Goal: Entertainment & Leisure: Browse casually

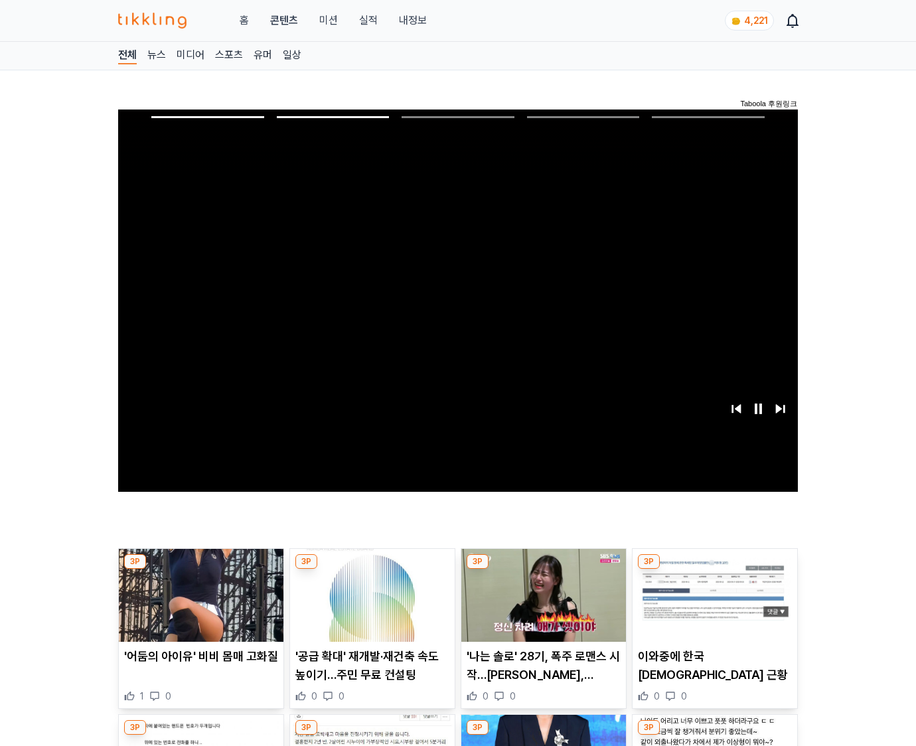
click at [712, 605] on img at bounding box center [715, 595] width 165 height 93
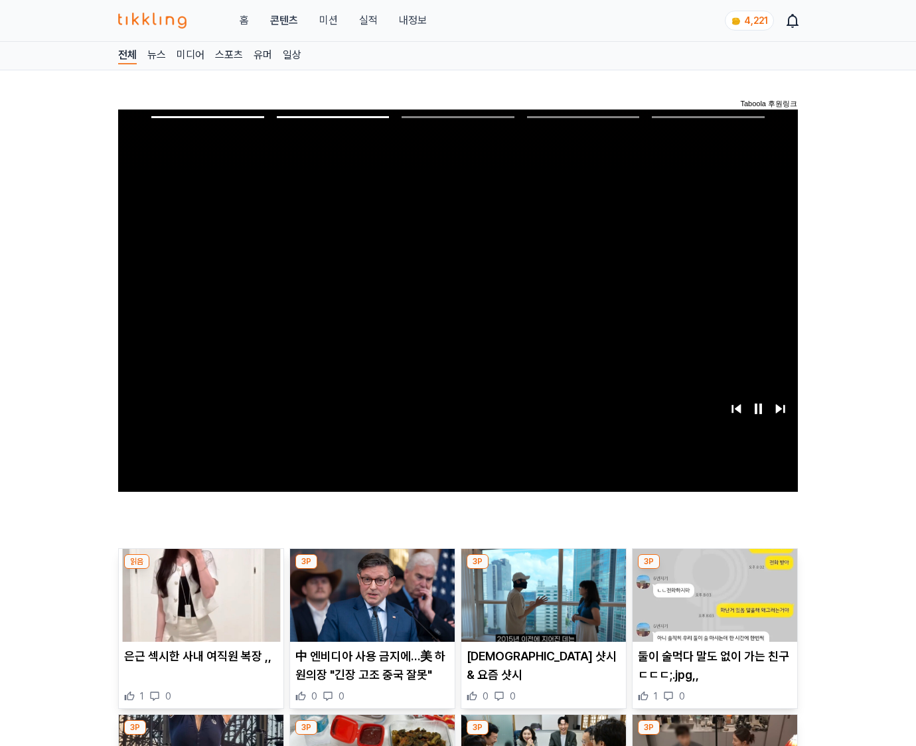
click at [712, 605] on img at bounding box center [715, 595] width 165 height 93
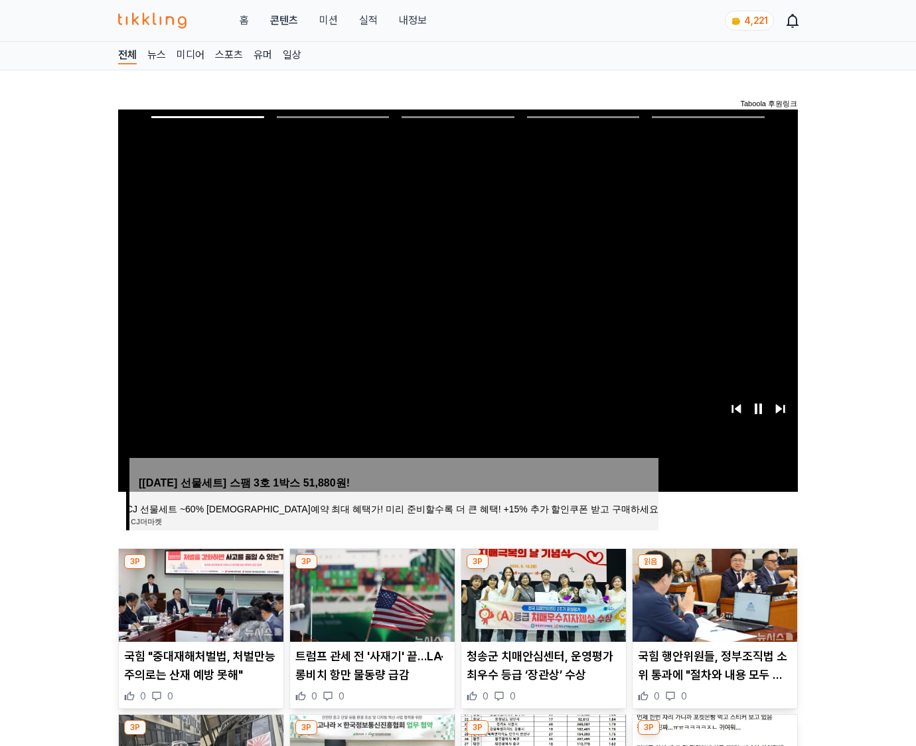
click at [712, 605] on img at bounding box center [715, 595] width 165 height 93
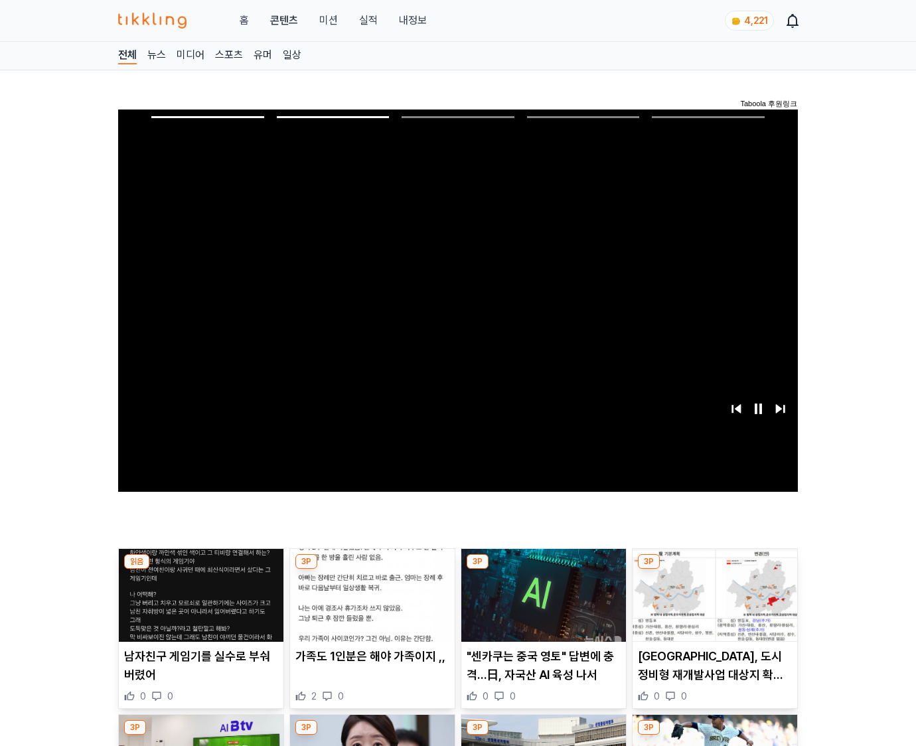
click at [712, 605] on img at bounding box center [715, 595] width 165 height 93
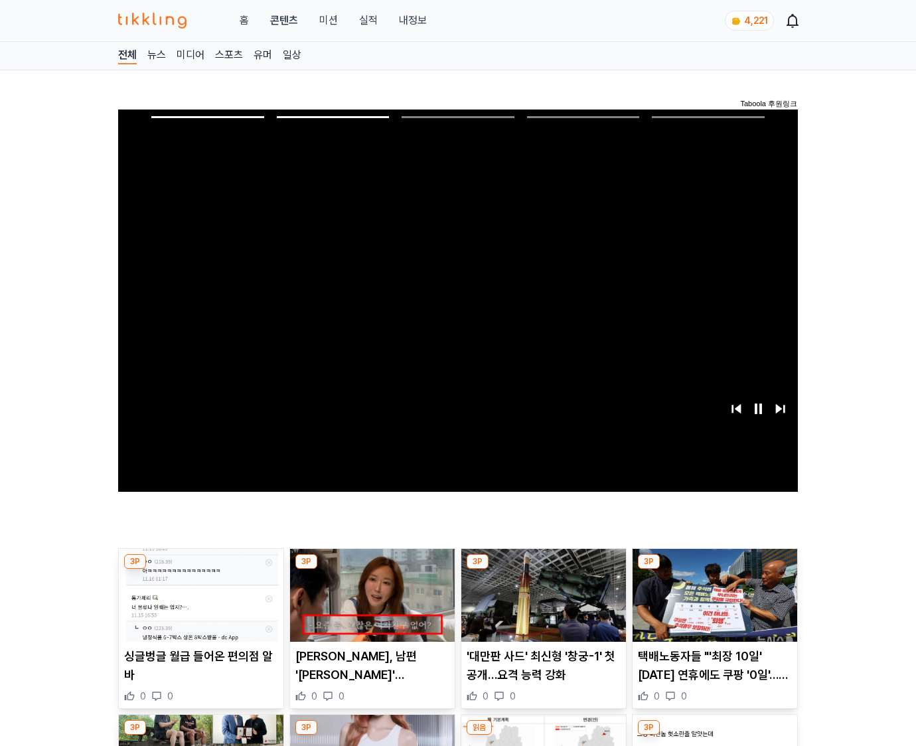
click at [712, 605] on img at bounding box center [715, 595] width 165 height 93
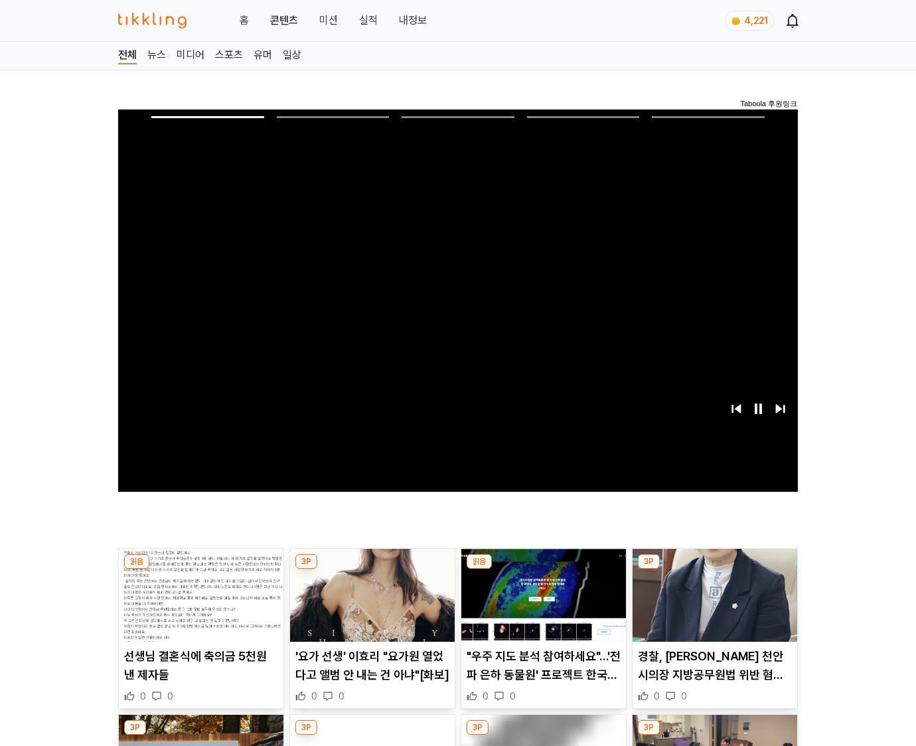
click at [712, 605] on img at bounding box center [715, 595] width 165 height 93
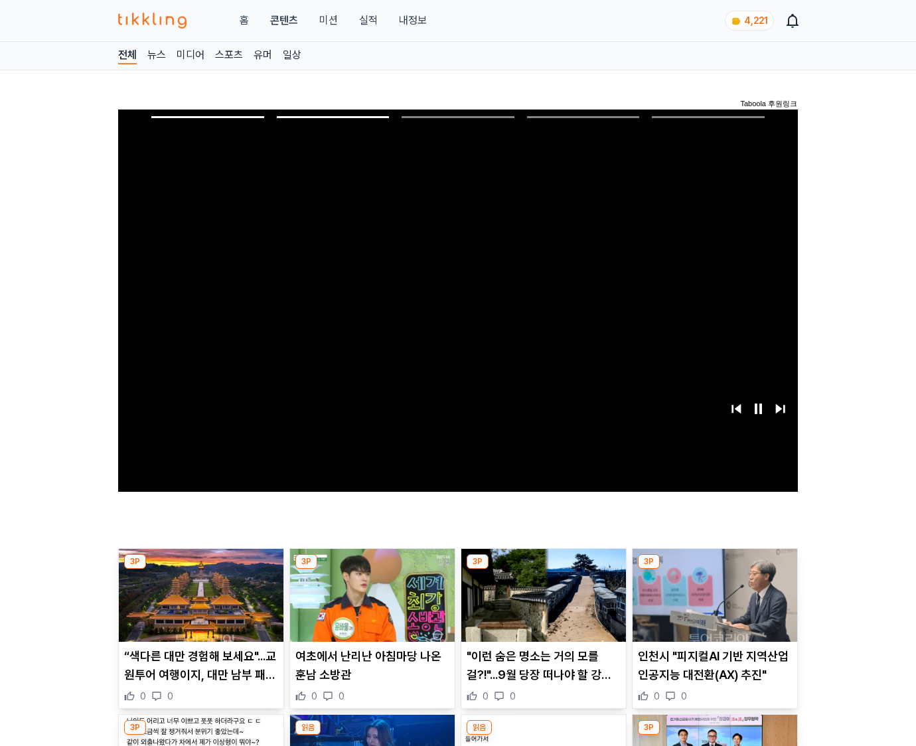
click at [712, 605] on img at bounding box center [715, 595] width 165 height 93
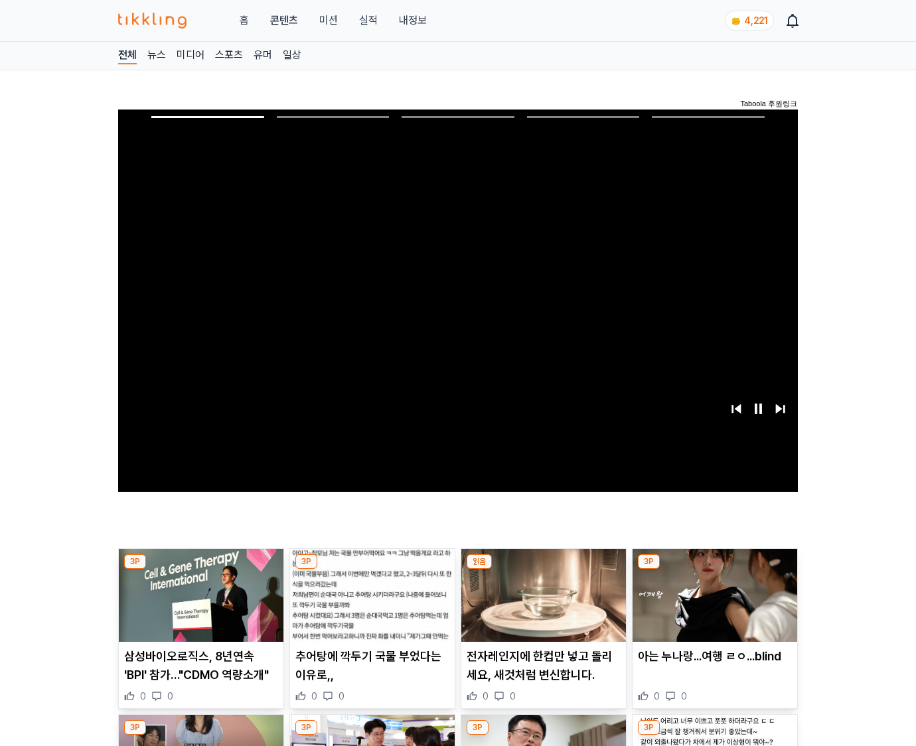
click at [712, 605] on img at bounding box center [715, 595] width 165 height 93
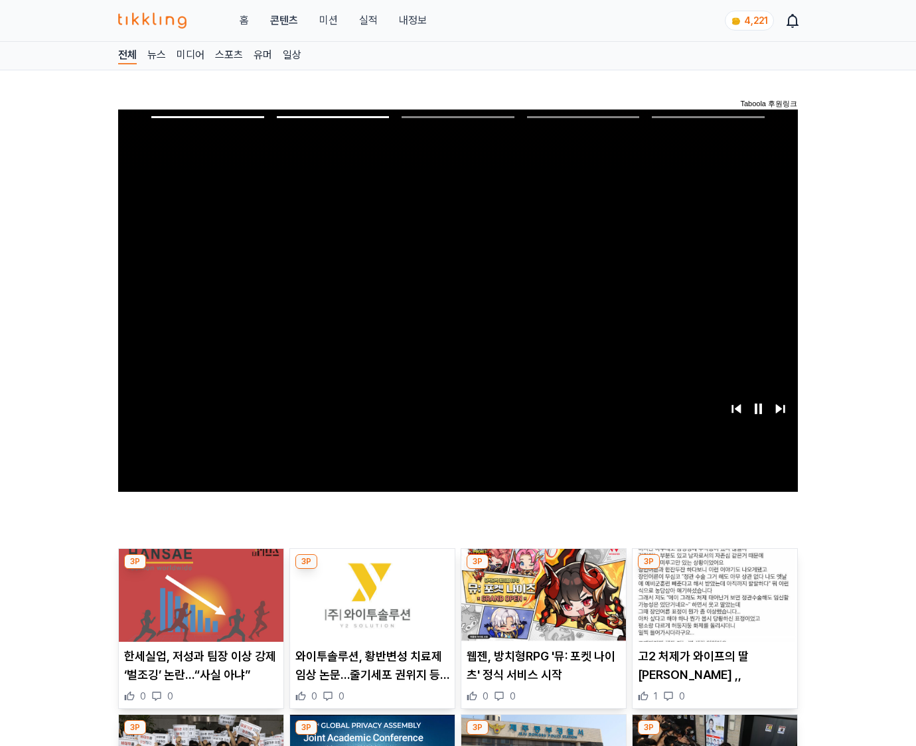
click at [712, 605] on img at bounding box center [715, 595] width 165 height 93
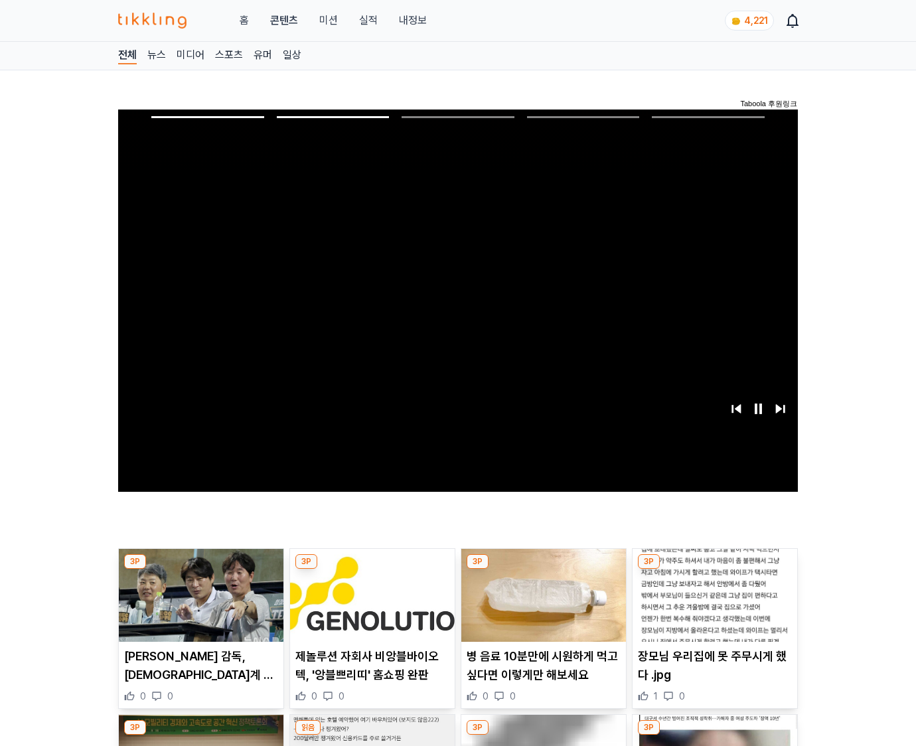
click at [712, 605] on img at bounding box center [715, 595] width 165 height 93
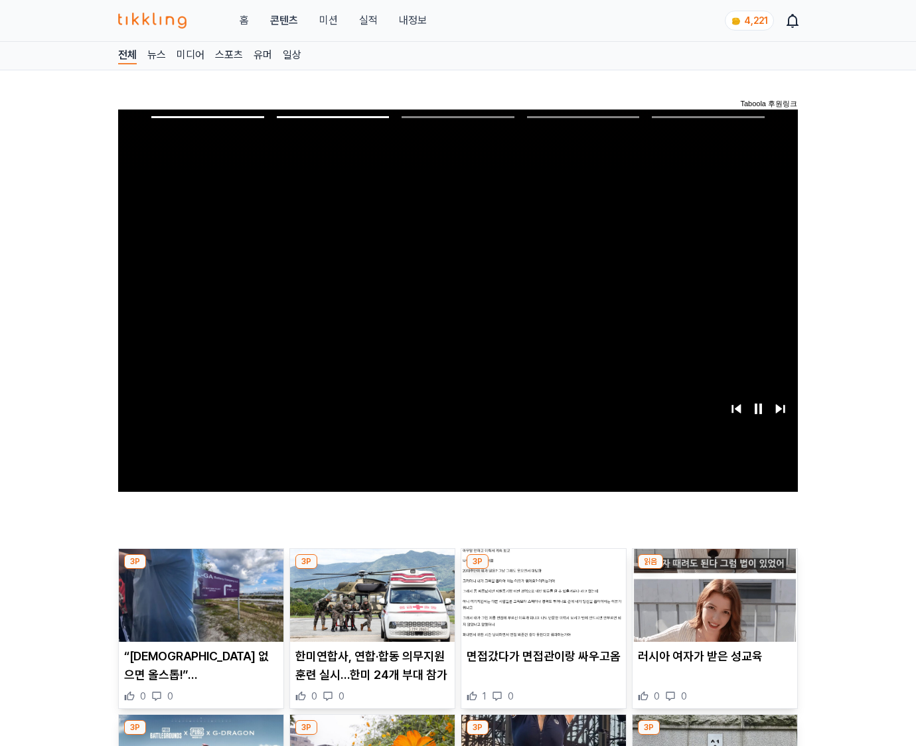
click at [712, 605] on img at bounding box center [715, 595] width 165 height 93
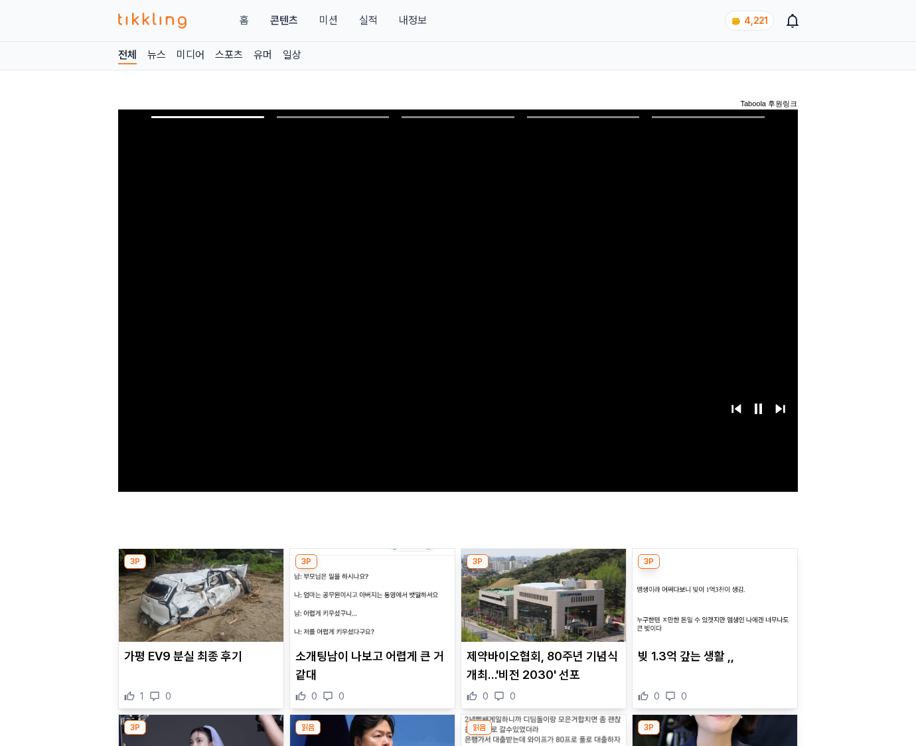
click at [712, 605] on img at bounding box center [715, 595] width 165 height 93
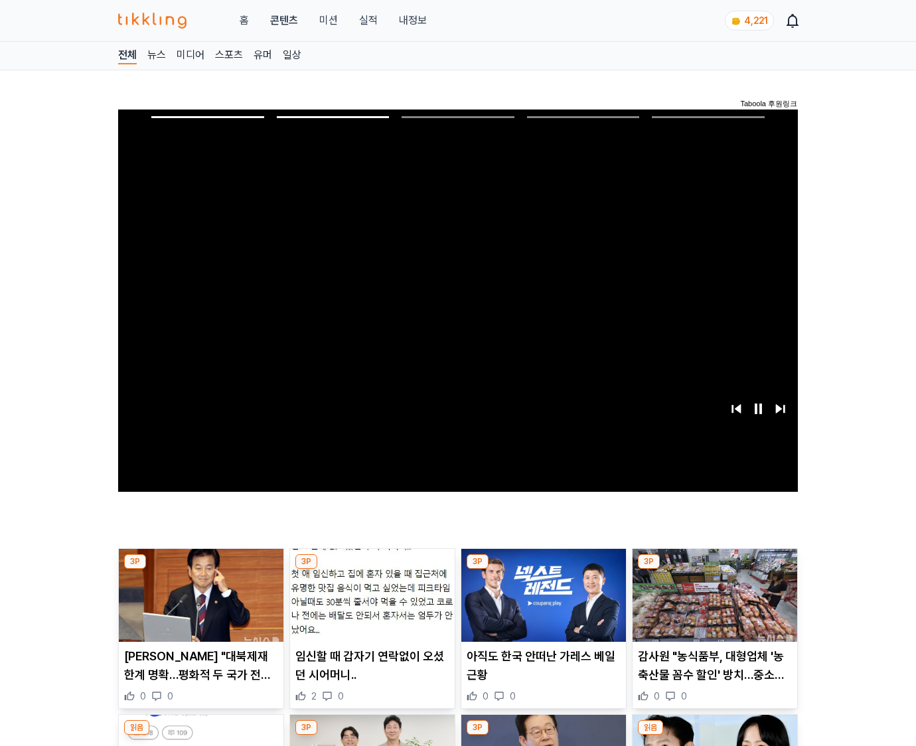
click at [712, 605] on img at bounding box center [715, 595] width 165 height 93
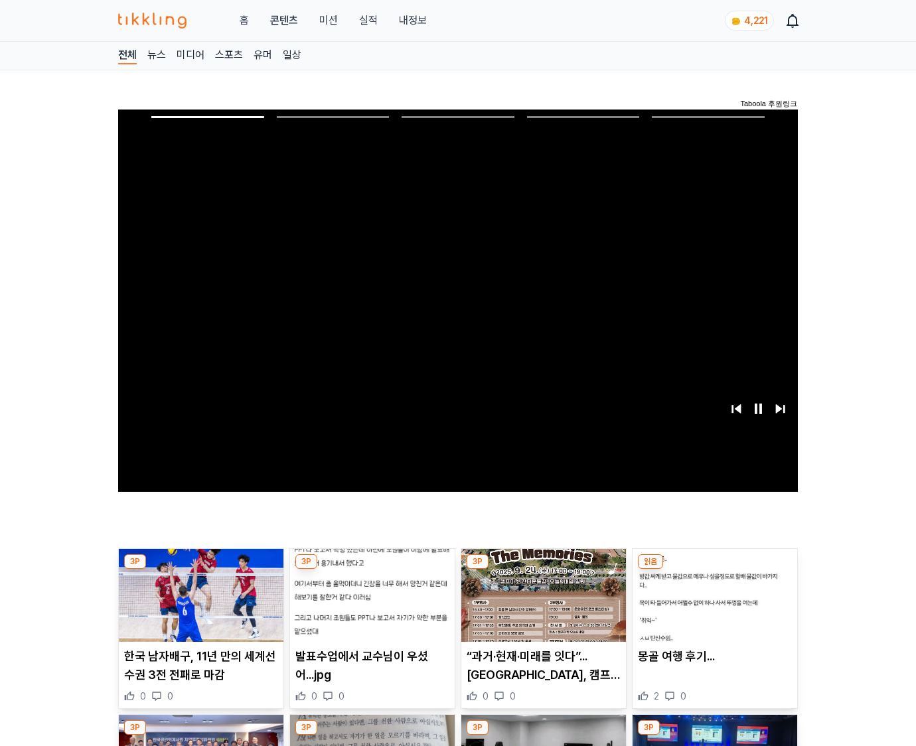
click at [712, 605] on img at bounding box center [715, 595] width 165 height 93
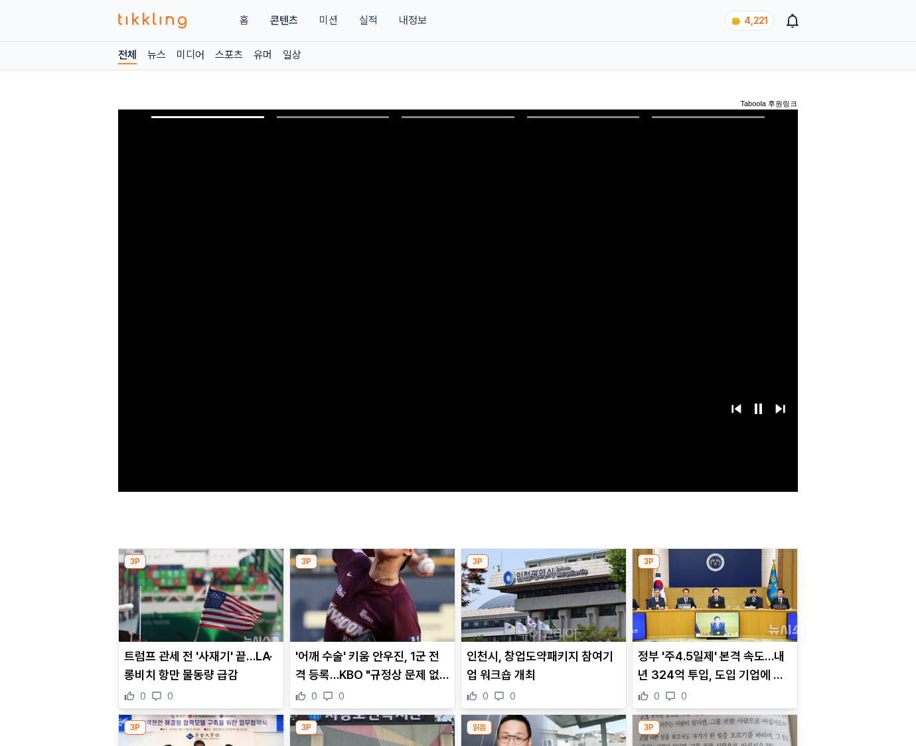
click at [712, 605] on img at bounding box center [715, 595] width 165 height 93
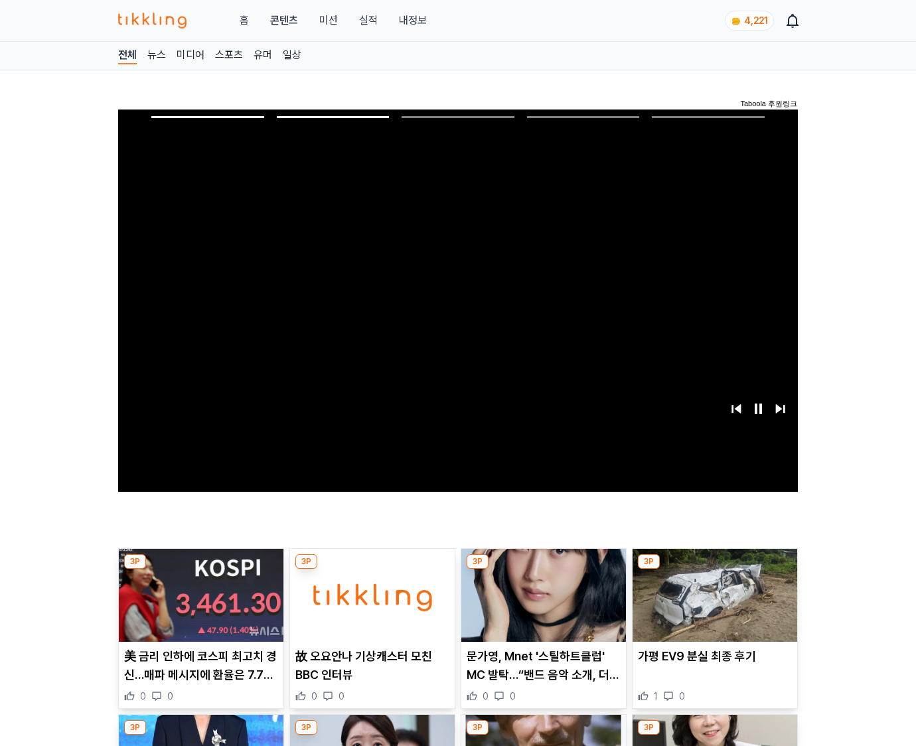
click at [712, 605] on img at bounding box center [715, 595] width 165 height 93
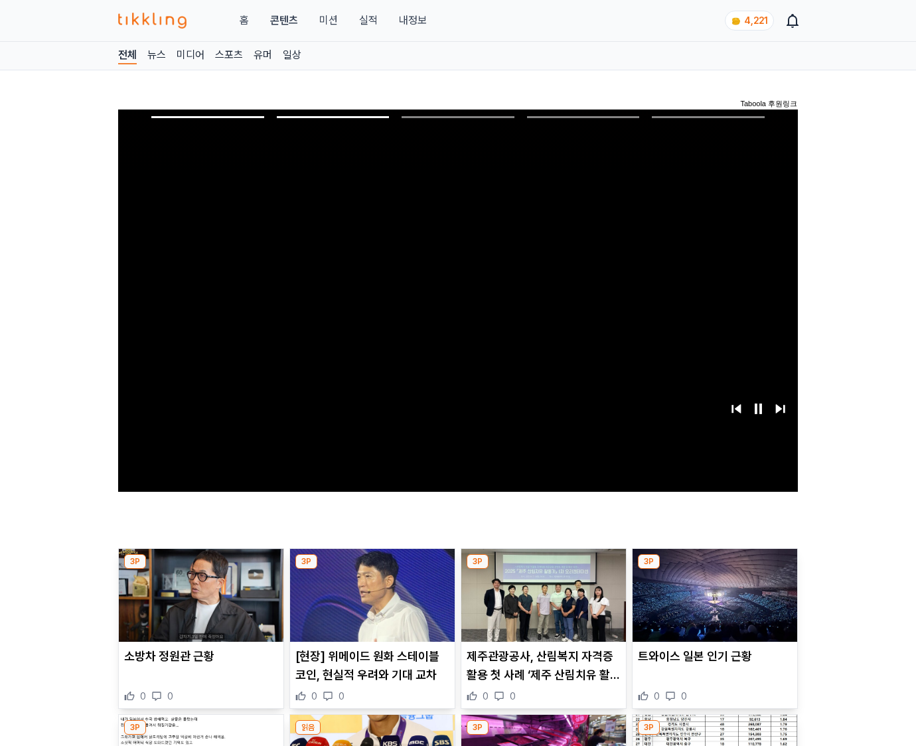
click at [712, 605] on img at bounding box center [715, 595] width 165 height 93
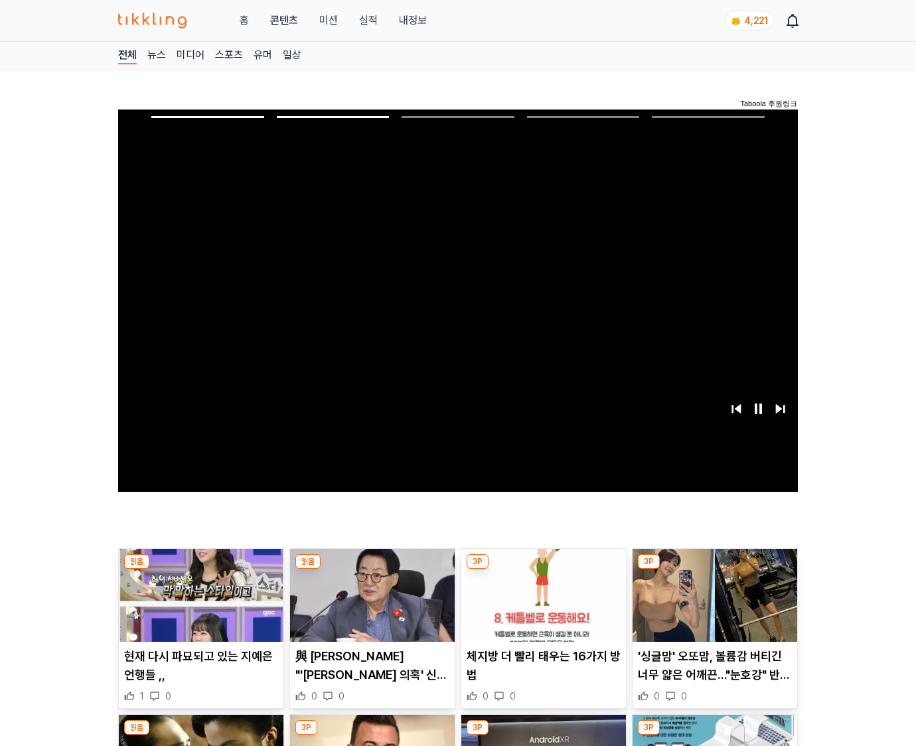
click at [712, 605] on img at bounding box center [715, 595] width 165 height 93
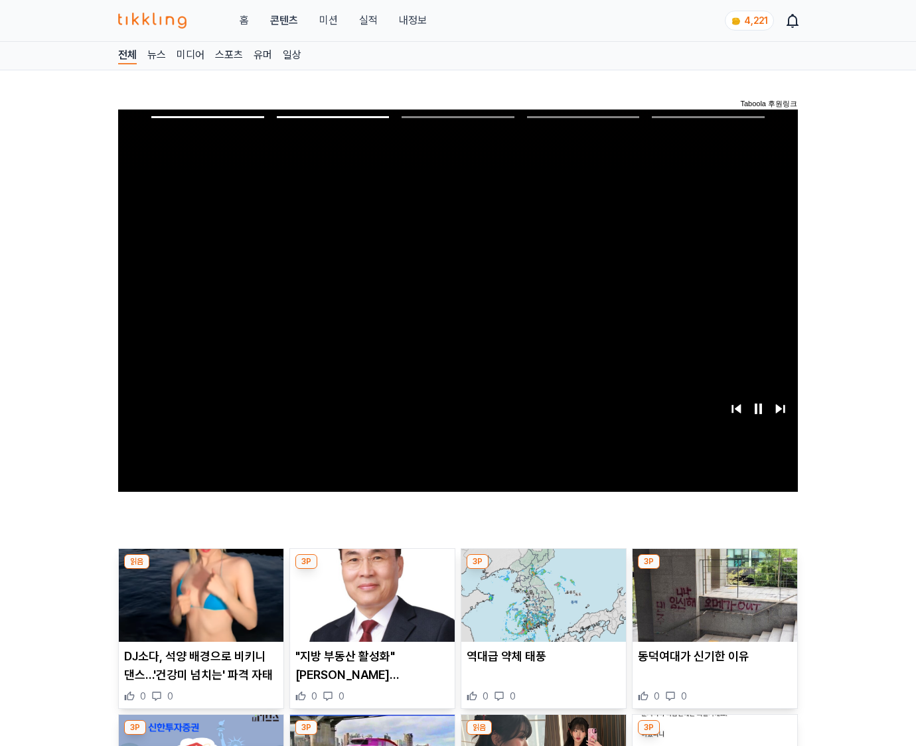
click at [712, 605] on img at bounding box center [715, 595] width 165 height 93
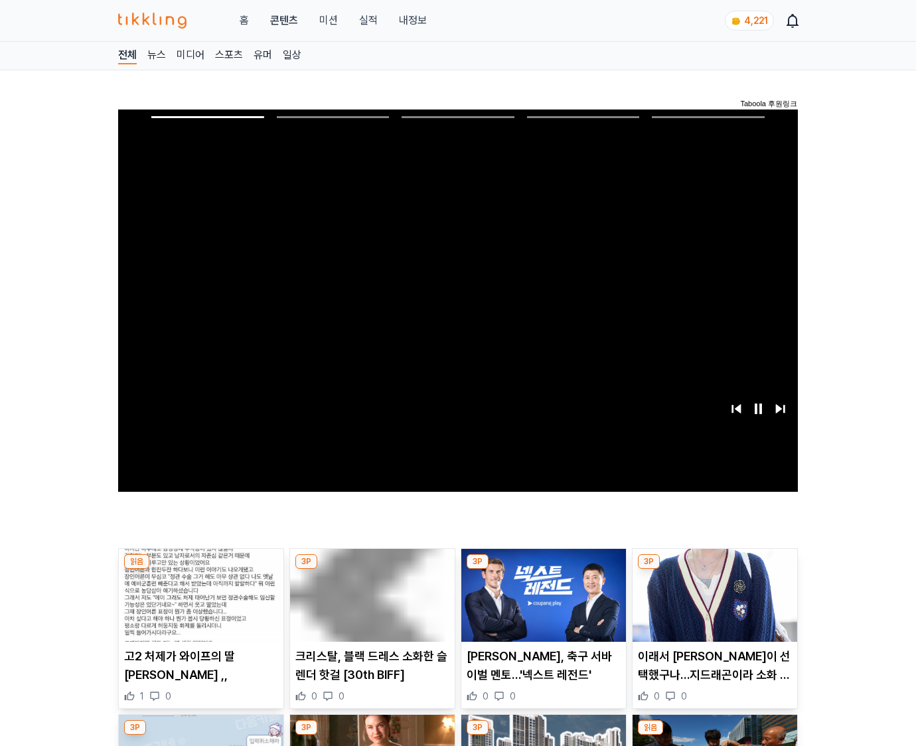
click at [712, 605] on img at bounding box center [715, 595] width 165 height 93
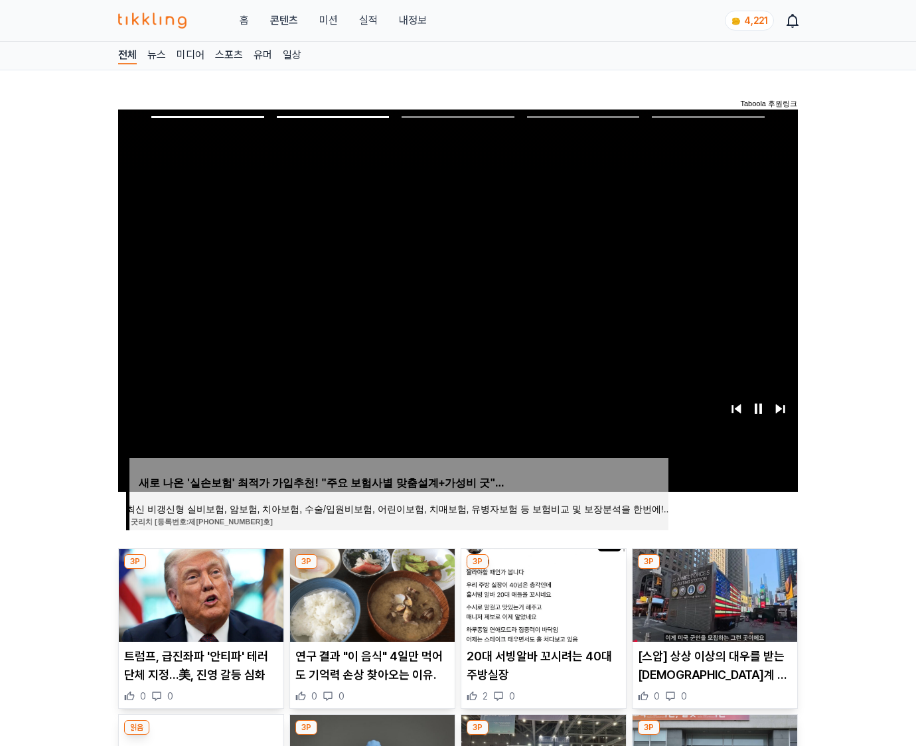
click at [712, 605] on img at bounding box center [715, 595] width 165 height 93
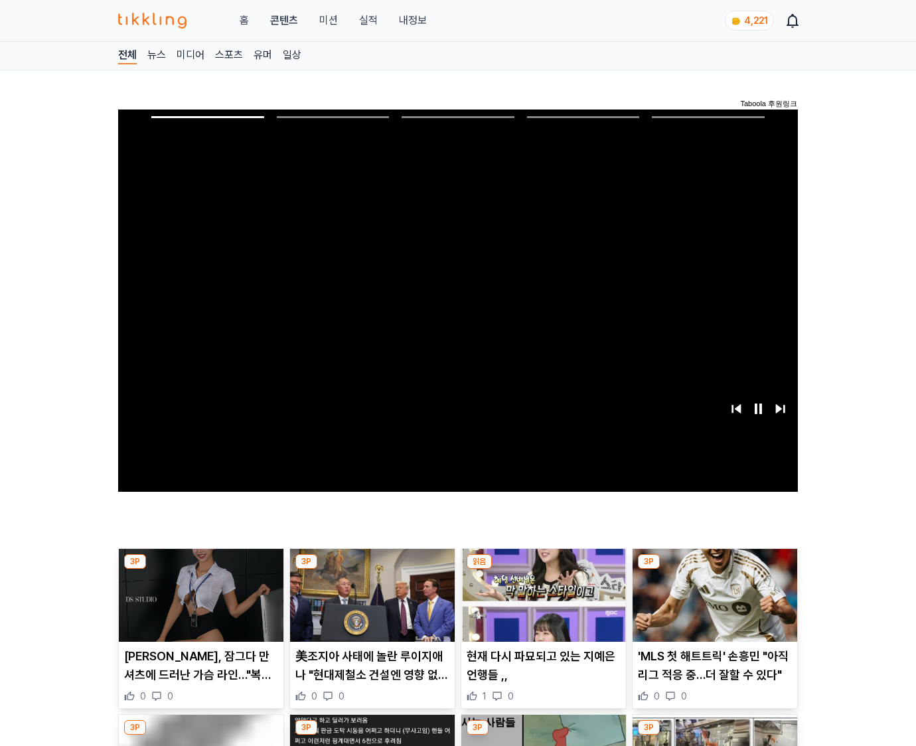
click at [712, 605] on img at bounding box center [715, 595] width 165 height 93
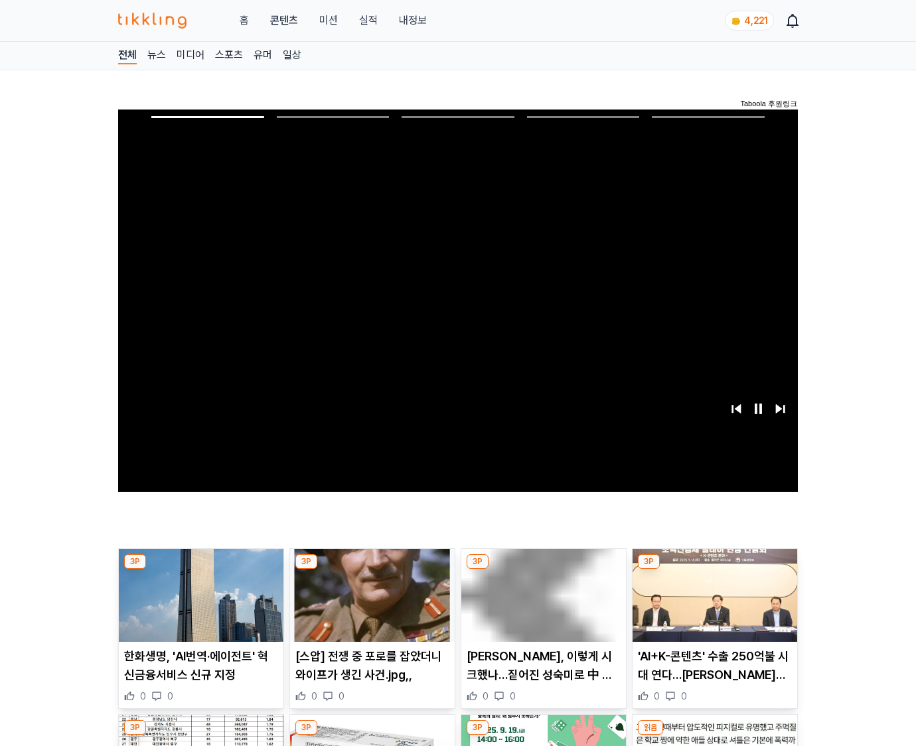
click at [712, 605] on img at bounding box center [715, 595] width 165 height 93
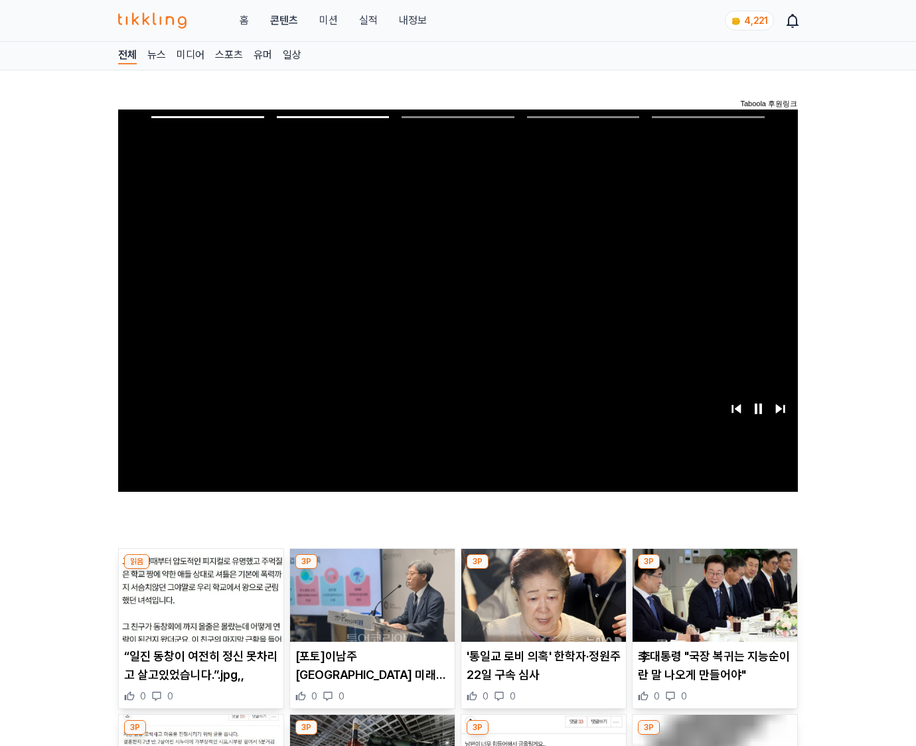
click at [712, 605] on img at bounding box center [715, 595] width 165 height 93
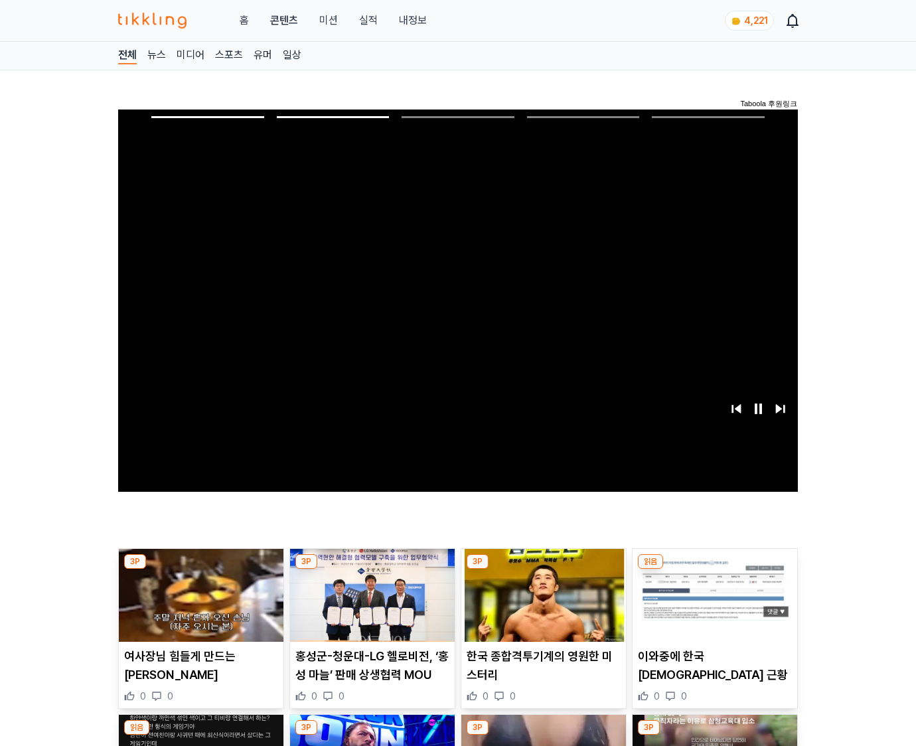
click at [712, 605] on img at bounding box center [715, 595] width 165 height 93
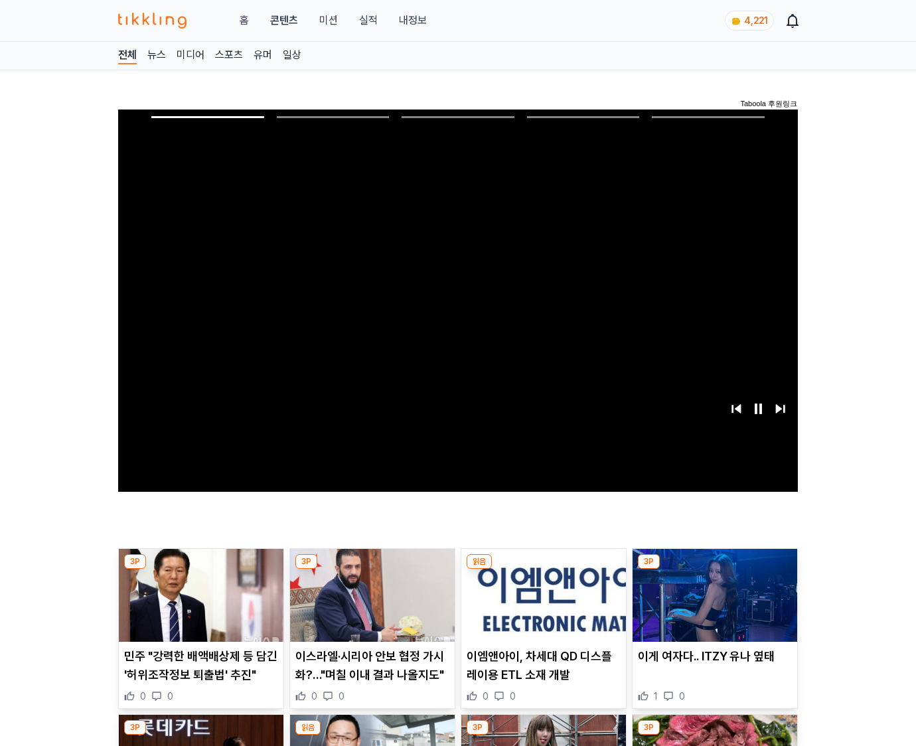
click at [712, 605] on img at bounding box center [715, 595] width 165 height 93
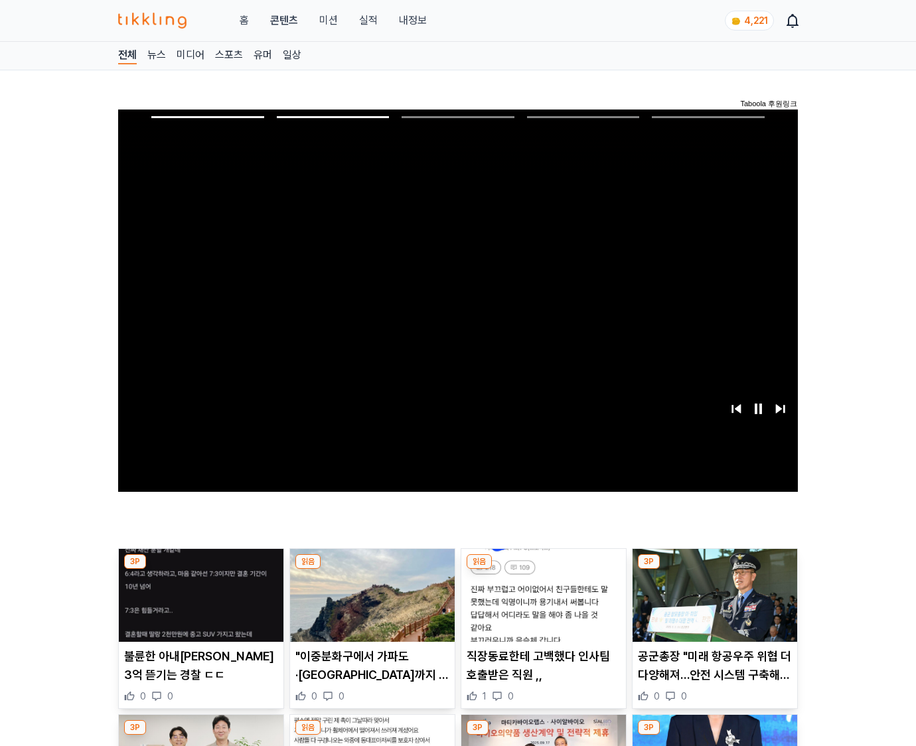
click at [712, 605] on img at bounding box center [715, 595] width 165 height 93
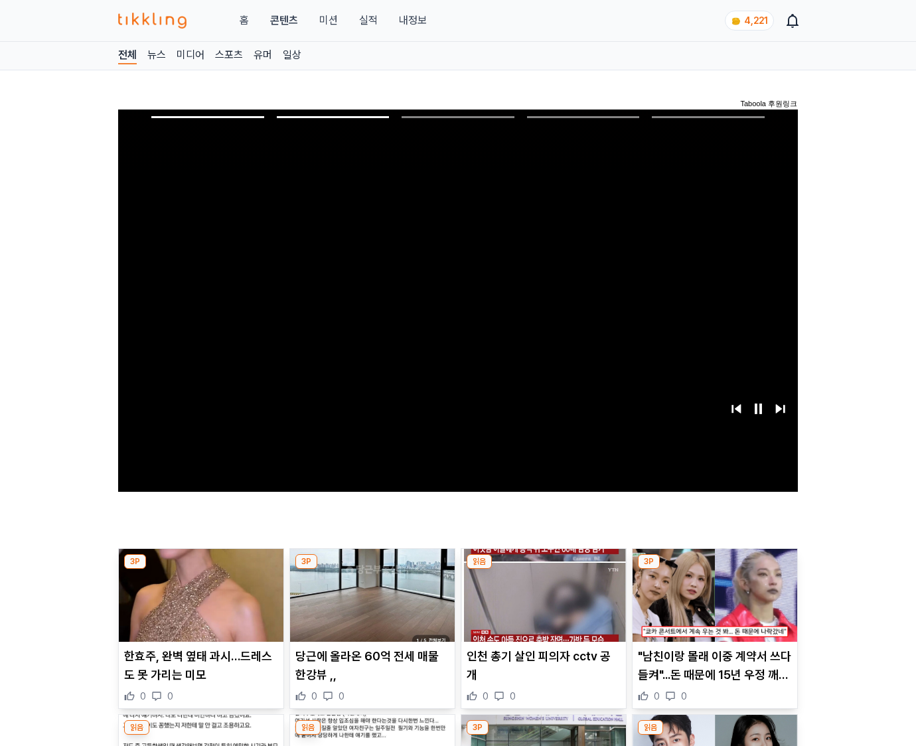
click at [712, 605] on img at bounding box center [715, 595] width 165 height 93
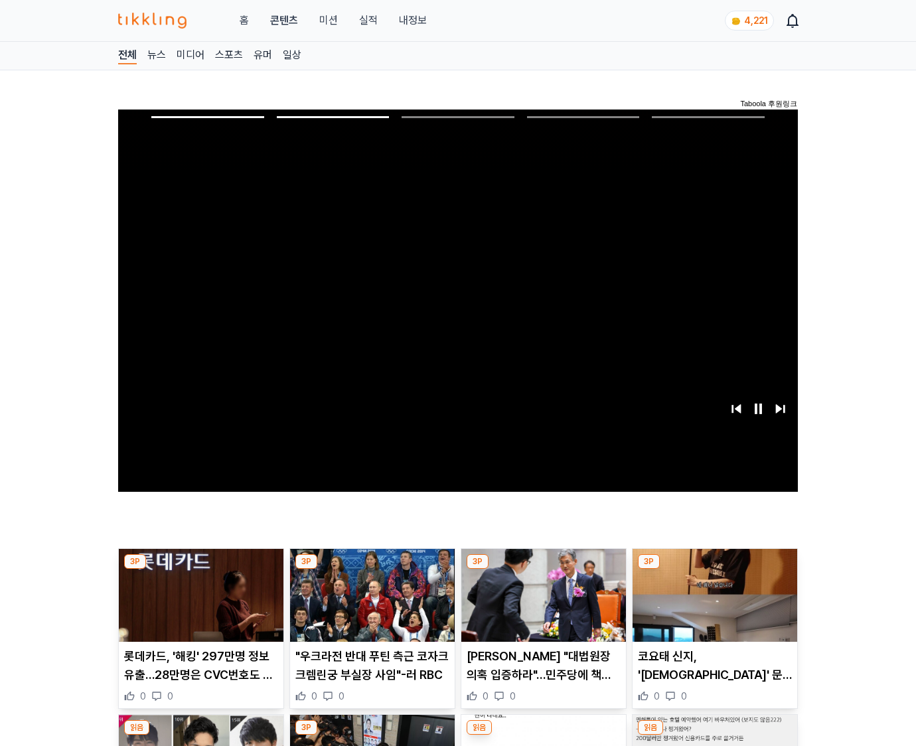
click at [712, 605] on img at bounding box center [715, 595] width 165 height 93
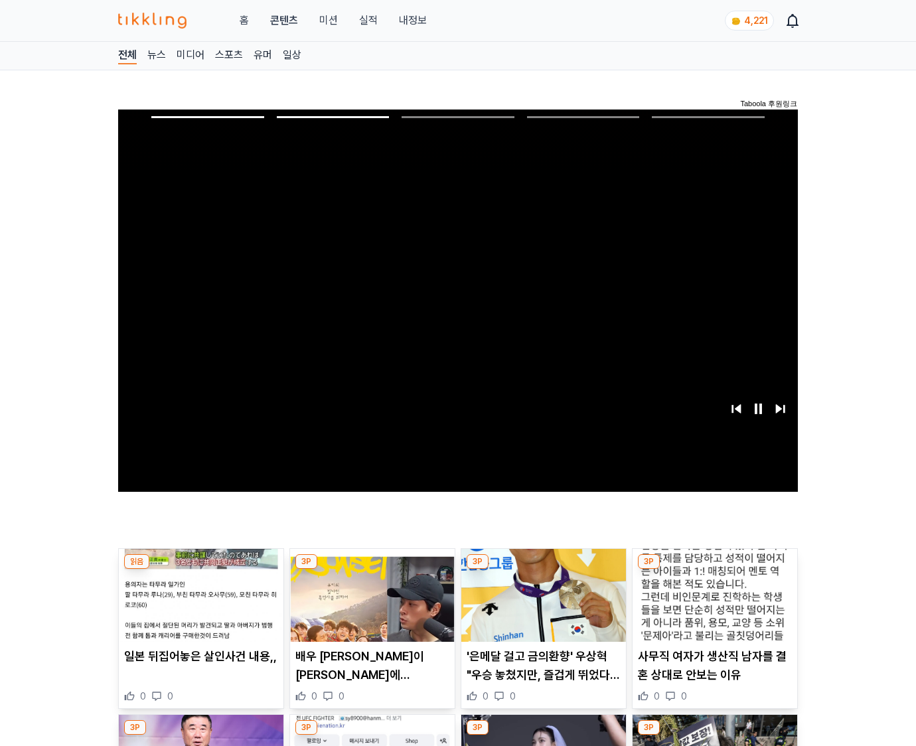
click at [712, 605] on img at bounding box center [715, 595] width 165 height 93
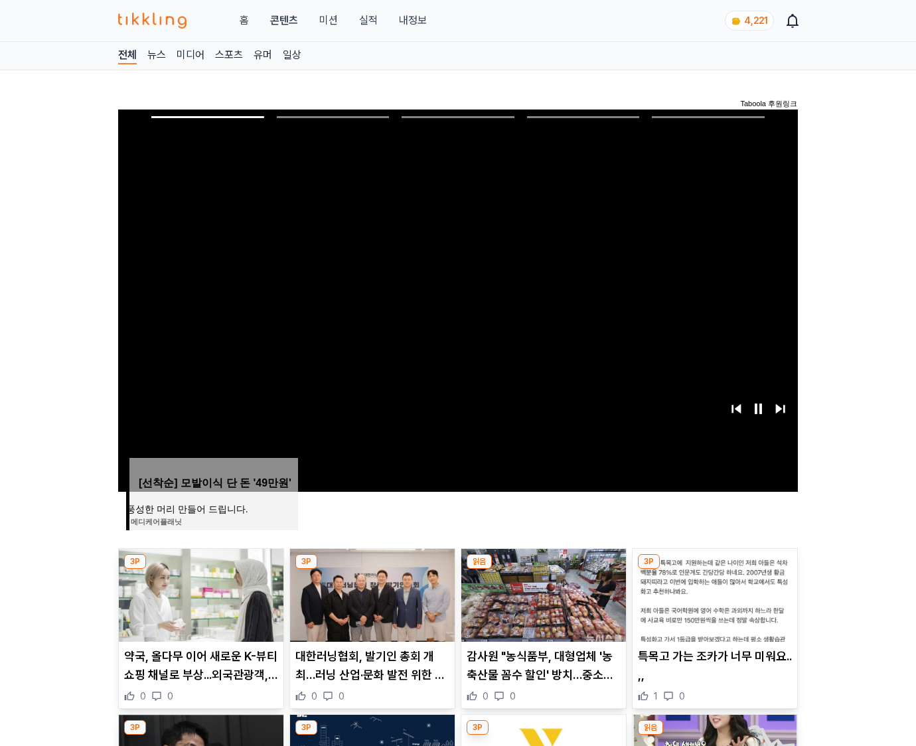
click at [712, 605] on img at bounding box center [715, 595] width 165 height 93
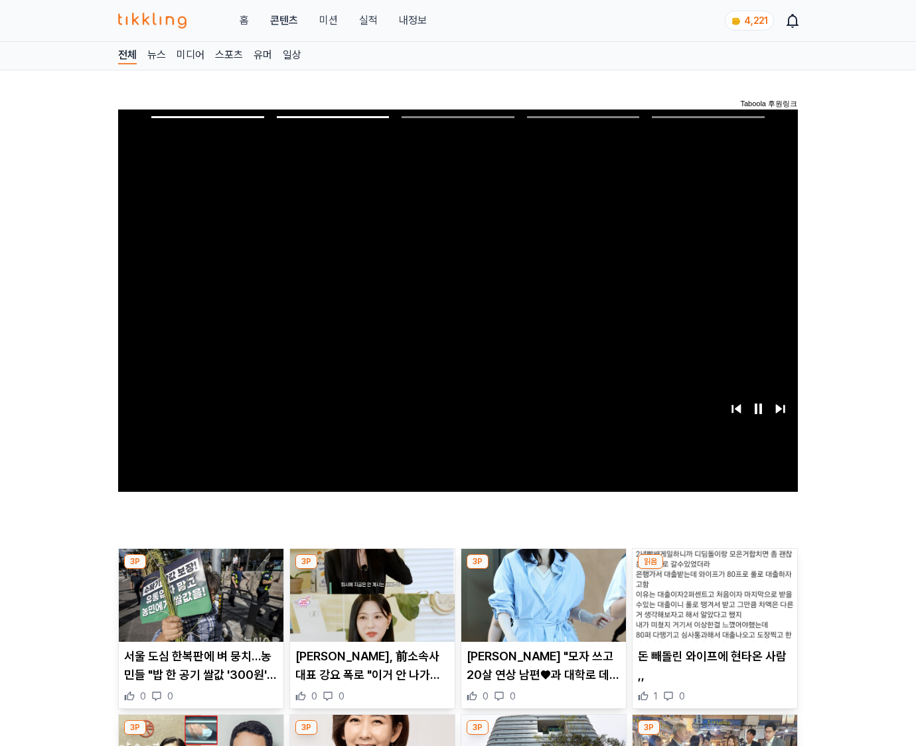
click at [712, 605] on img at bounding box center [715, 595] width 165 height 93
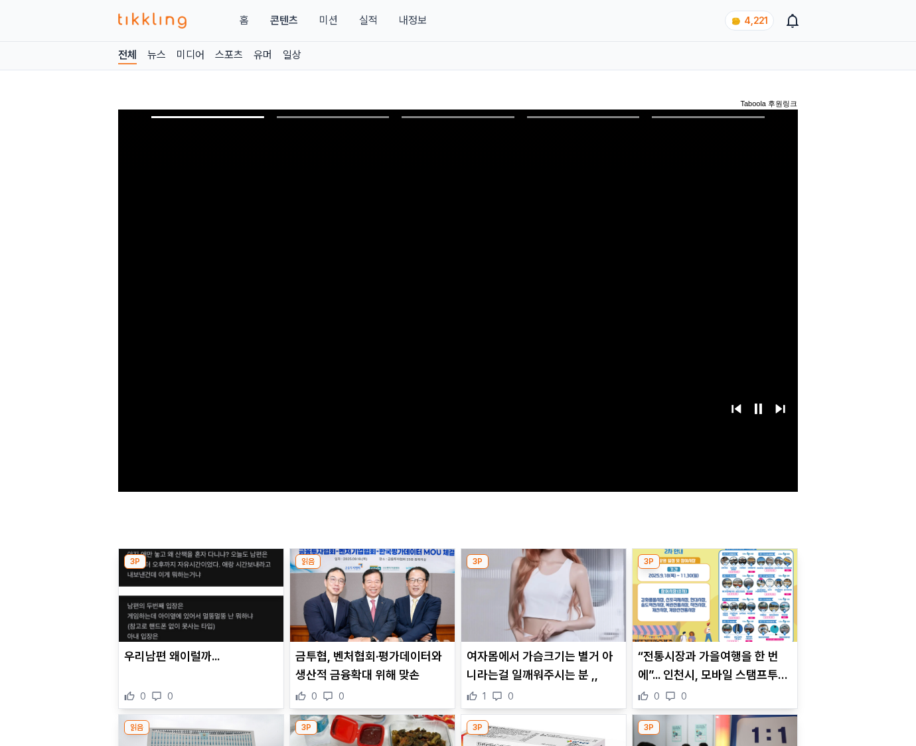
click at [712, 605] on img at bounding box center [715, 595] width 165 height 93
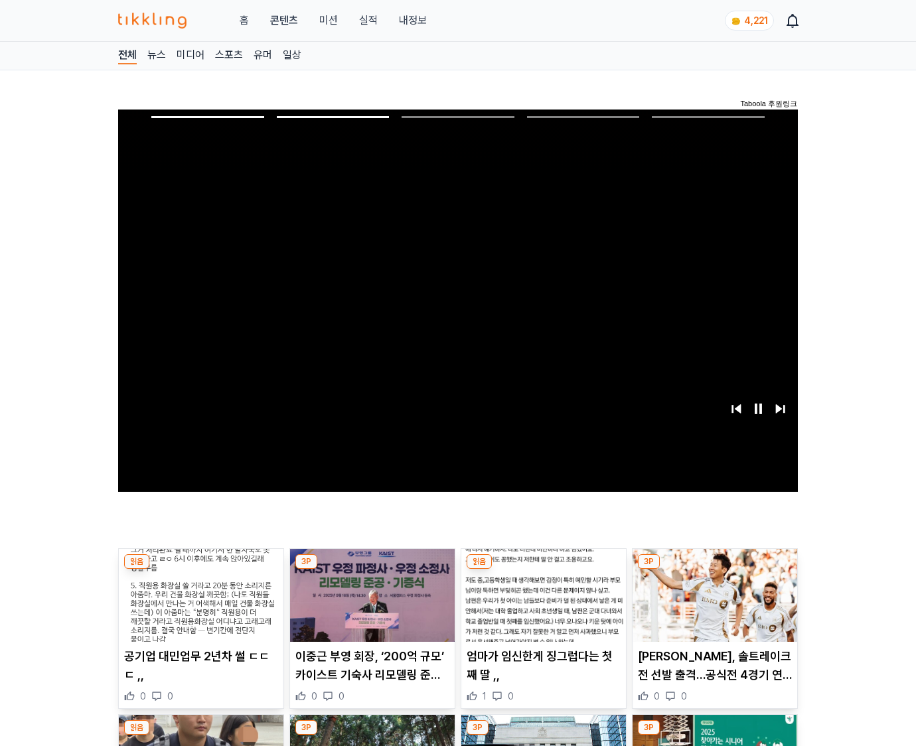
click at [712, 605] on img at bounding box center [715, 595] width 165 height 93
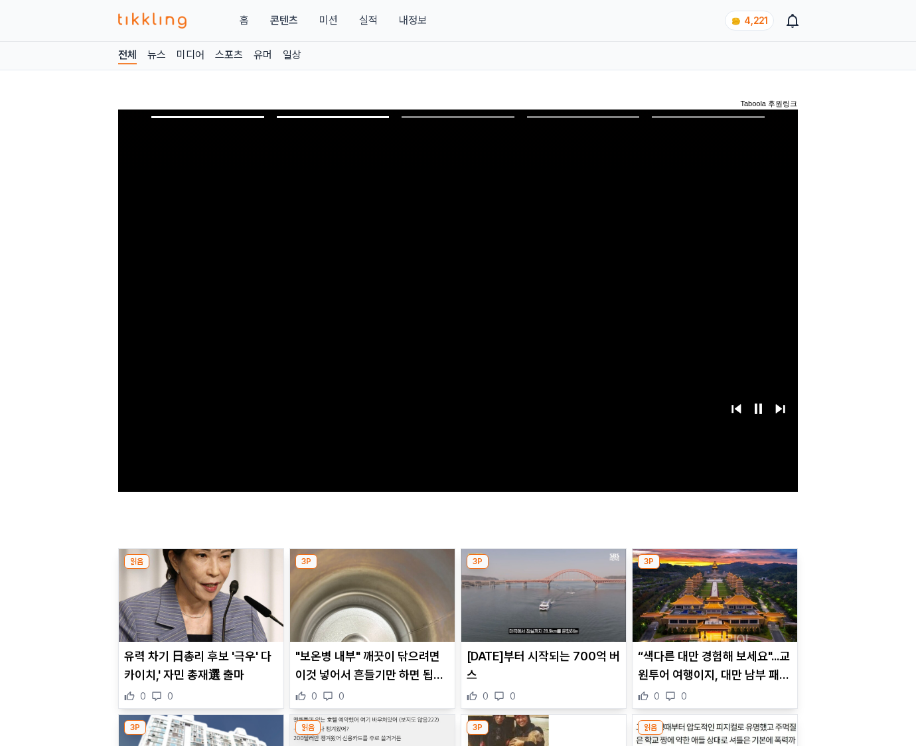
click at [712, 605] on img at bounding box center [715, 595] width 165 height 93
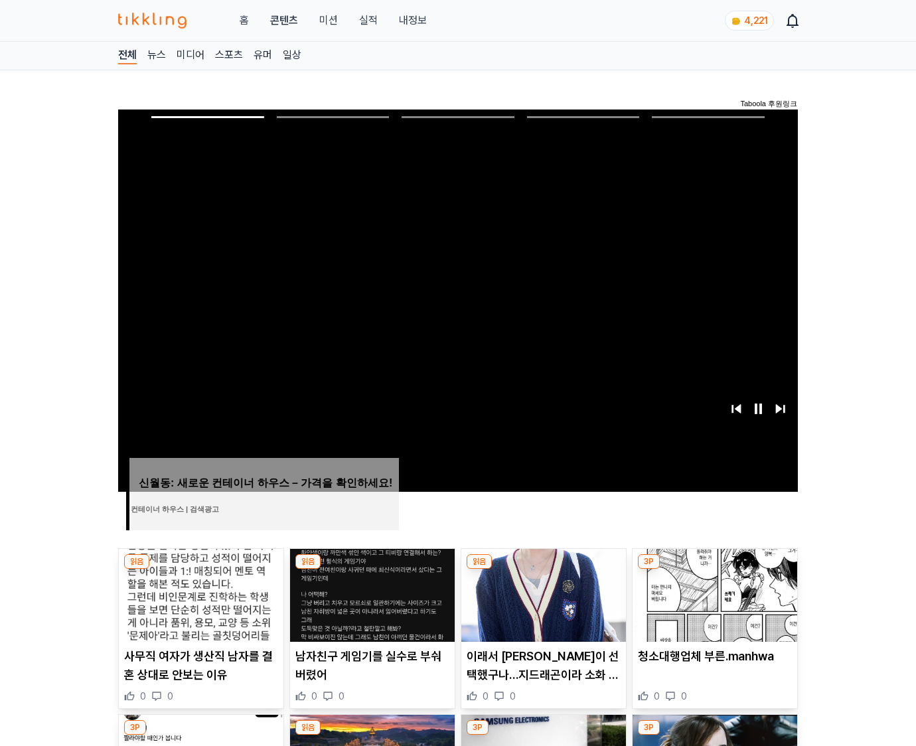
click at [712, 605] on img at bounding box center [715, 595] width 165 height 93
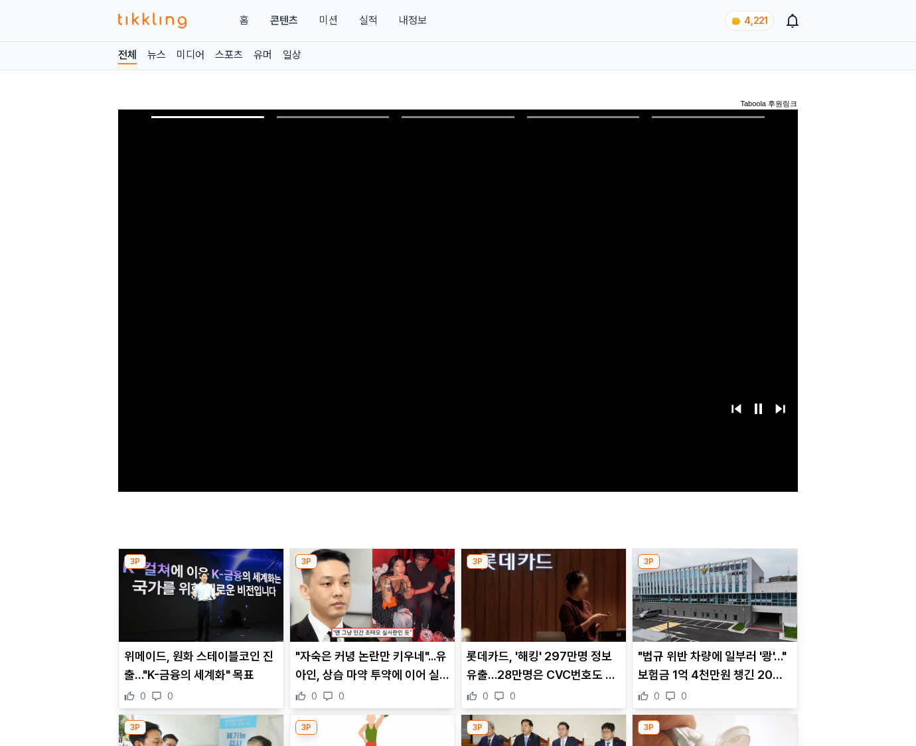
click at [712, 605] on img at bounding box center [715, 595] width 165 height 93
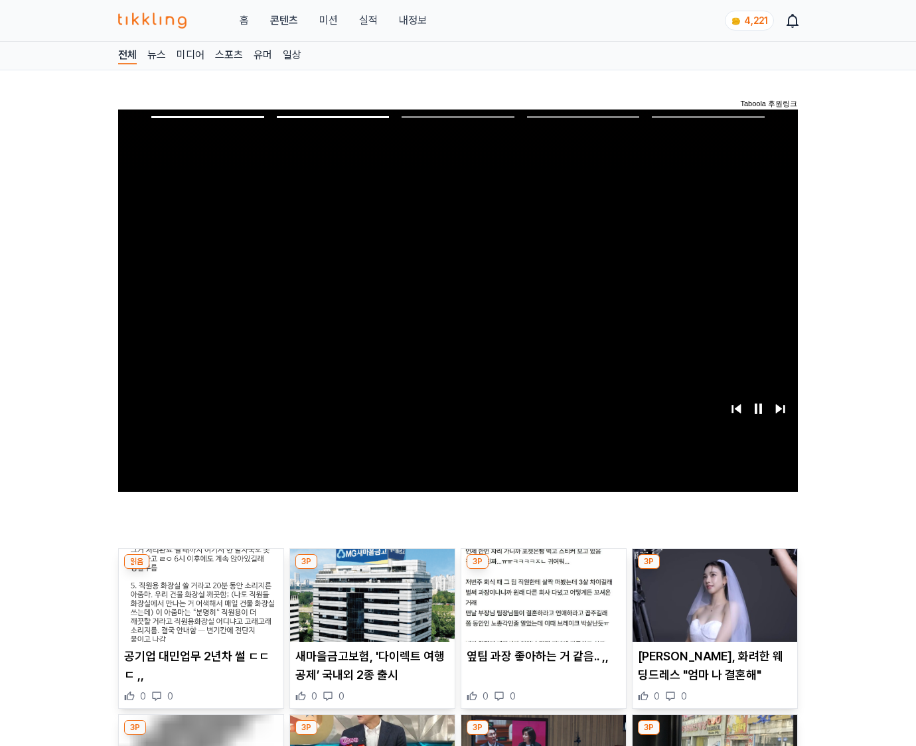
click at [712, 605] on img at bounding box center [715, 595] width 165 height 93
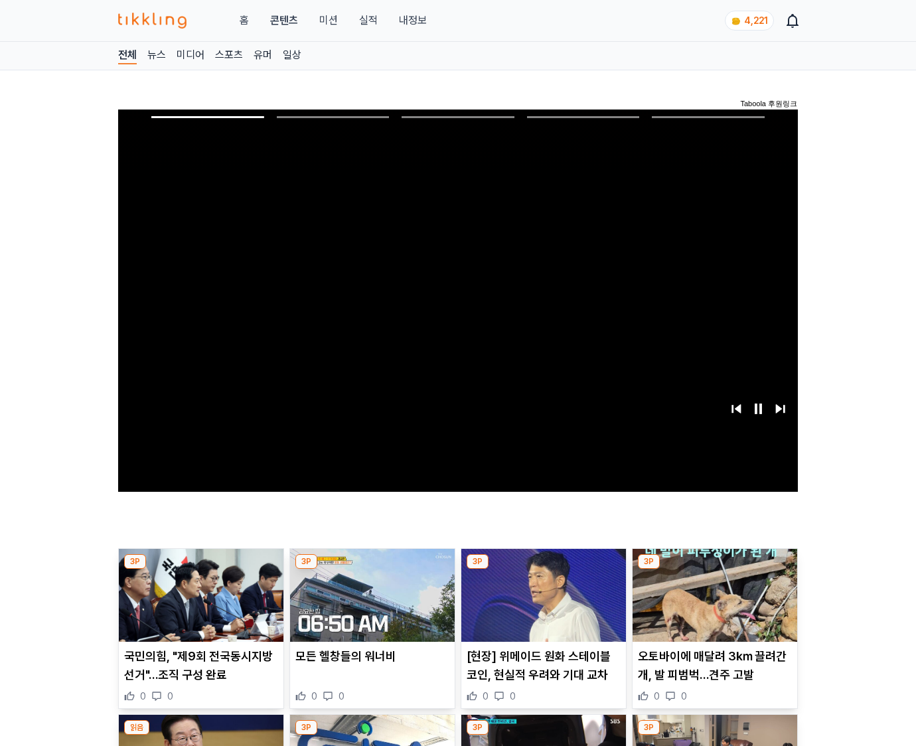
click at [712, 605] on img at bounding box center [715, 595] width 165 height 93
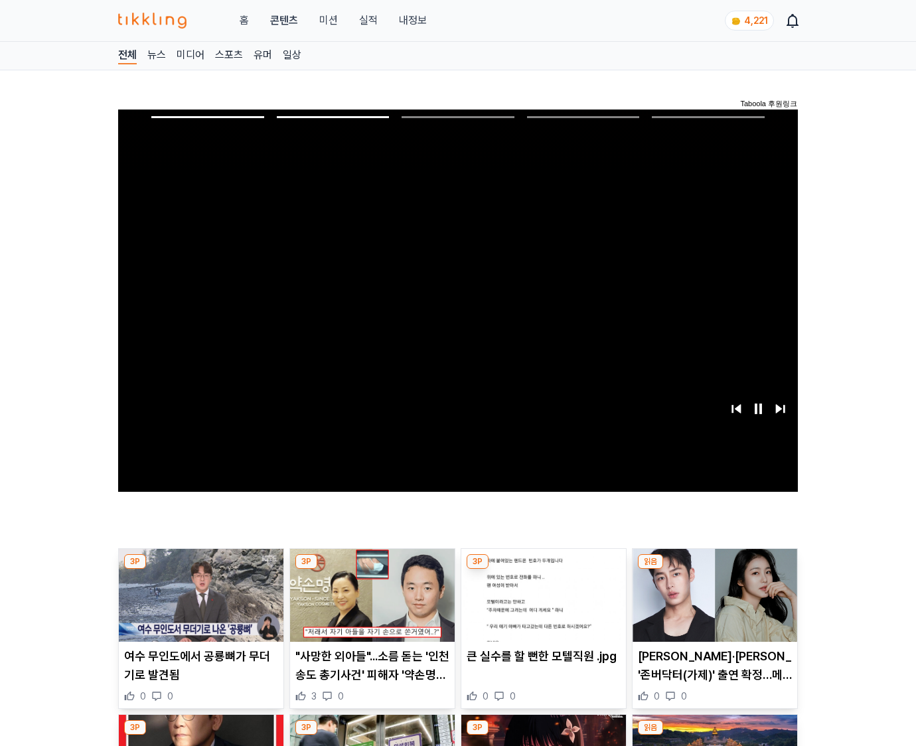
click at [712, 605] on img at bounding box center [715, 595] width 165 height 93
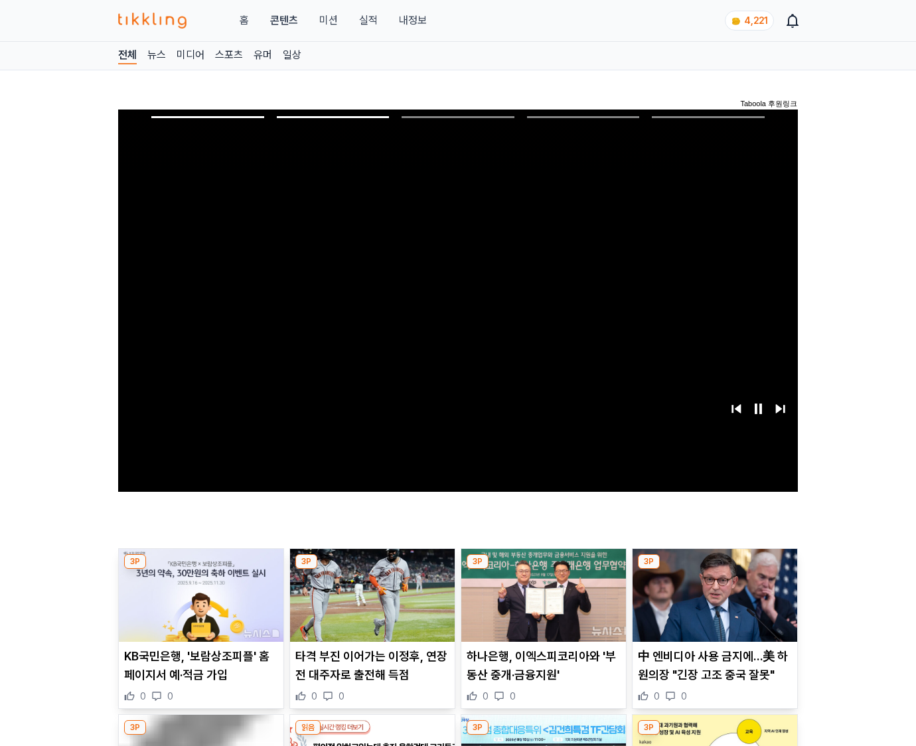
click at [712, 605] on img at bounding box center [715, 595] width 165 height 93
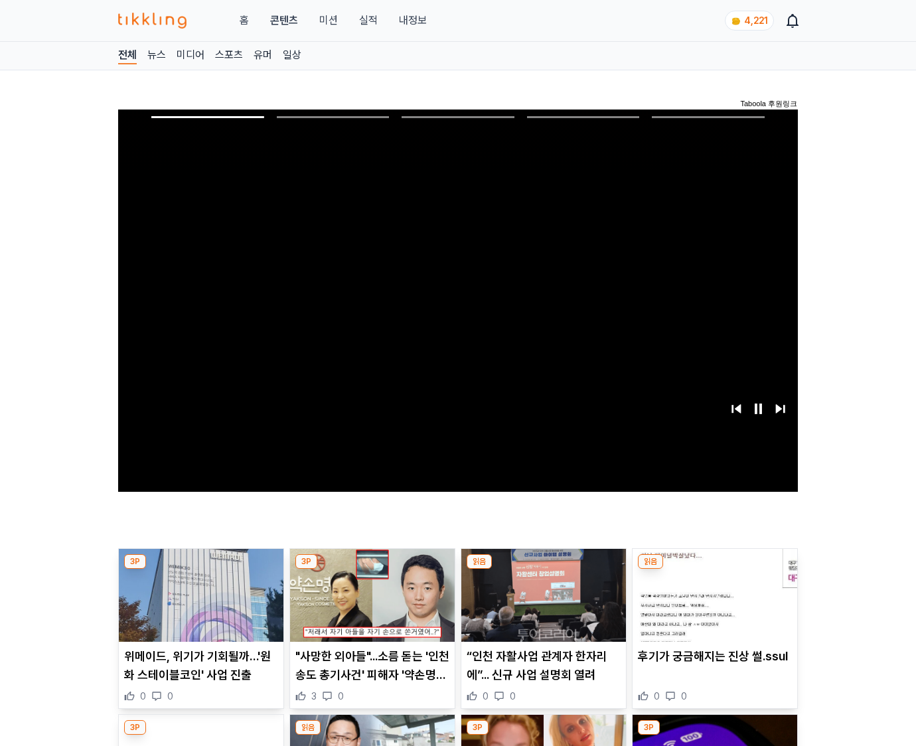
click at [712, 605] on img at bounding box center [715, 595] width 165 height 93
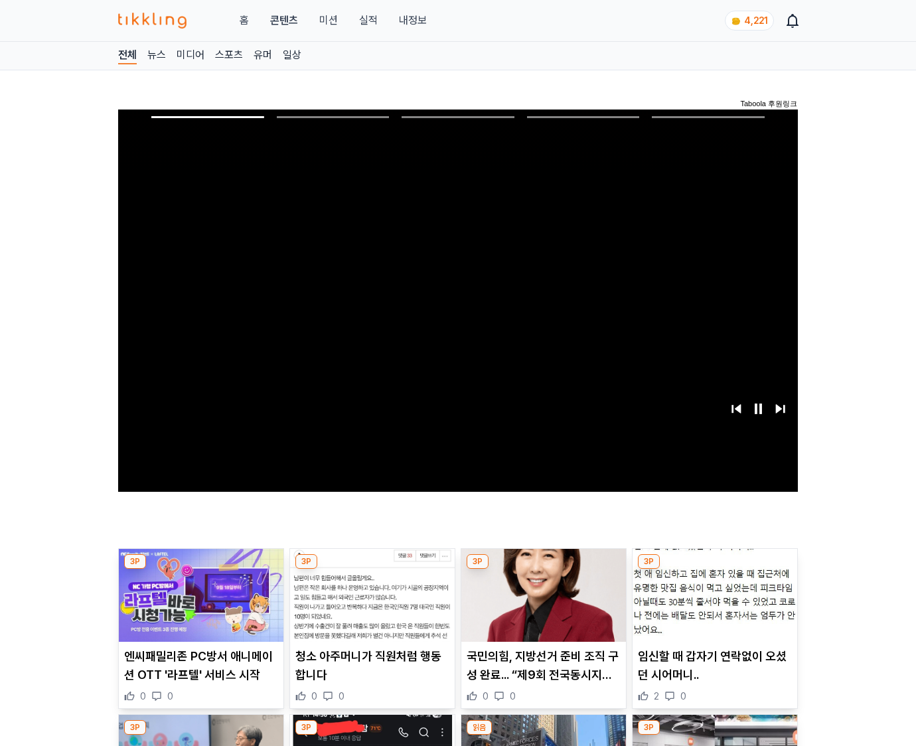
click at [712, 605] on img at bounding box center [715, 595] width 165 height 93
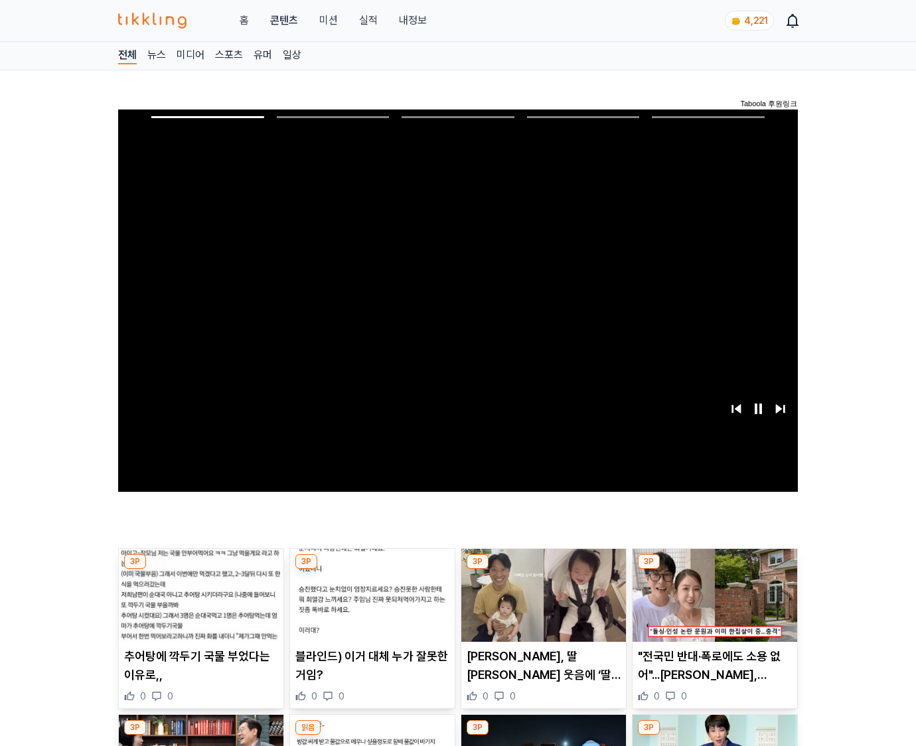
click at [712, 605] on img at bounding box center [715, 595] width 165 height 93
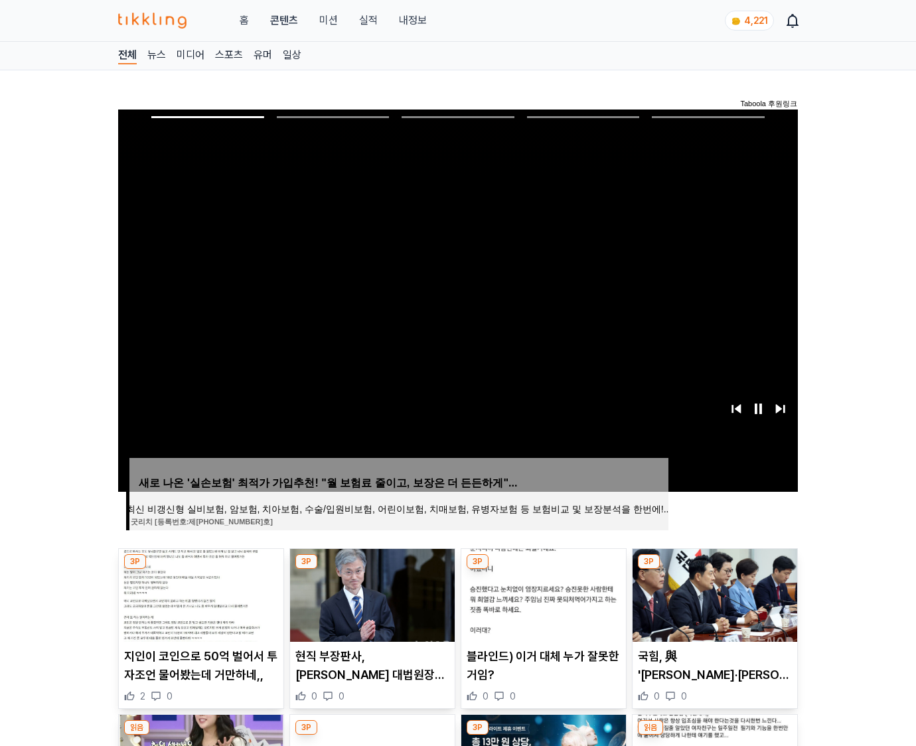
click at [712, 605] on img at bounding box center [715, 595] width 165 height 93
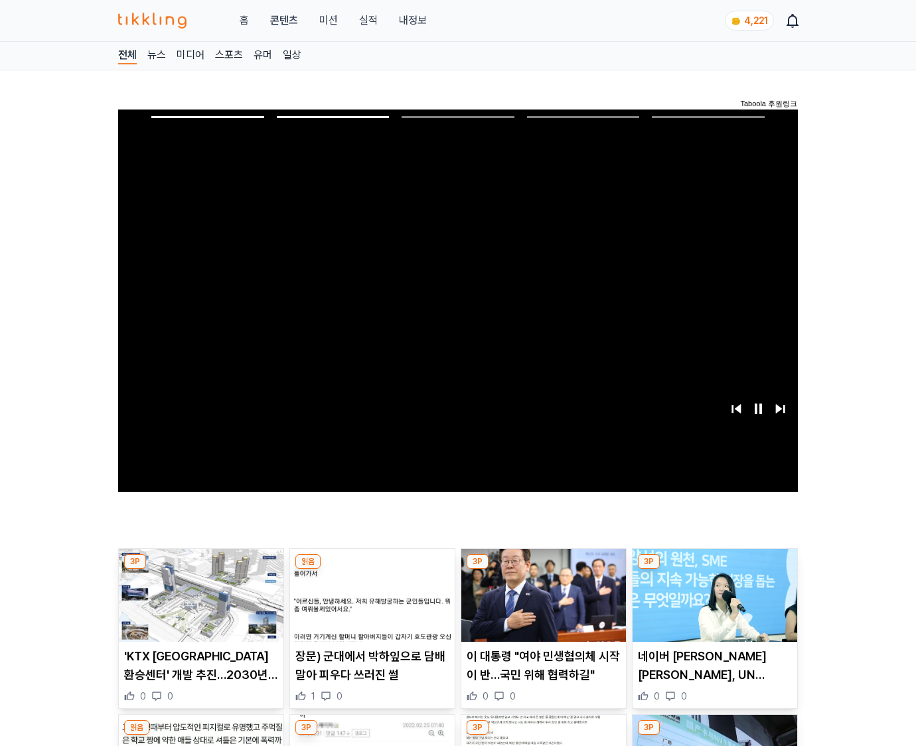
click at [712, 605] on img at bounding box center [715, 595] width 165 height 93
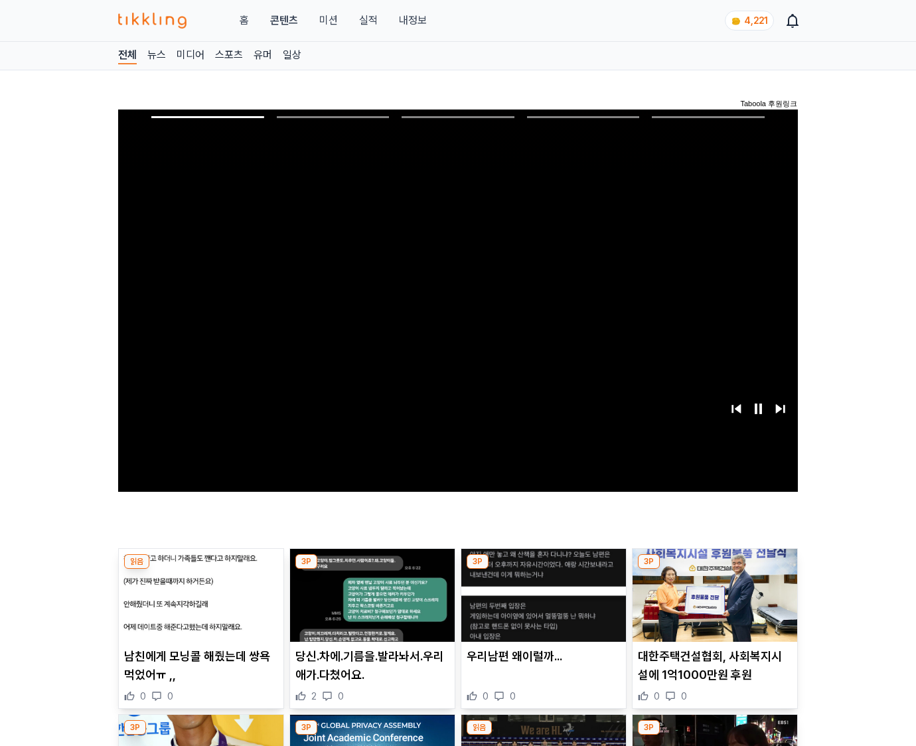
click at [712, 605] on img at bounding box center [715, 595] width 165 height 93
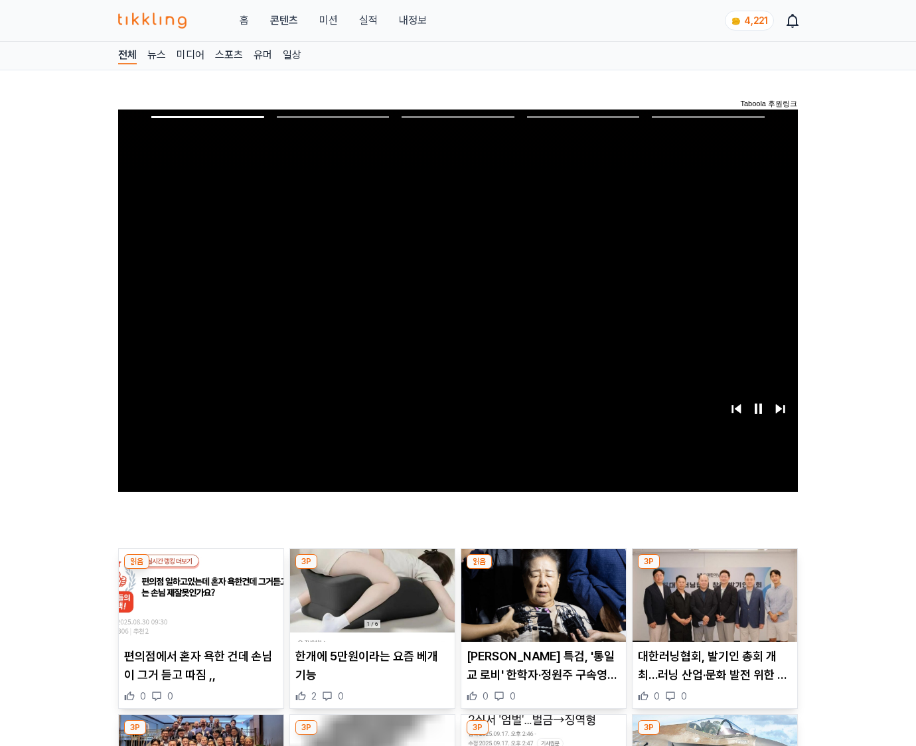
click at [712, 605] on img at bounding box center [715, 595] width 165 height 93
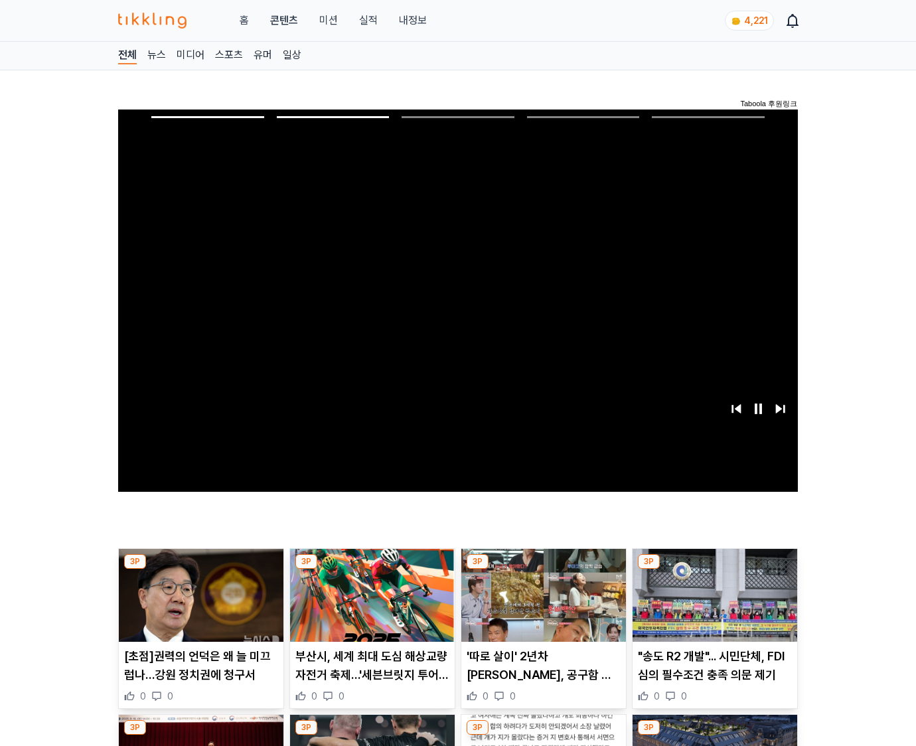
click at [712, 605] on img at bounding box center [715, 595] width 165 height 93
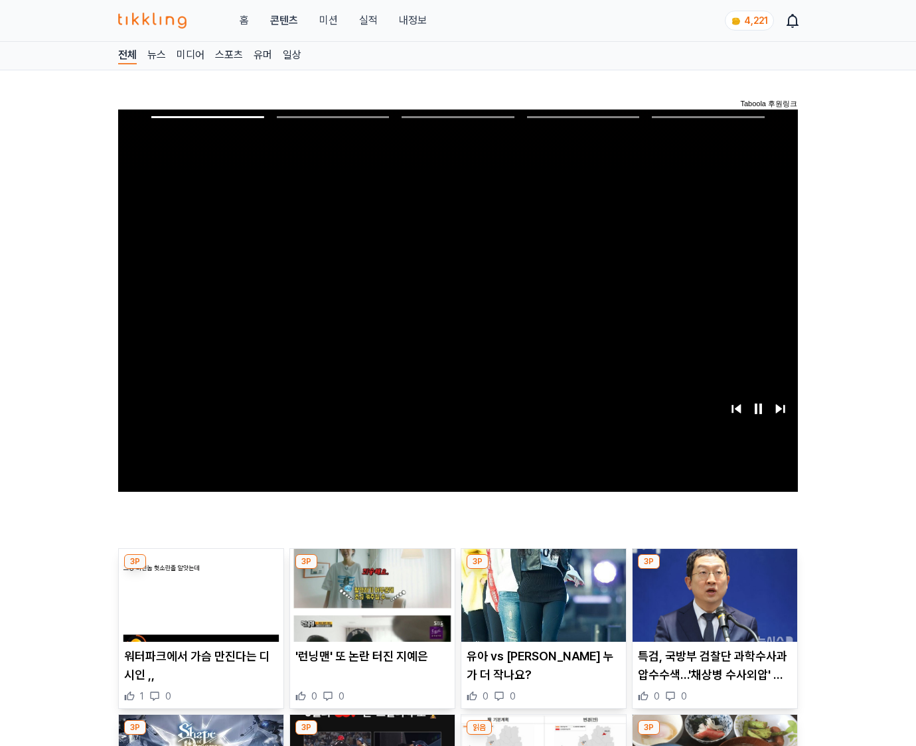
click at [712, 605] on img at bounding box center [715, 595] width 165 height 93
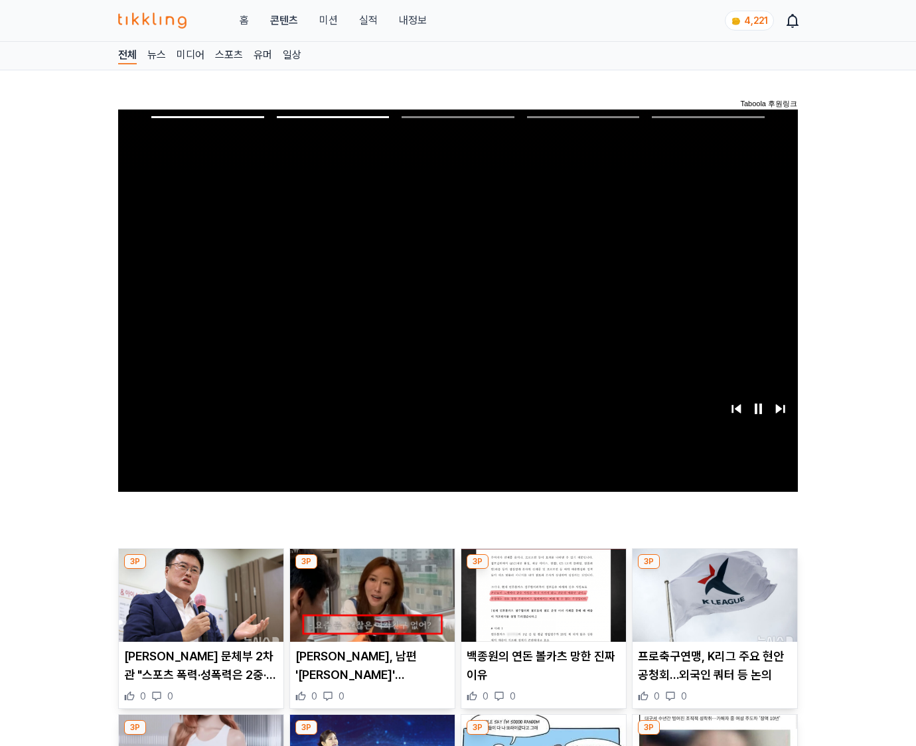
click at [712, 605] on img at bounding box center [715, 595] width 165 height 93
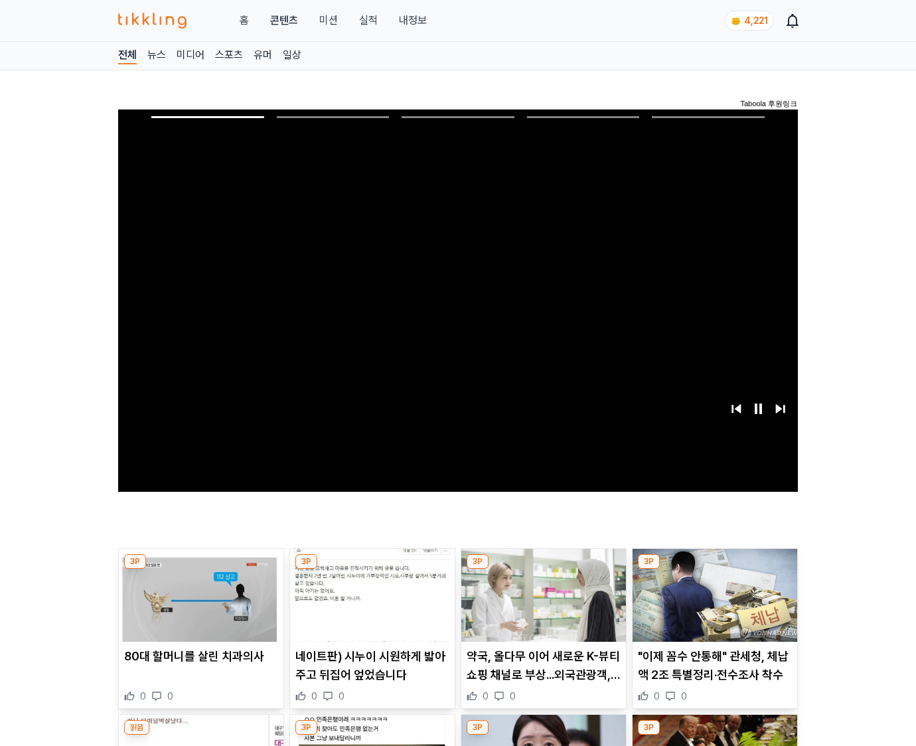
click at [712, 605] on img at bounding box center [715, 595] width 165 height 93
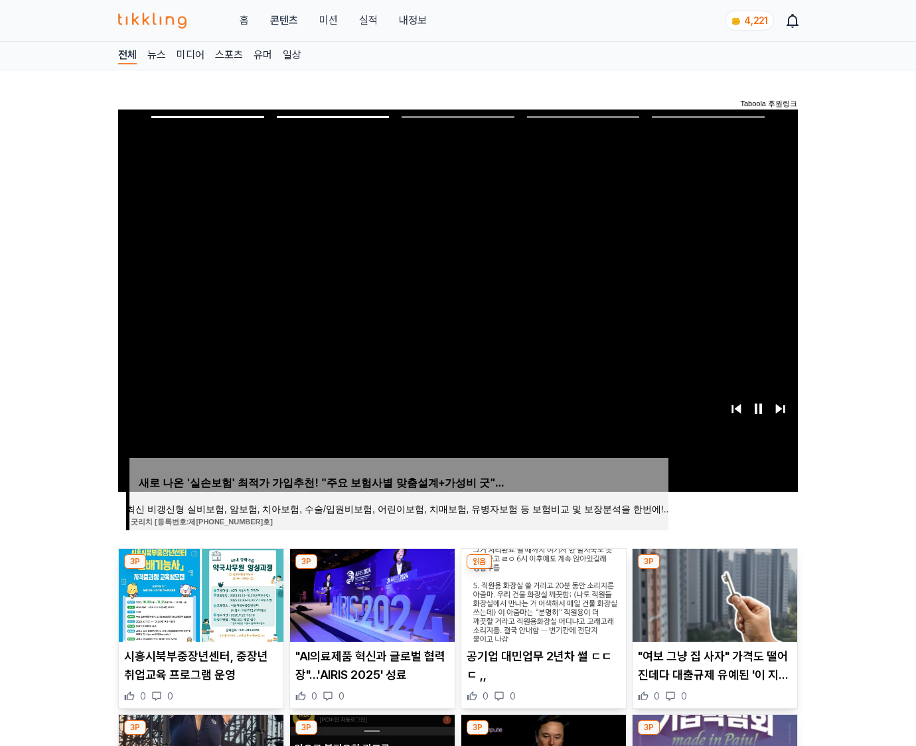
click at [712, 605] on img at bounding box center [715, 595] width 165 height 93
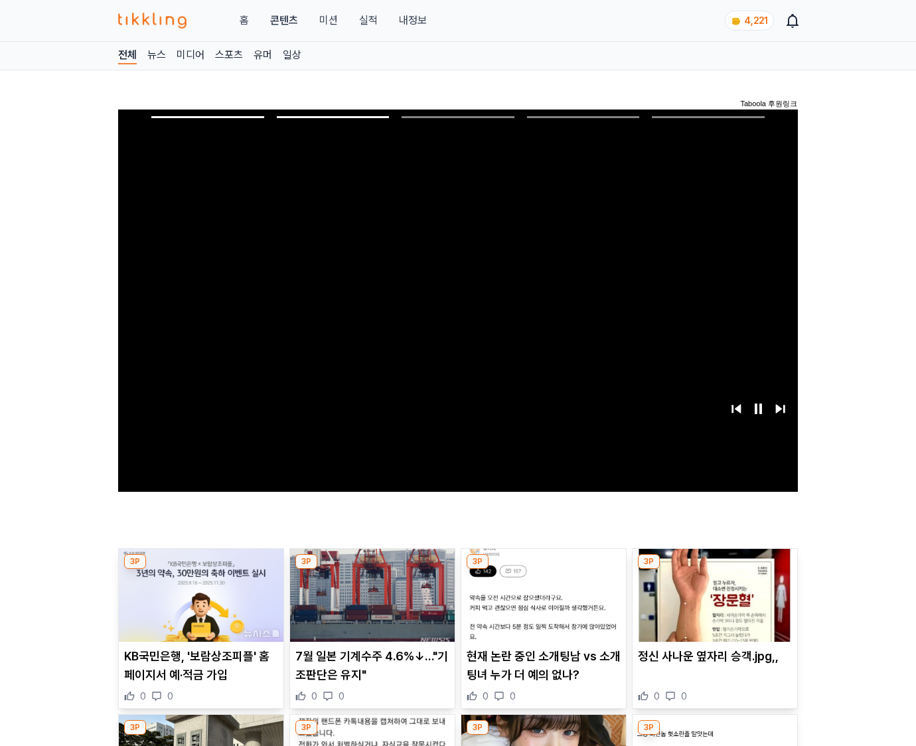
click at [712, 605] on img at bounding box center [715, 595] width 165 height 93
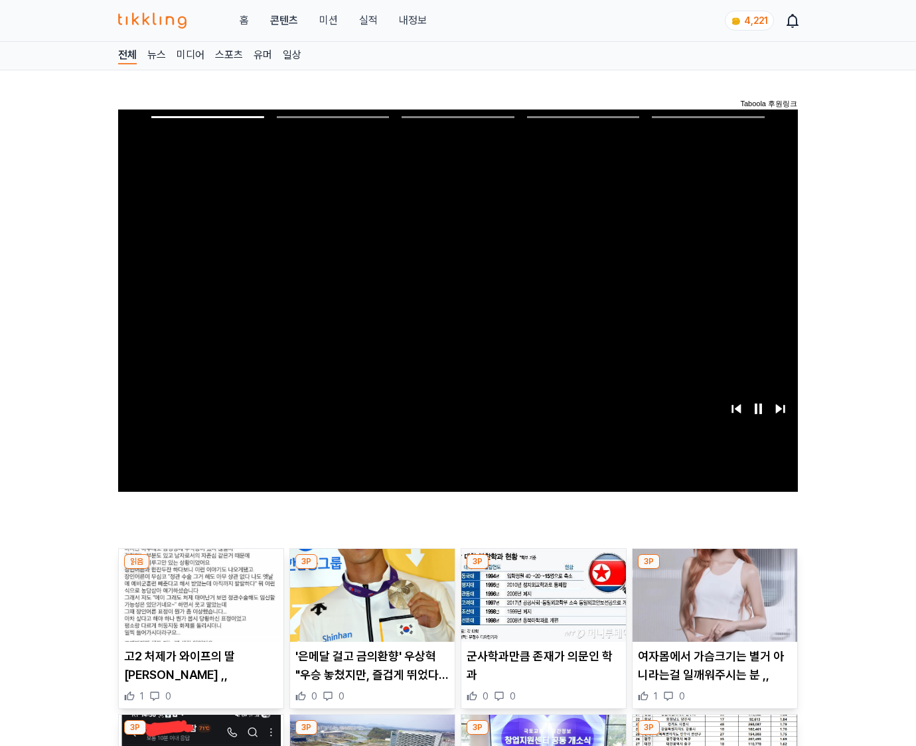
click at [712, 605] on img at bounding box center [715, 595] width 165 height 93
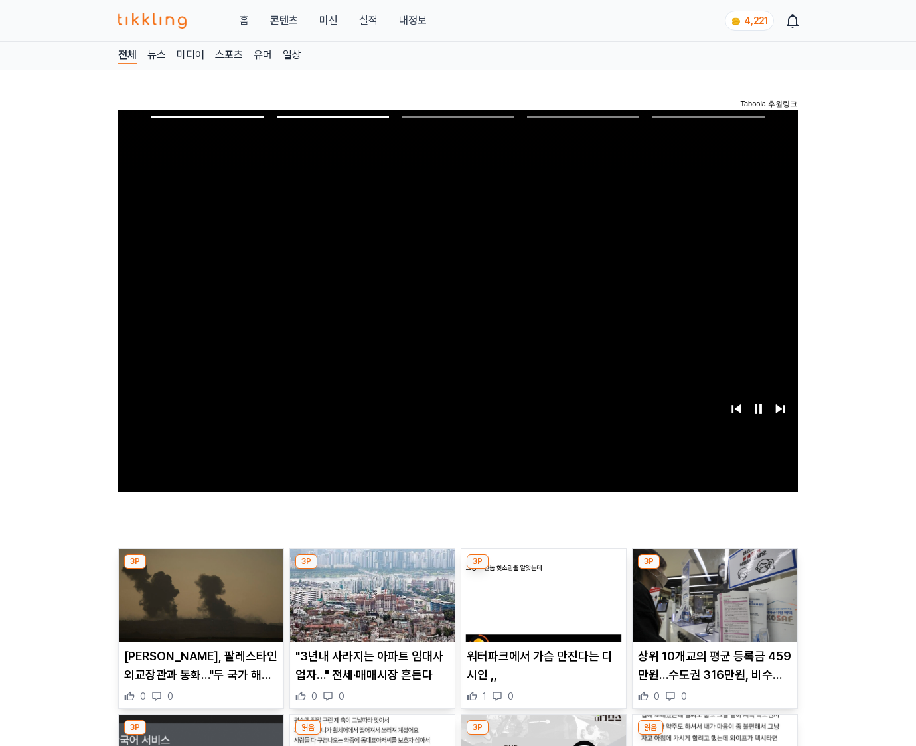
click at [712, 605] on img at bounding box center [715, 595] width 165 height 93
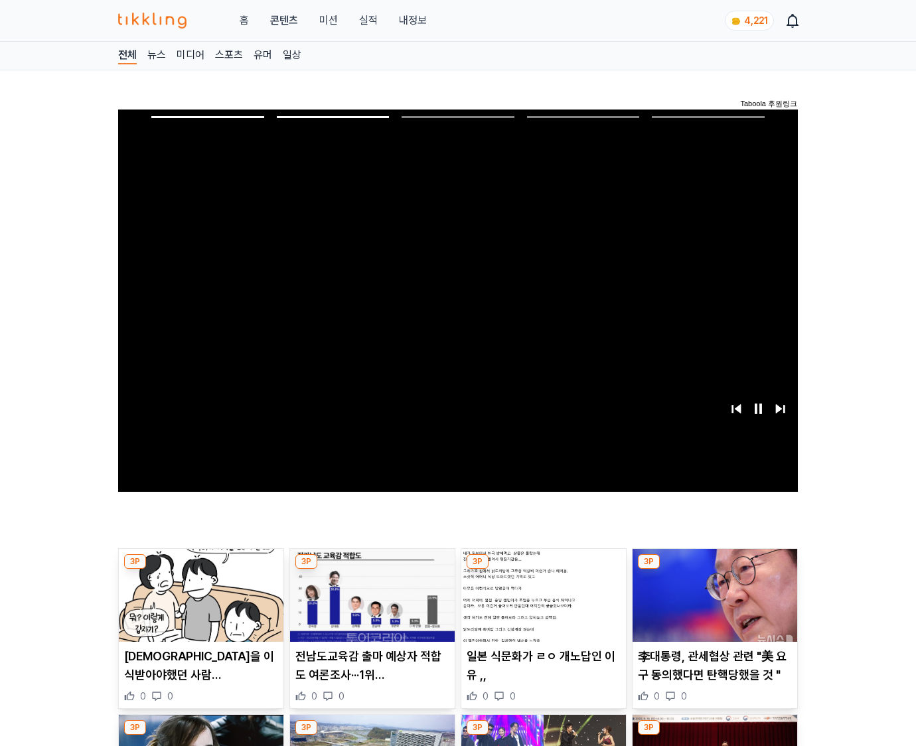
click at [712, 605] on img at bounding box center [715, 595] width 165 height 93
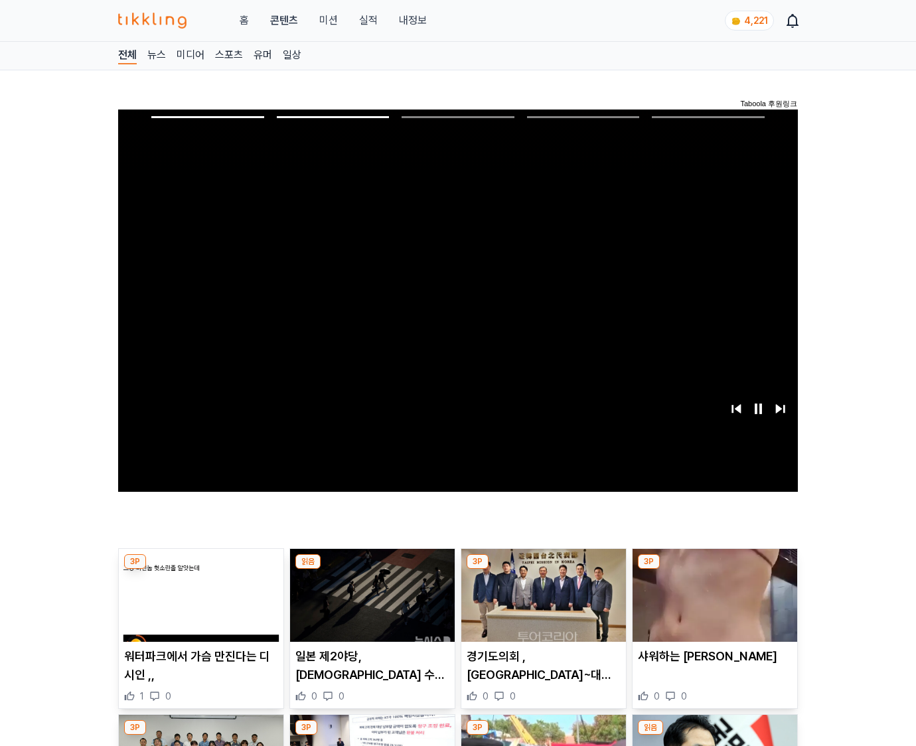
click at [712, 605] on img at bounding box center [715, 595] width 165 height 93
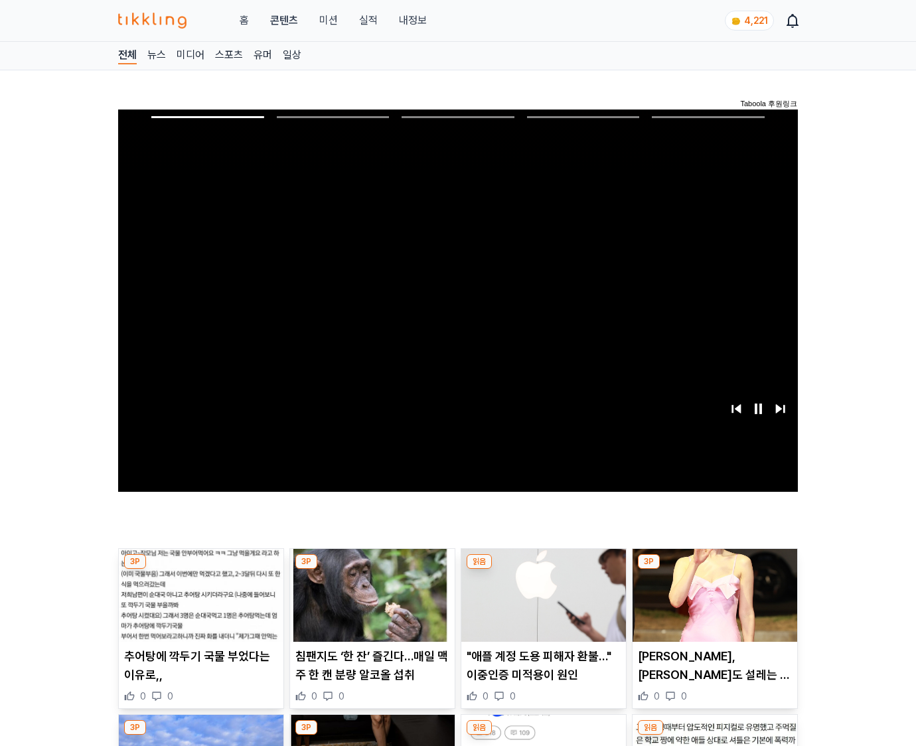
click at [712, 605] on img at bounding box center [715, 595] width 165 height 93
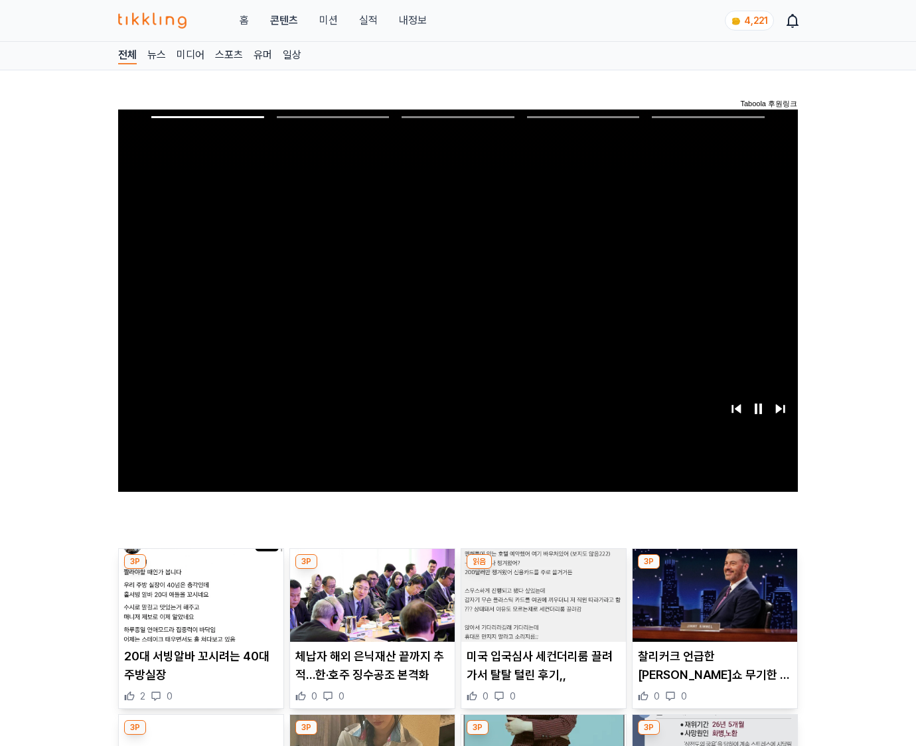
click at [712, 605] on img at bounding box center [715, 595] width 165 height 93
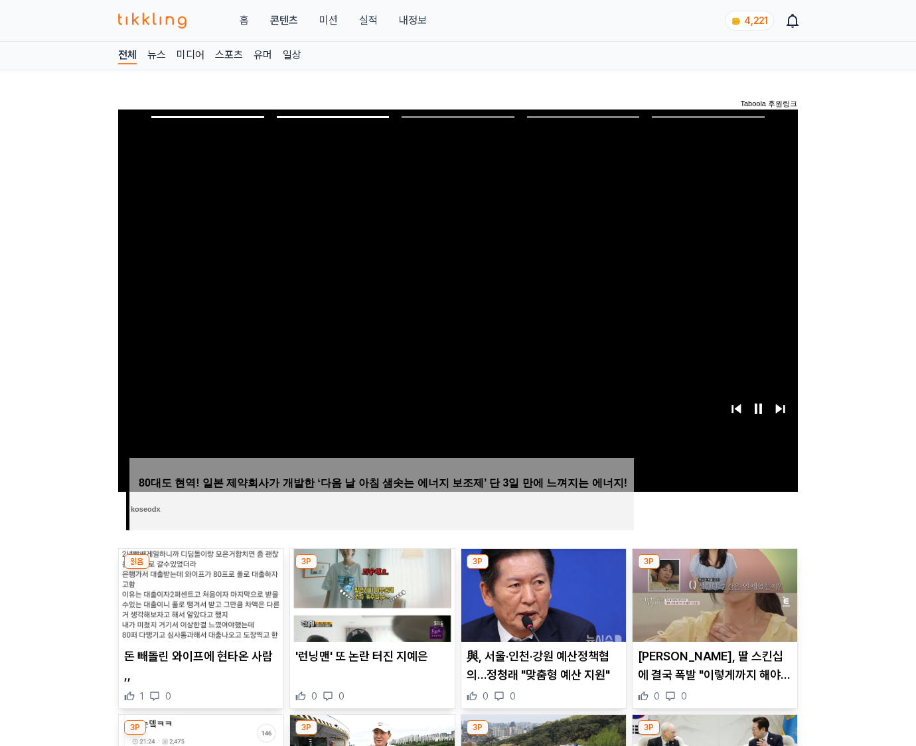
click at [712, 605] on img at bounding box center [715, 595] width 165 height 93
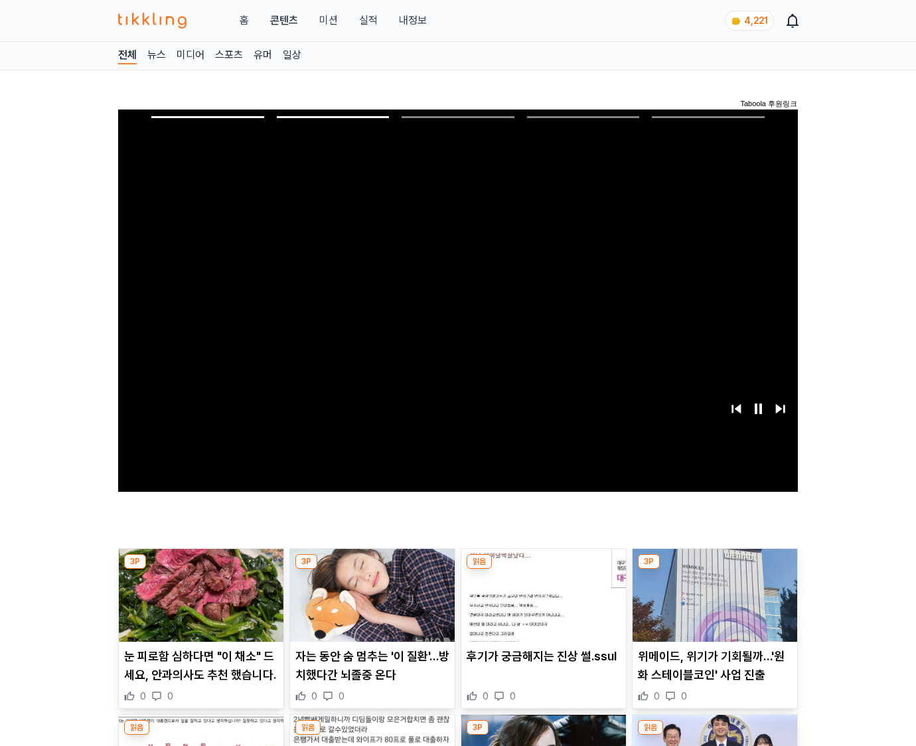
click at [712, 605] on img at bounding box center [715, 595] width 165 height 93
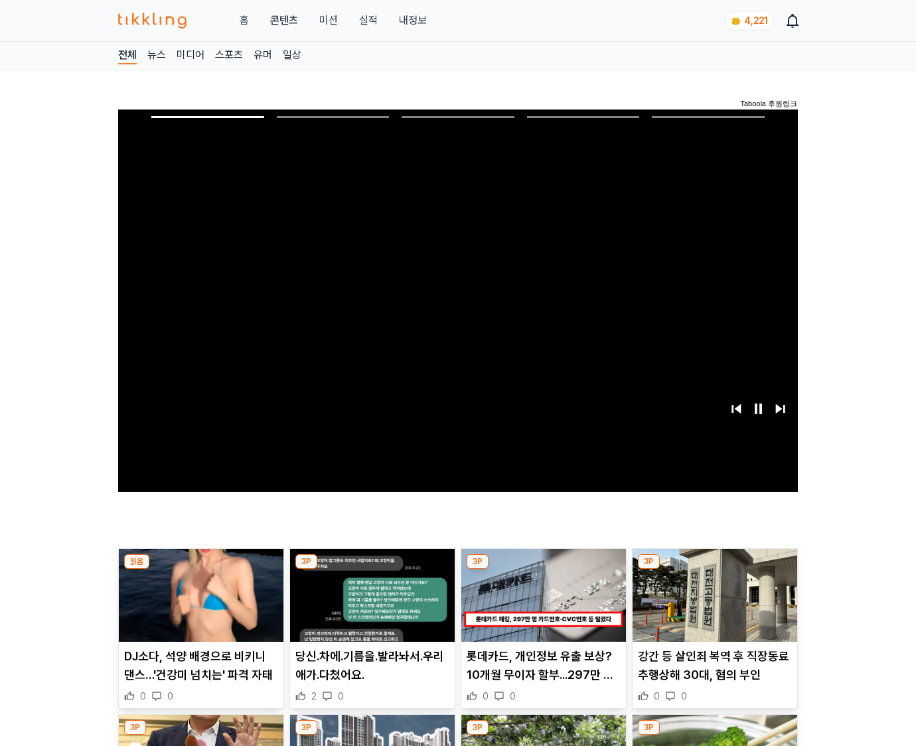
click at [712, 605] on img at bounding box center [715, 595] width 165 height 93
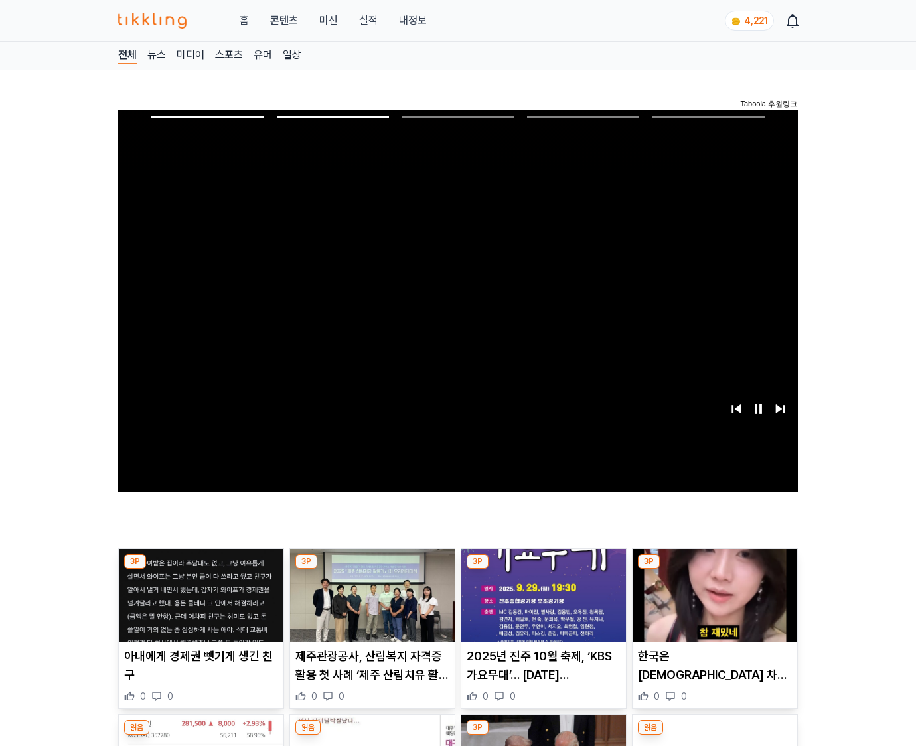
click at [712, 605] on img at bounding box center [715, 595] width 165 height 93
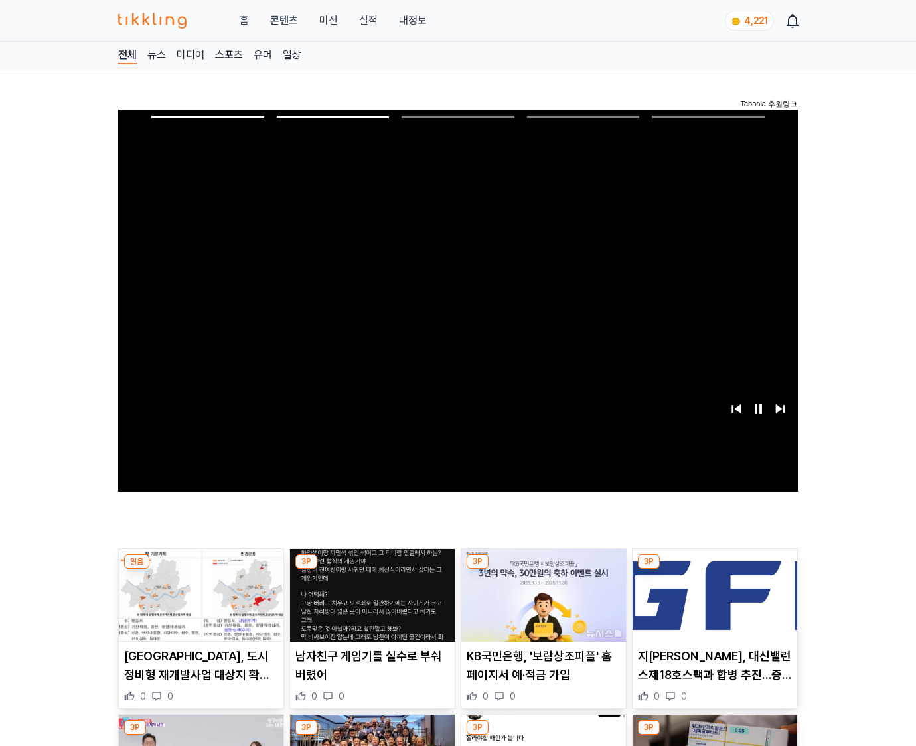
click at [712, 605] on img at bounding box center [715, 595] width 165 height 93
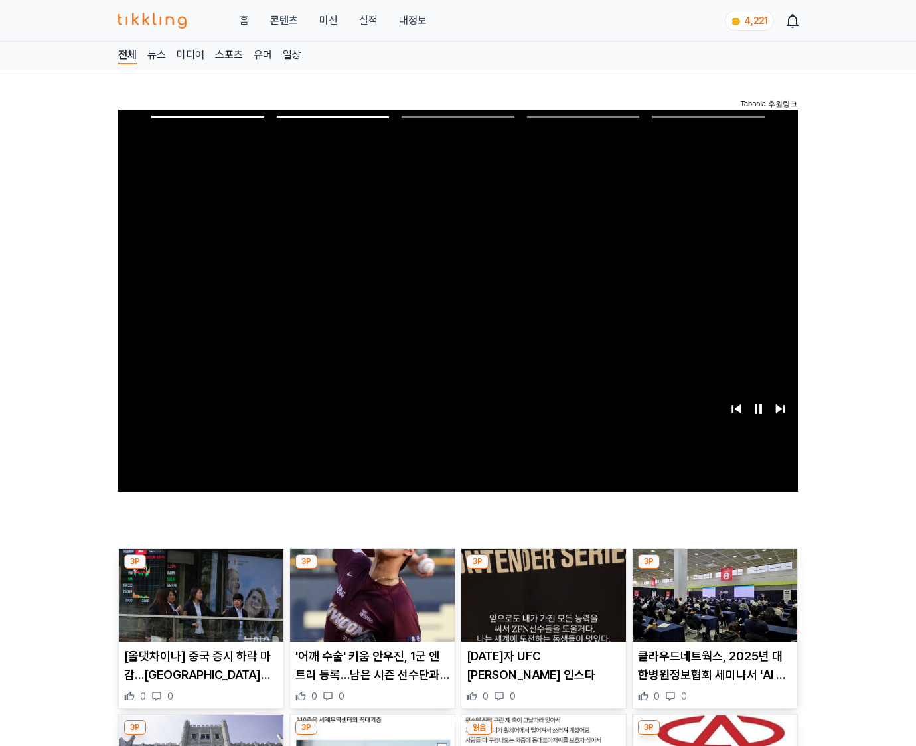
click at [712, 605] on img at bounding box center [715, 595] width 165 height 93
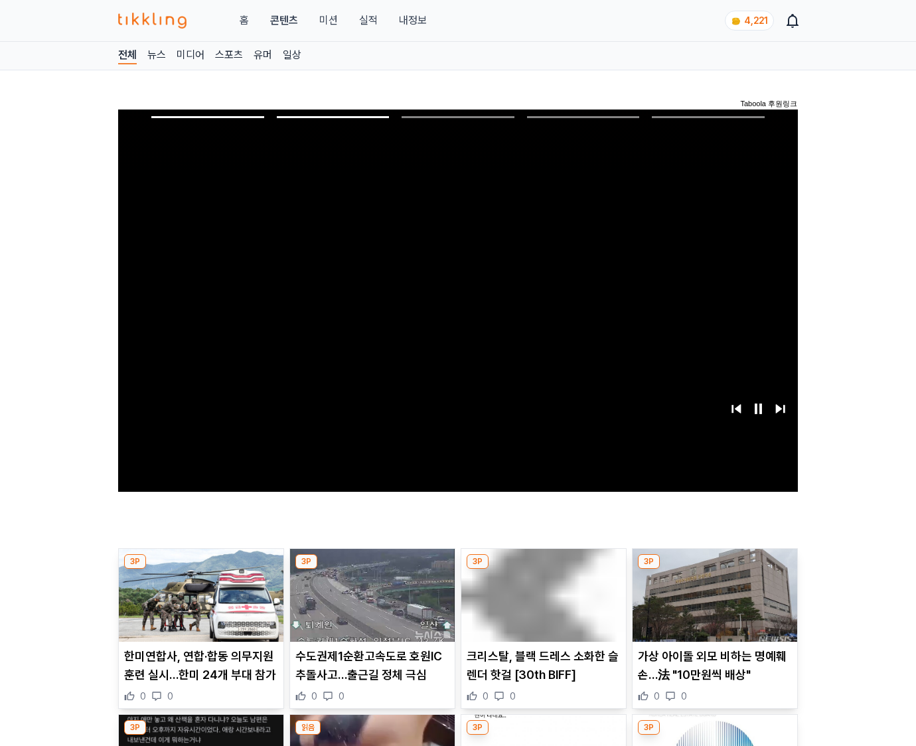
click at [712, 605] on img at bounding box center [715, 595] width 165 height 93
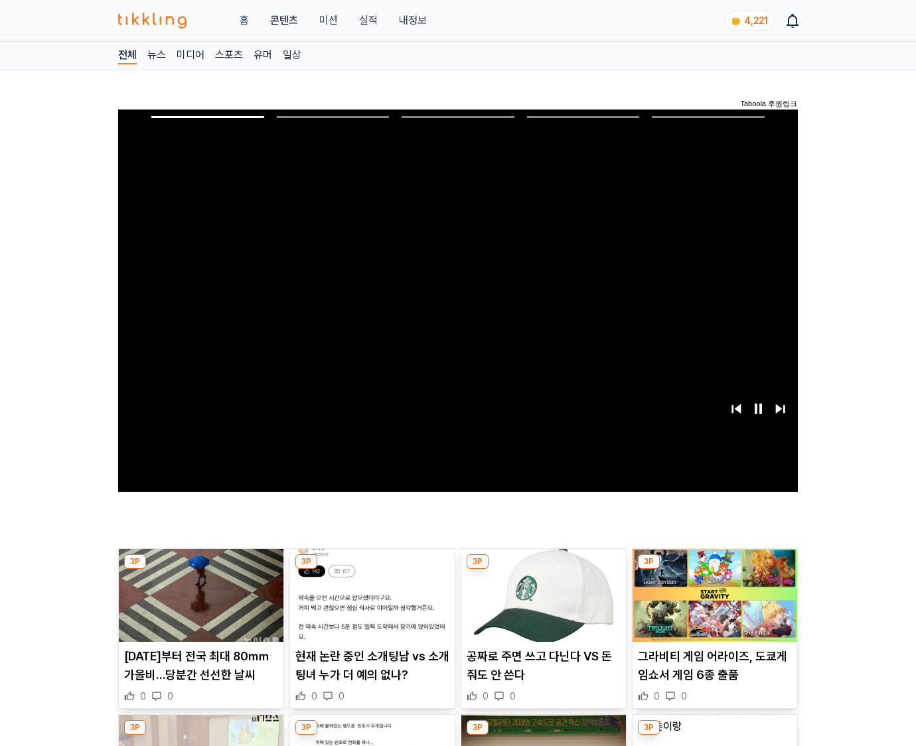
click at [712, 605] on img at bounding box center [715, 595] width 165 height 93
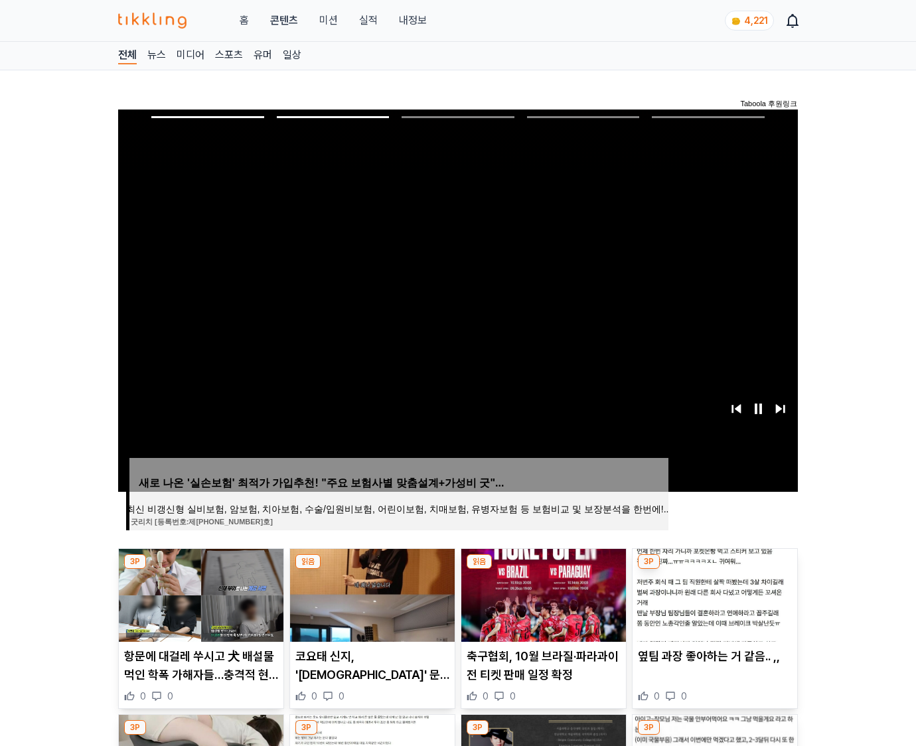
click at [712, 605] on img at bounding box center [715, 595] width 165 height 93
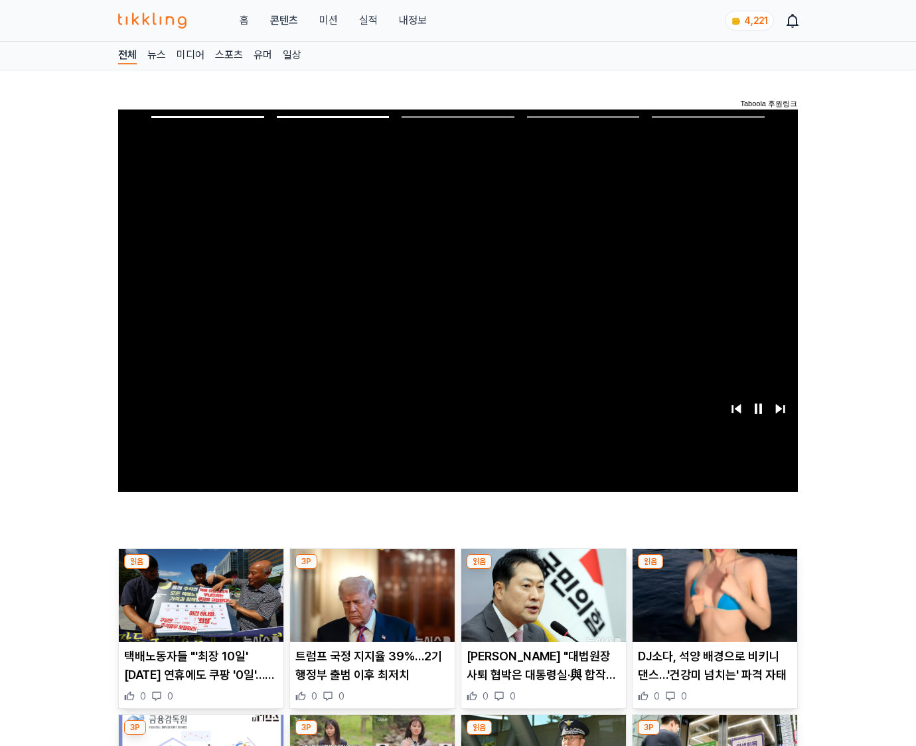
click at [712, 605] on img at bounding box center [715, 595] width 165 height 93
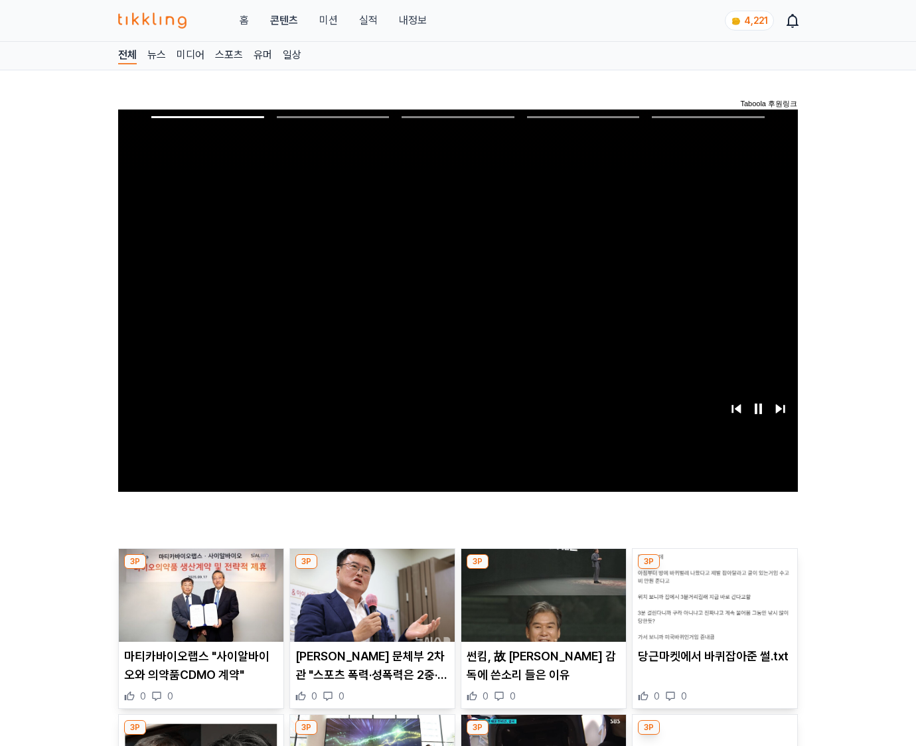
click at [712, 605] on img at bounding box center [715, 595] width 165 height 93
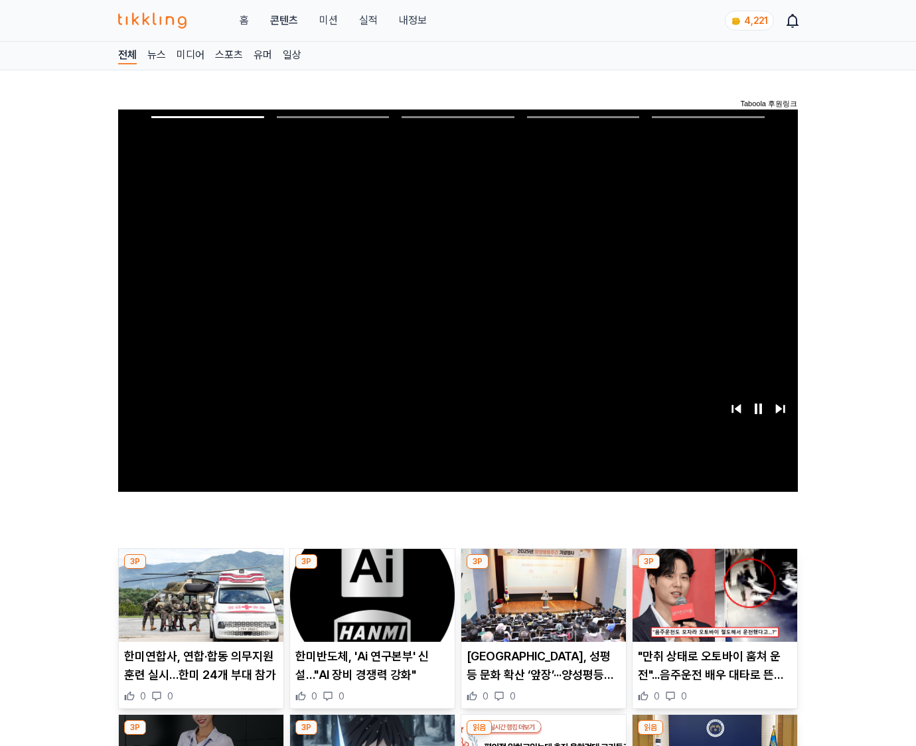
click at [712, 605] on img at bounding box center [715, 595] width 165 height 93
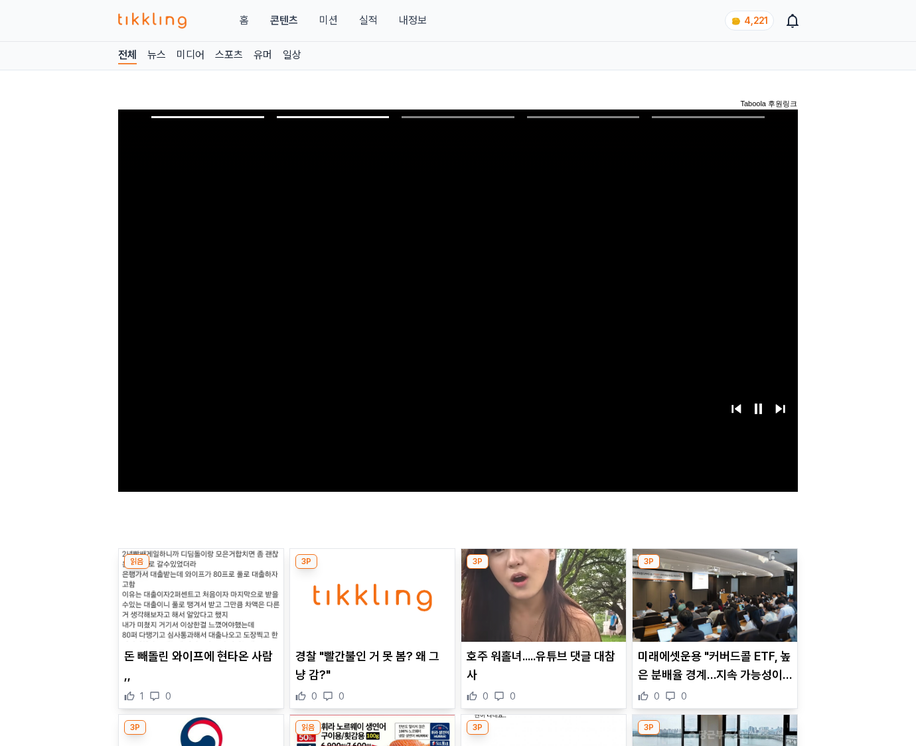
click at [712, 605] on img at bounding box center [715, 595] width 165 height 93
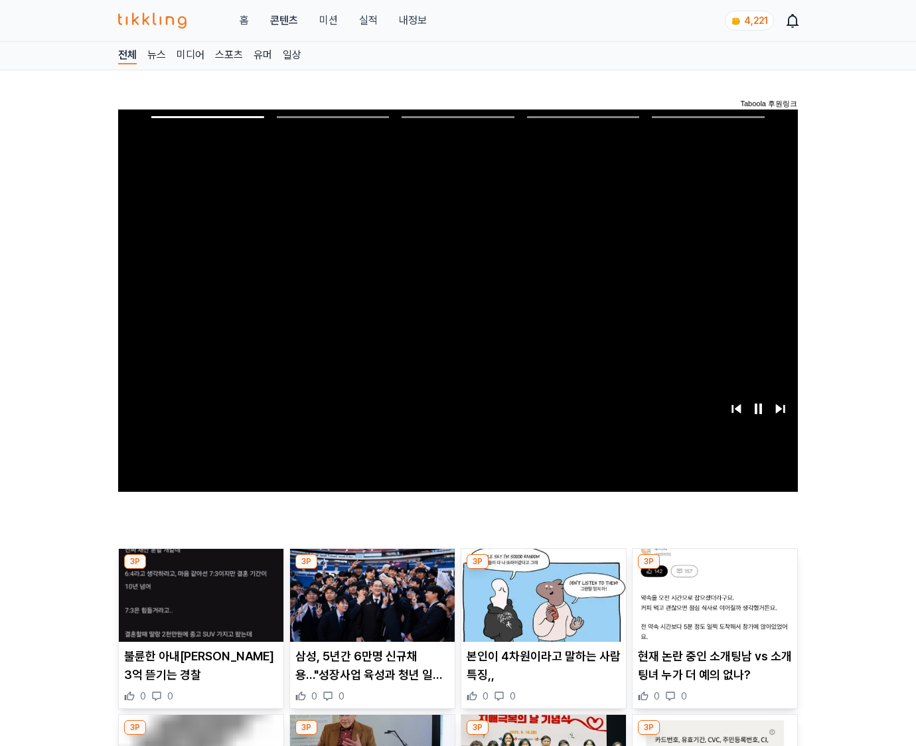
click at [712, 605] on img at bounding box center [715, 595] width 165 height 93
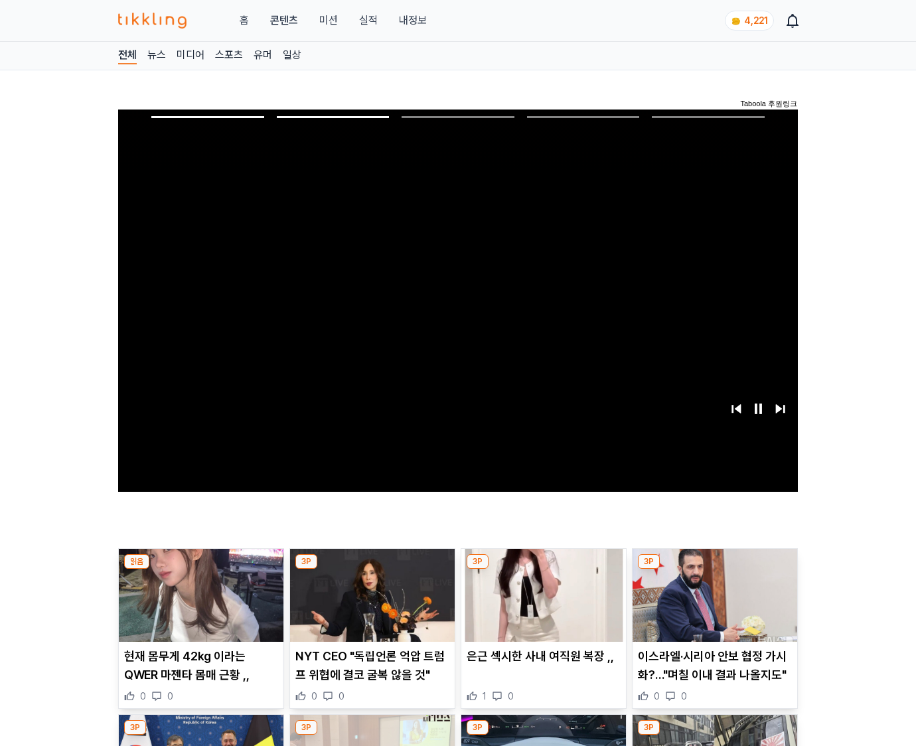
click at [712, 605] on img at bounding box center [715, 595] width 165 height 93
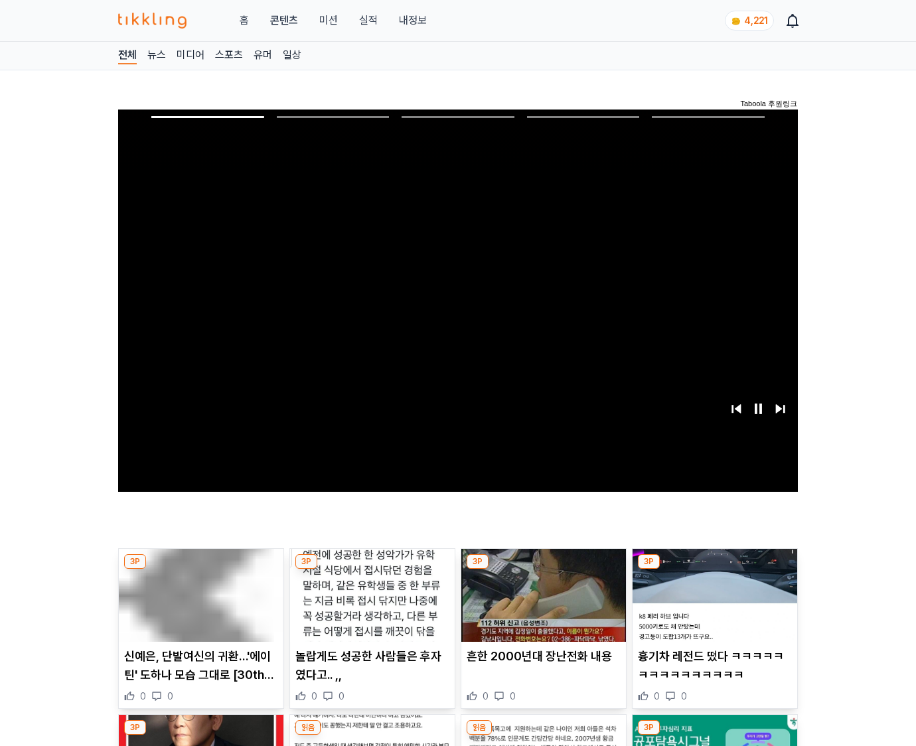
click at [712, 605] on img at bounding box center [715, 595] width 165 height 93
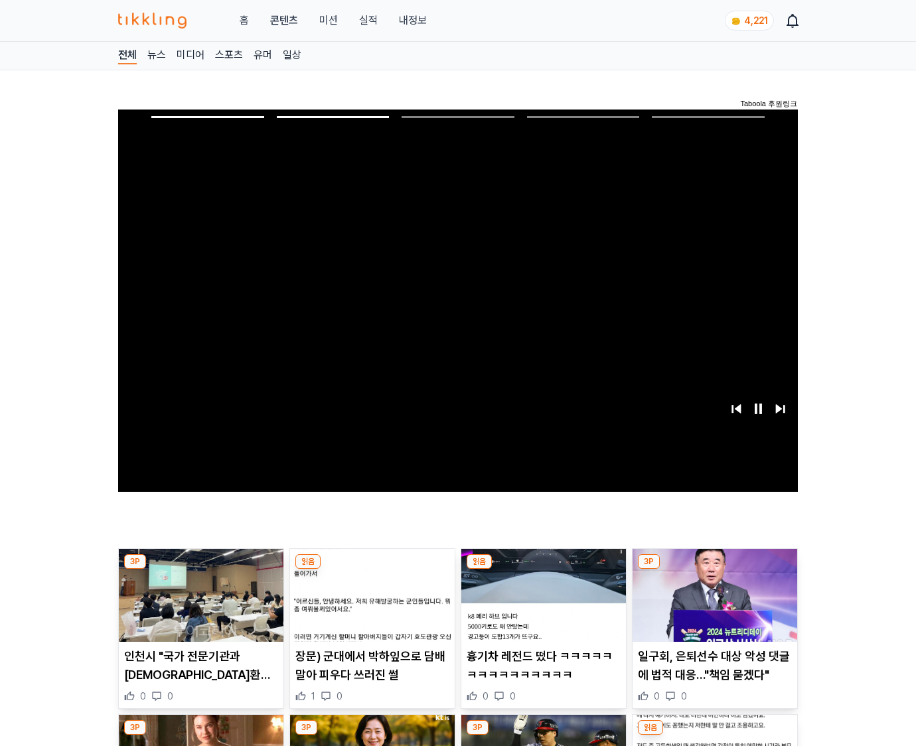
click at [712, 605] on img at bounding box center [715, 595] width 165 height 93
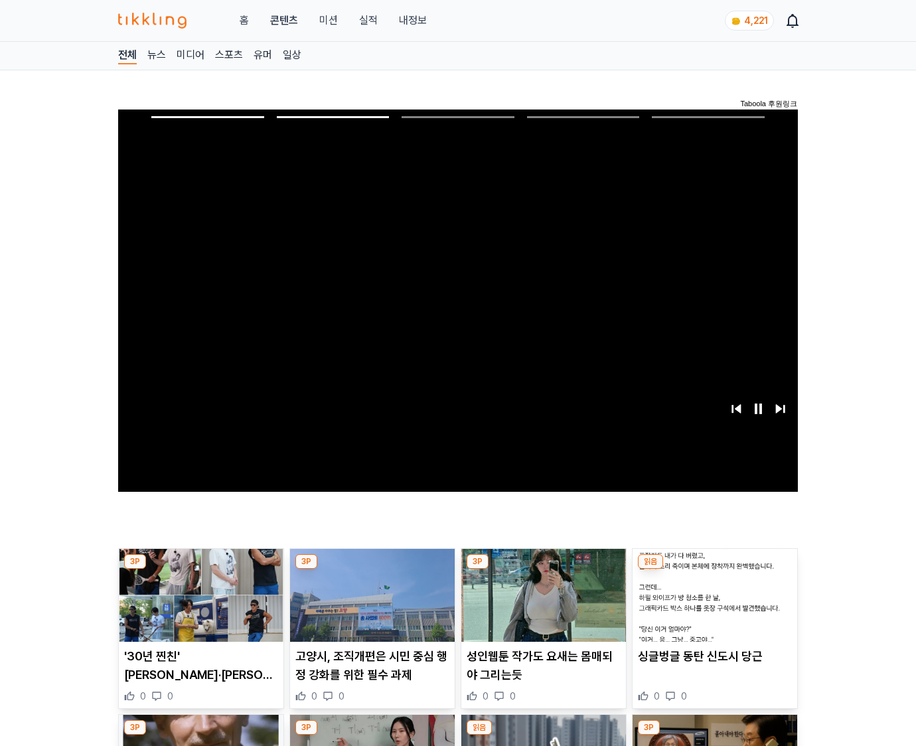
click at [712, 605] on img at bounding box center [715, 595] width 165 height 93
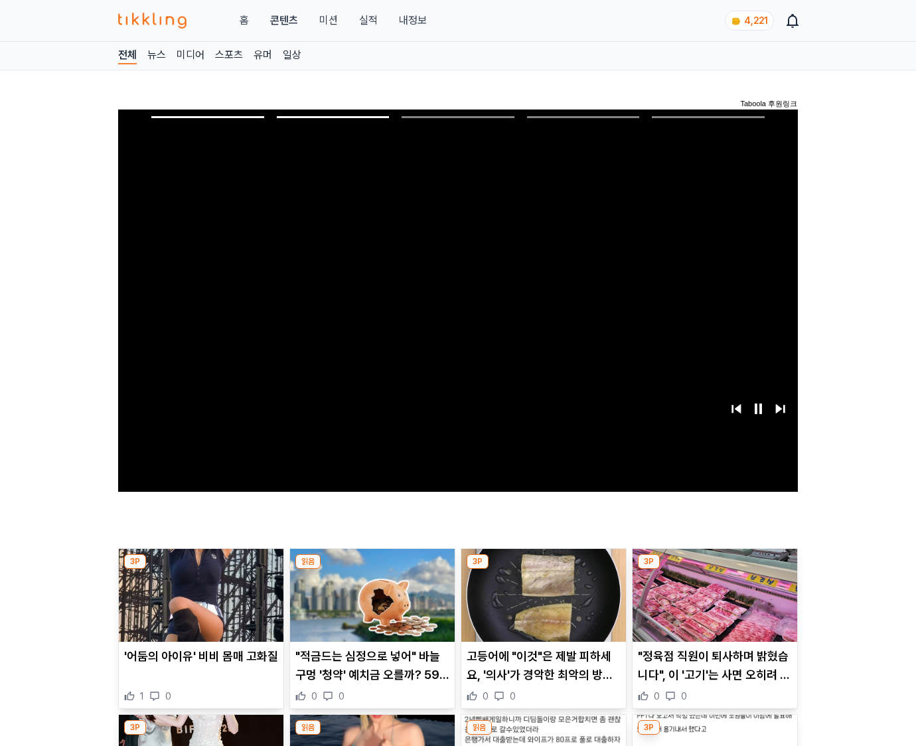
click at [712, 605] on img at bounding box center [715, 595] width 165 height 93
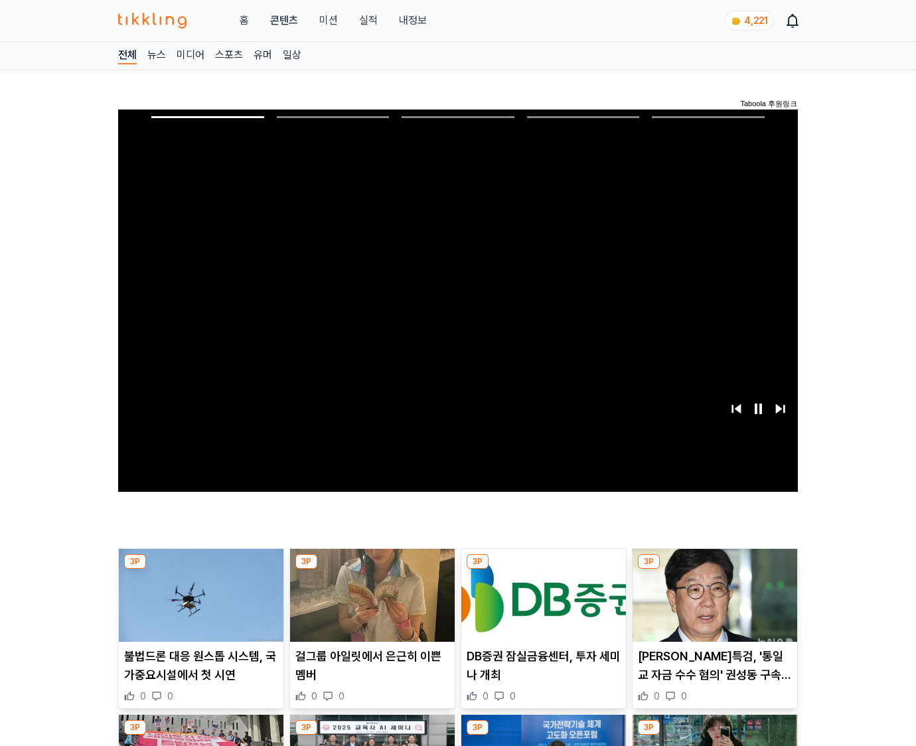
click at [712, 605] on img at bounding box center [715, 595] width 165 height 93
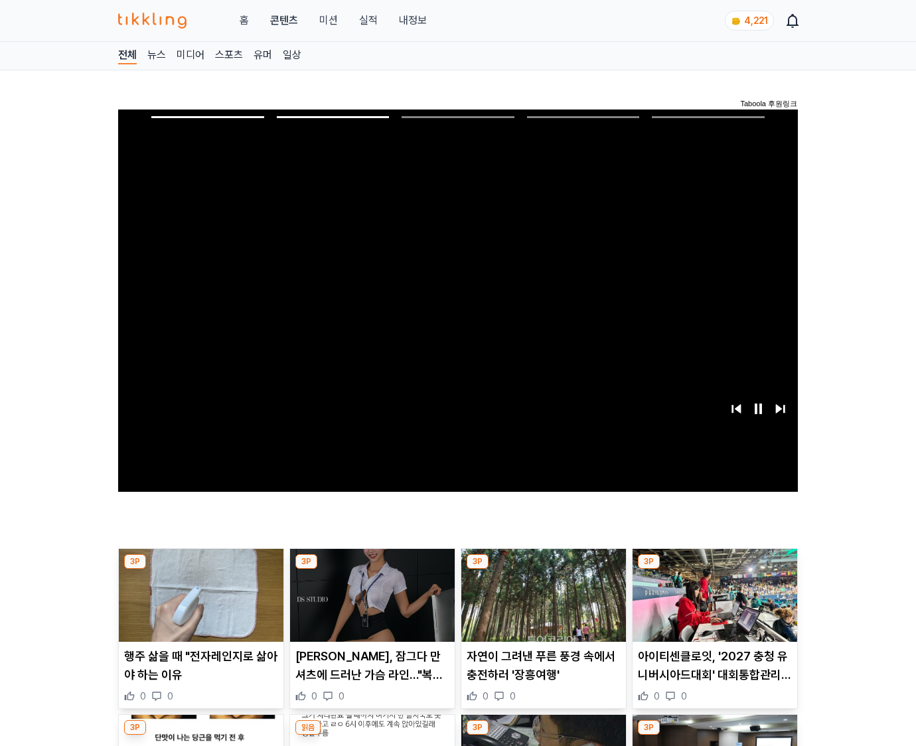
click at [712, 605] on img at bounding box center [715, 595] width 165 height 93
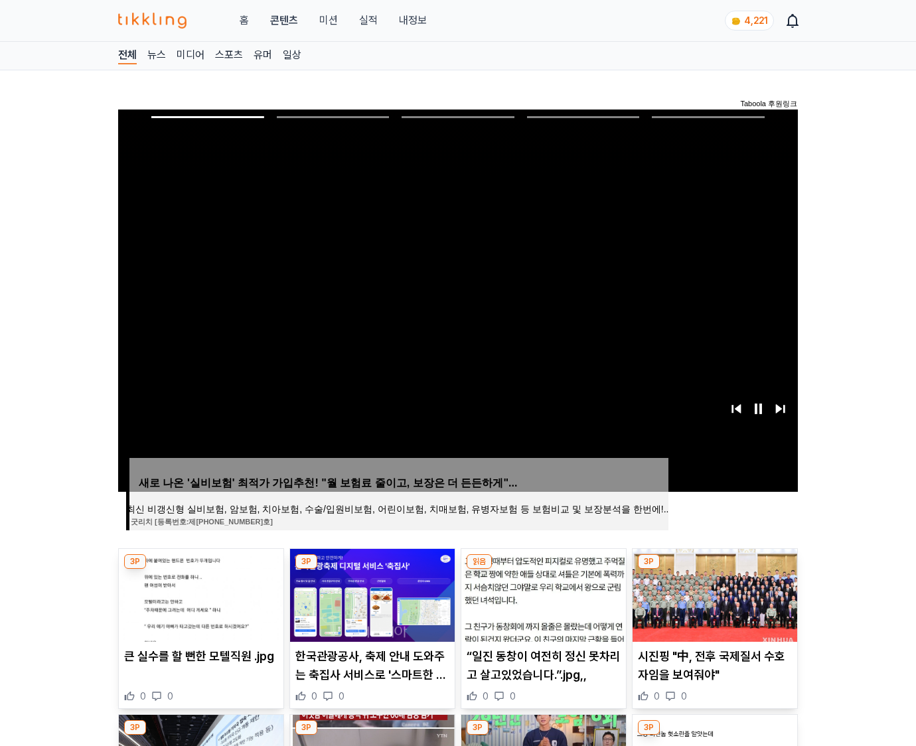
click at [712, 605] on img at bounding box center [715, 595] width 165 height 93
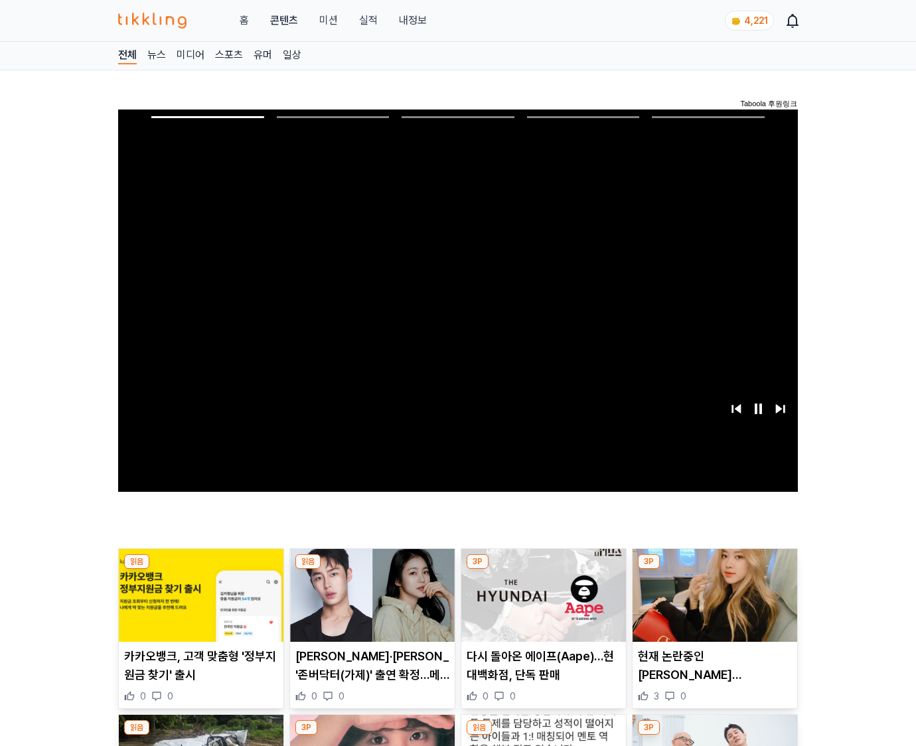
click at [712, 605] on img at bounding box center [715, 595] width 165 height 93
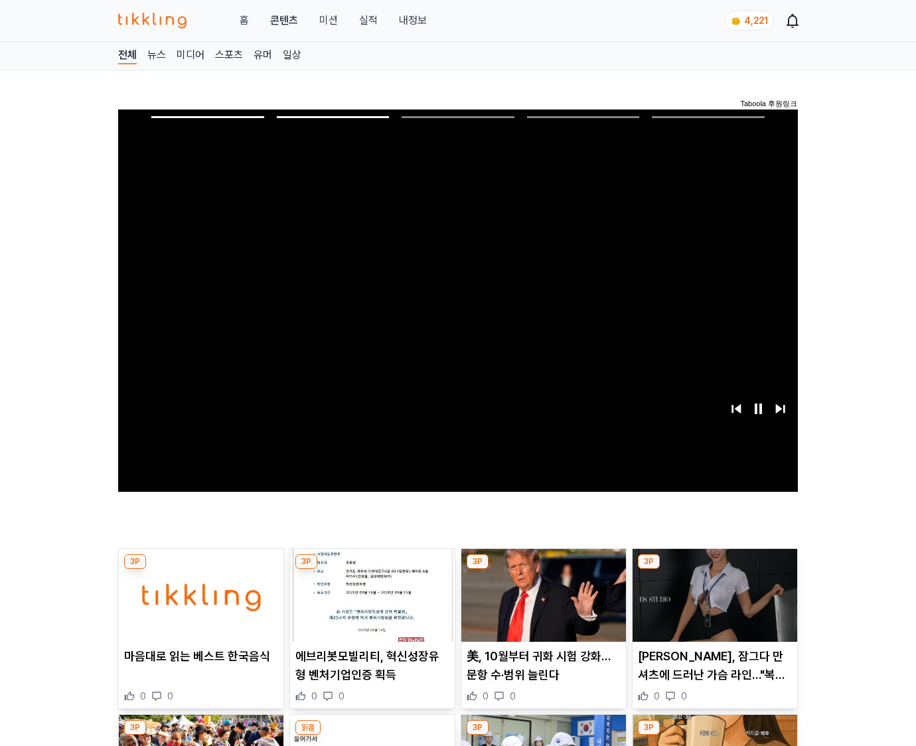
click at [712, 605] on img at bounding box center [715, 595] width 165 height 93
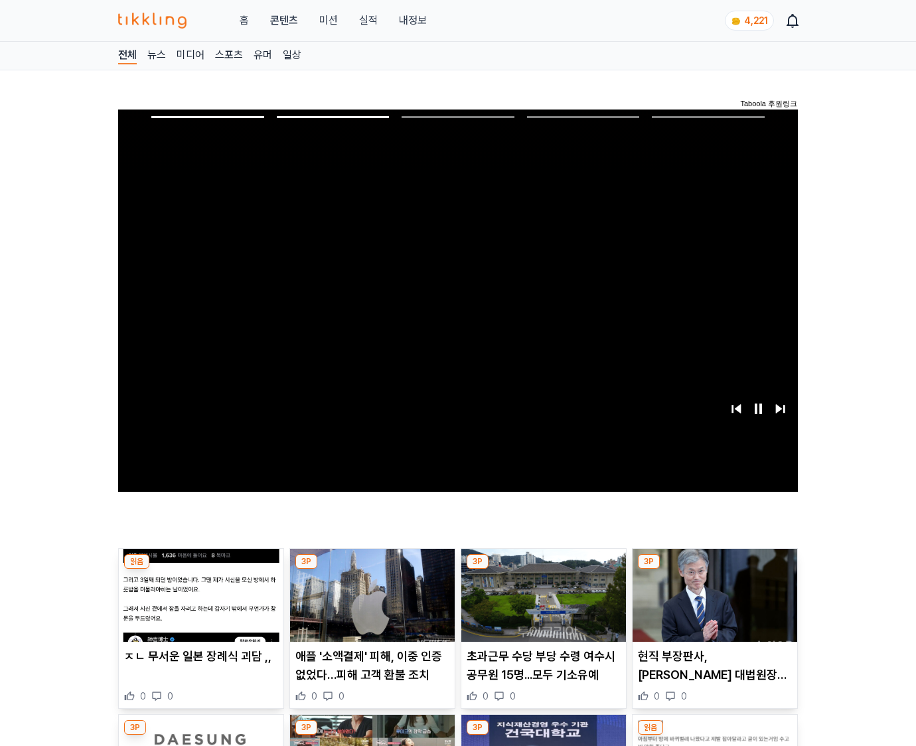
click at [712, 605] on img at bounding box center [715, 595] width 165 height 93
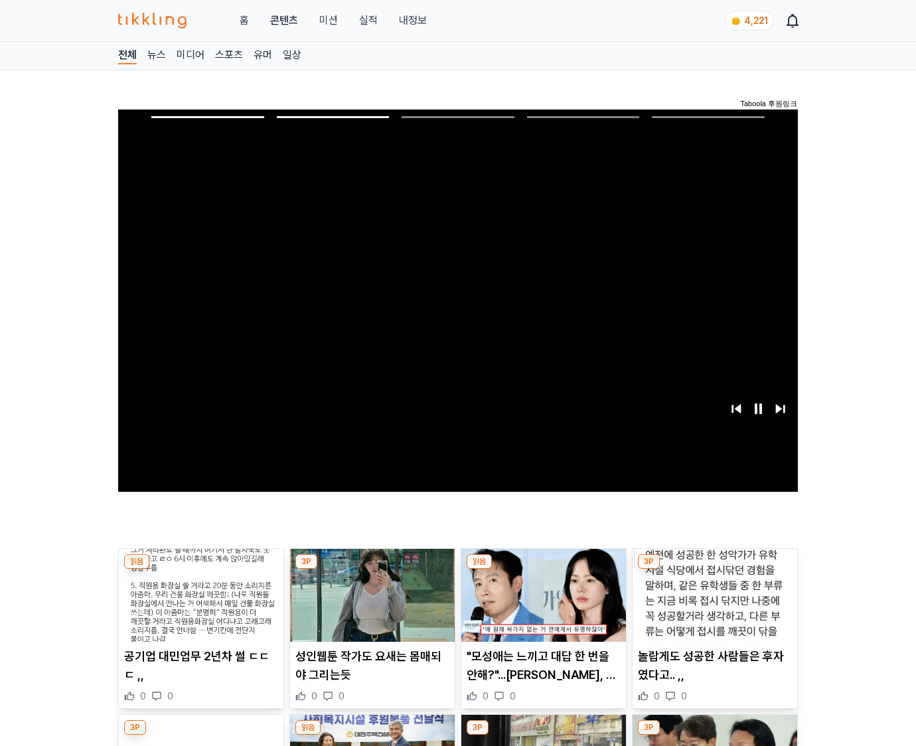
click at [712, 605] on img at bounding box center [715, 595] width 165 height 93
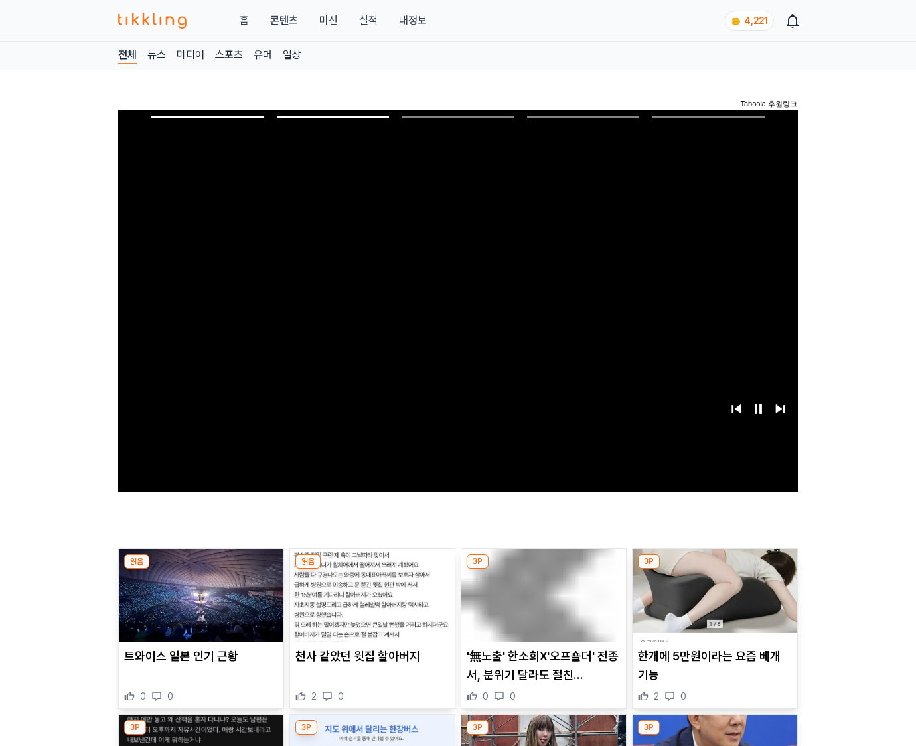
click at [712, 605] on img at bounding box center [715, 595] width 165 height 93
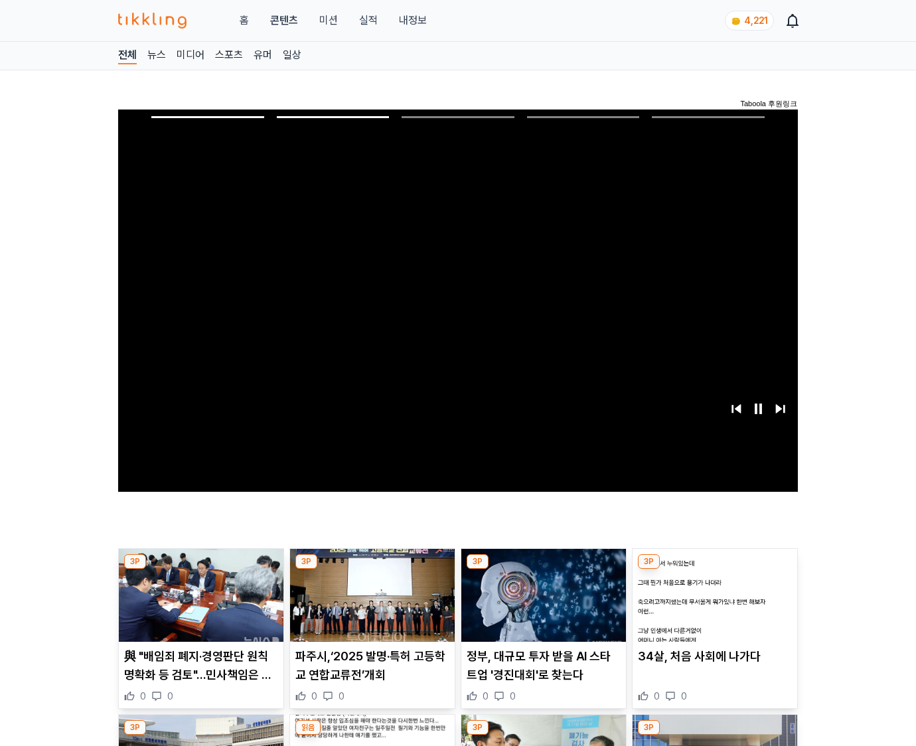
click at [712, 605] on img at bounding box center [715, 595] width 165 height 93
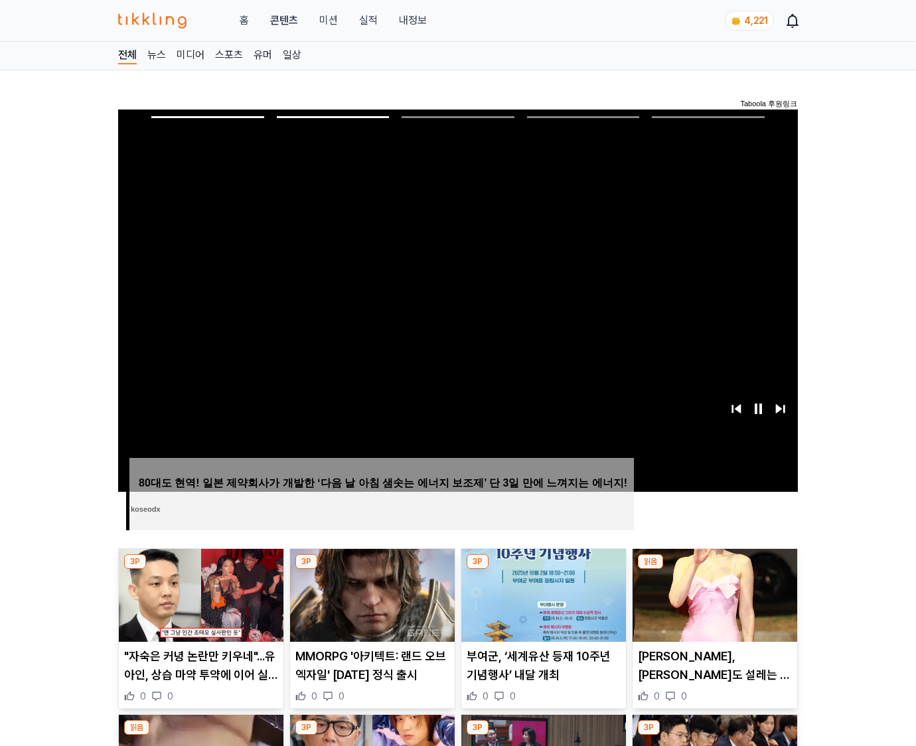
click at [712, 605] on img at bounding box center [715, 595] width 165 height 93
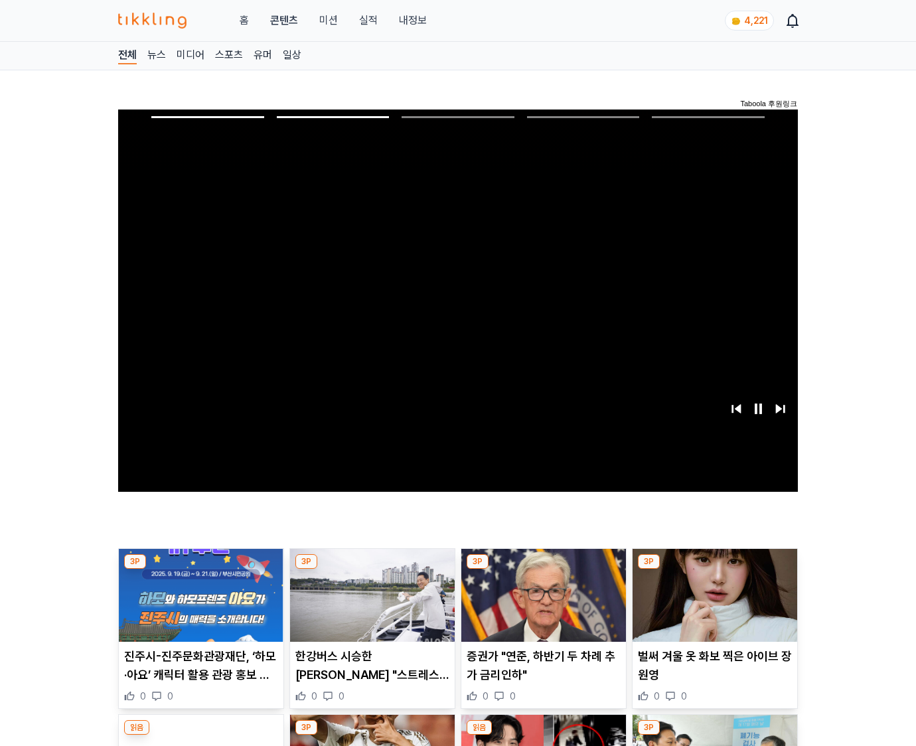
click at [712, 605] on img at bounding box center [715, 595] width 165 height 93
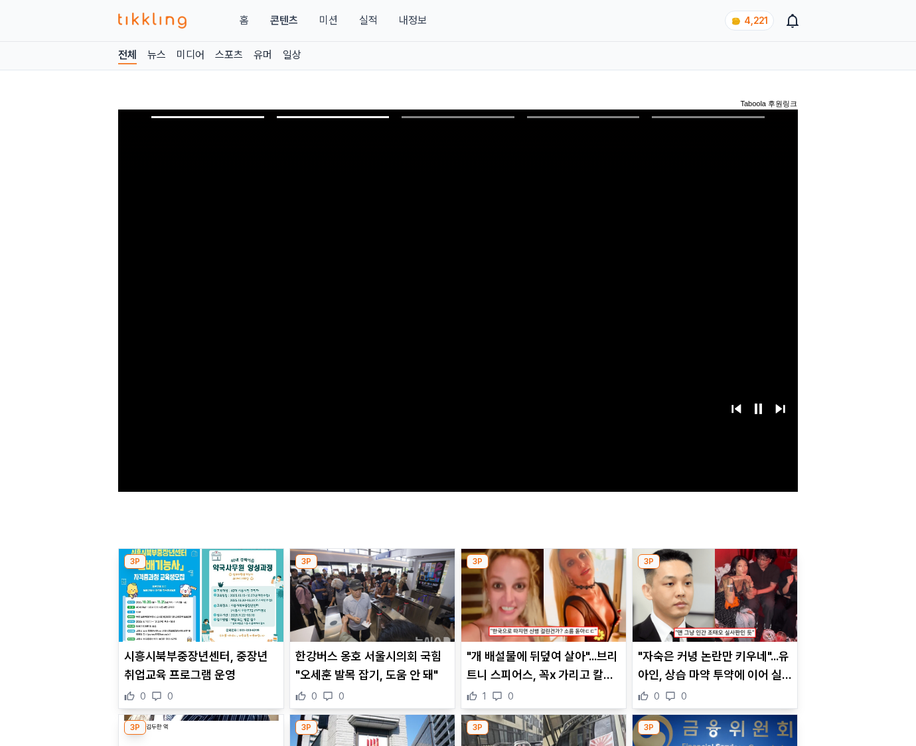
click at [712, 605] on img at bounding box center [715, 595] width 165 height 93
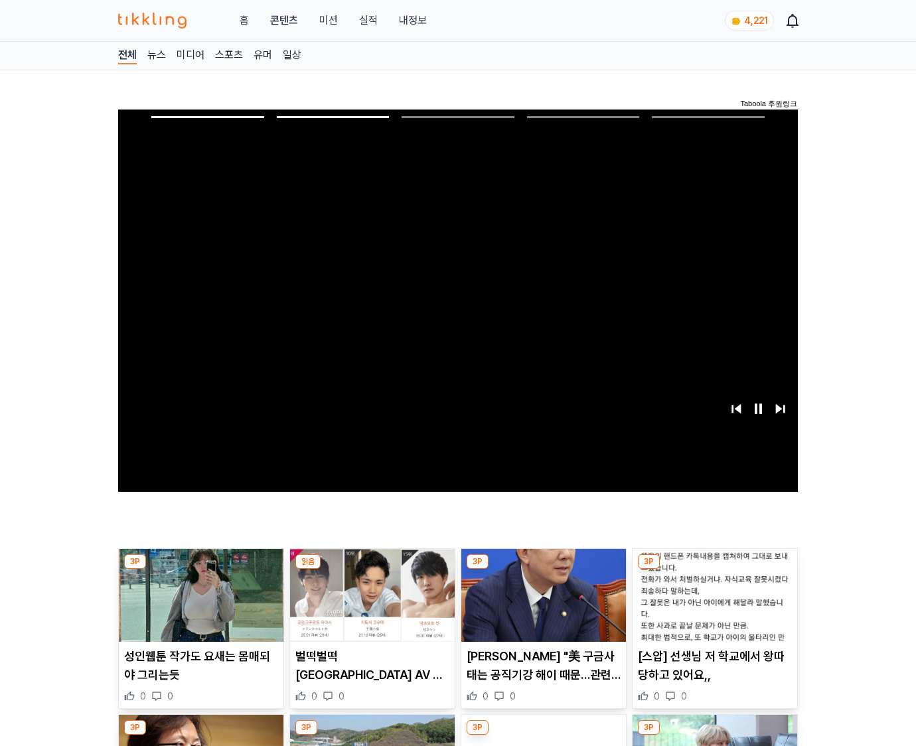
click at [712, 605] on img at bounding box center [715, 595] width 165 height 93
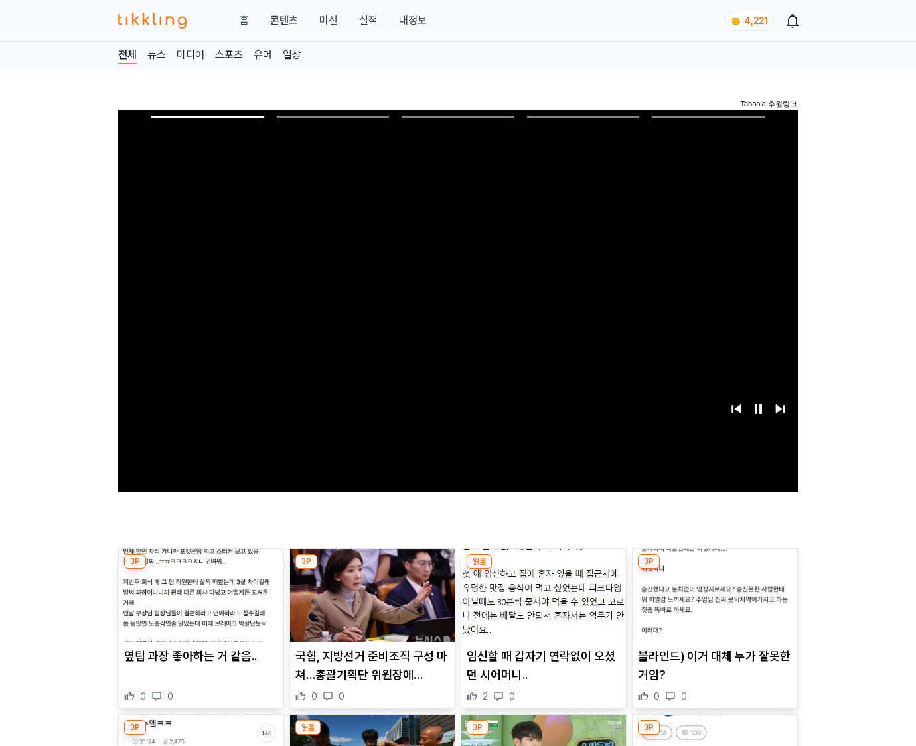
click at [712, 605] on img at bounding box center [715, 595] width 165 height 93
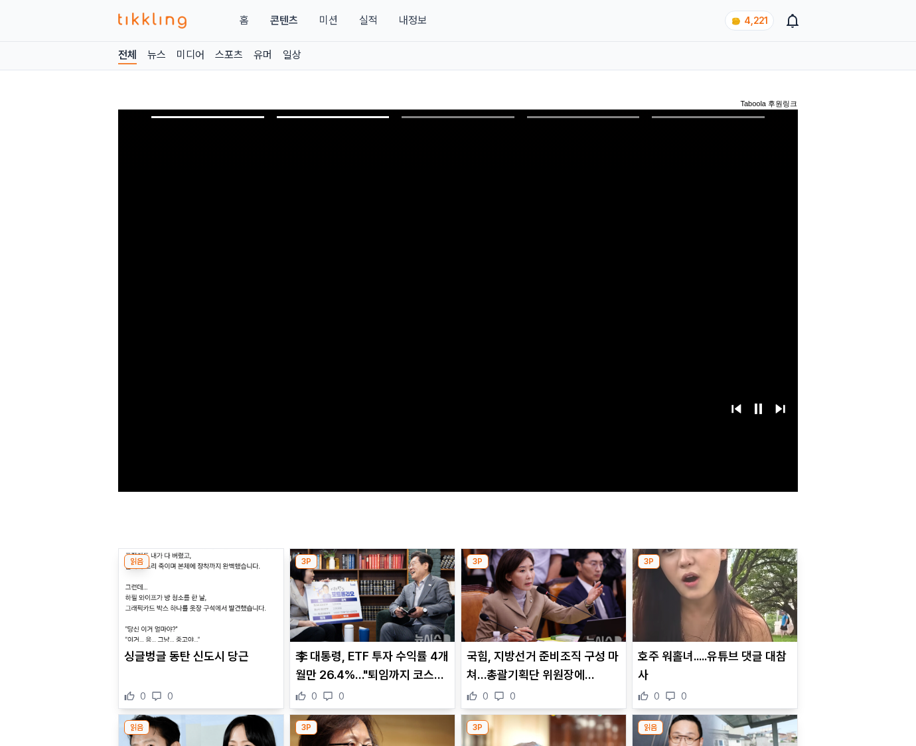
click at [712, 605] on img at bounding box center [715, 595] width 165 height 93
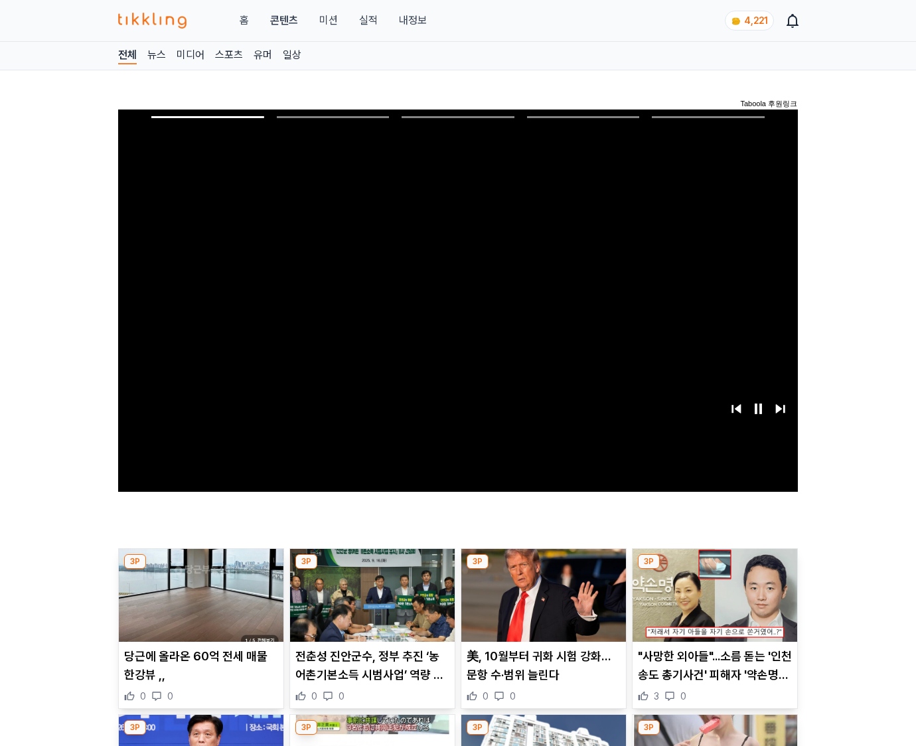
click at [712, 605] on img at bounding box center [715, 595] width 165 height 93
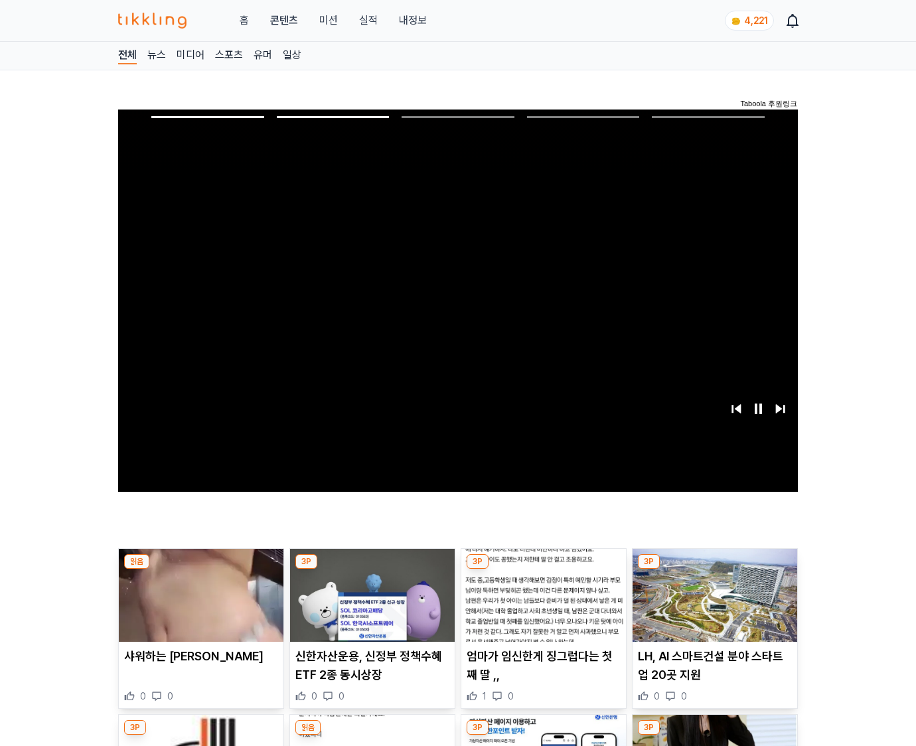
click at [712, 605] on img at bounding box center [715, 595] width 165 height 93
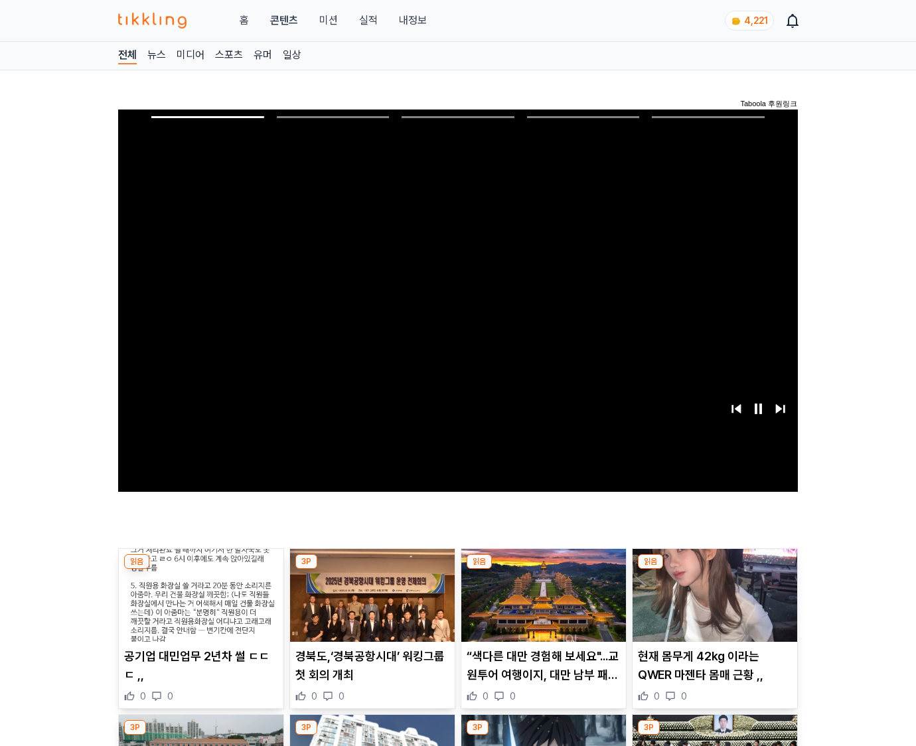
click at [712, 605] on img at bounding box center [715, 595] width 165 height 93
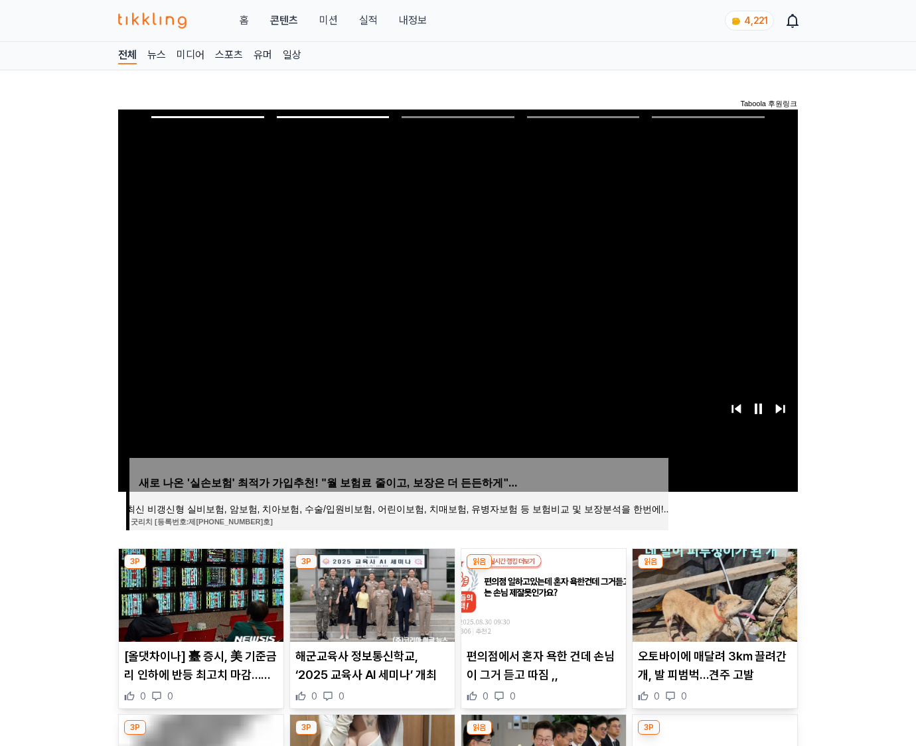
click at [712, 605] on img at bounding box center [715, 595] width 165 height 93
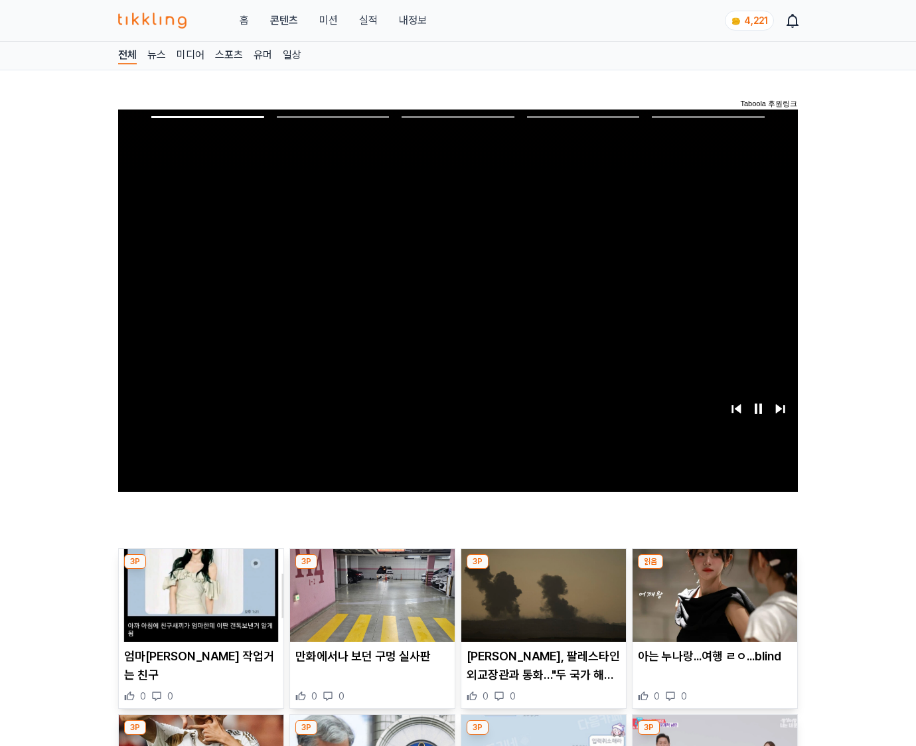
click at [712, 605] on img at bounding box center [715, 595] width 165 height 93
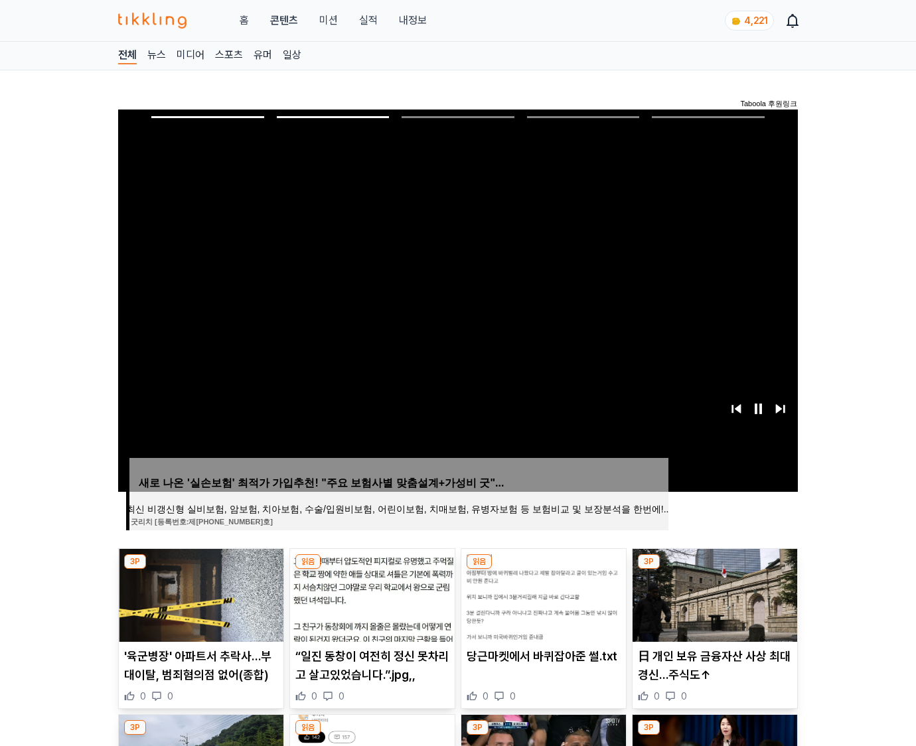
click at [712, 605] on img at bounding box center [715, 595] width 165 height 93
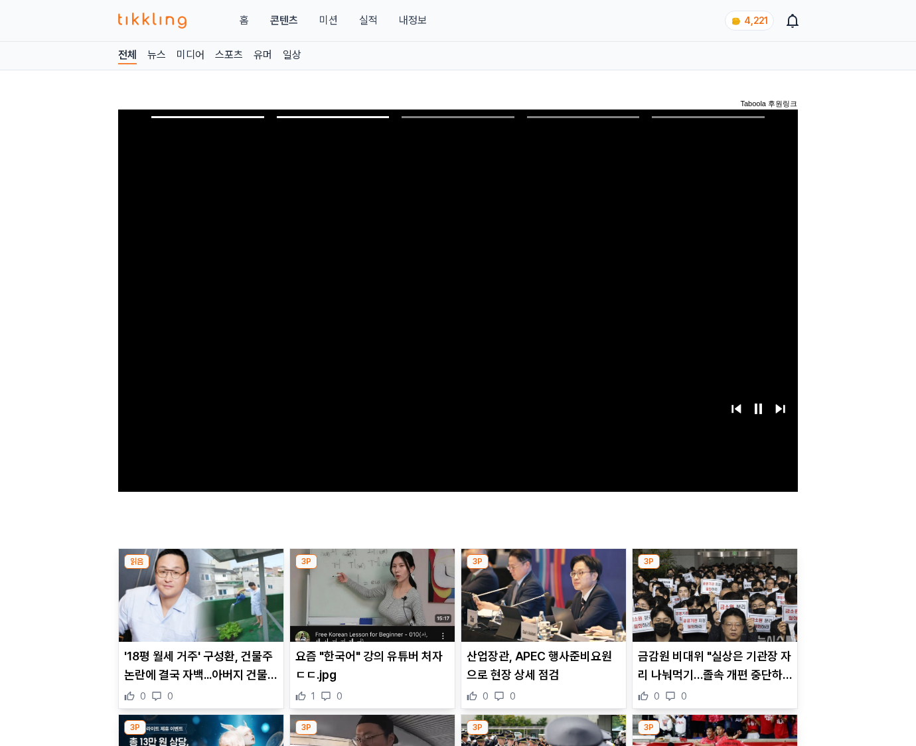
click at [712, 605] on img at bounding box center [715, 595] width 165 height 93
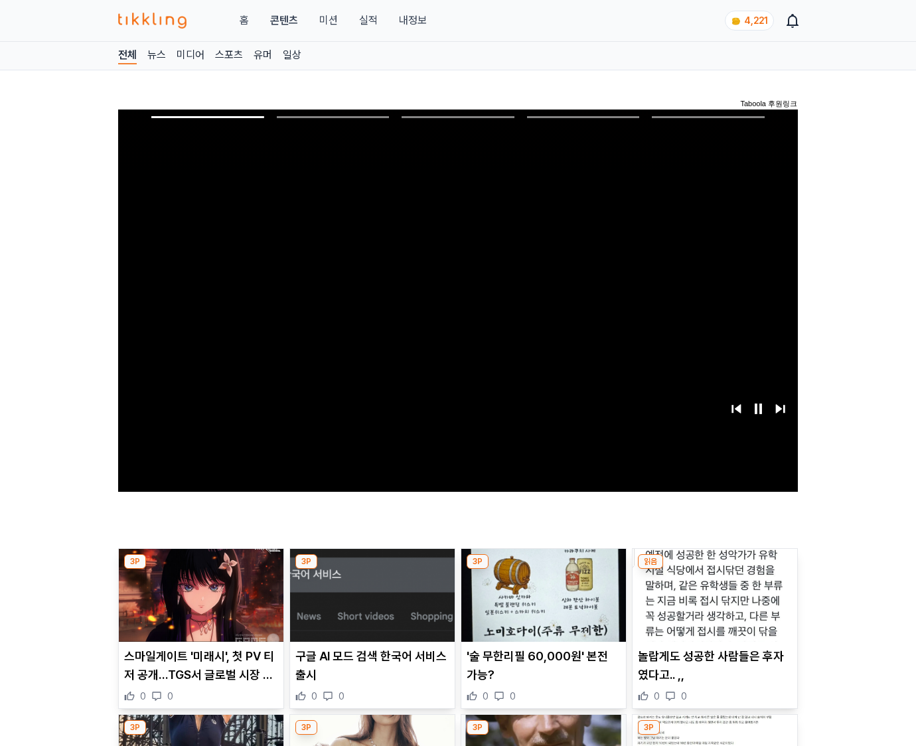
click at [712, 605] on img at bounding box center [715, 595] width 165 height 93
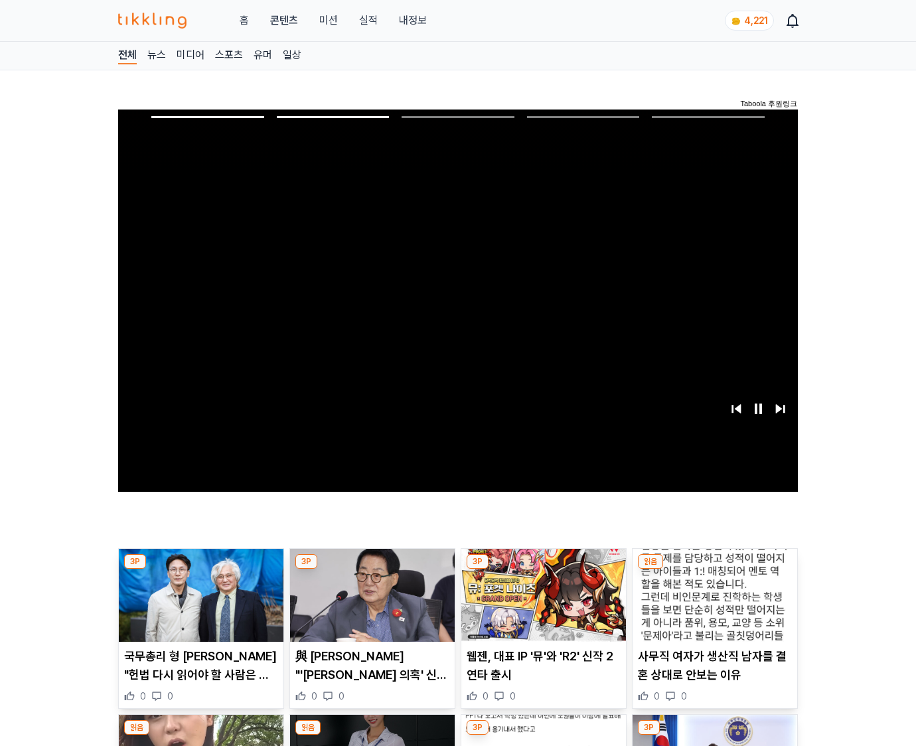
click at [712, 605] on img at bounding box center [715, 595] width 165 height 93
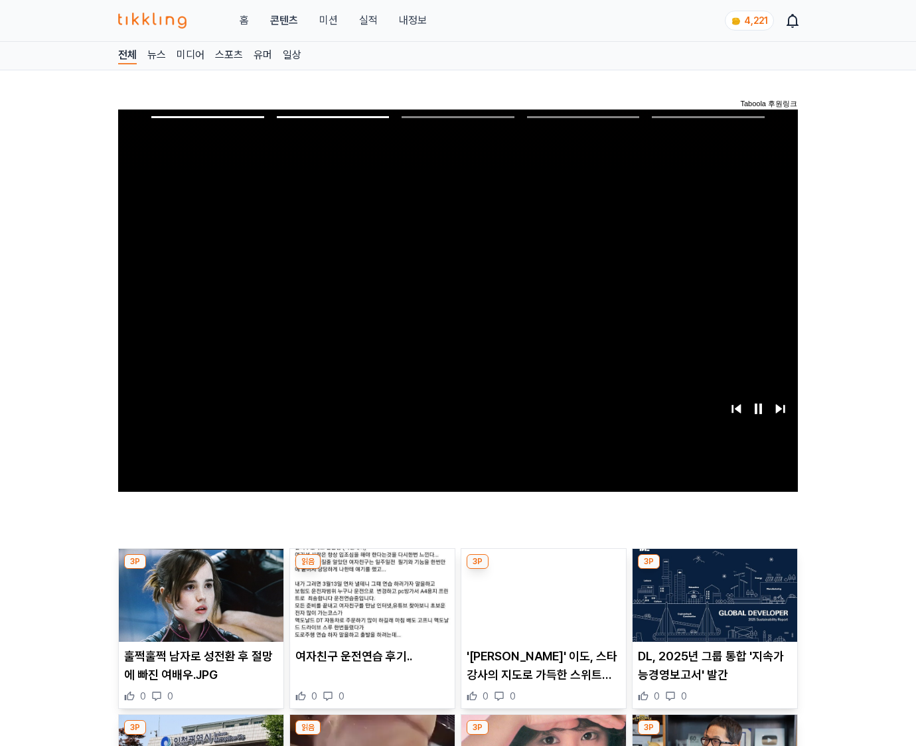
click at [712, 605] on img at bounding box center [715, 595] width 165 height 93
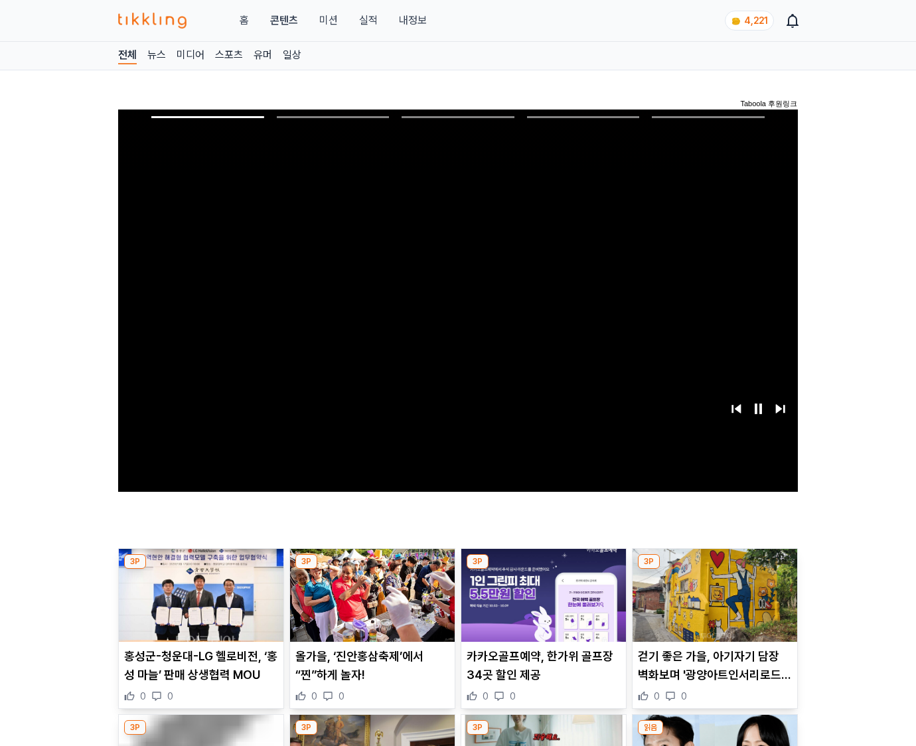
click at [712, 605] on img at bounding box center [715, 595] width 165 height 93
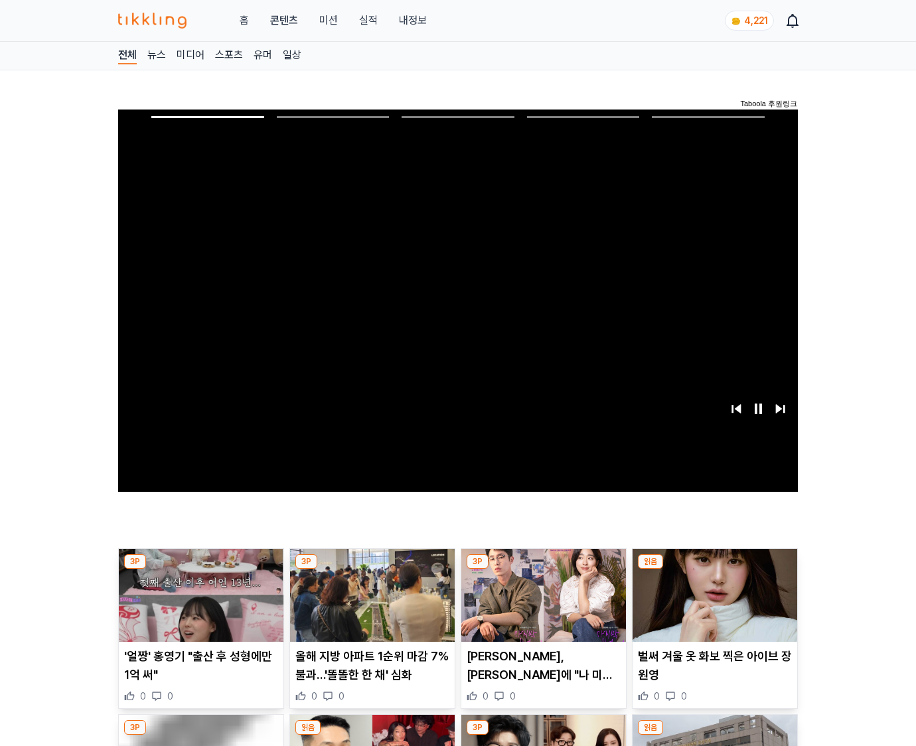
click at [712, 605] on img at bounding box center [715, 595] width 165 height 93
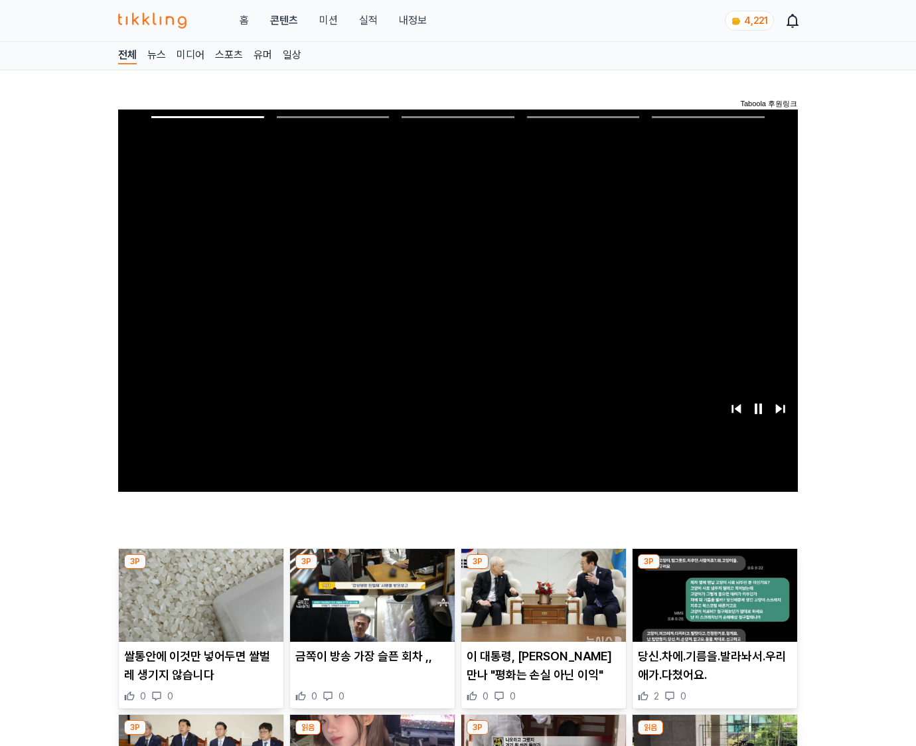
click at [712, 605] on img at bounding box center [715, 595] width 165 height 93
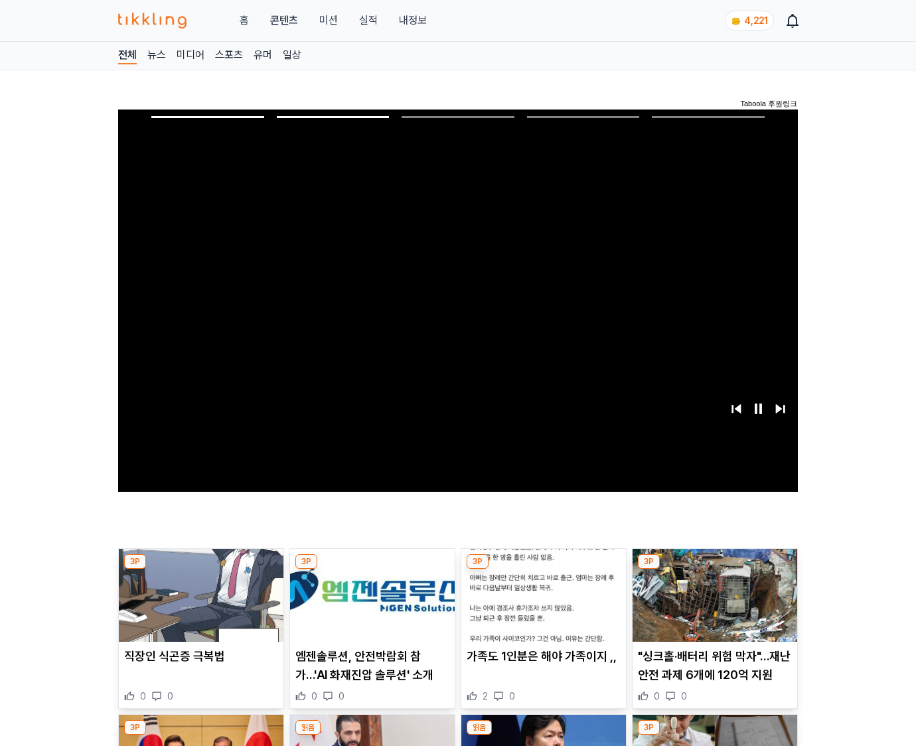
click at [712, 605] on img at bounding box center [715, 595] width 165 height 93
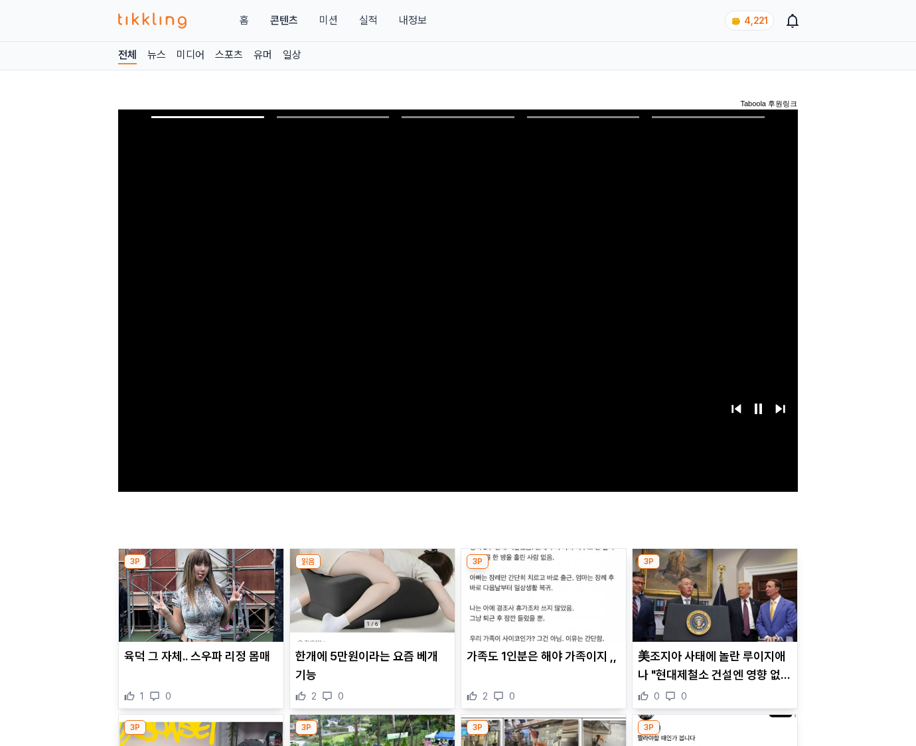
click at [712, 605] on img at bounding box center [715, 595] width 165 height 93
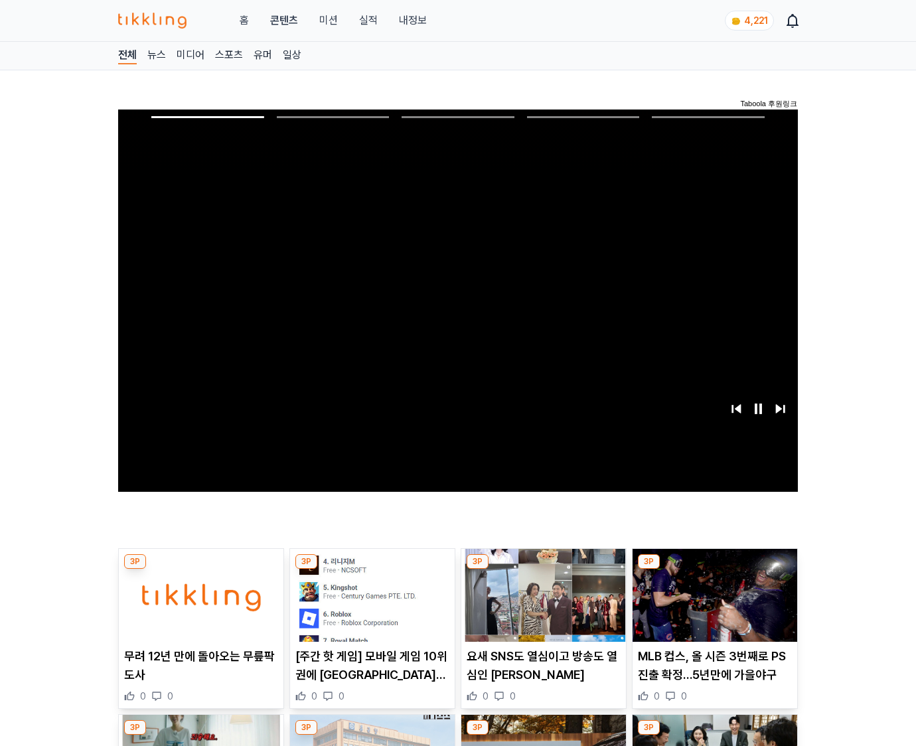
click at [712, 605] on img at bounding box center [715, 595] width 165 height 93
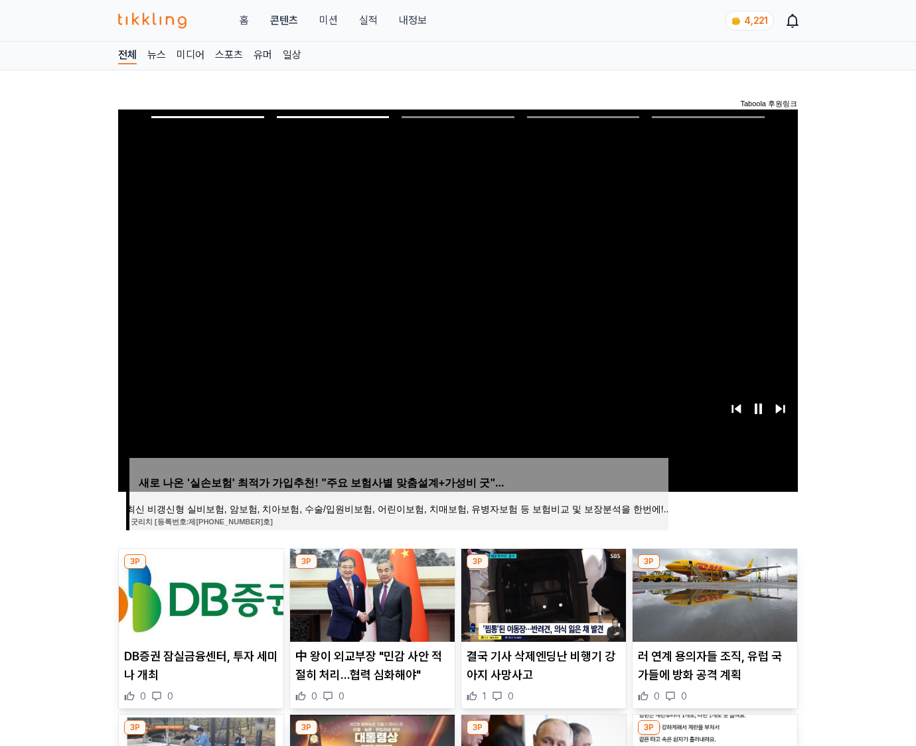
click at [712, 605] on img at bounding box center [715, 595] width 165 height 93
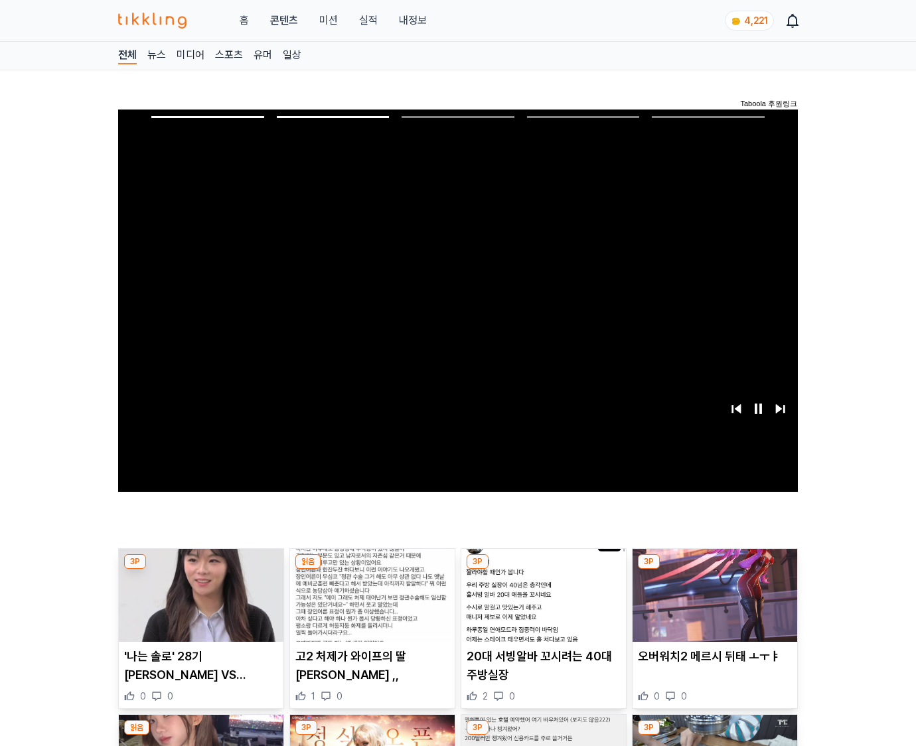
click at [712, 605] on img at bounding box center [715, 595] width 165 height 93
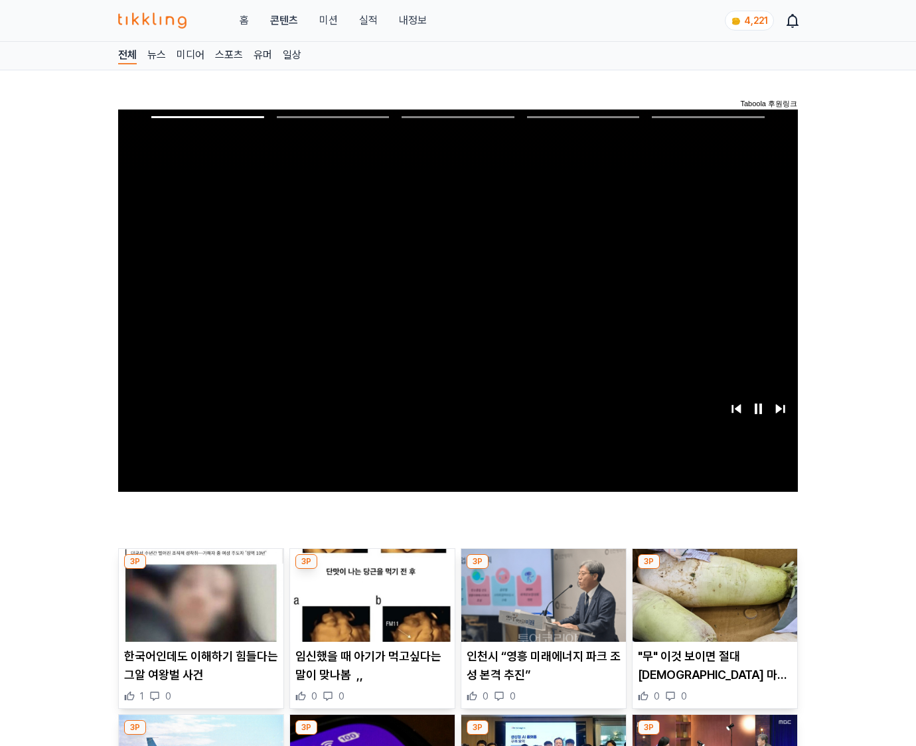
click at [712, 605] on img at bounding box center [715, 595] width 165 height 93
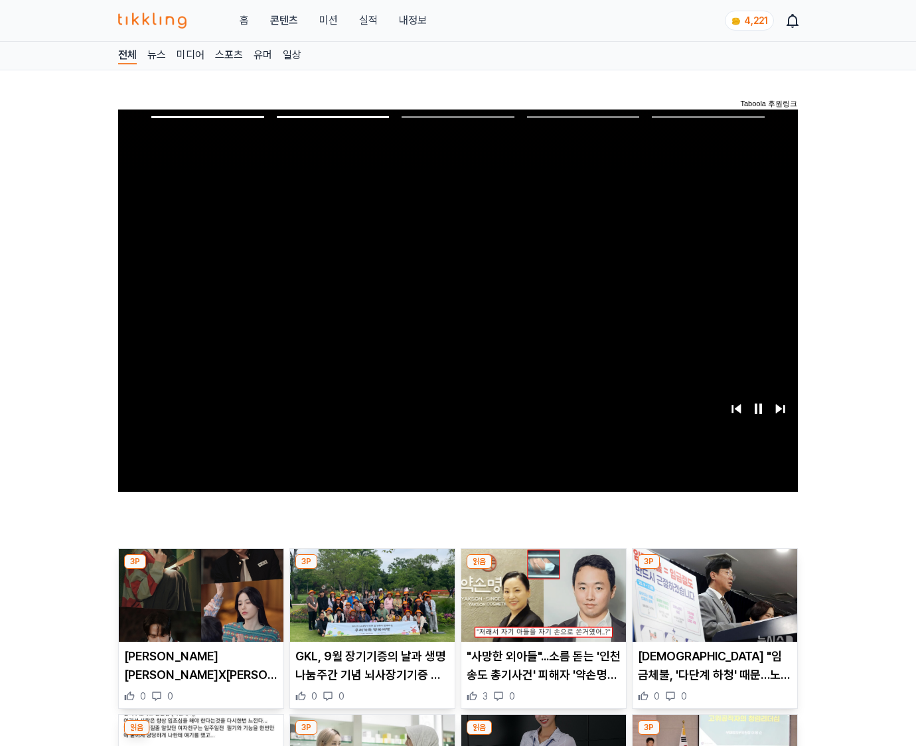
click at [712, 605] on img at bounding box center [715, 595] width 165 height 93
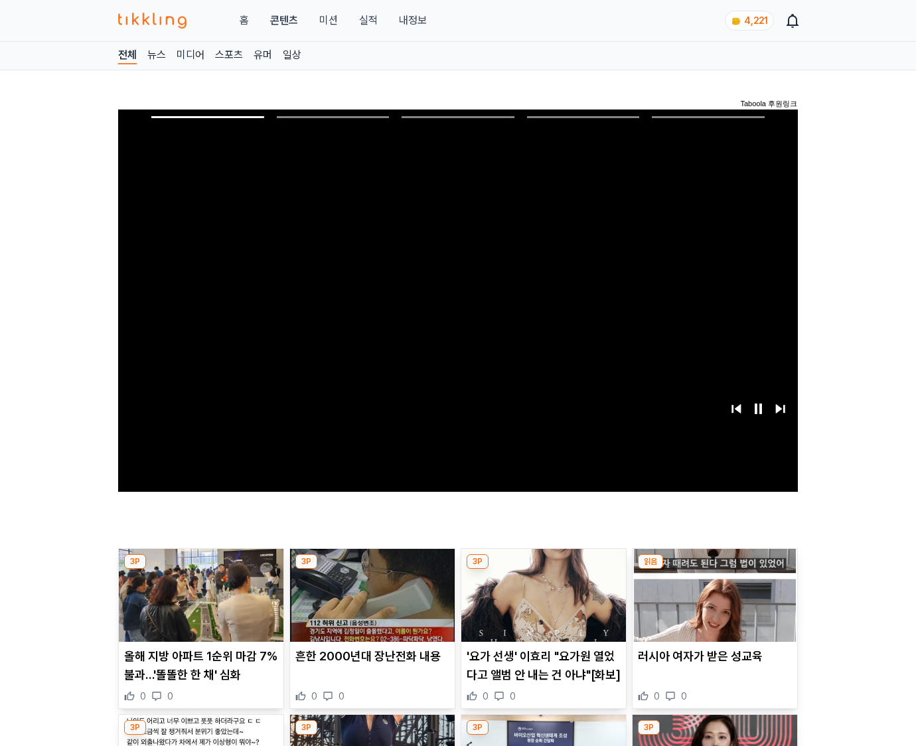
click at [712, 605] on img at bounding box center [715, 595] width 165 height 93
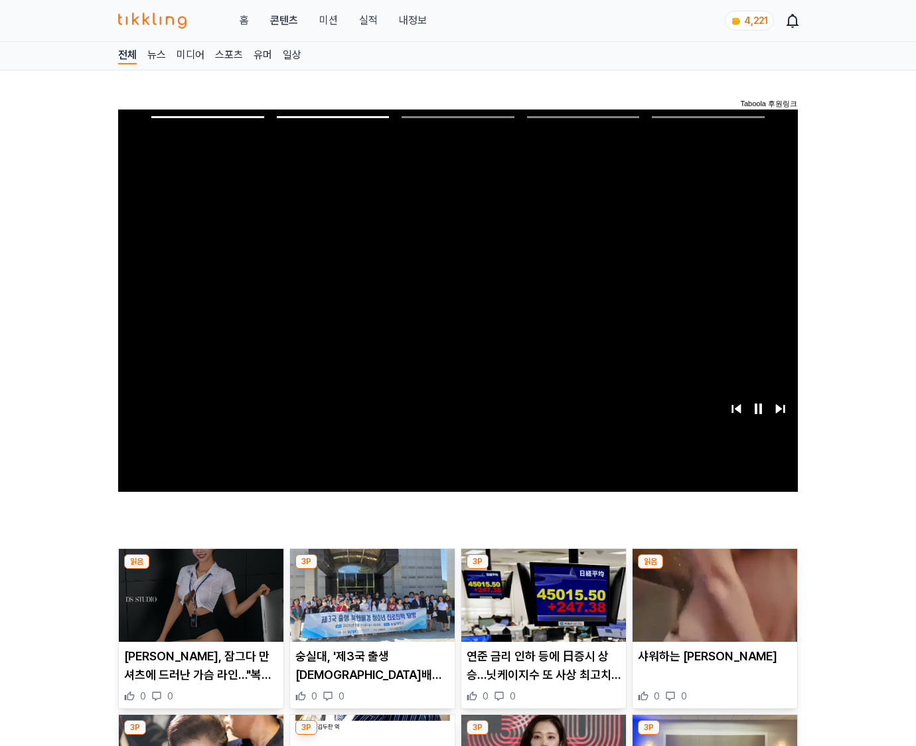
click at [712, 605] on img at bounding box center [715, 595] width 165 height 93
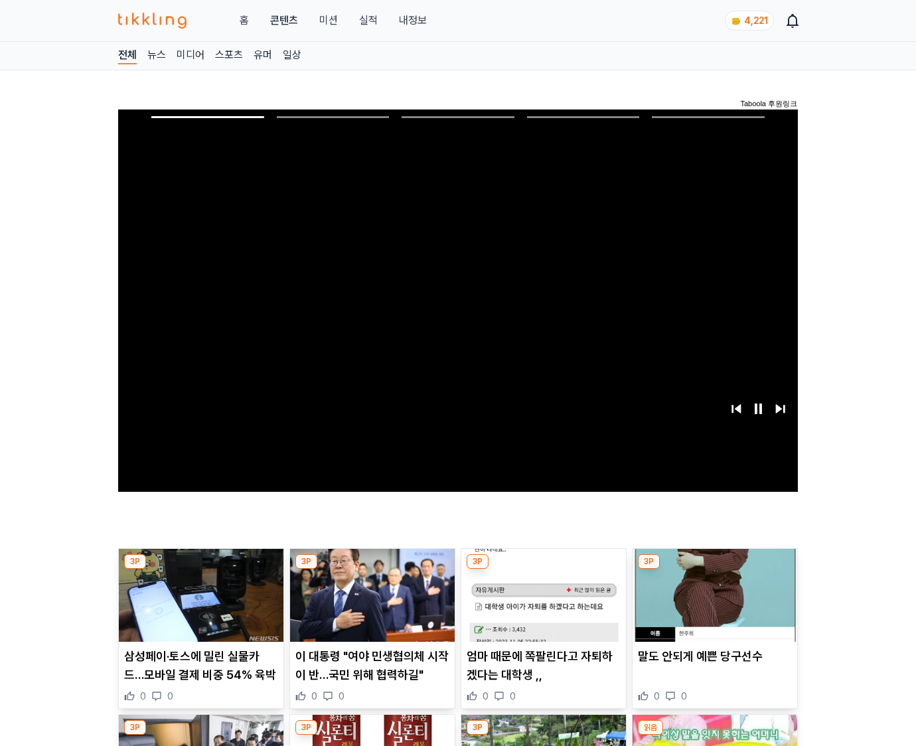
click at [712, 605] on img at bounding box center [715, 595] width 165 height 93
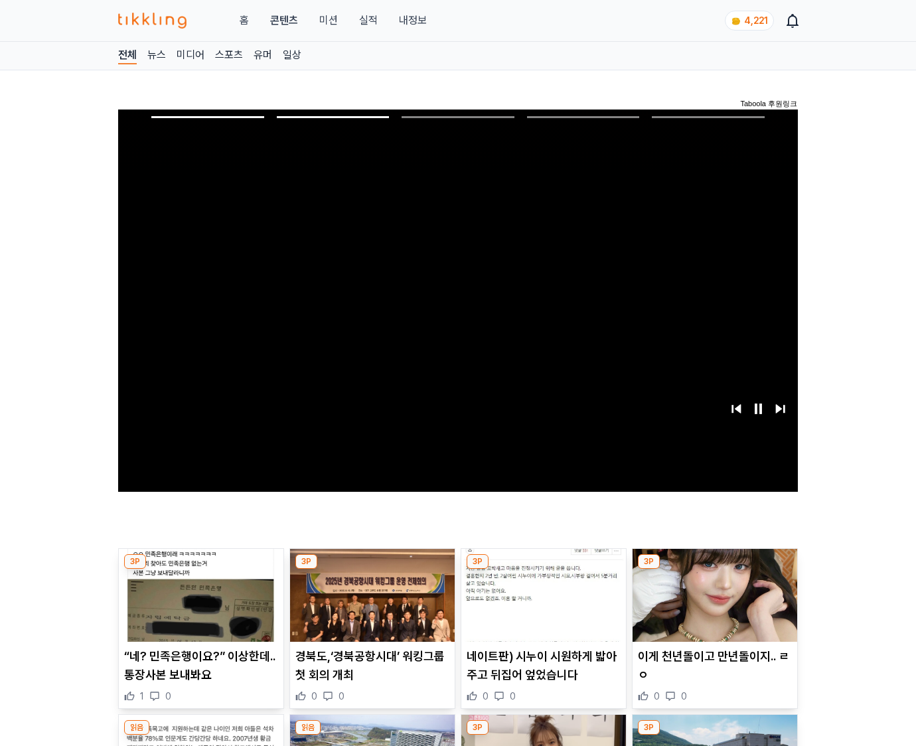
click at [712, 605] on img at bounding box center [715, 595] width 165 height 93
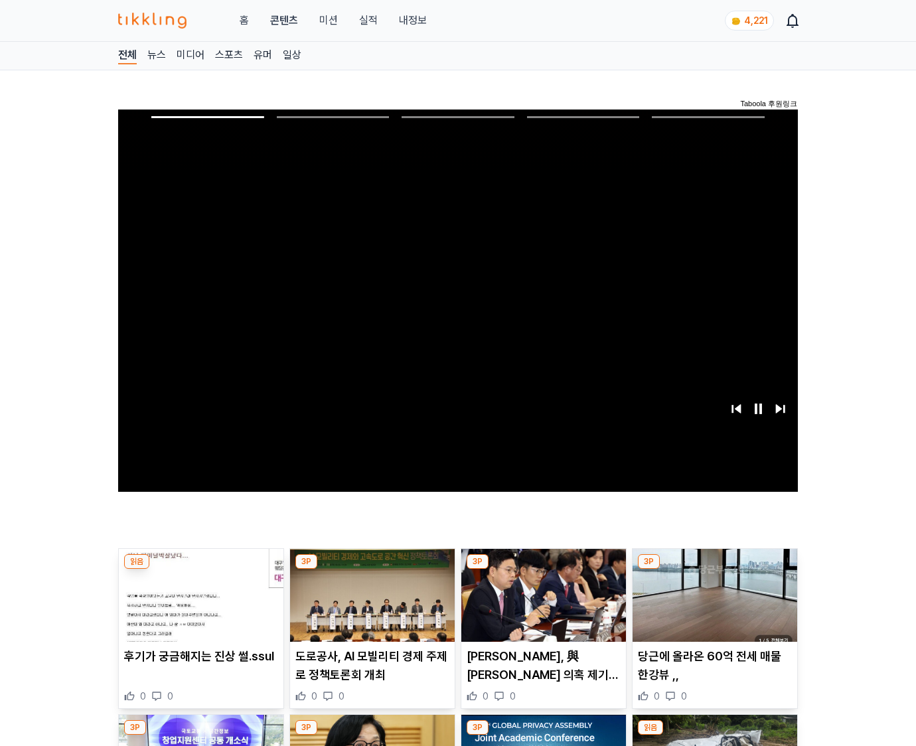
click at [712, 605] on img at bounding box center [715, 595] width 165 height 93
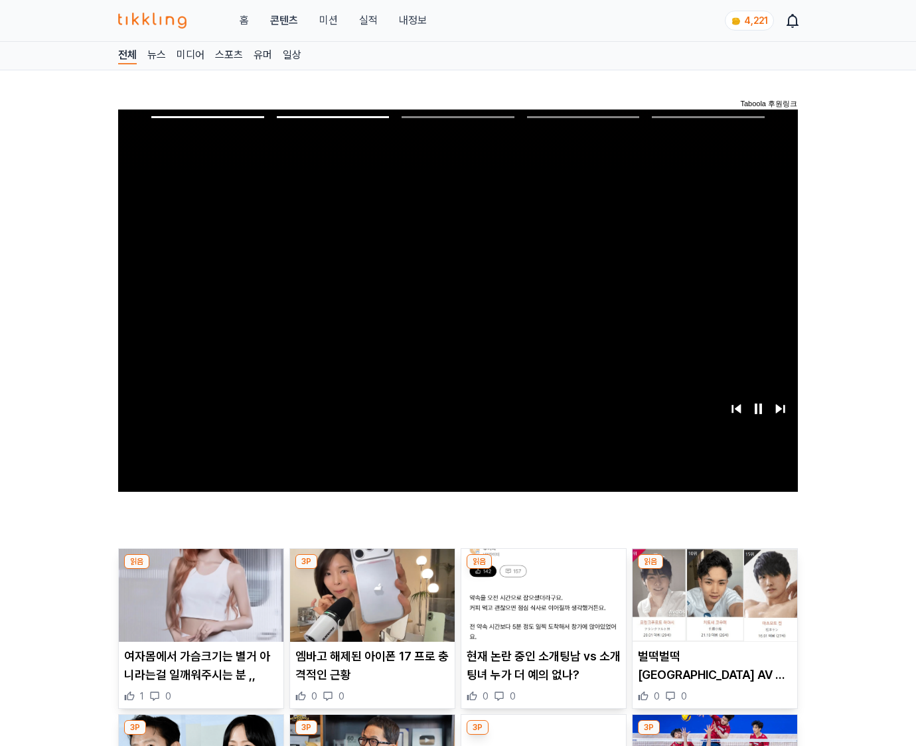
click at [712, 605] on img at bounding box center [715, 595] width 165 height 93
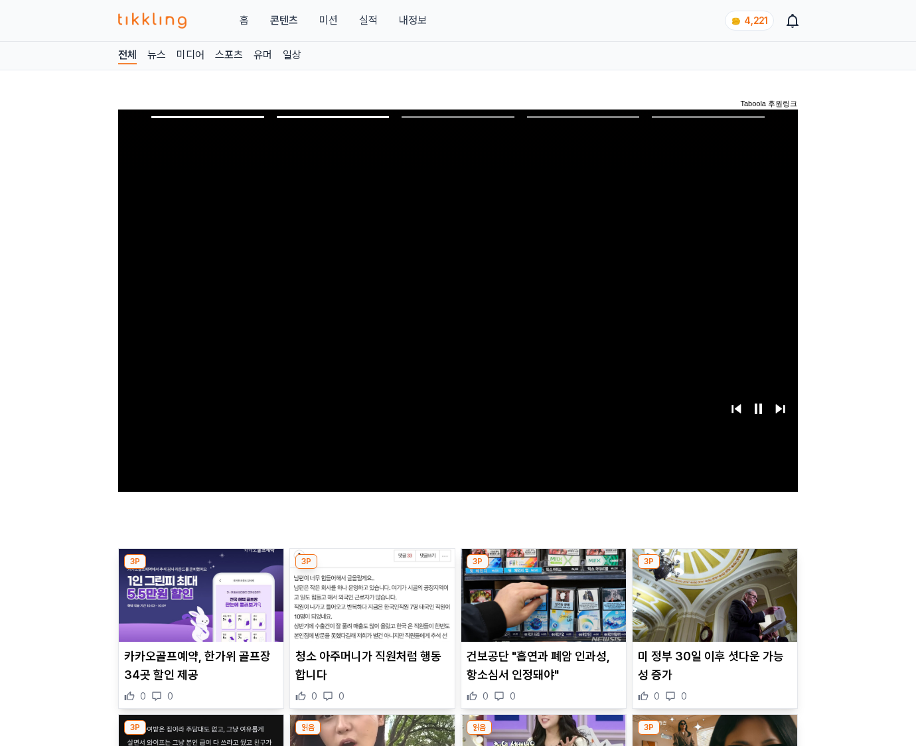
click at [712, 605] on img at bounding box center [715, 595] width 165 height 93
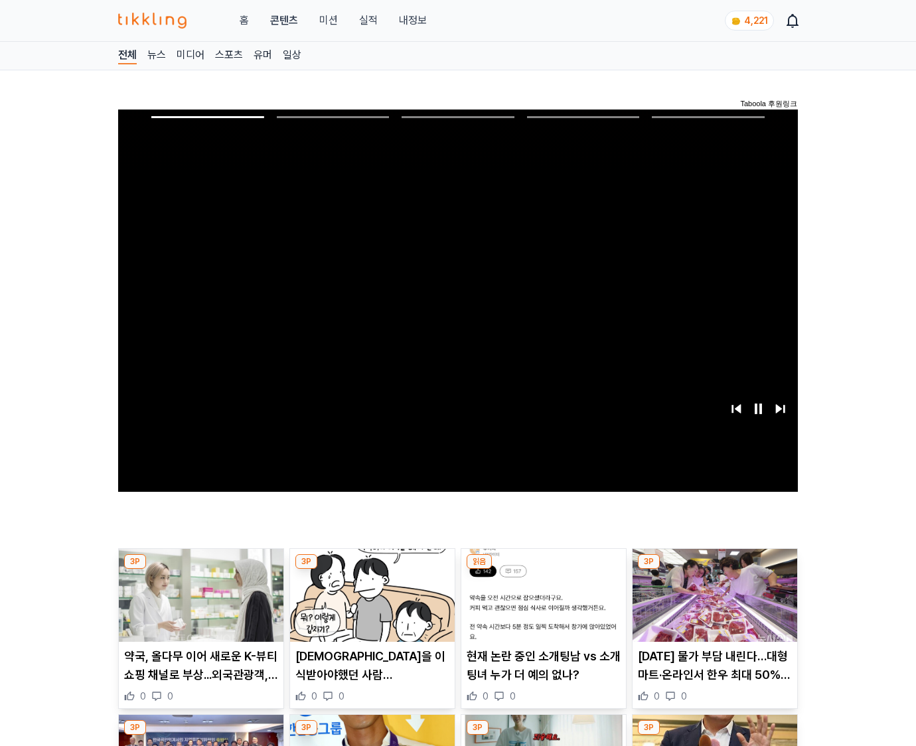
click at [712, 605] on img at bounding box center [715, 595] width 165 height 93
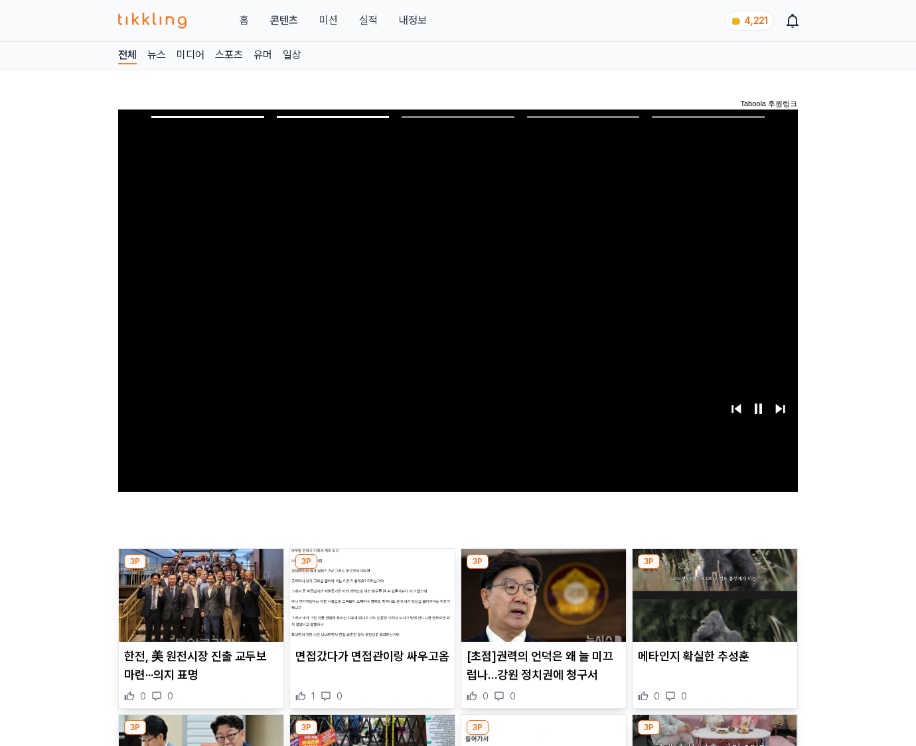
click at [712, 605] on img at bounding box center [715, 595] width 165 height 93
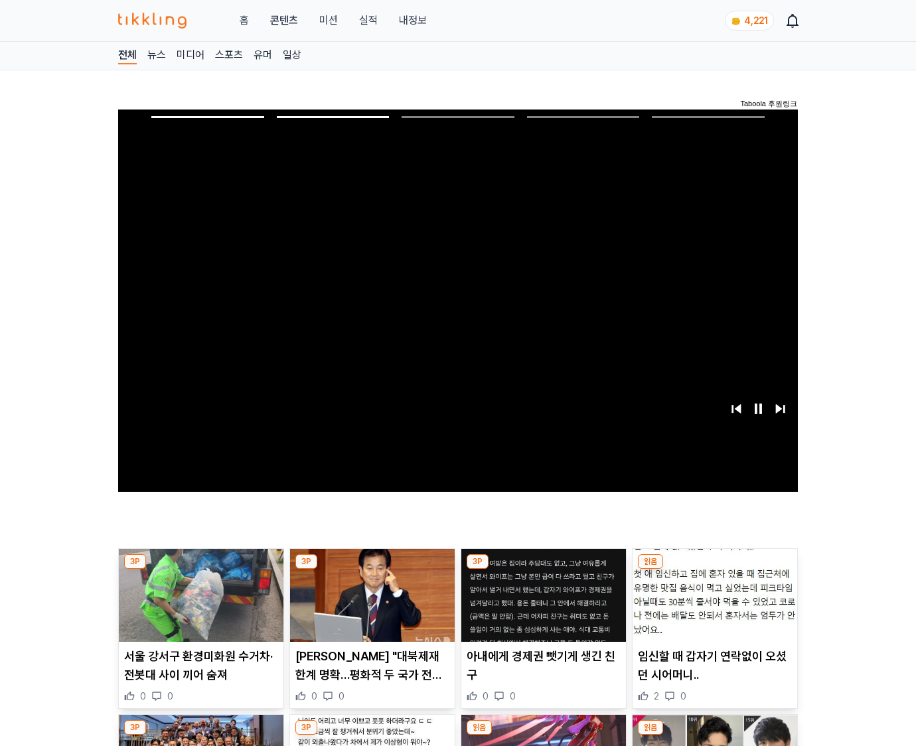
click at [712, 605] on img at bounding box center [715, 595] width 165 height 93
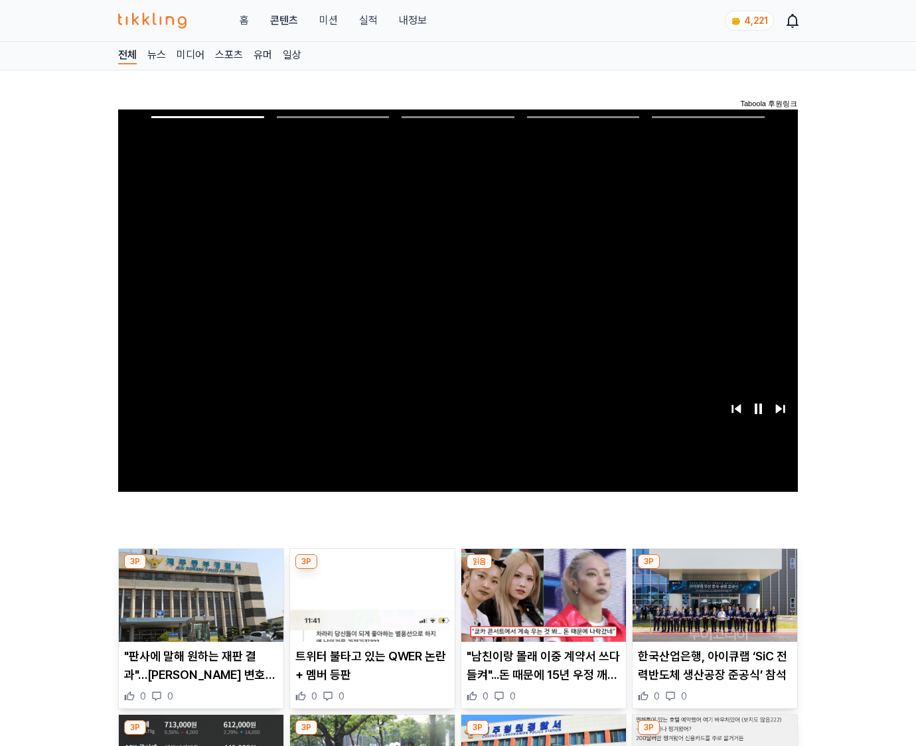
click at [712, 605] on img at bounding box center [715, 595] width 165 height 93
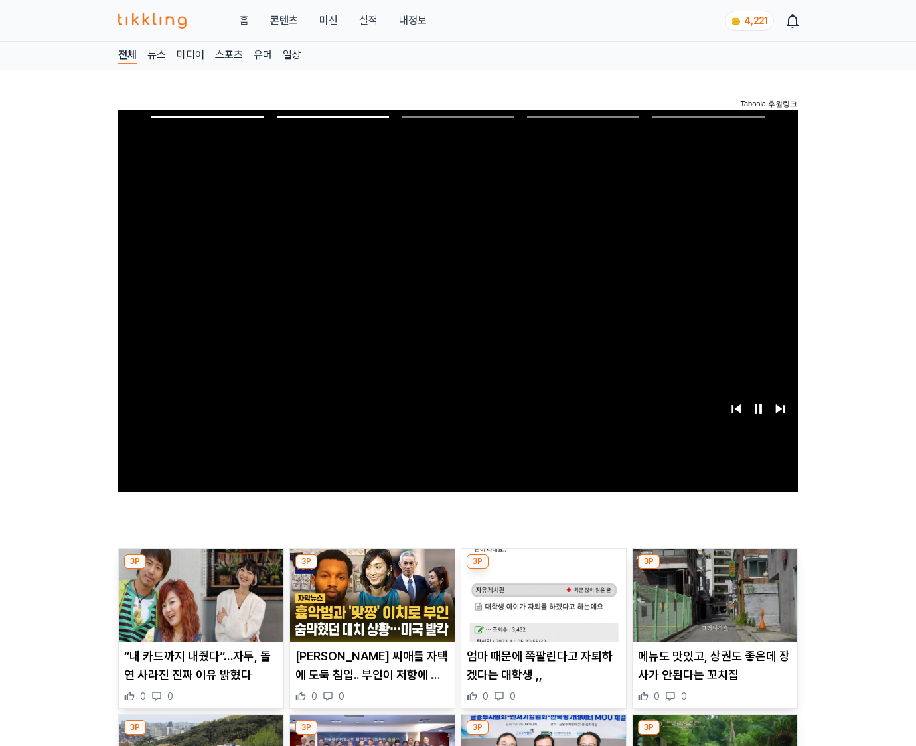
click at [712, 605] on img at bounding box center [715, 595] width 165 height 93
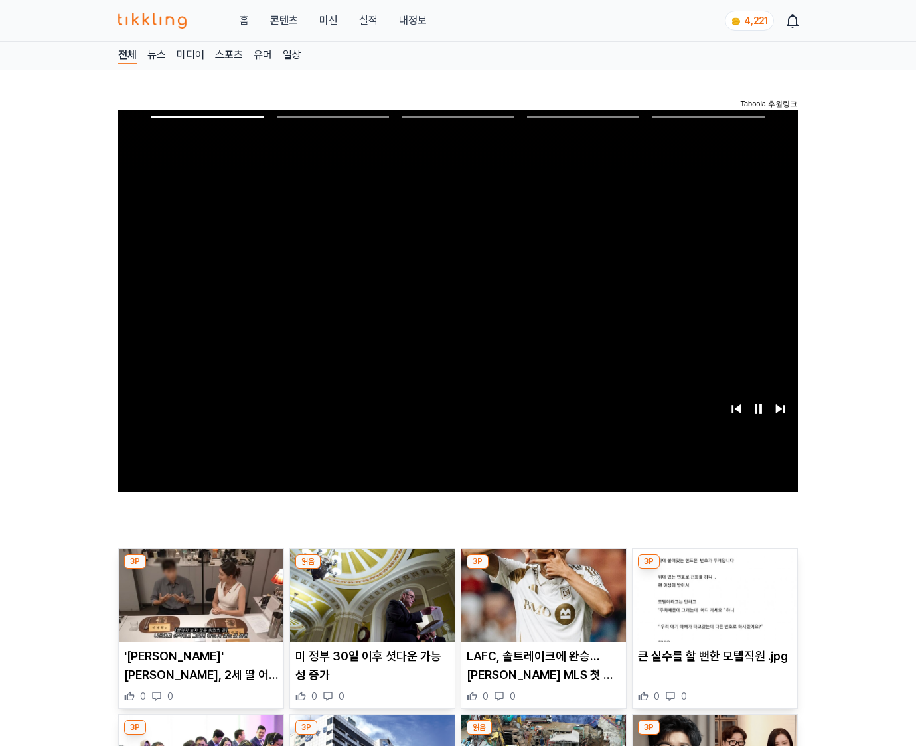
click at [712, 605] on img at bounding box center [715, 595] width 165 height 93
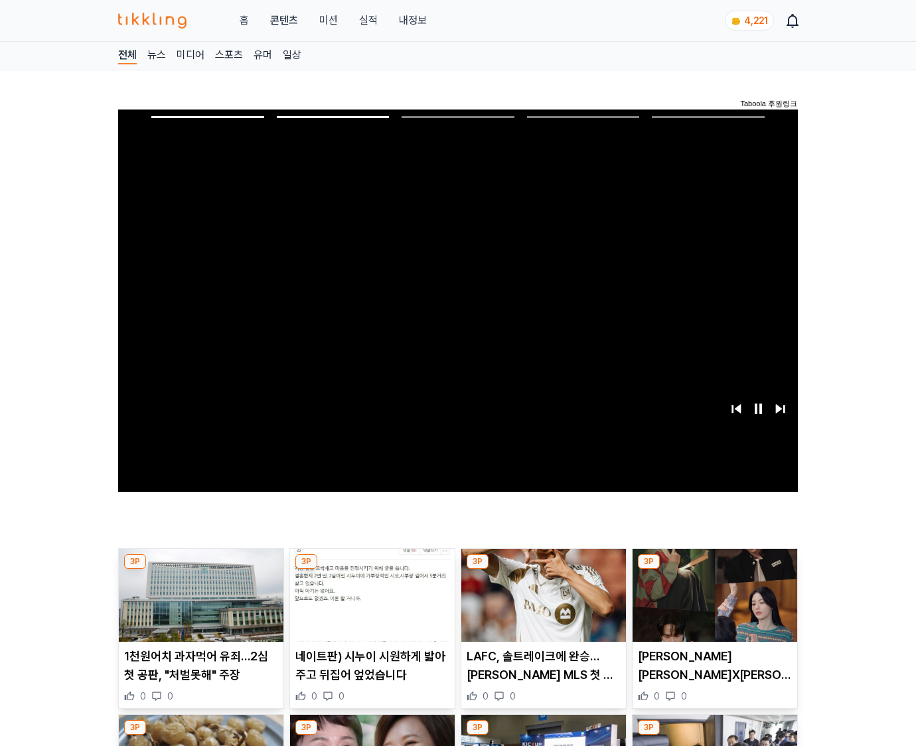
click at [712, 605] on img at bounding box center [715, 595] width 165 height 93
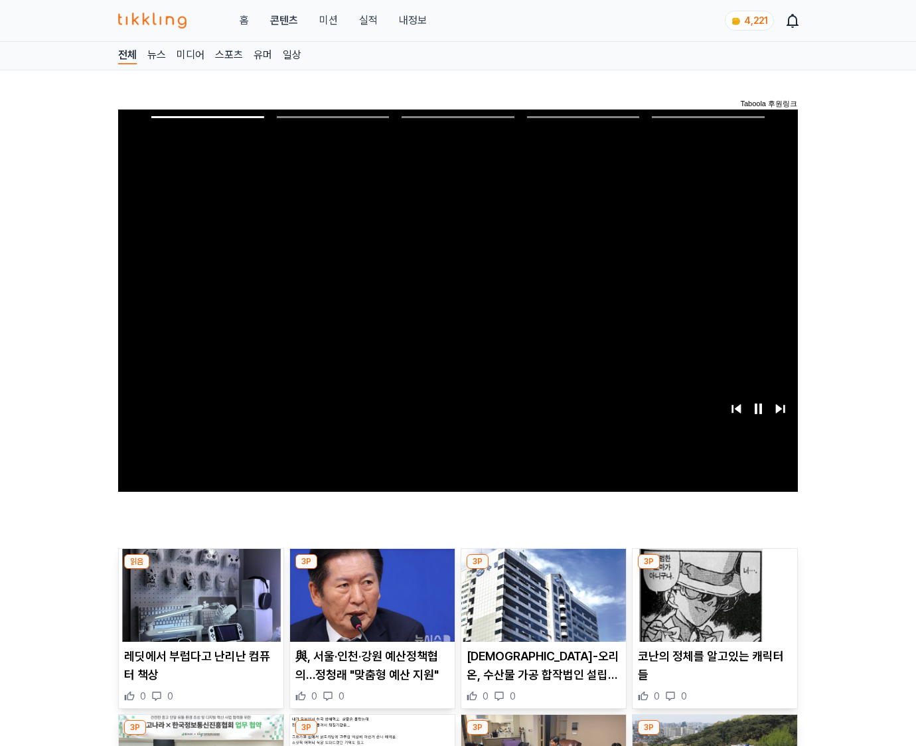
click at [712, 605] on img at bounding box center [715, 595] width 165 height 93
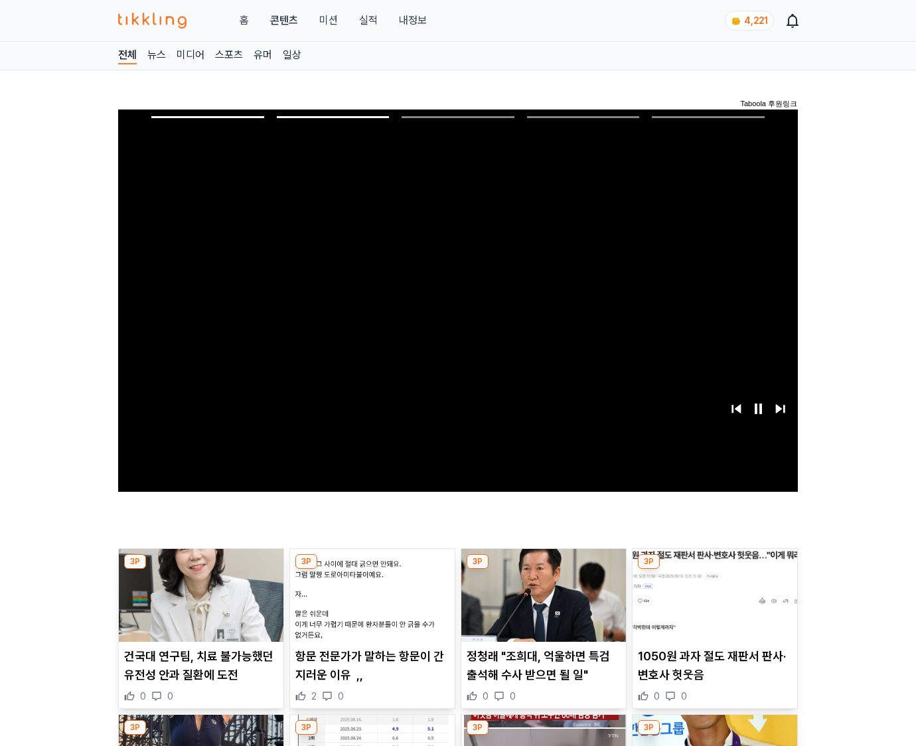
click at [712, 605] on img at bounding box center [715, 595] width 165 height 93
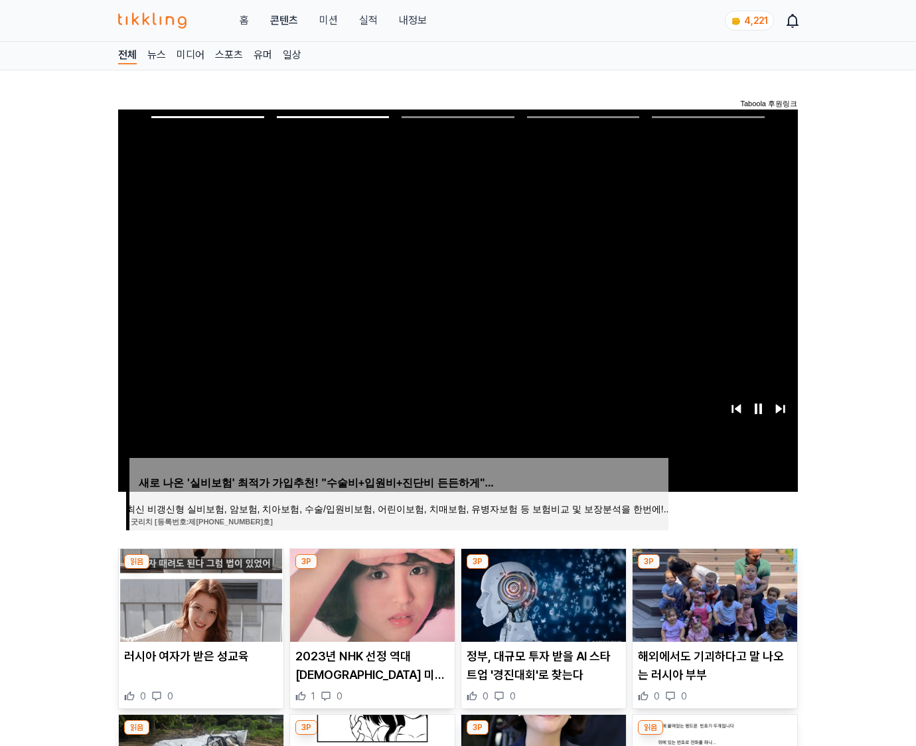
click at [712, 605] on img at bounding box center [715, 595] width 165 height 93
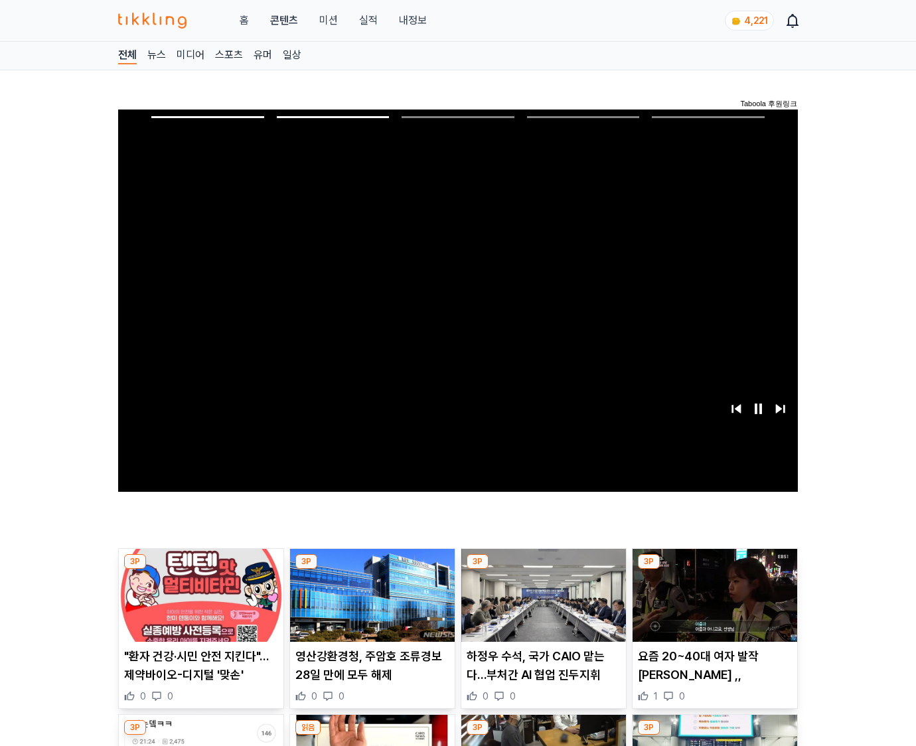
click at [712, 605] on img at bounding box center [715, 595] width 165 height 93
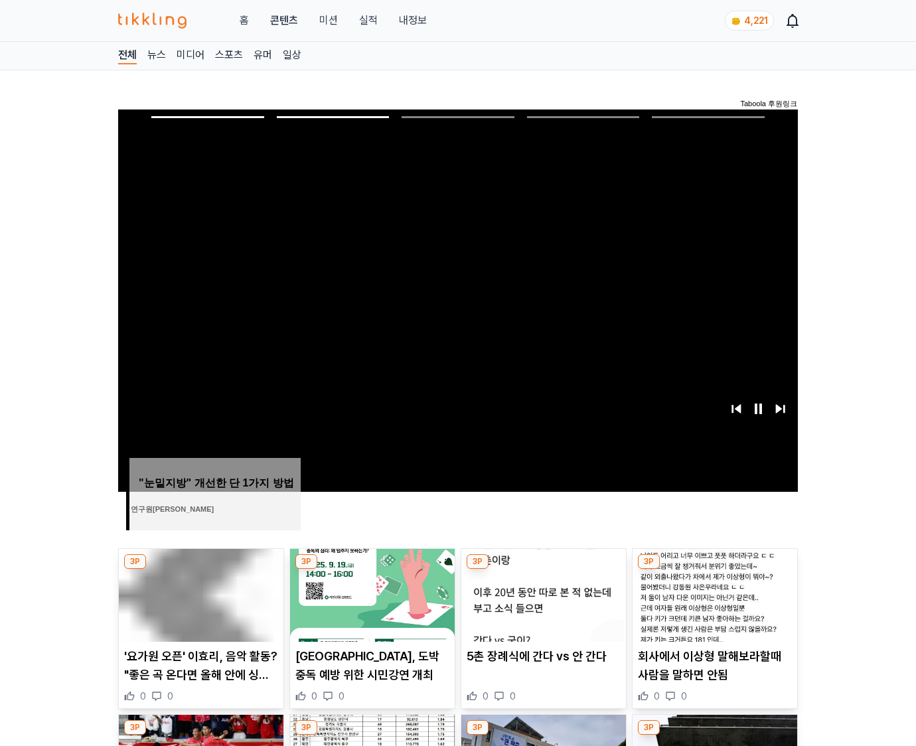
click at [712, 605] on img at bounding box center [715, 595] width 165 height 93
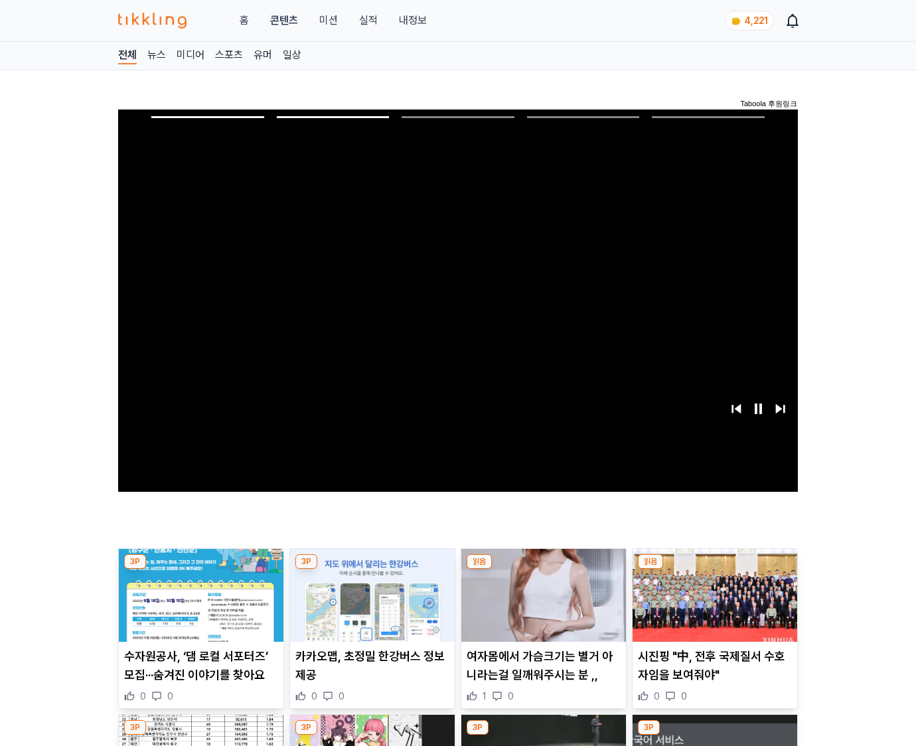
click at [712, 605] on img at bounding box center [715, 595] width 165 height 93
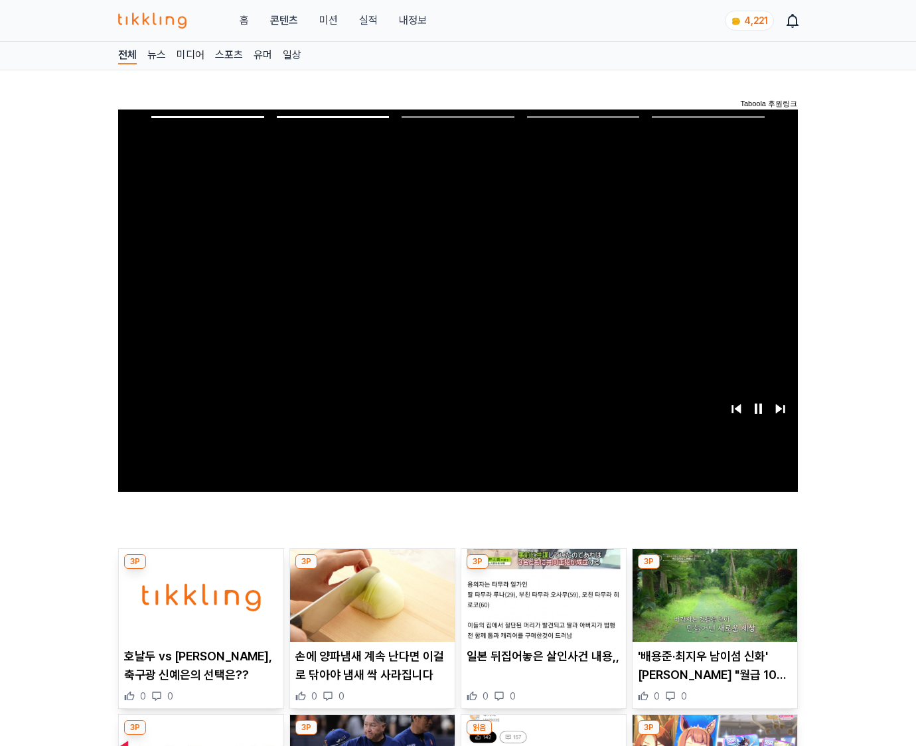
click at [712, 605] on img at bounding box center [715, 595] width 165 height 93
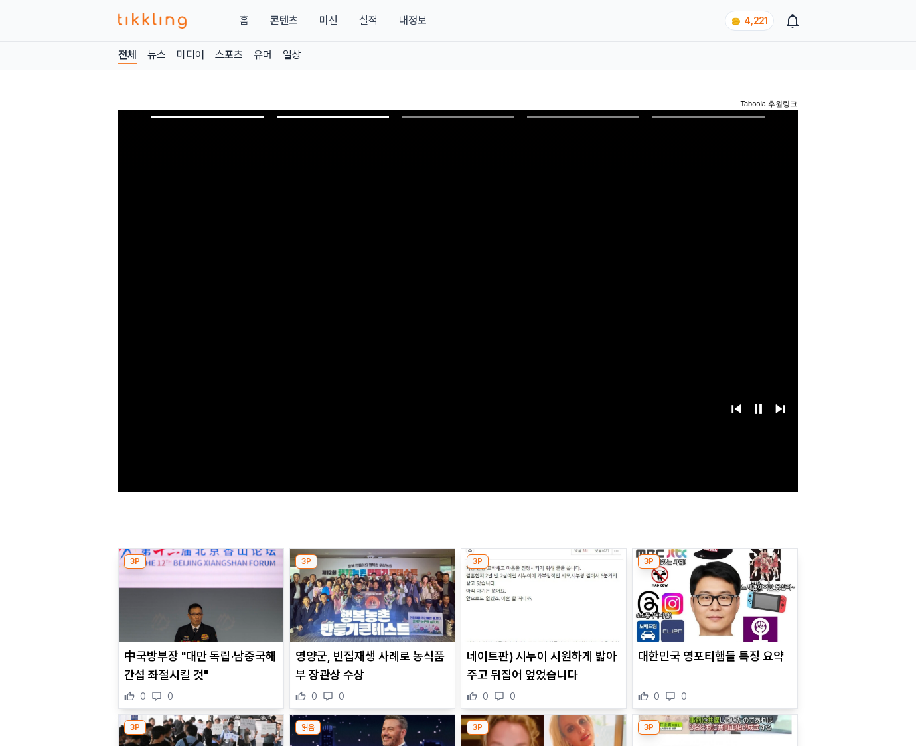
click at [712, 605] on img at bounding box center [715, 595] width 165 height 93
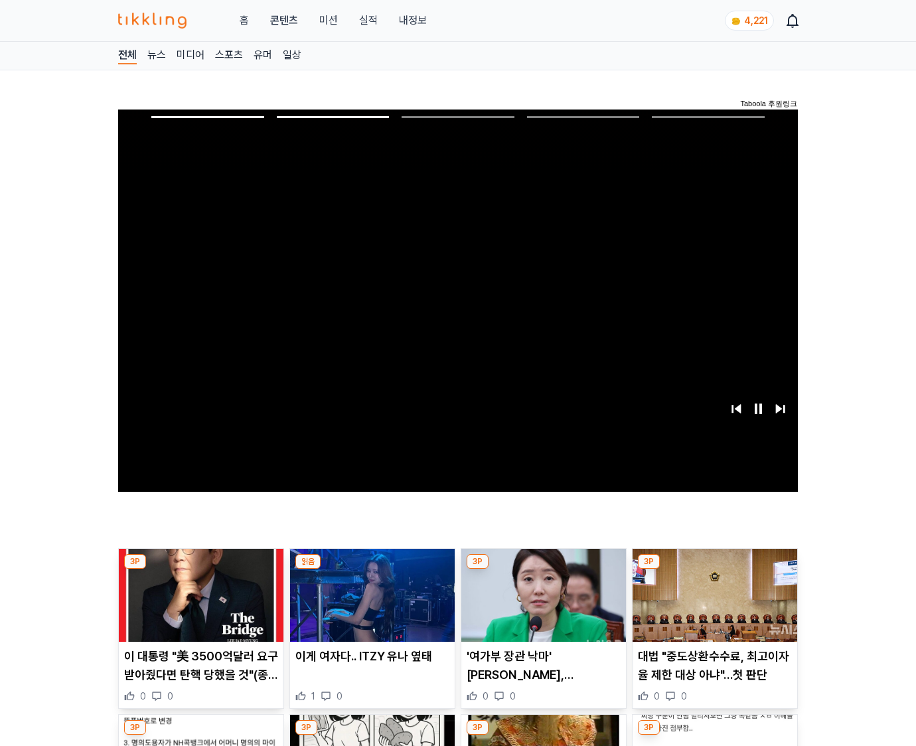
click at [712, 605] on img at bounding box center [715, 595] width 165 height 93
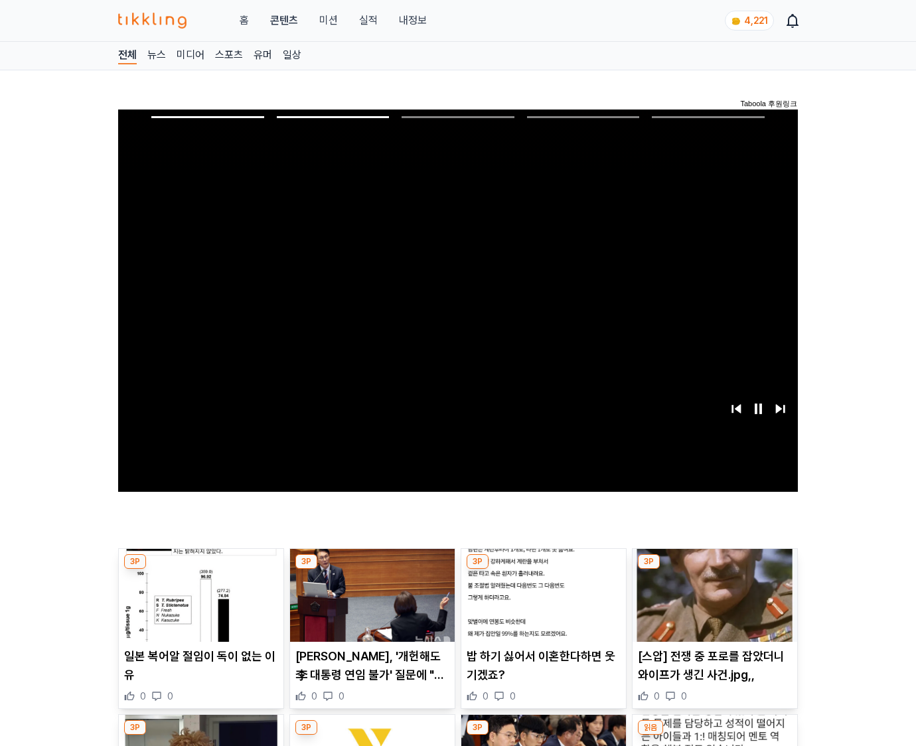
click at [712, 605] on img at bounding box center [715, 595] width 165 height 93
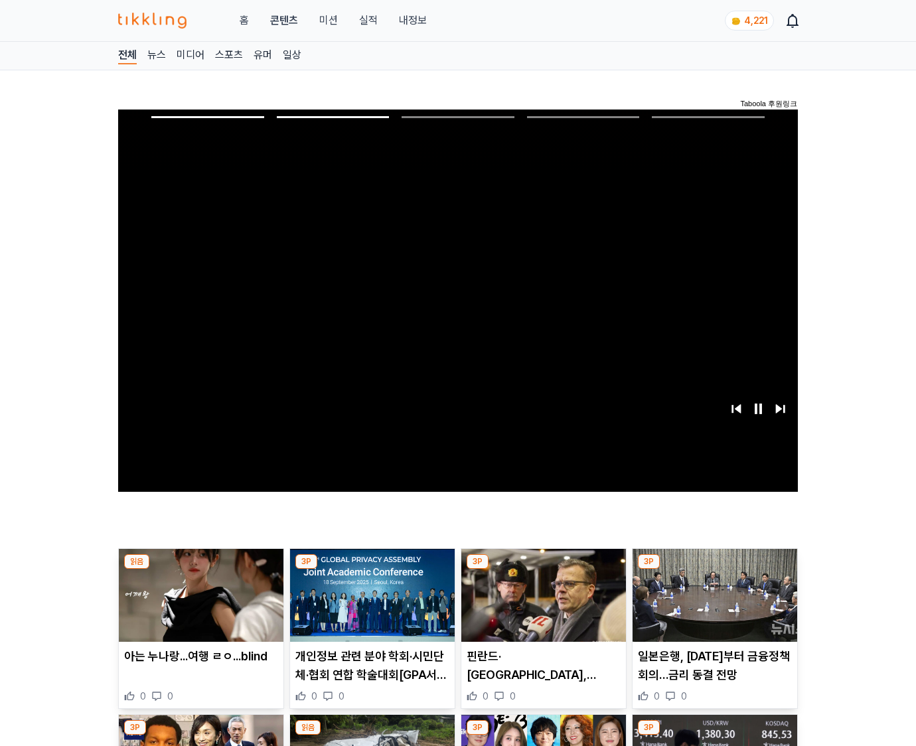
click at [712, 605] on img at bounding box center [715, 595] width 165 height 93
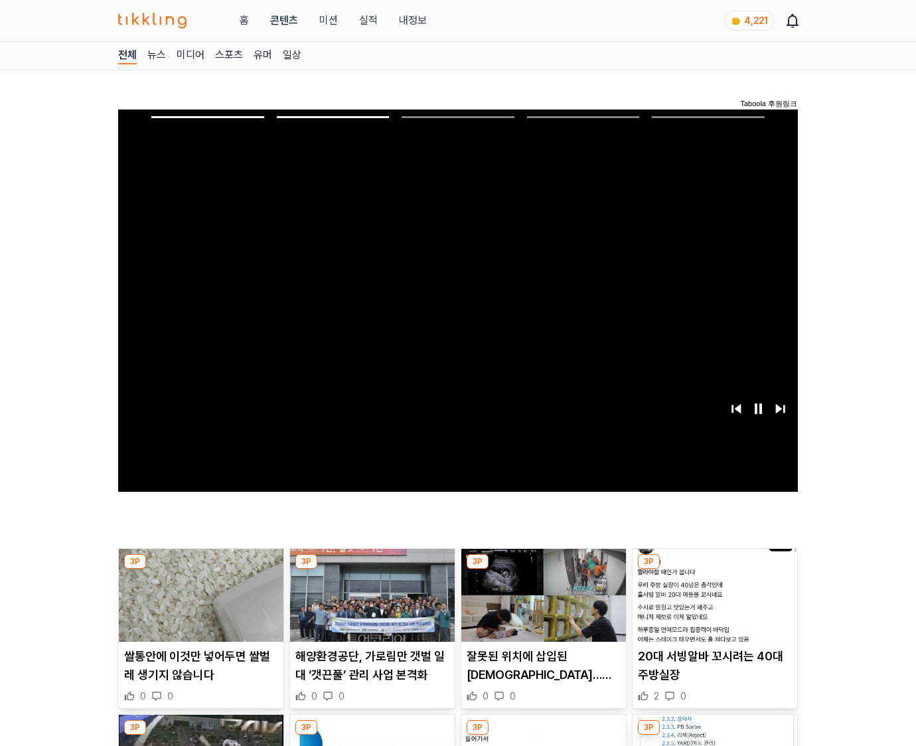
click at [712, 605] on img at bounding box center [715, 595] width 165 height 93
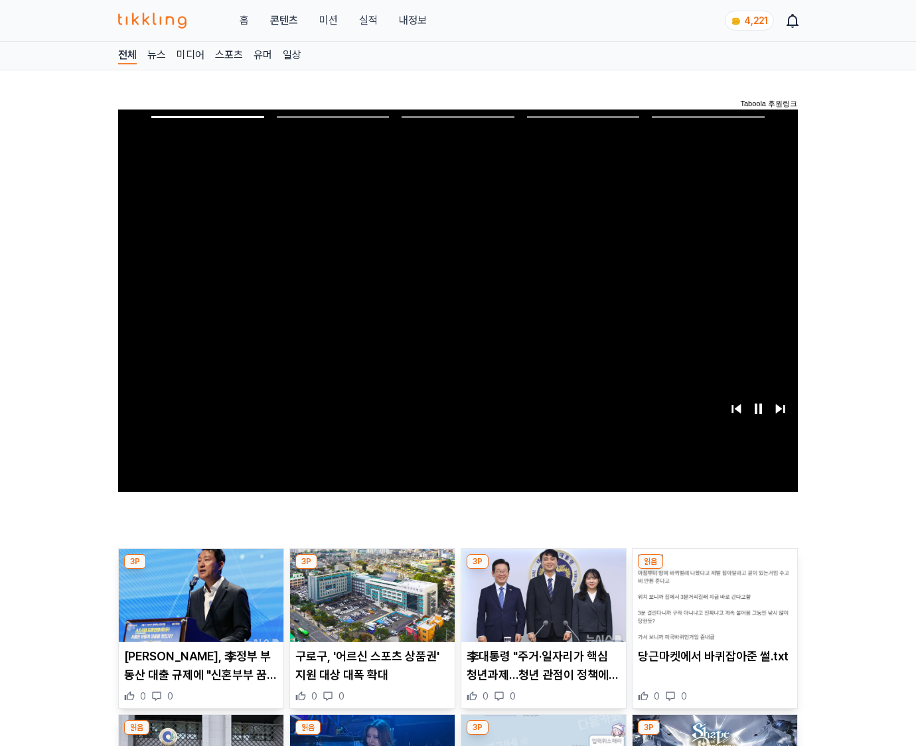
click at [712, 605] on img at bounding box center [715, 595] width 165 height 93
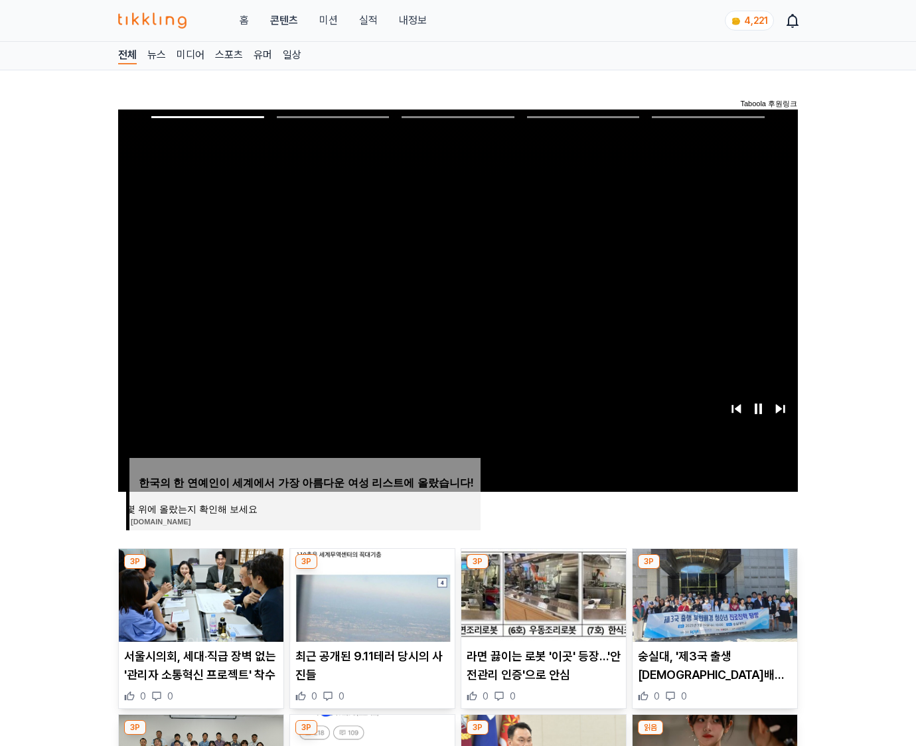
click at [712, 605] on img at bounding box center [715, 595] width 165 height 93
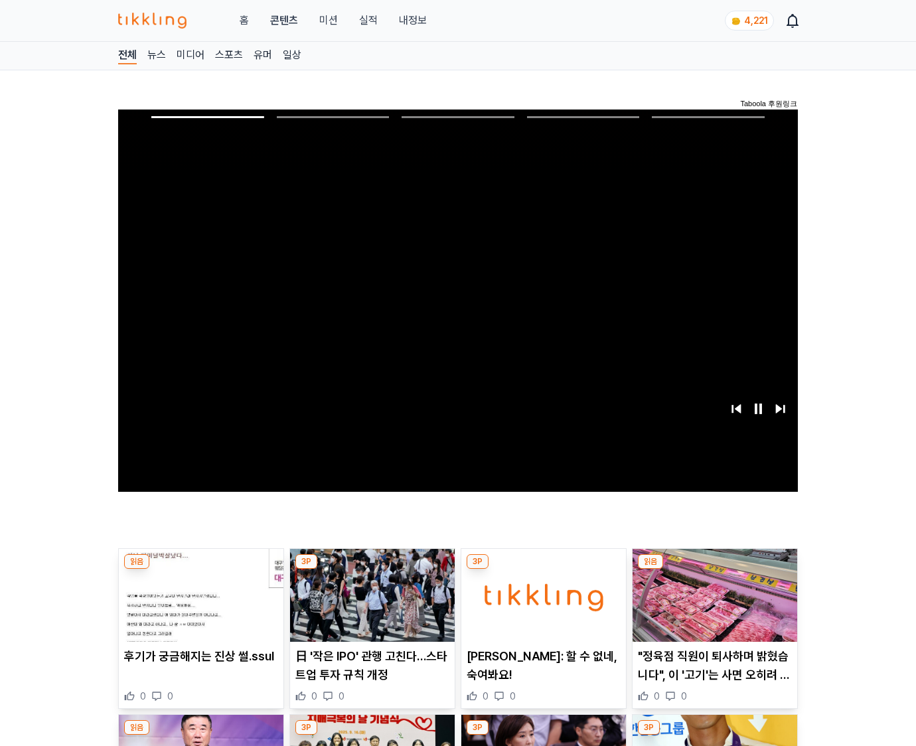
click at [712, 605] on img at bounding box center [715, 595] width 165 height 93
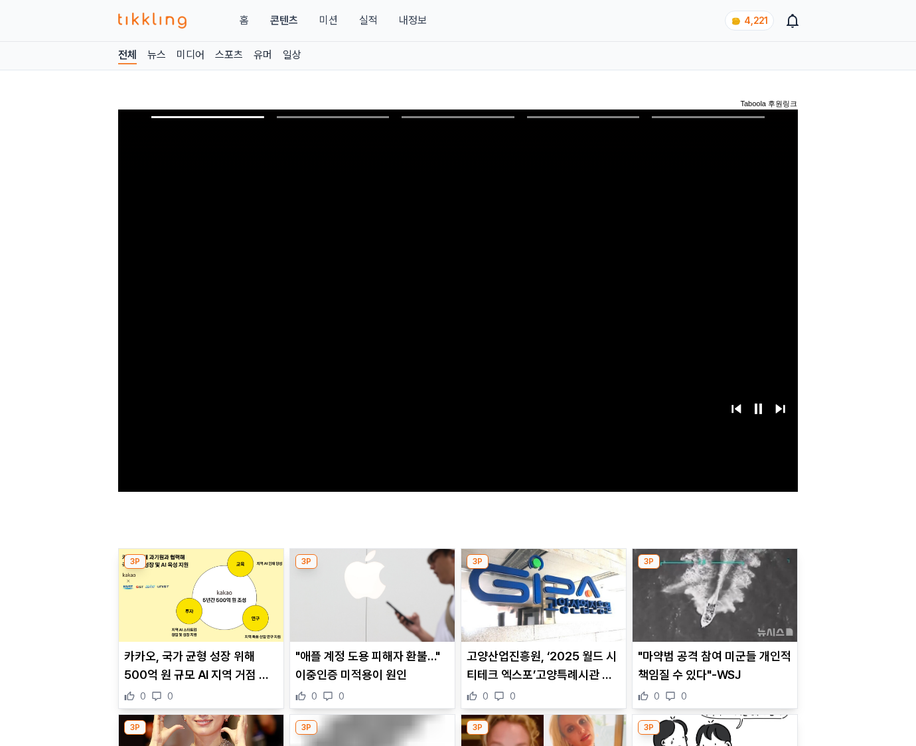
click at [712, 605] on img at bounding box center [715, 595] width 165 height 93
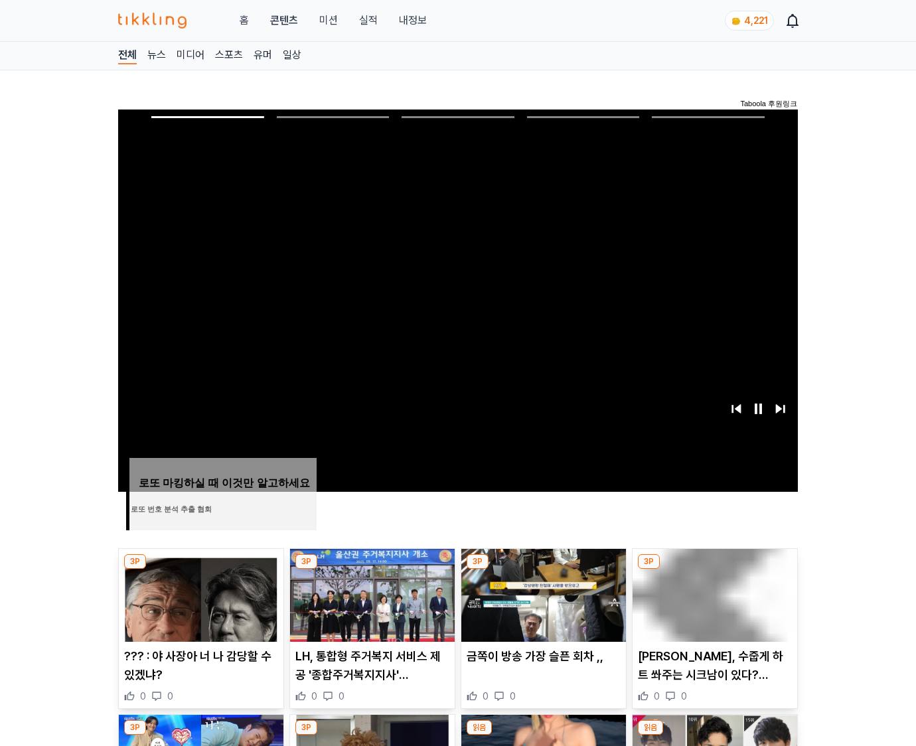
click at [712, 605] on img at bounding box center [715, 595] width 165 height 93
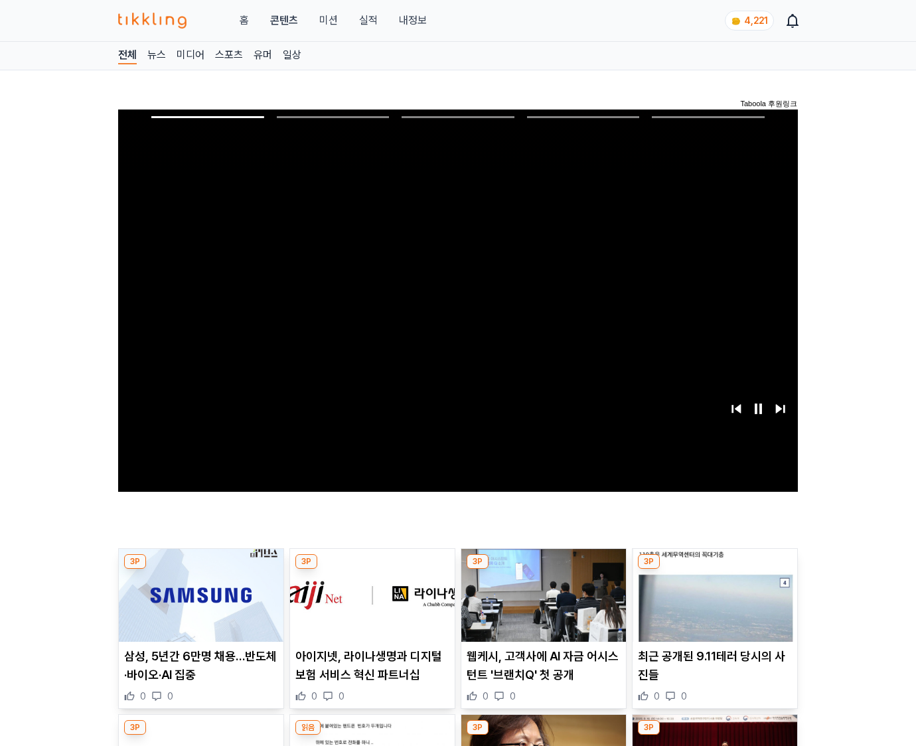
click at [712, 605] on img at bounding box center [715, 595] width 165 height 93
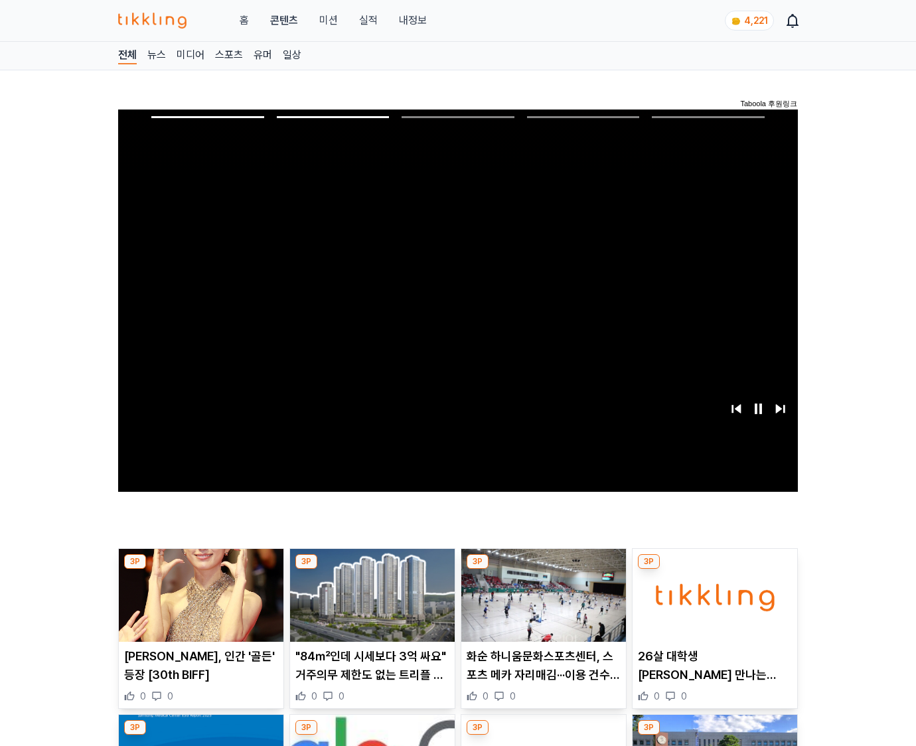
click at [712, 605] on img at bounding box center [715, 595] width 165 height 93
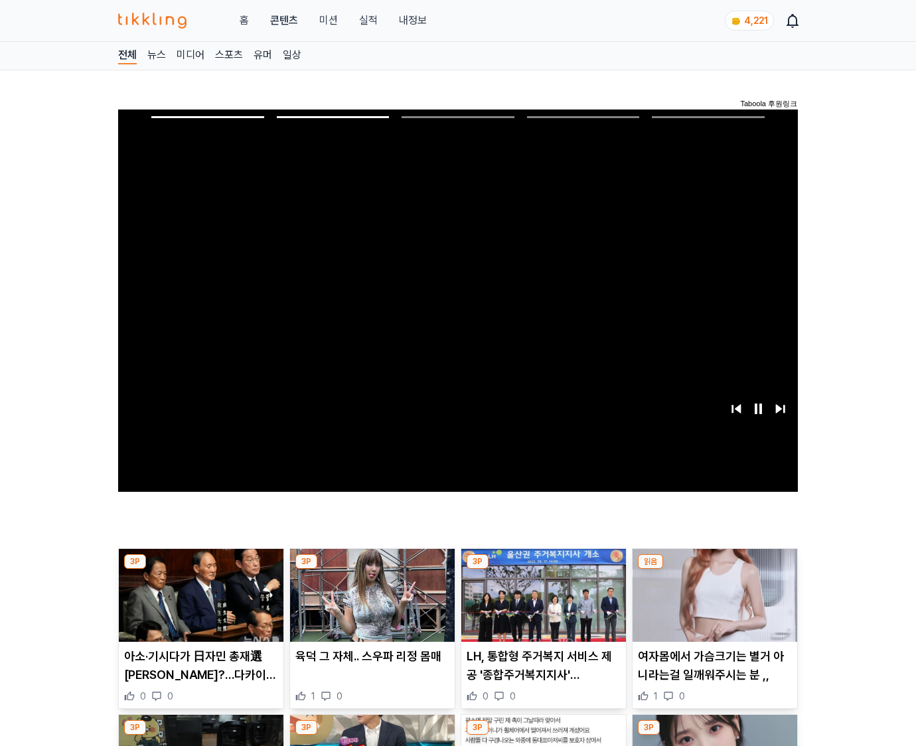
click at [712, 605] on img at bounding box center [715, 595] width 165 height 93
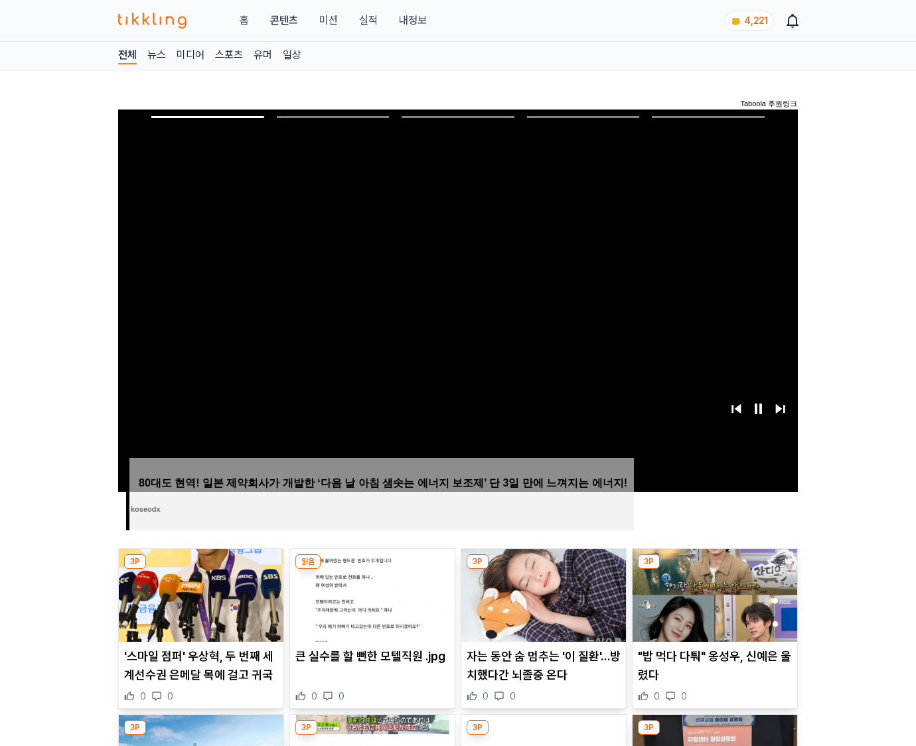
click at [712, 605] on img at bounding box center [715, 595] width 165 height 93
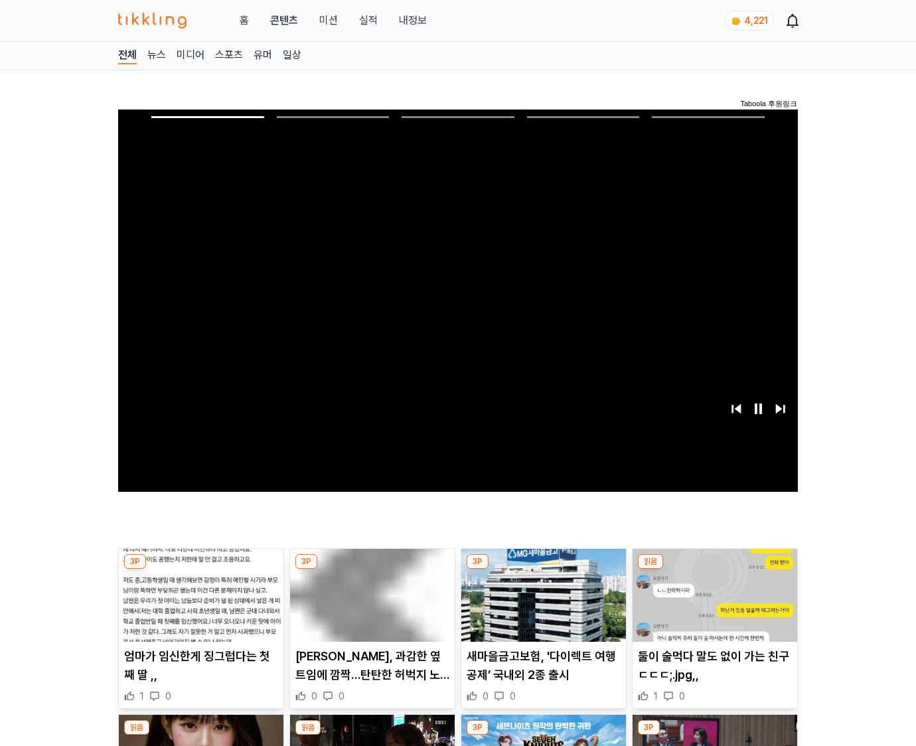
click at [712, 605] on img at bounding box center [715, 595] width 165 height 93
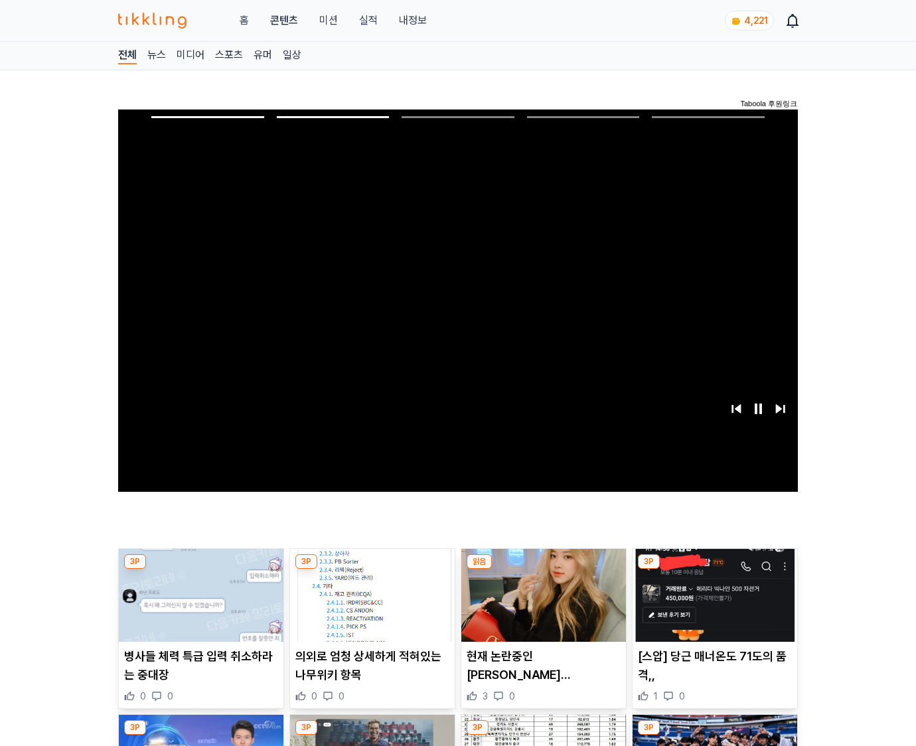
click at [712, 605] on img at bounding box center [715, 595] width 165 height 93
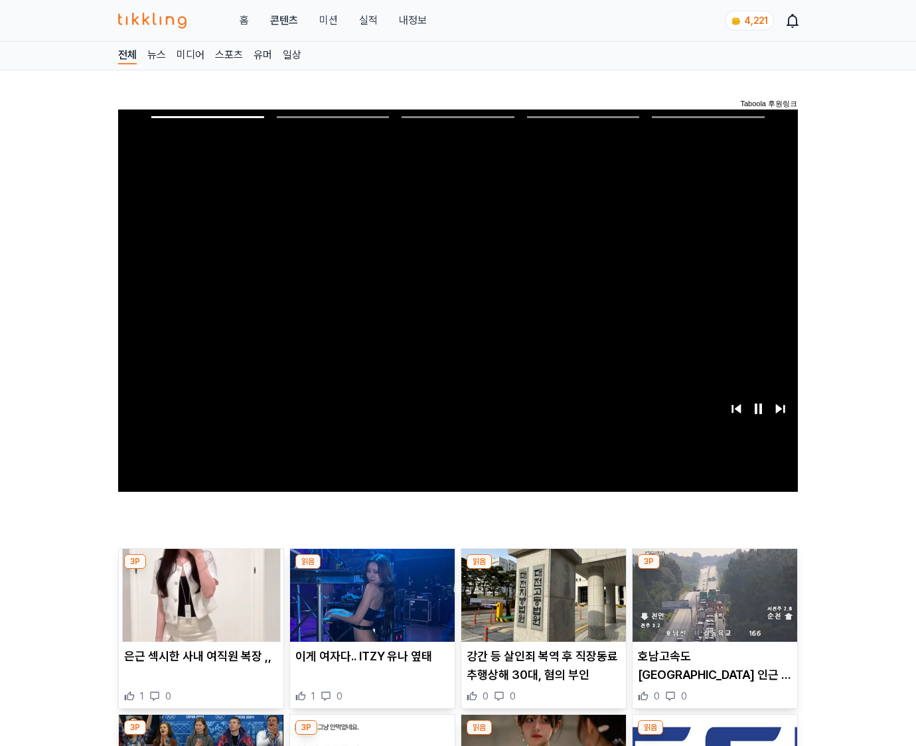
click at [712, 605] on img at bounding box center [715, 595] width 165 height 93
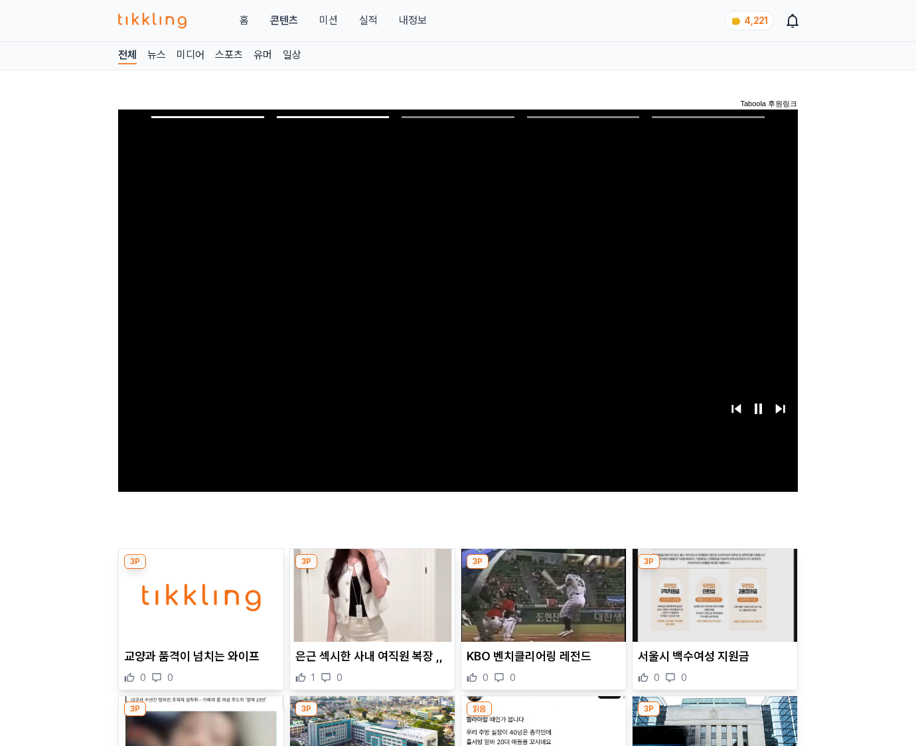
click at [712, 605] on img at bounding box center [715, 595] width 165 height 93
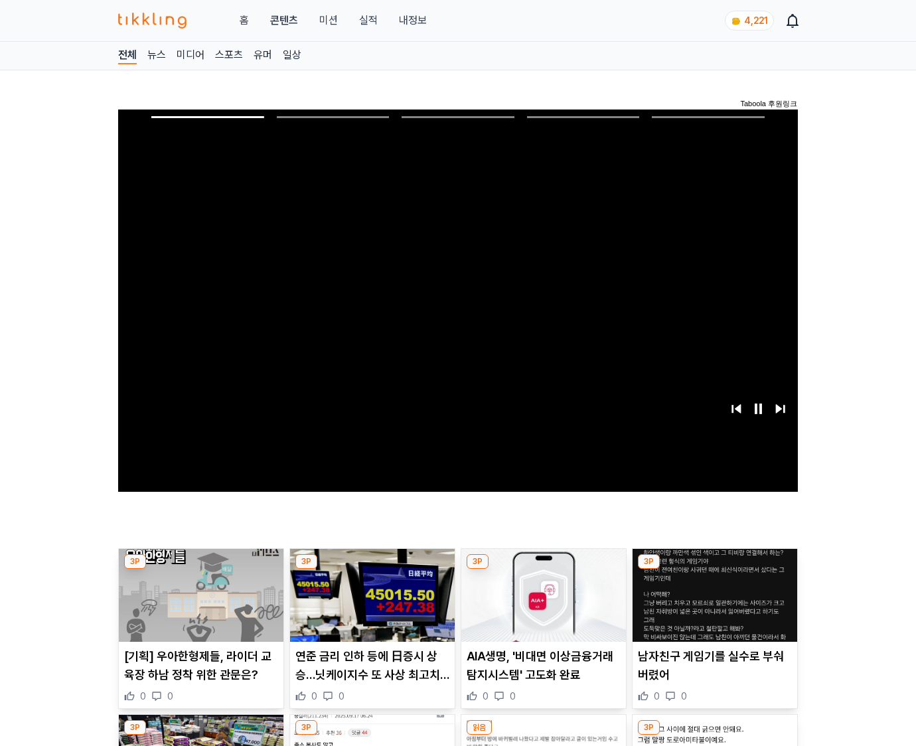
click at [712, 605] on img at bounding box center [715, 595] width 165 height 93
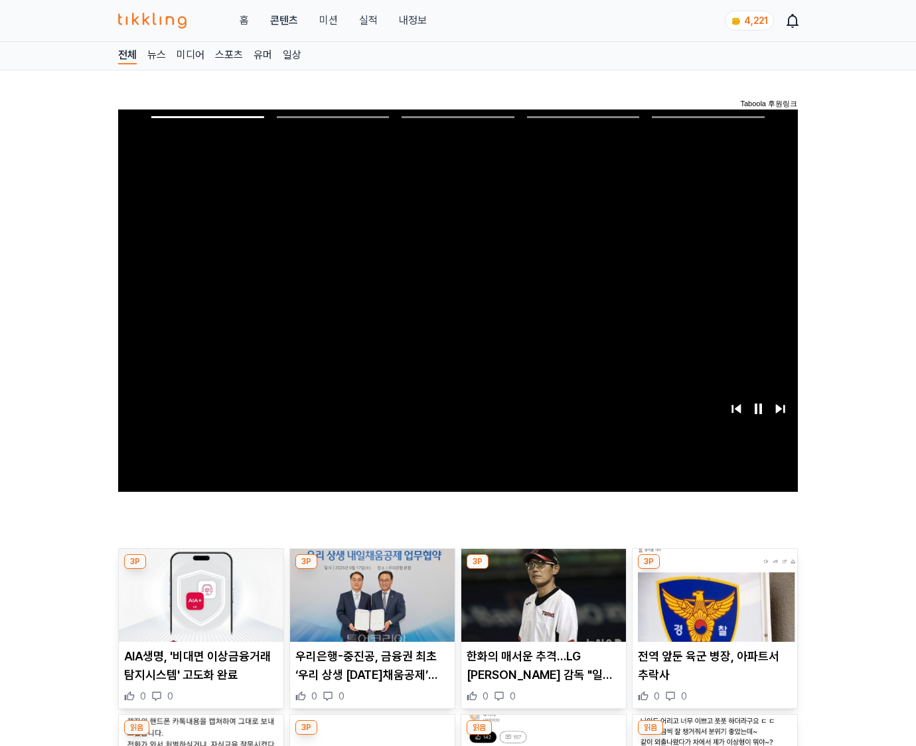
click at [712, 605] on img at bounding box center [715, 595] width 165 height 93
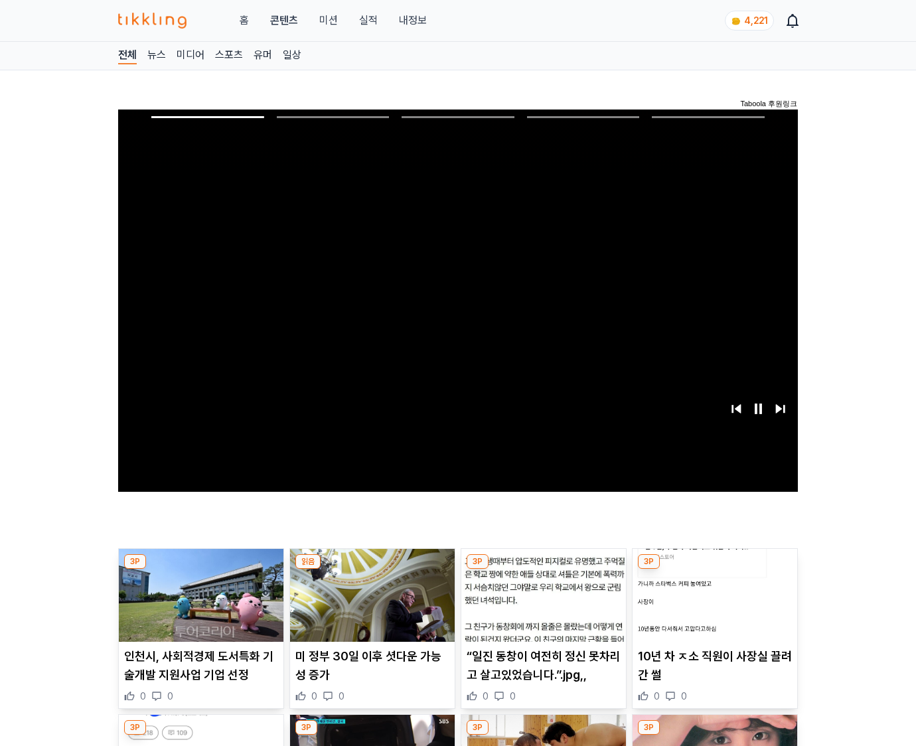
click at [712, 605] on img at bounding box center [715, 595] width 165 height 93
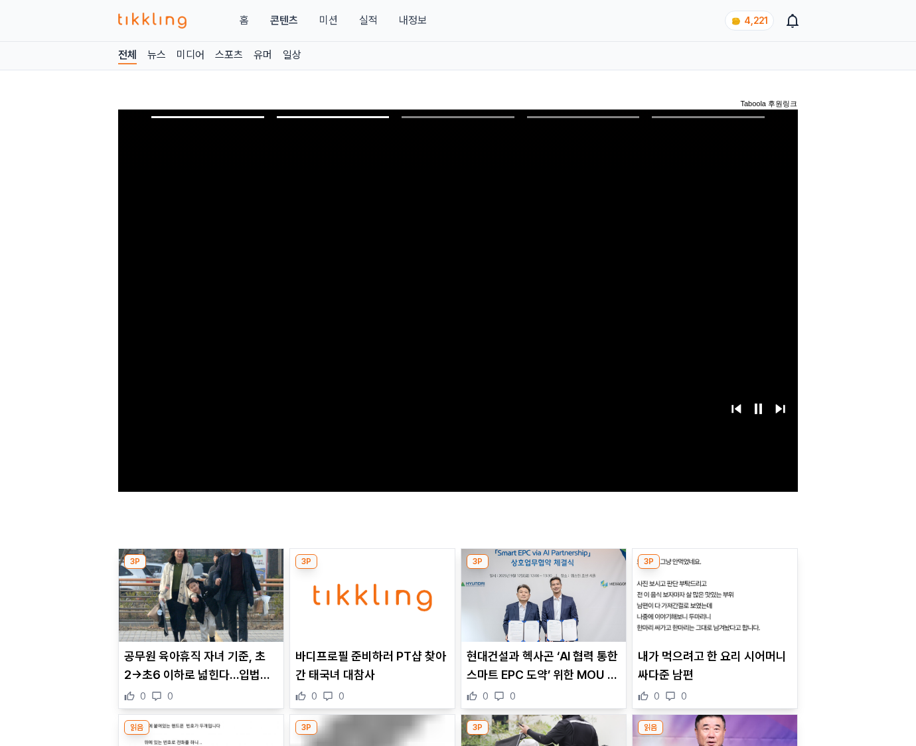
click at [712, 605] on img at bounding box center [715, 595] width 165 height 93
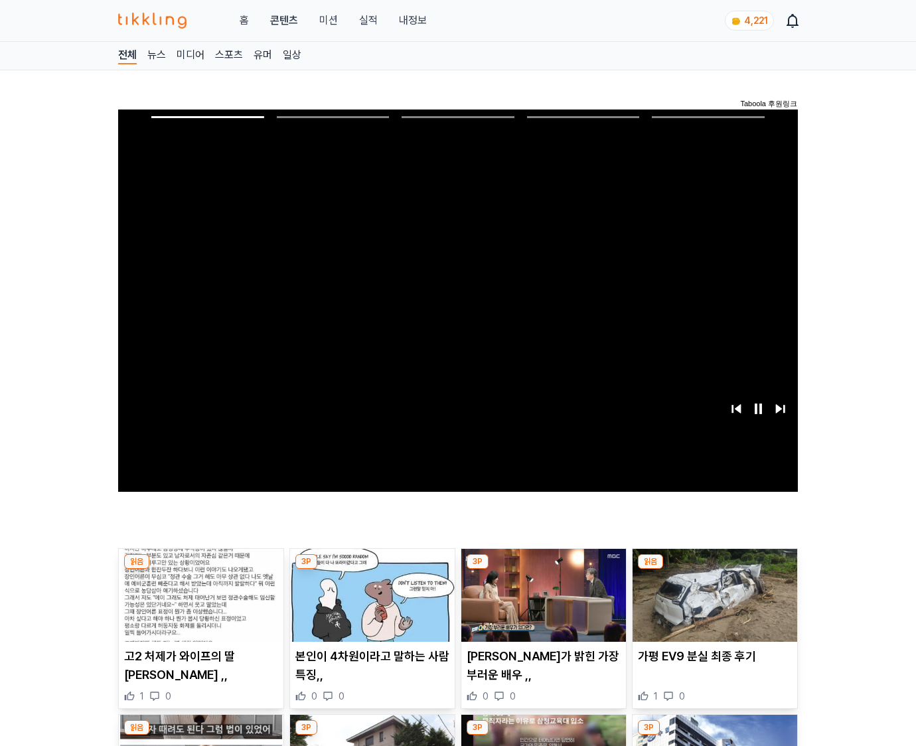
click at [712, 605] on img at bounding box center [715, 595] width 165 height 93
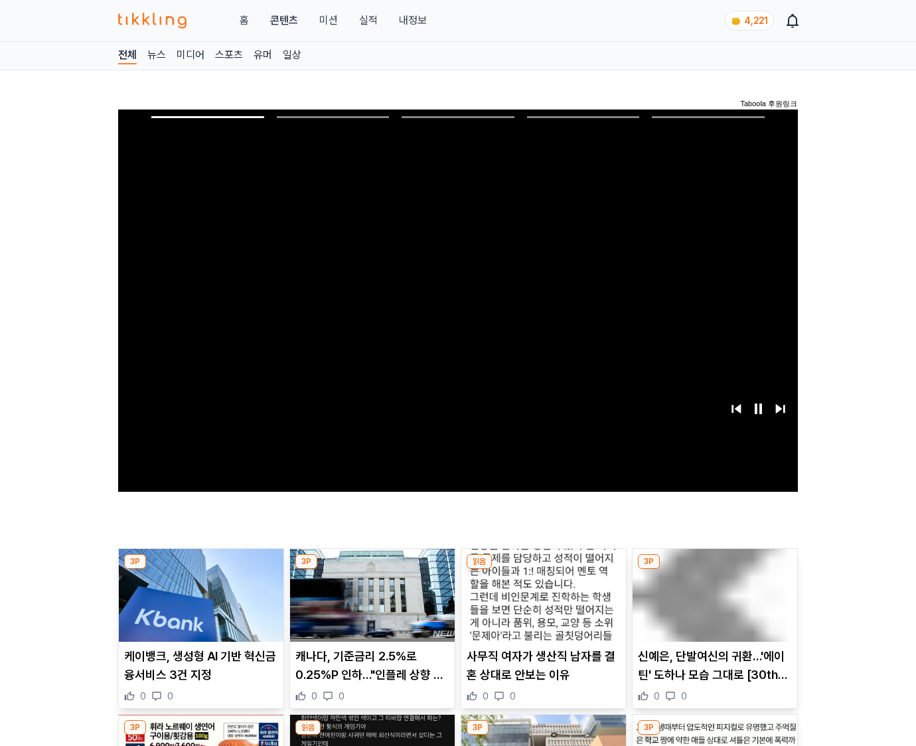
click at [712, 605] on img at bounding box center [715, 595] width 165 height 93
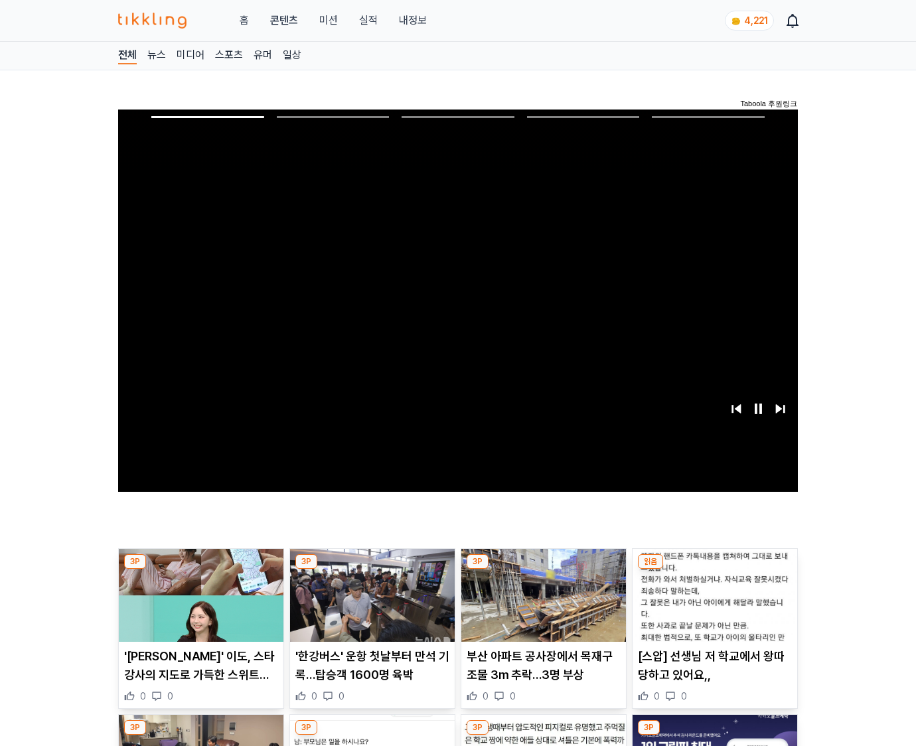
click at [712, 605] on img at bounding box center [715, 595] width 165 height 93
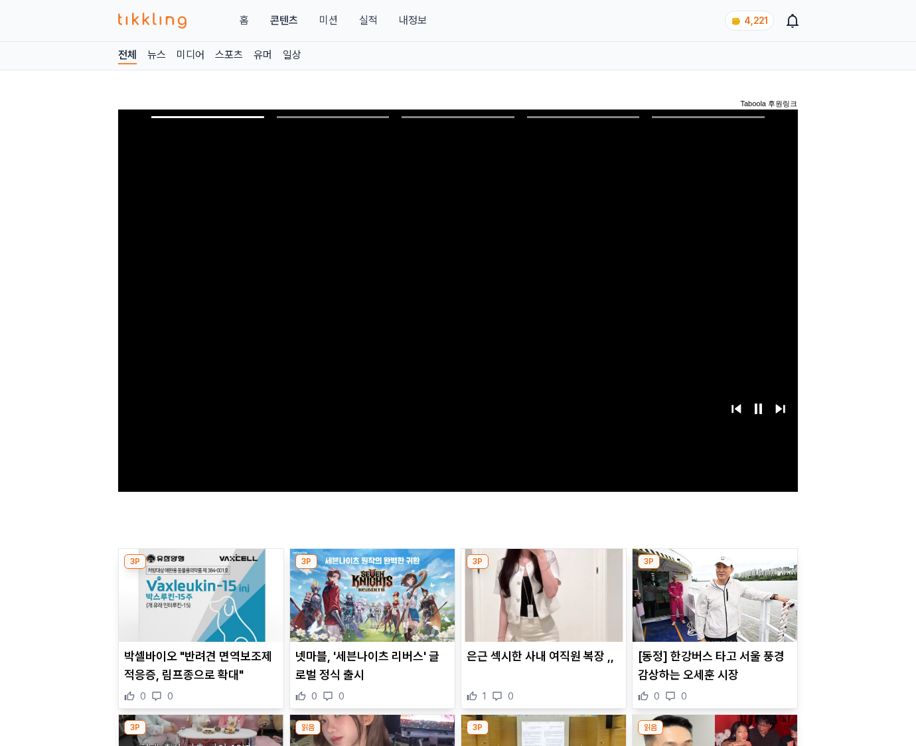
click at [712, 605] on img at bounding box center [715, 595] width 165 height 93
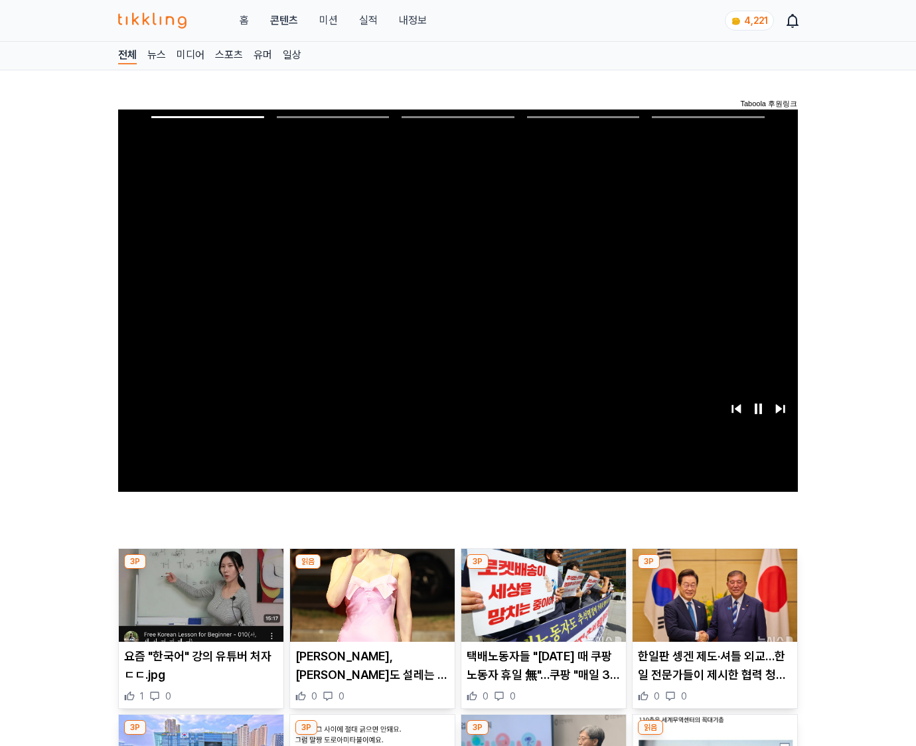
click at [712, 605] on img at bounding box center [715, 595] width 165 height 93
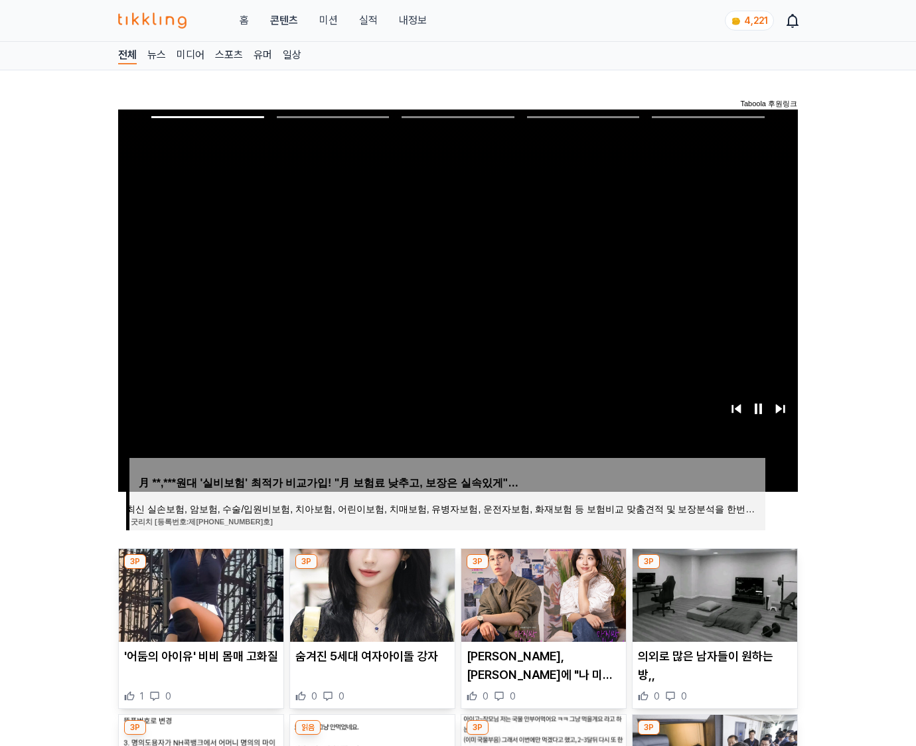
click at [712, 605] on img at bounding box center [715, 595] width 165 height 93
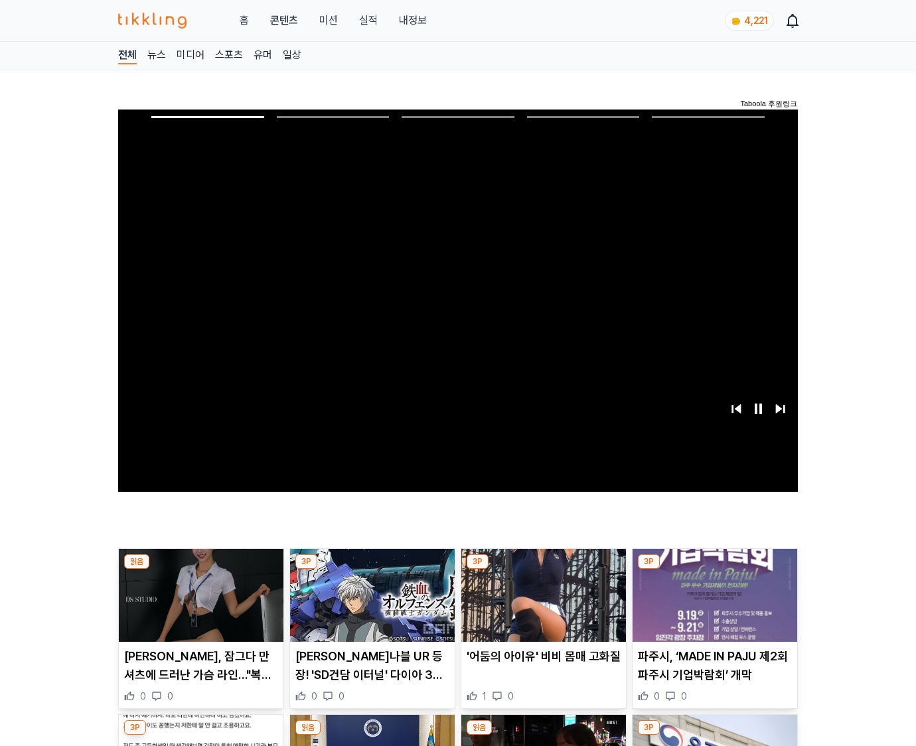
click at [712, 605] on img at bounding box center [715, 595] width 165 height 93
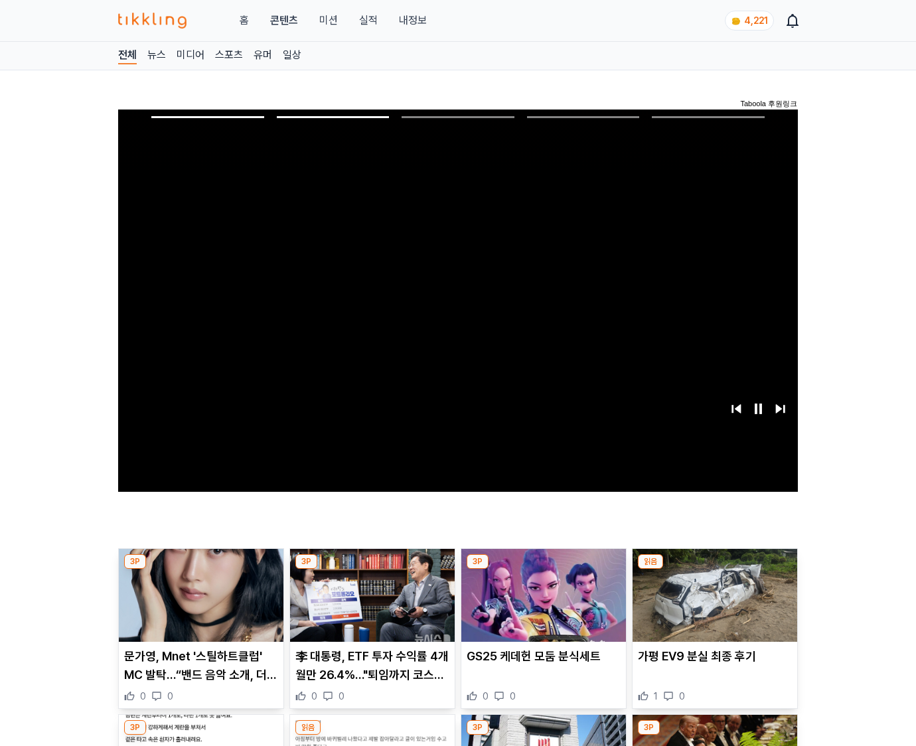
click at [712, 605] on img at bounding box center [715, 595] width 165 height 93
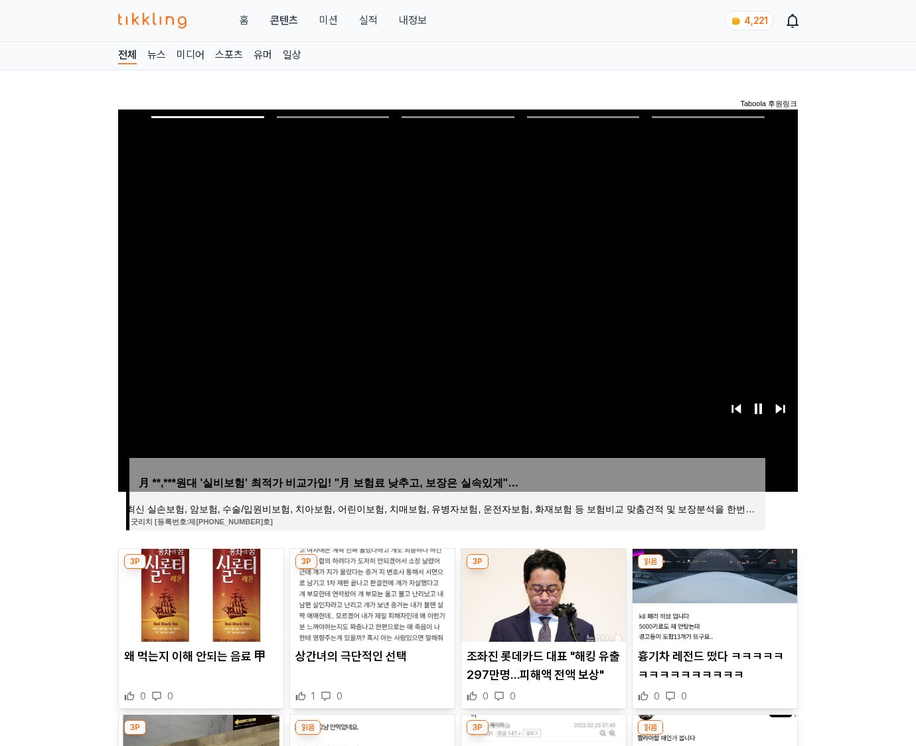
click at [712, 605] on img at bounding box center [715, 595] width 165 height 93
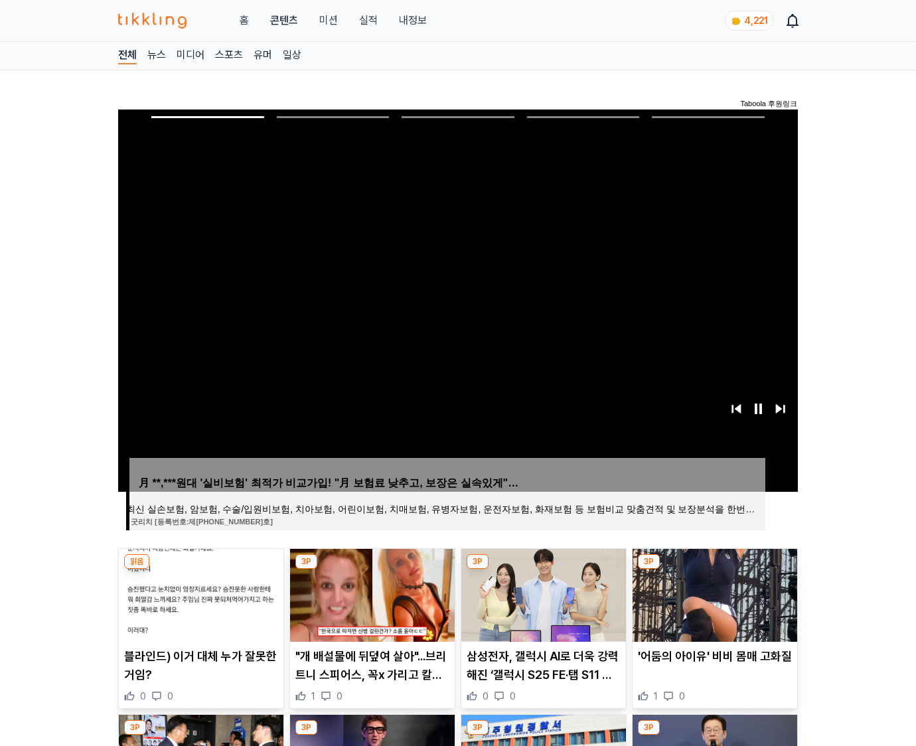
click at [712, 605] on img at bounding box center [715, 595] width 165 height 93
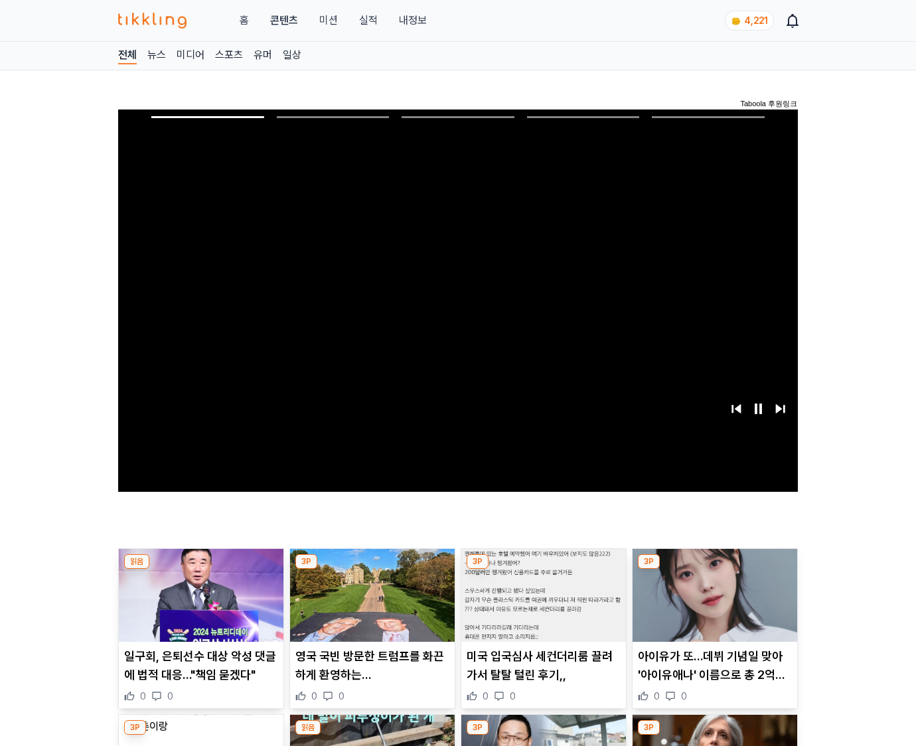
click at [712, 605] on img at bounding box center [715, 595] width 165 height 93
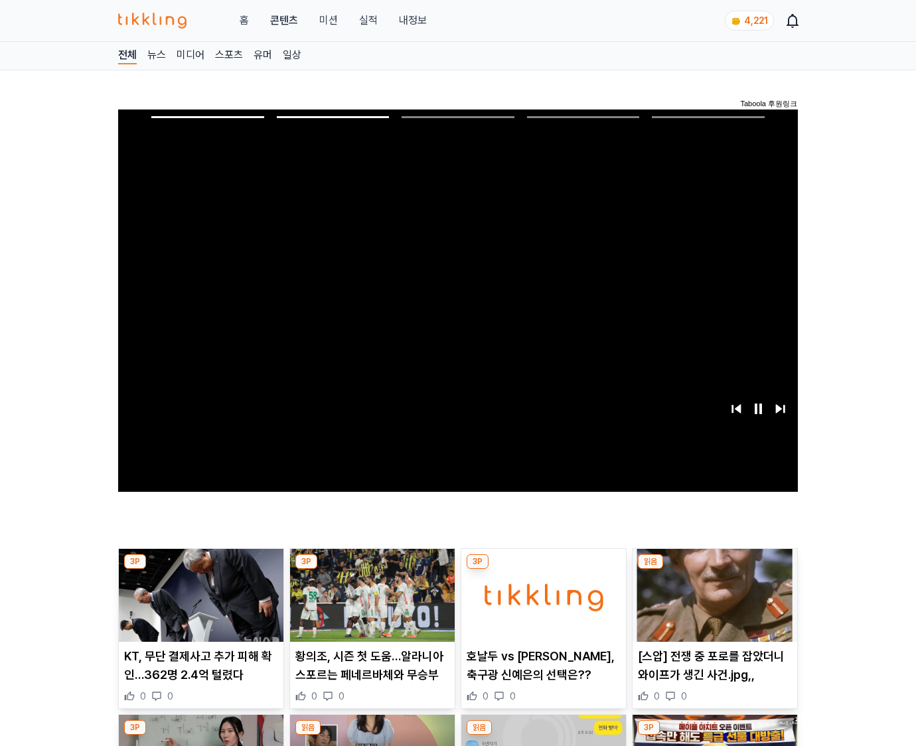
click at [712, 605] on img at bounding box center [715, 595] width 165 height 93
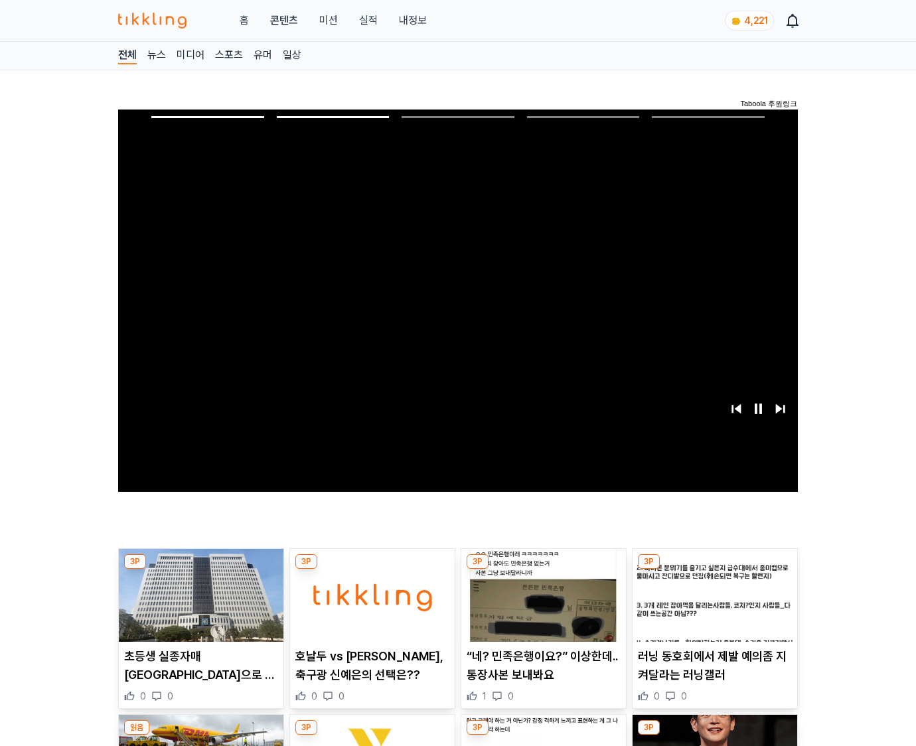
click at [712, 605] on img at bounding box center [715, 595] width 165 height 93
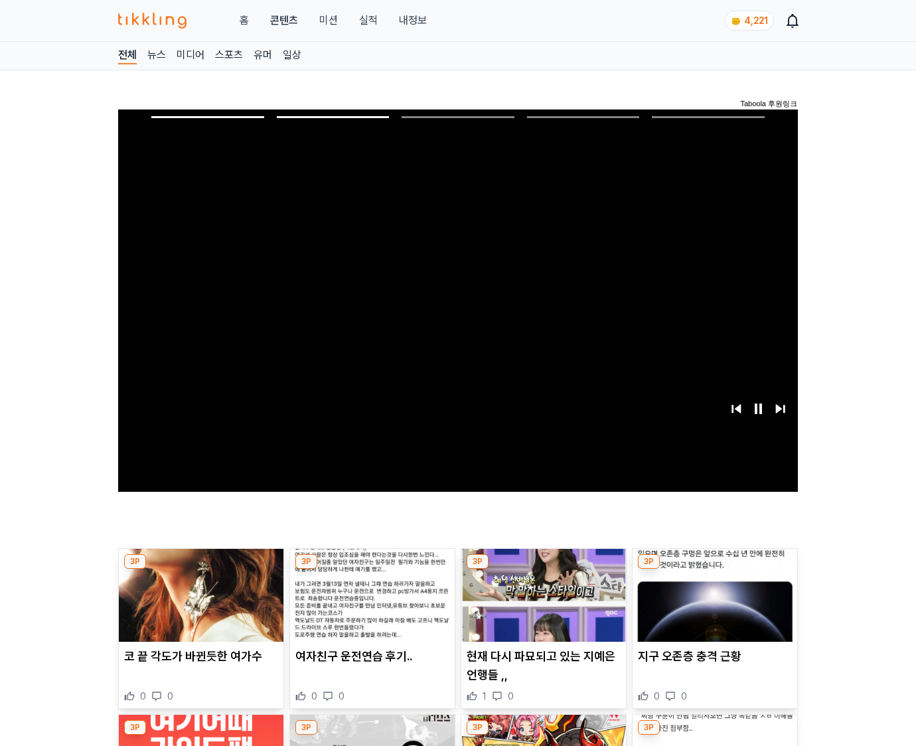
click at [712, 605] on img at bounding box center [715, 595] width 165 height 93
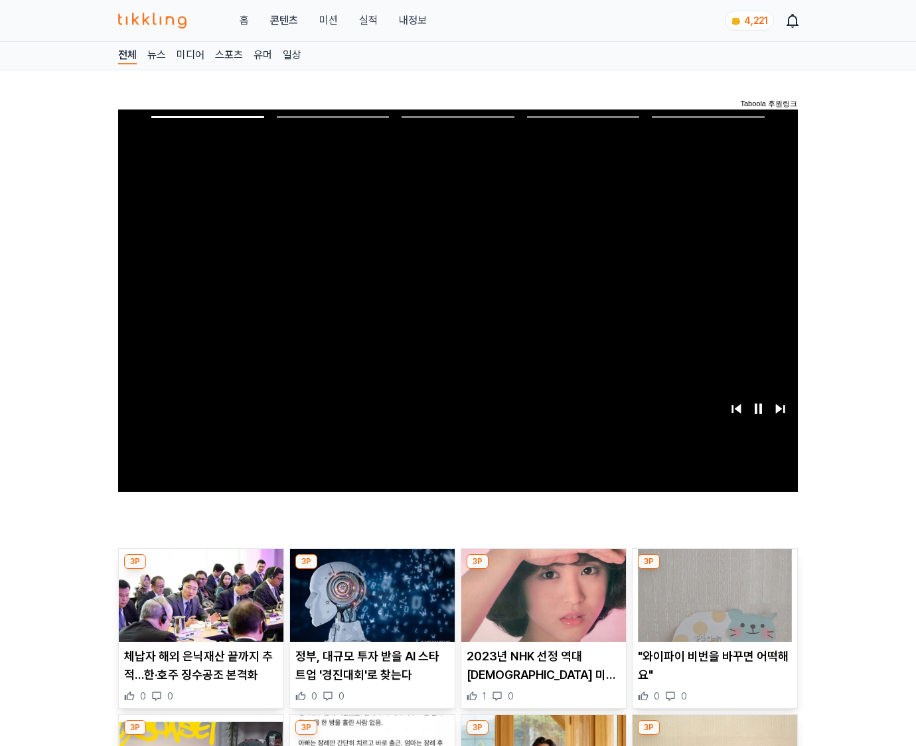
click at [712, 605] on img at bounding box center [715, 595] width 165 height 93
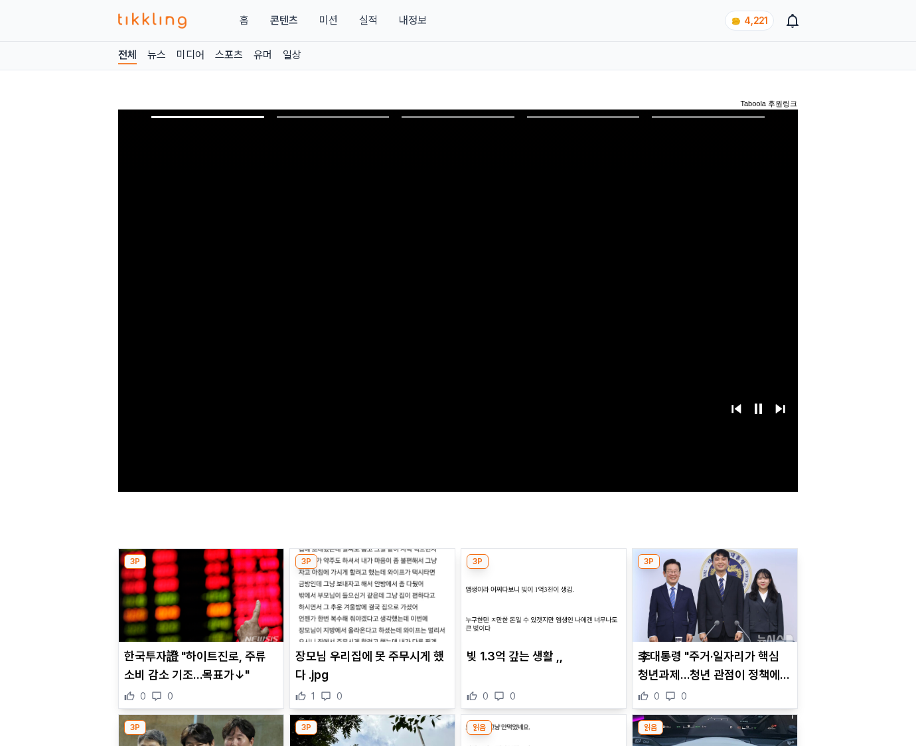
click at [712, 605] on img at bounding box center [715, 595] width 165 height 93
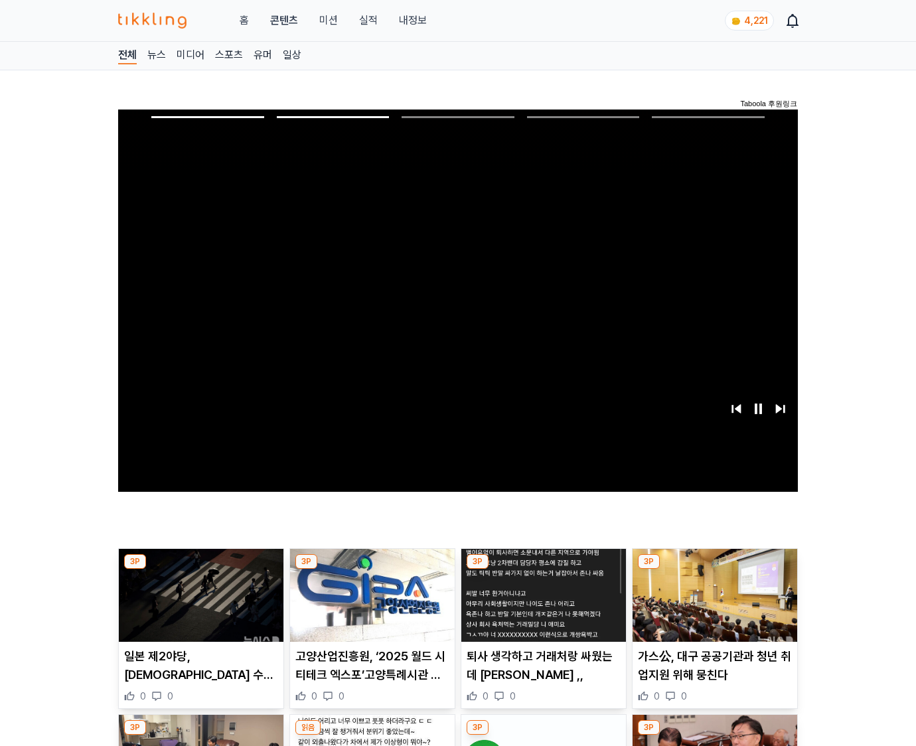
click at [712, 605] on img at bounding box center [715, 595] width 165 height 93
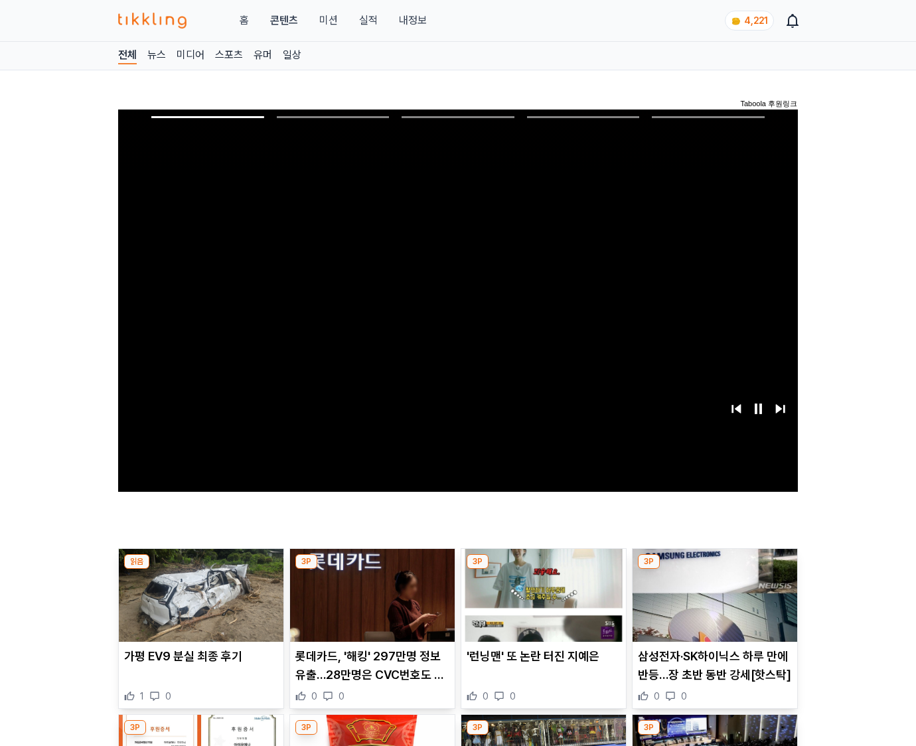
click at [712, 605] on img at bounding box center [715, 595] width 165 height 93
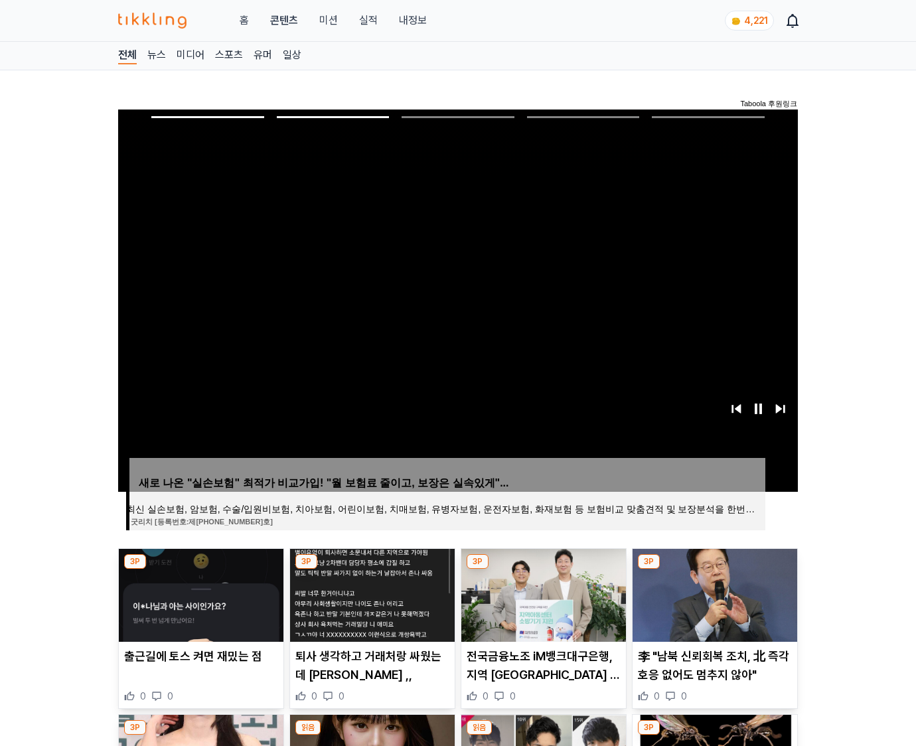
click at [712, 605] on img at bounding box center [715, 595] width 165 height 93
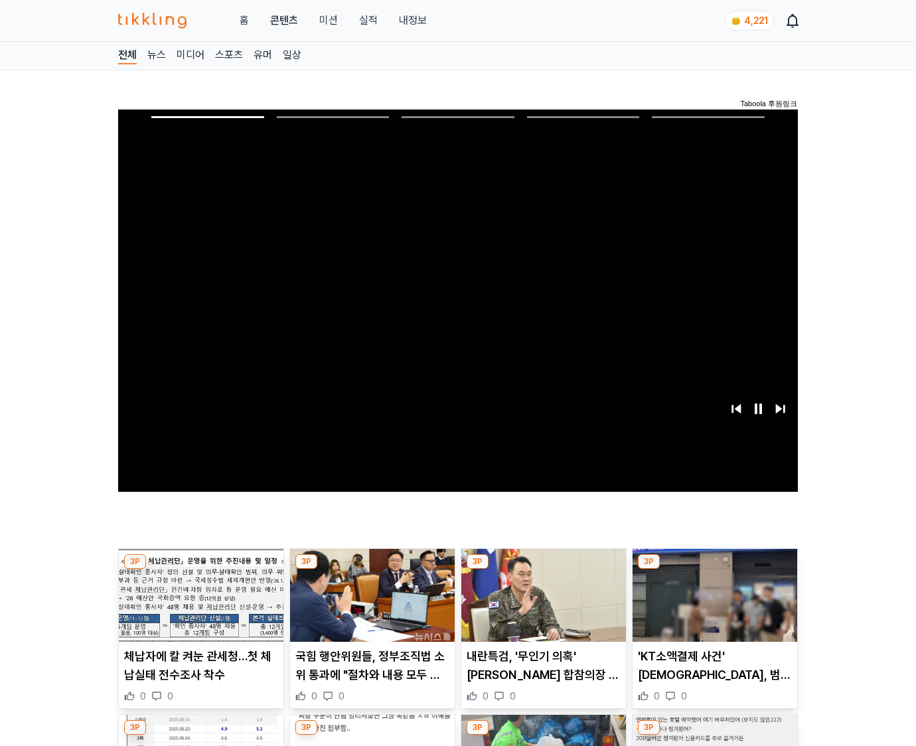
click at [712, 605] on img at bounding box center [715, 595] width 165 height 93
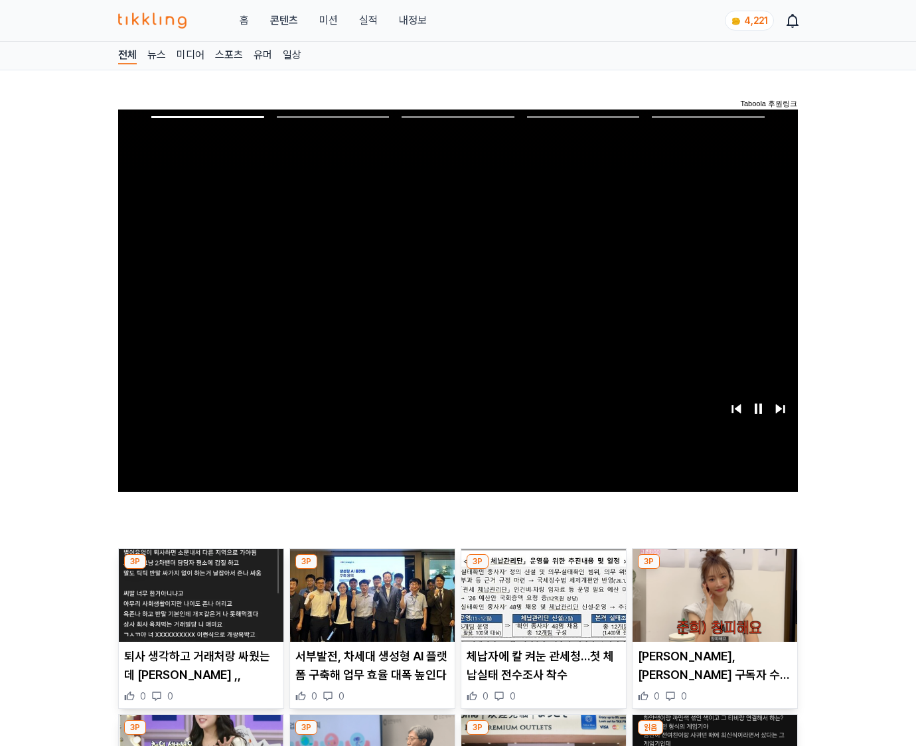
click at [712, 605] on img at bounding box center [715, 595] width 165 height 93
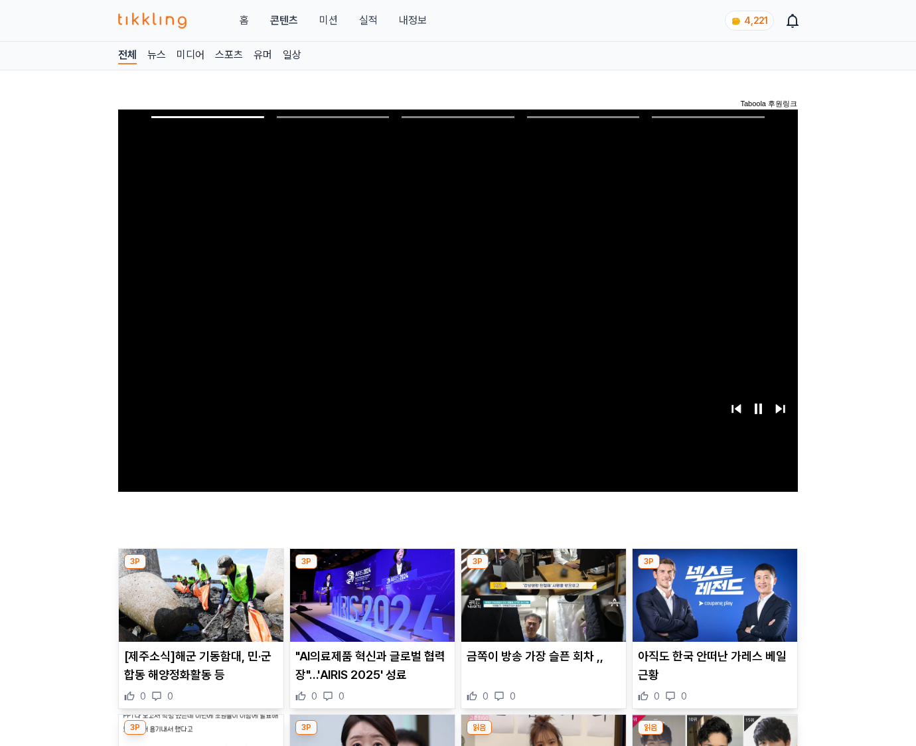
click at [712, 605] on img at bounding box center [715, 595] width 165 height 93
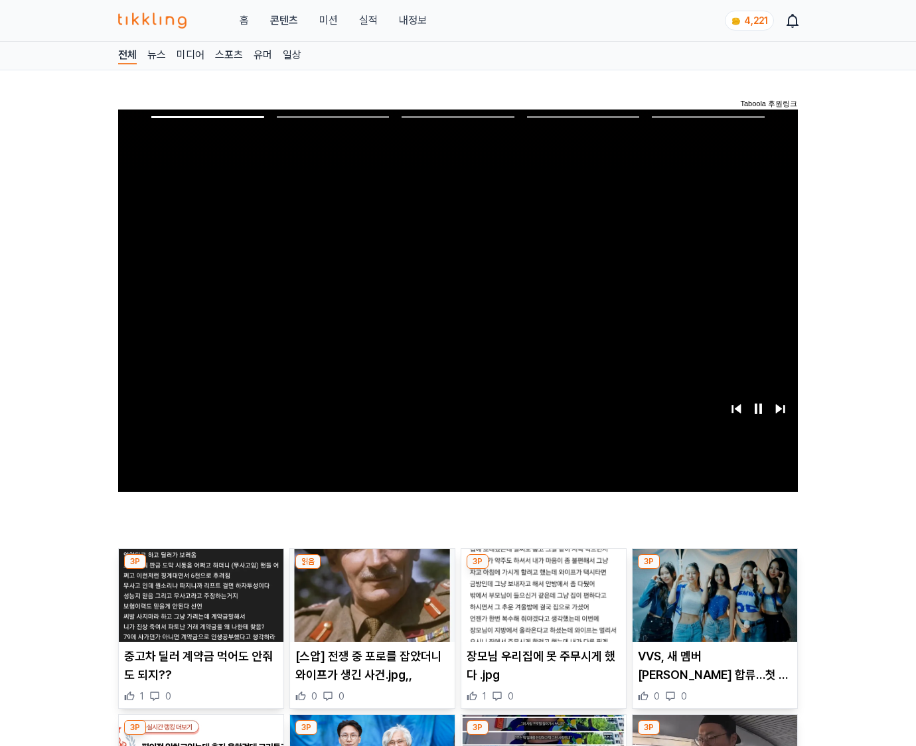
click at [712, 605] on img at bounding box center [715, 595] width 165 height 93
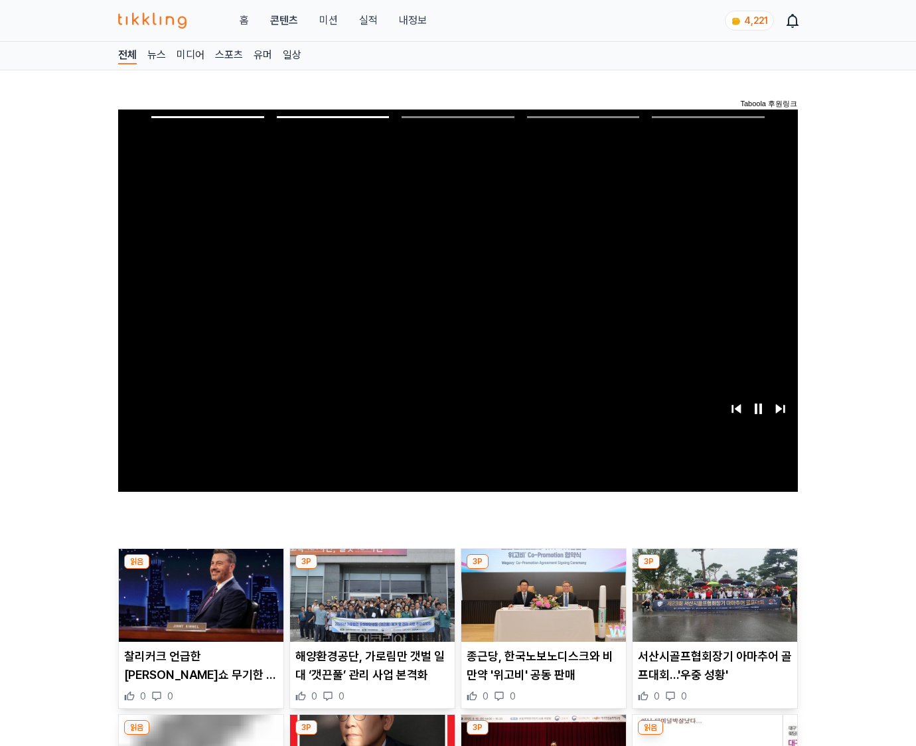
click at [712, 605] on img at bounding box center [715, 595] width 165 height 93
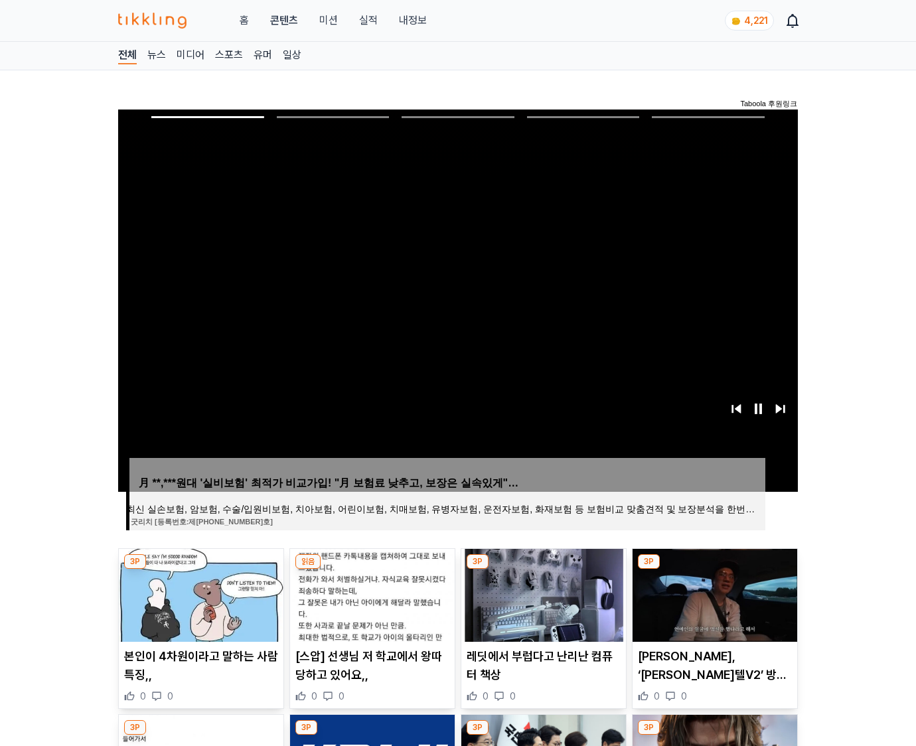
click at [712, 605] on img at bounding box center [715, 595] width 165 height 93
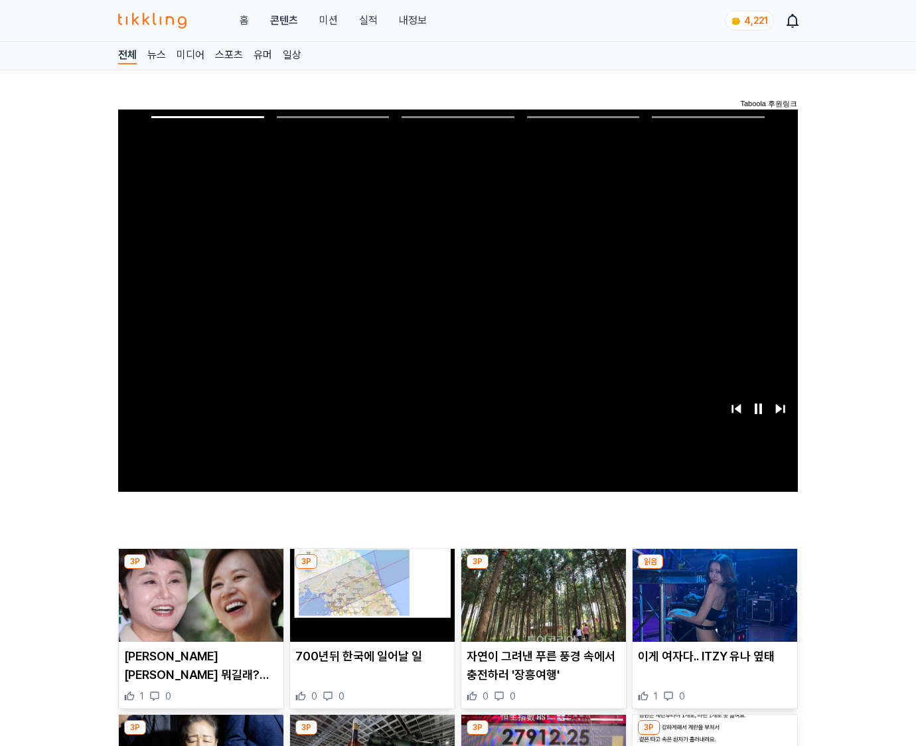
click at [712, 605] on img at bounding box center [715, 595] width 165 height 93
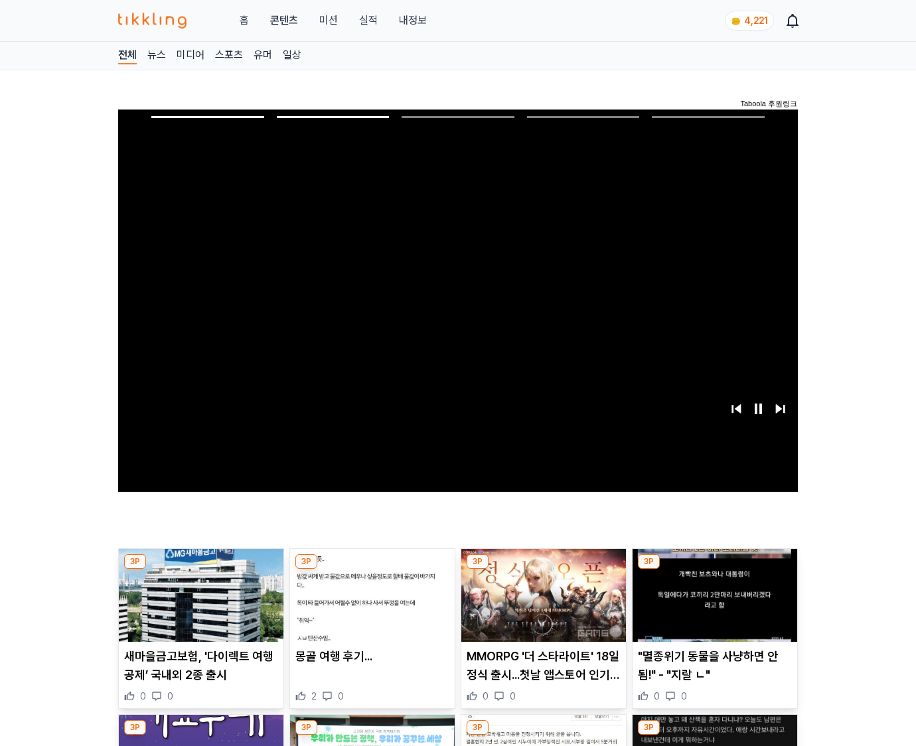
click at [712, 605] on img at bounding box center [715, 595] width 165 height 93
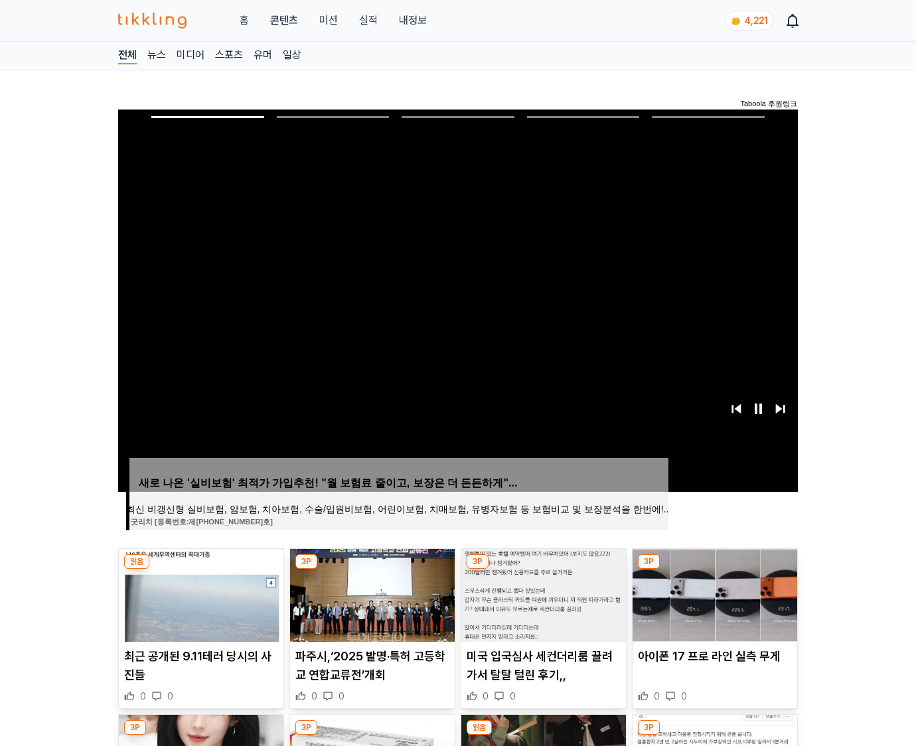
click at [712, 605] on img at bounding box center [715, 595] width 165 height 93
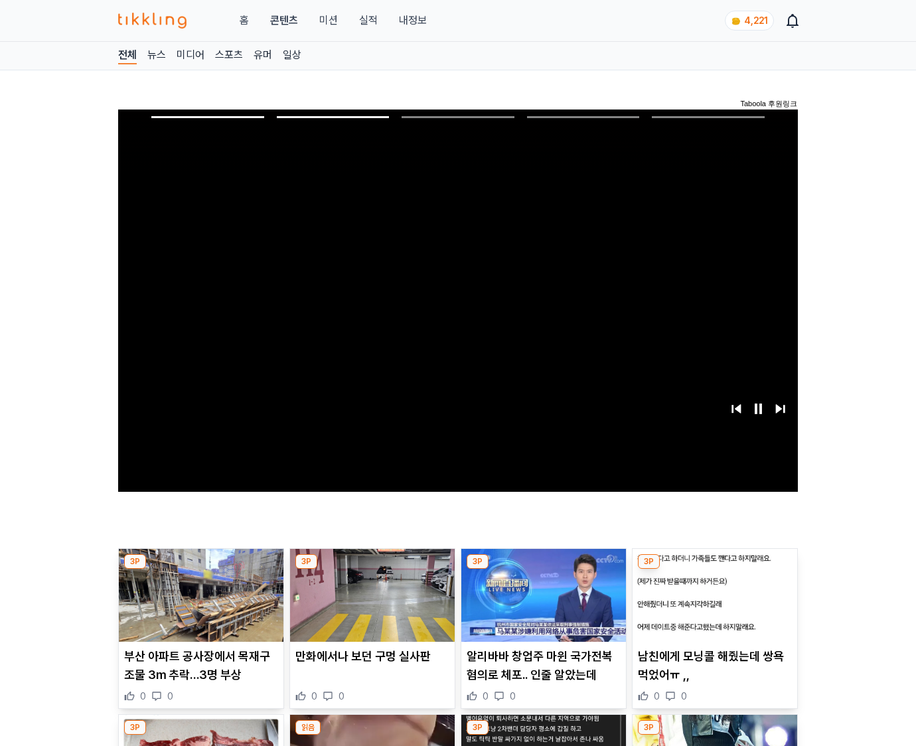
click at [712, 605] on img at bounding box center [715, 595] width 165 height 93
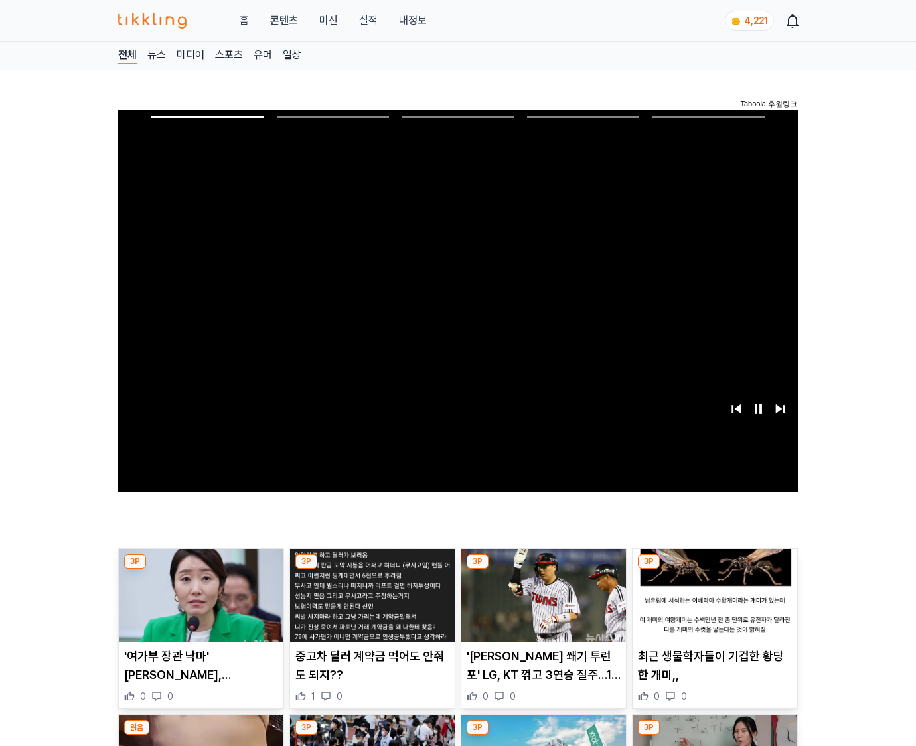
click at [712, 605] on img at bounding box center [715, 595] width 165 height 93
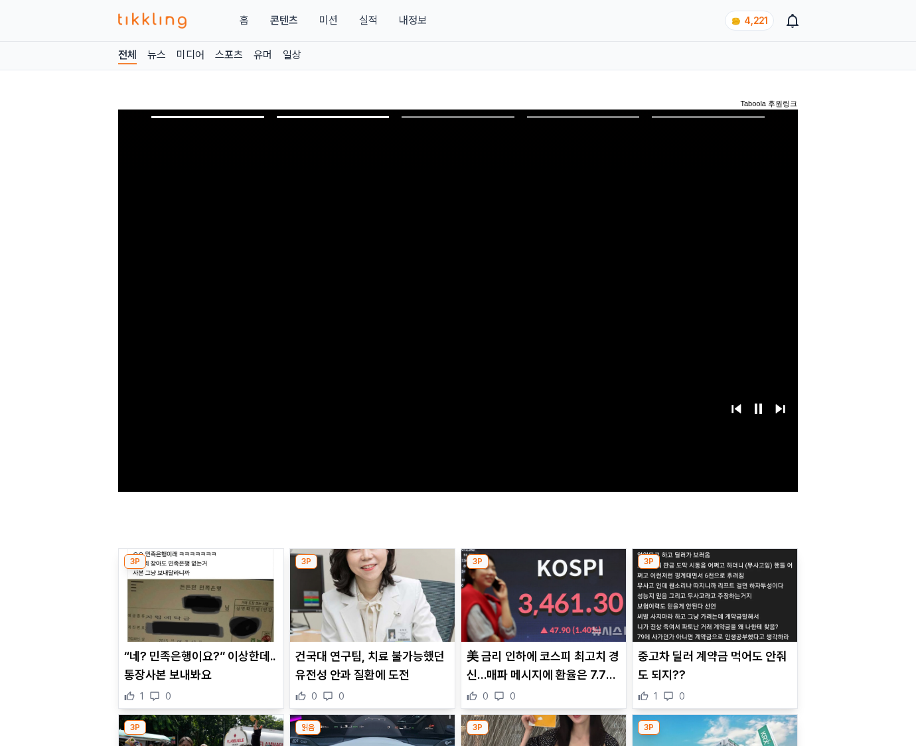
click at [712, 605] on img at bounding box center [715, 595] width 165 height 93
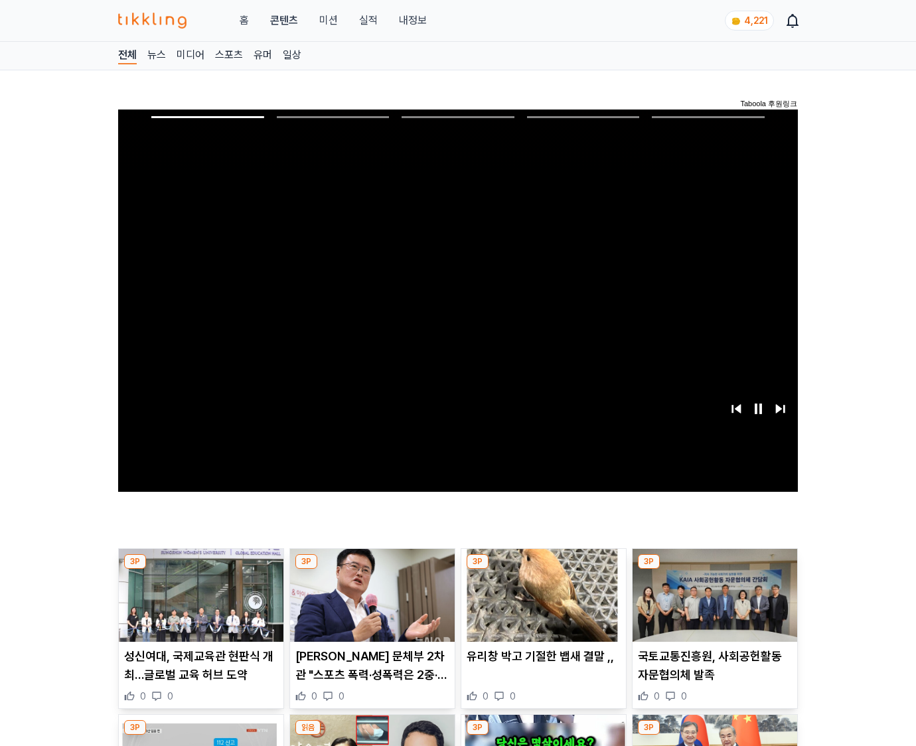
click at [712, 605] on img at bounding box center [715, 595] width 165 height 93
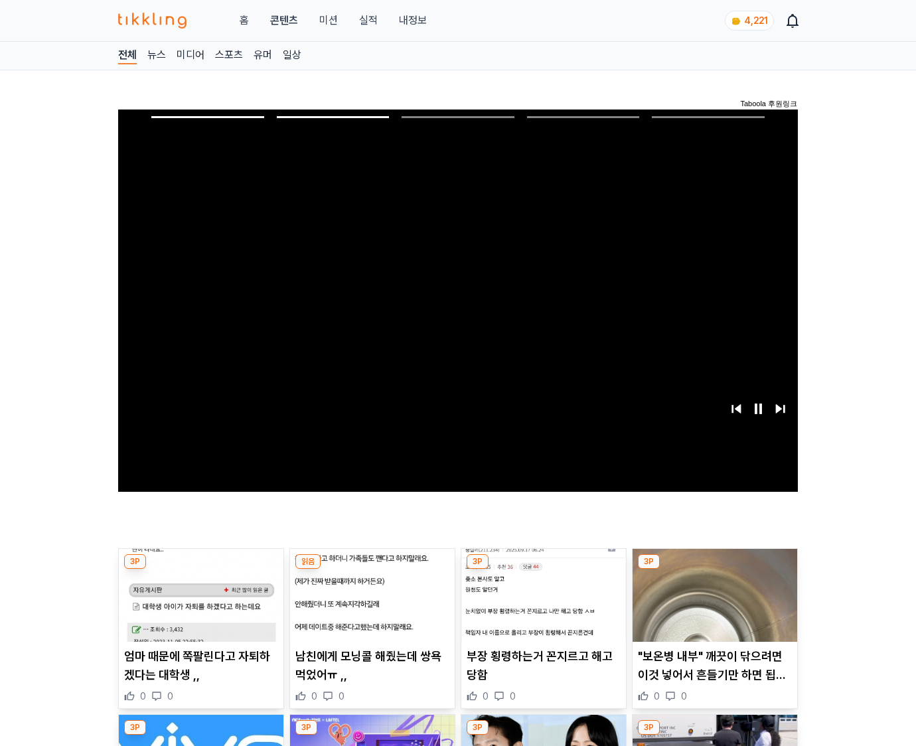
click at [712, 605] on img at bounding box center [715, 595] width 165 height 93
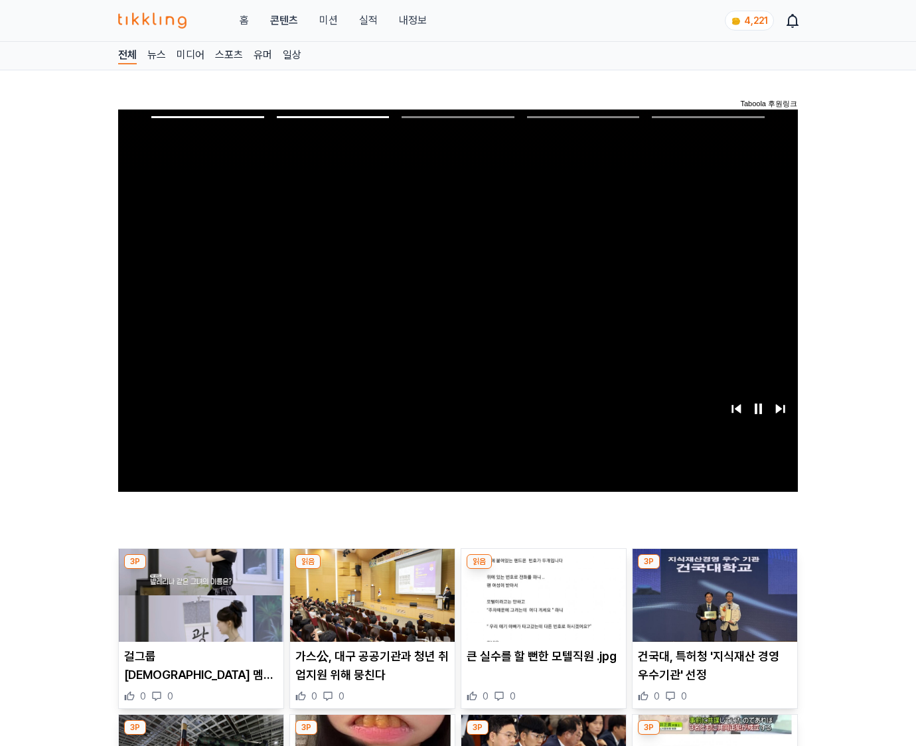
click at [712, 605] on img at bounding box center [715, 595] width 165 height 93
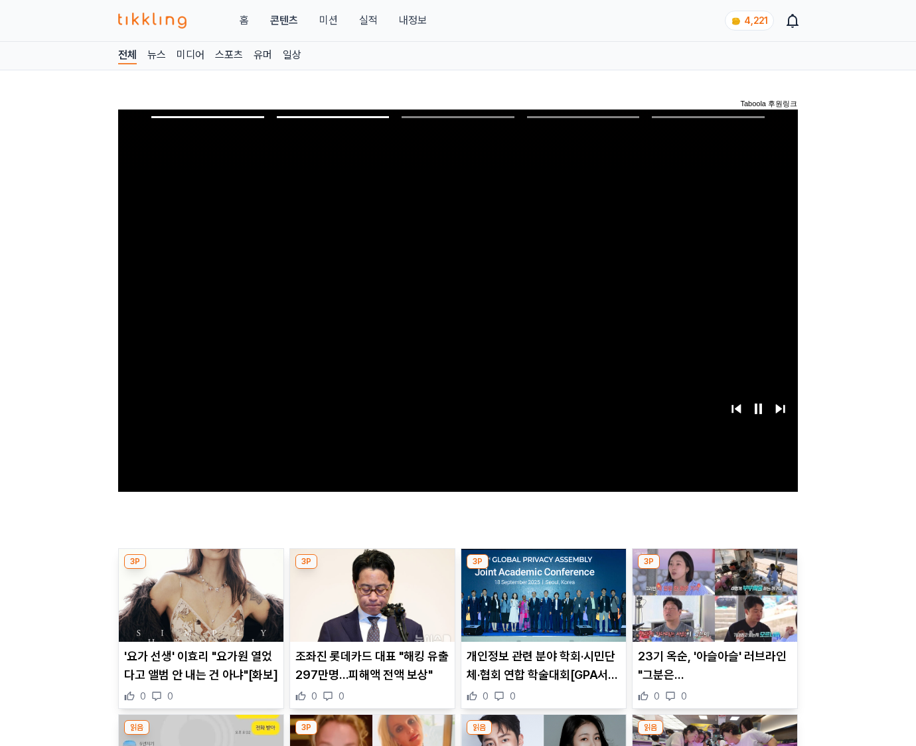
click at [712, 605] on img at bounding box center [715, 595] width 165 height 93
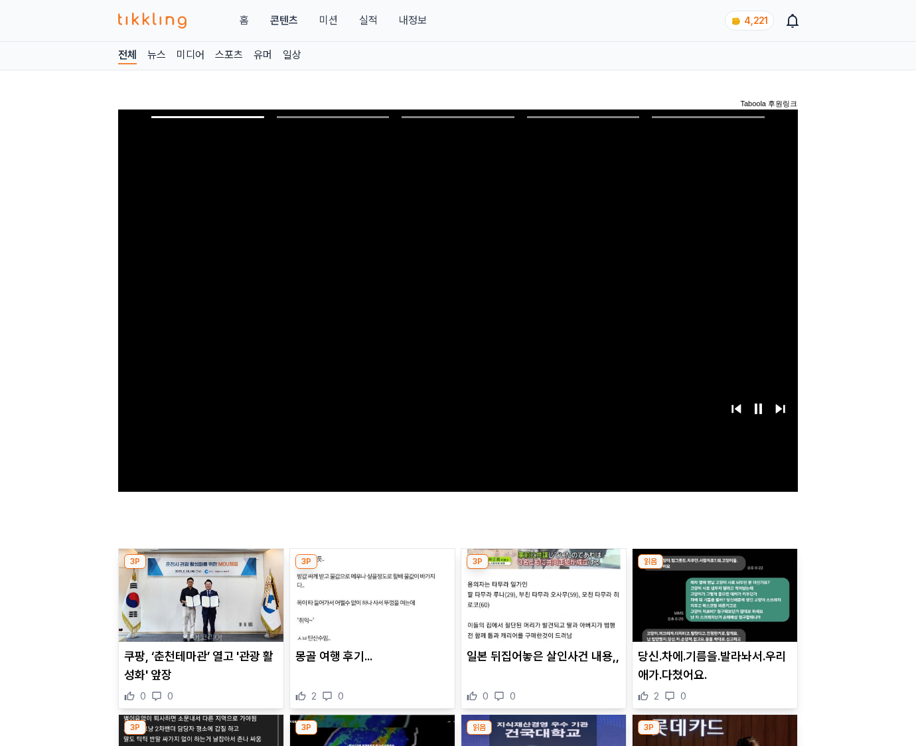
click at [712, 605] on img at bounding box center [715, 595] width 165 height 93
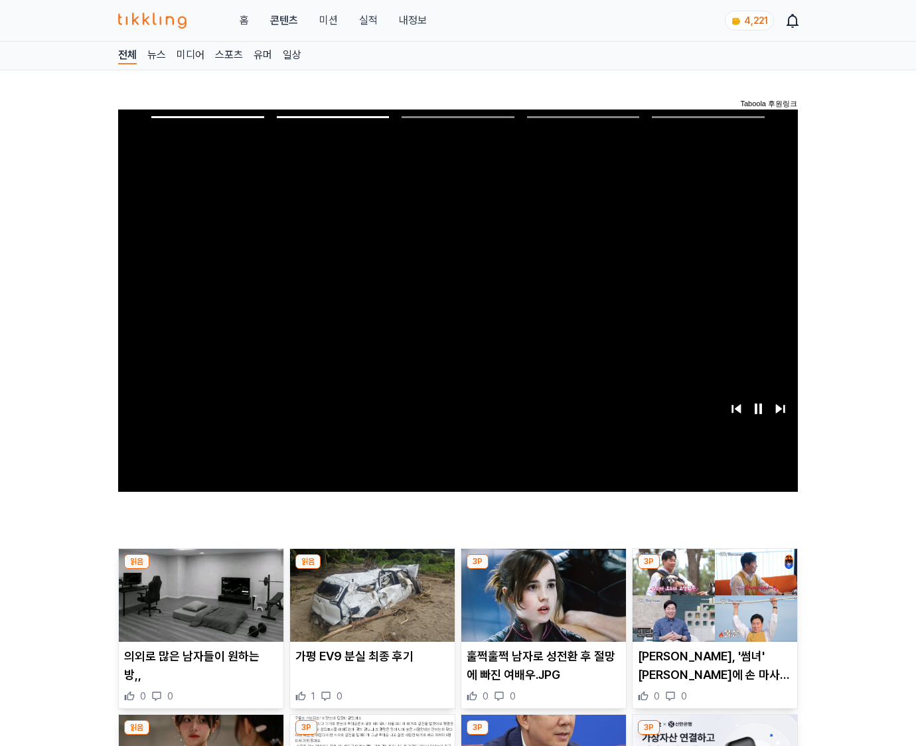
click at [712, 605] on img at bounding box center [715, 595] width 165 height 93
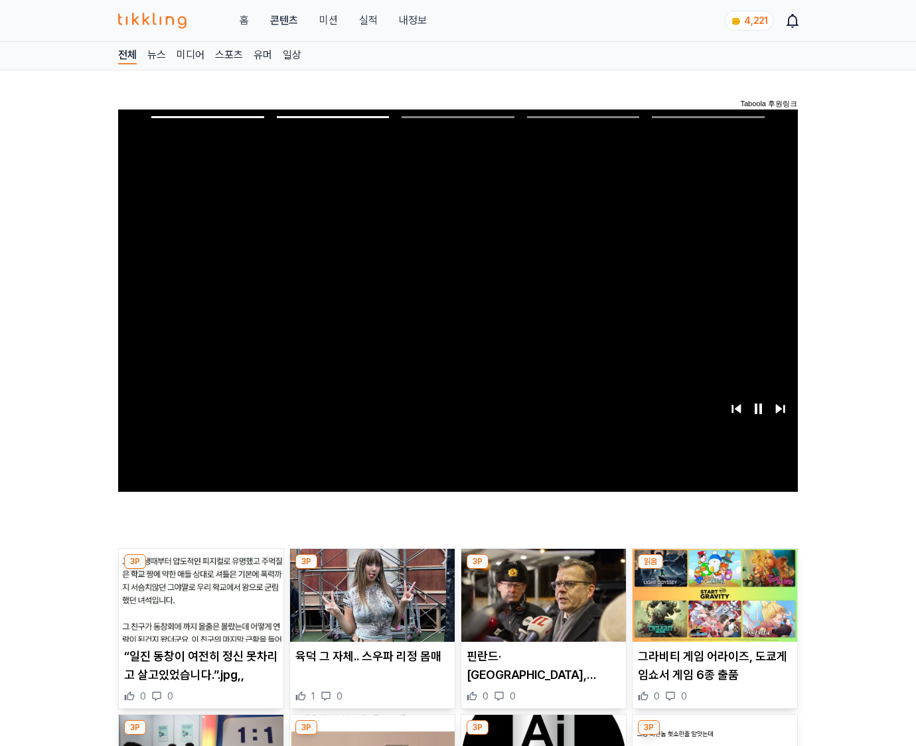
click at [712, 605] on img at bounding box center [715, 595] width 165 height 93
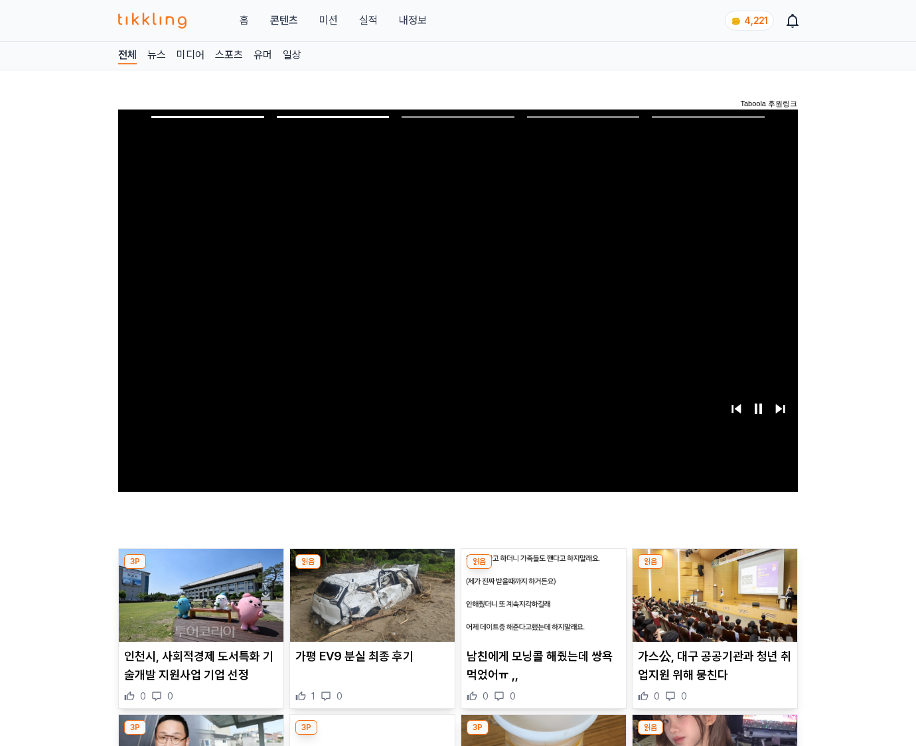
click at [712, 605] on img at bounding box center [715, 595] width 165 height 93
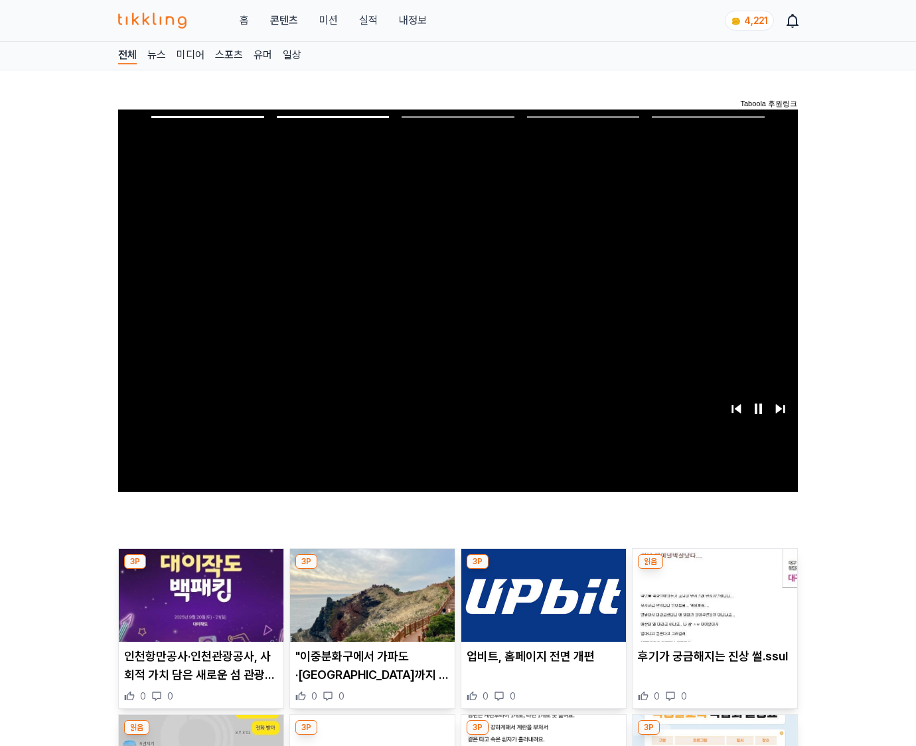
click at [712, 605] on img at bounding box center [715, 595] width 165 height 93
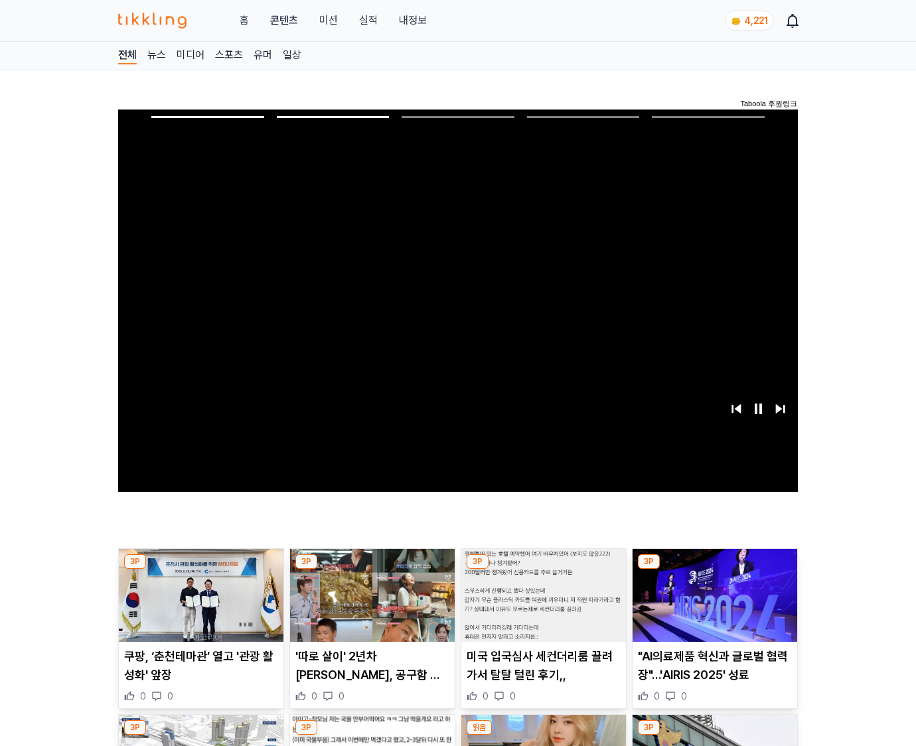
click at [712, 605] on img at bounding box center [715, 595] width 165 height 93
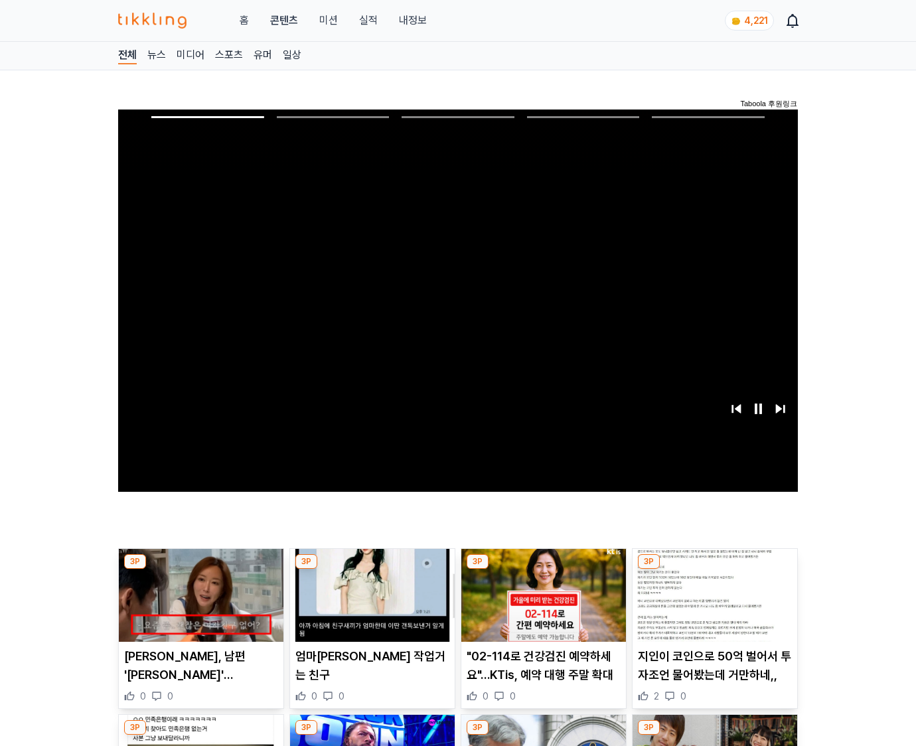
click at [712, 605] on img at bounding box center [715, 595] width 165 height 93
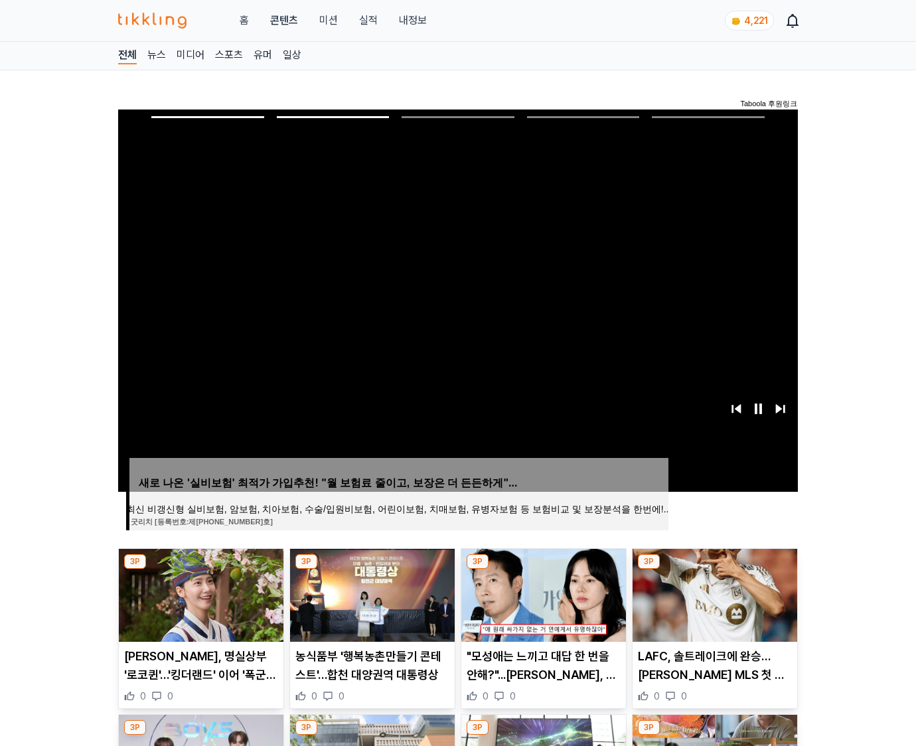
click at [712, 605] on img at bounding box center [715, 595] width 165 height 93
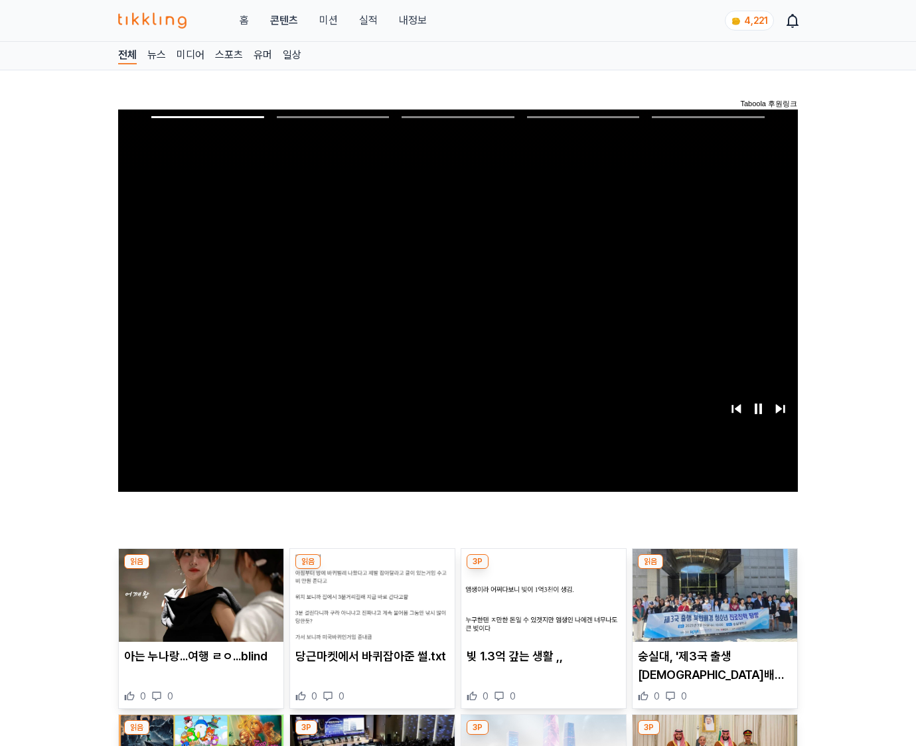
click at [712, 605] on img at bounding box center [715, 595] width 165 height 93
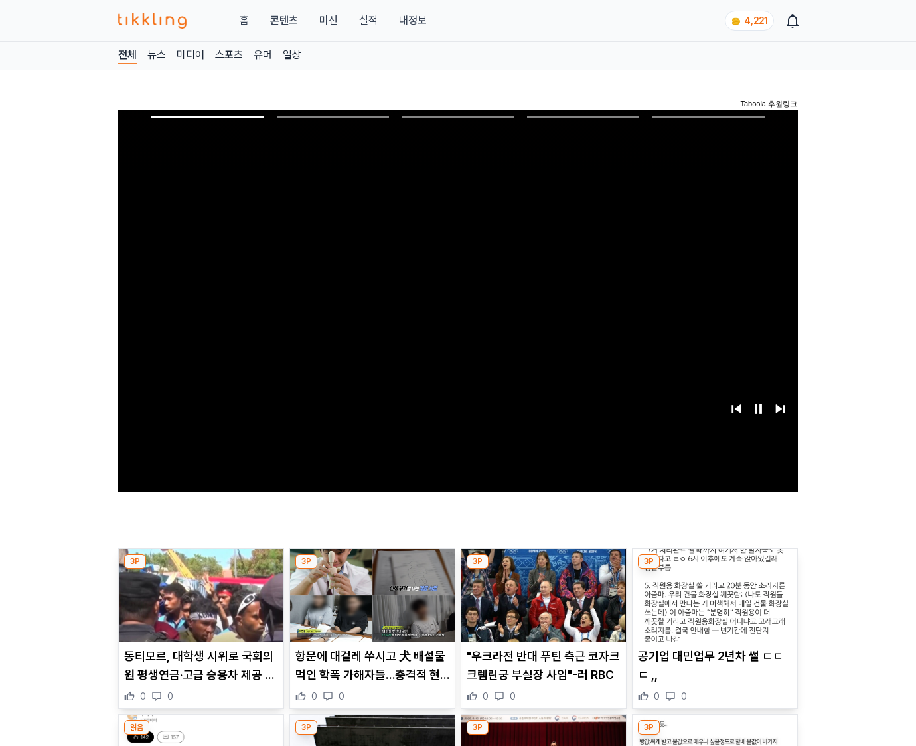
click at [712, 605] on img at bounding box center [715, 595] width 165 height 93
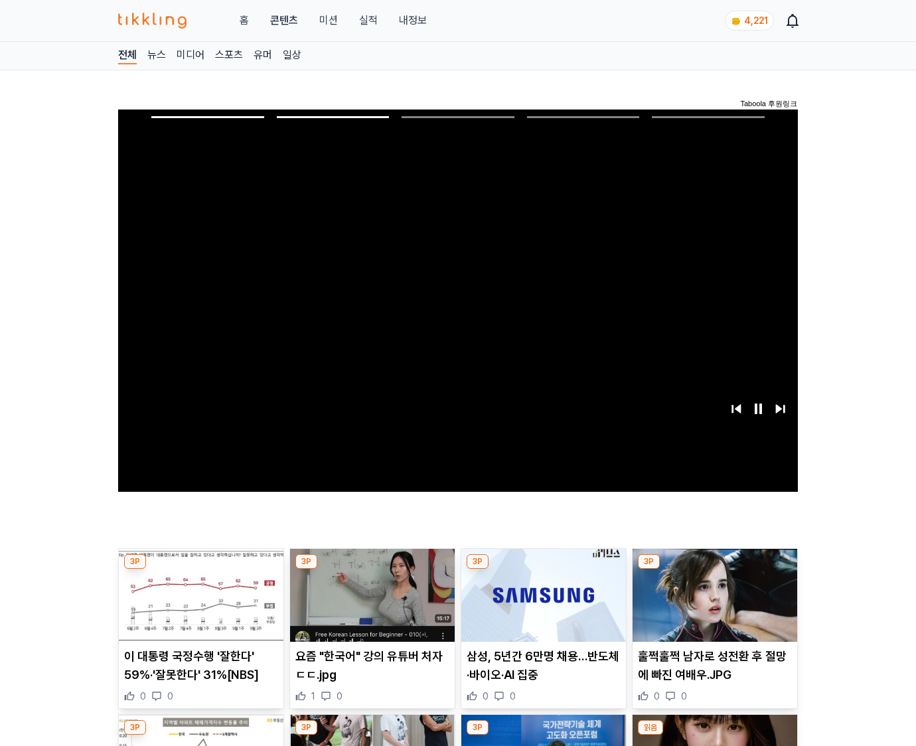
click at [712, 605] on img at bounding box center [715, 595] width 165 height 93
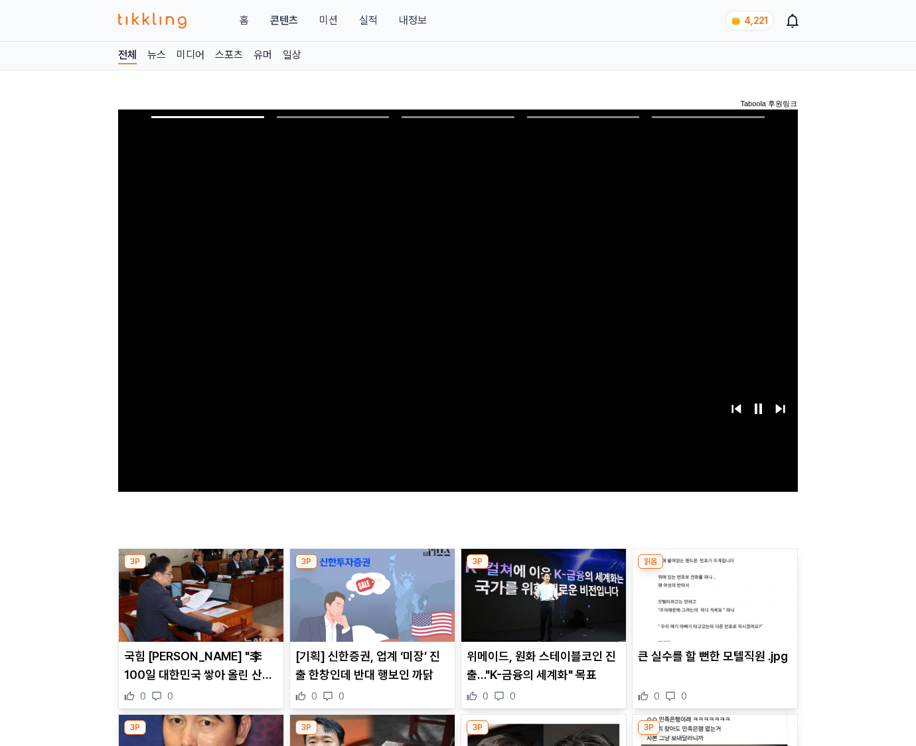
click at [712, 605] on img at bounding box center [715, 595] width 165 height 93
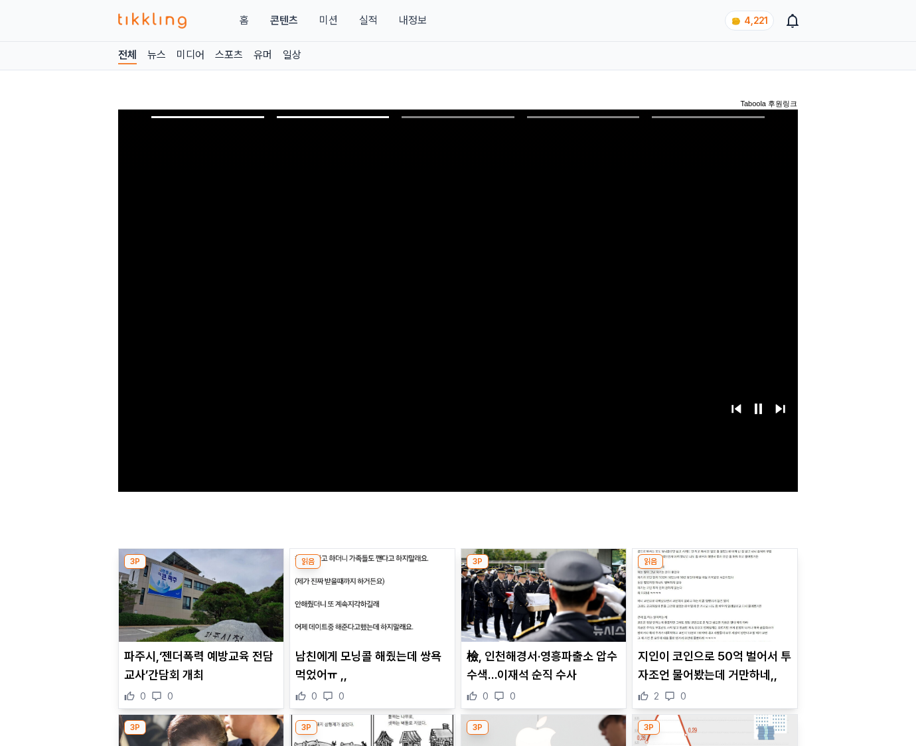
click at [712, 605] on img at bounding box center [715, 595] width 165 height 93
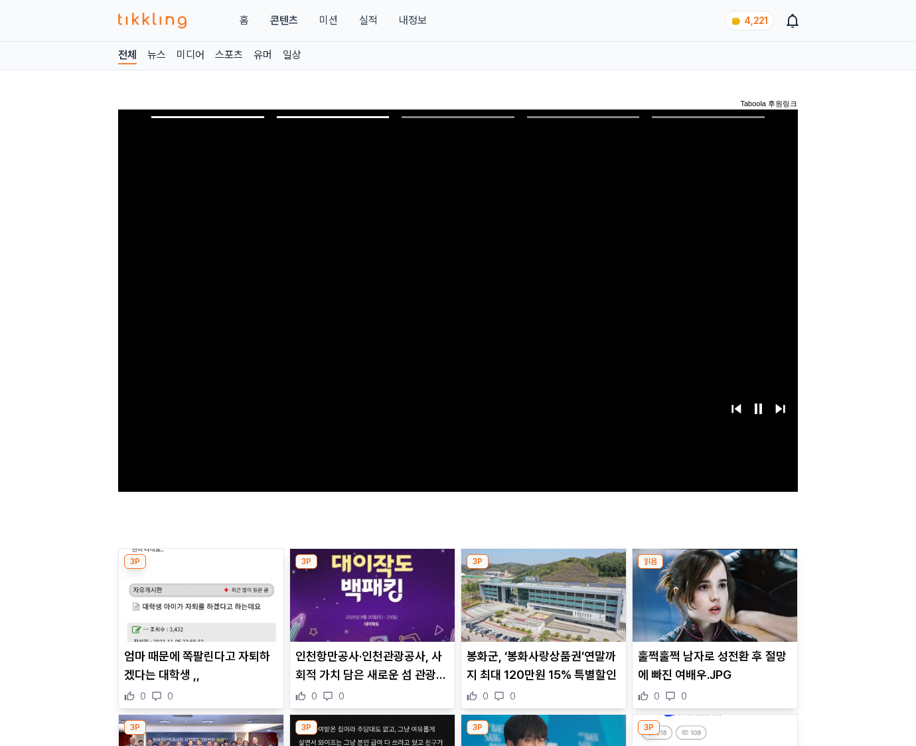
click at [712, 605] on img at bounding box center [715, 595] width 165 height 93
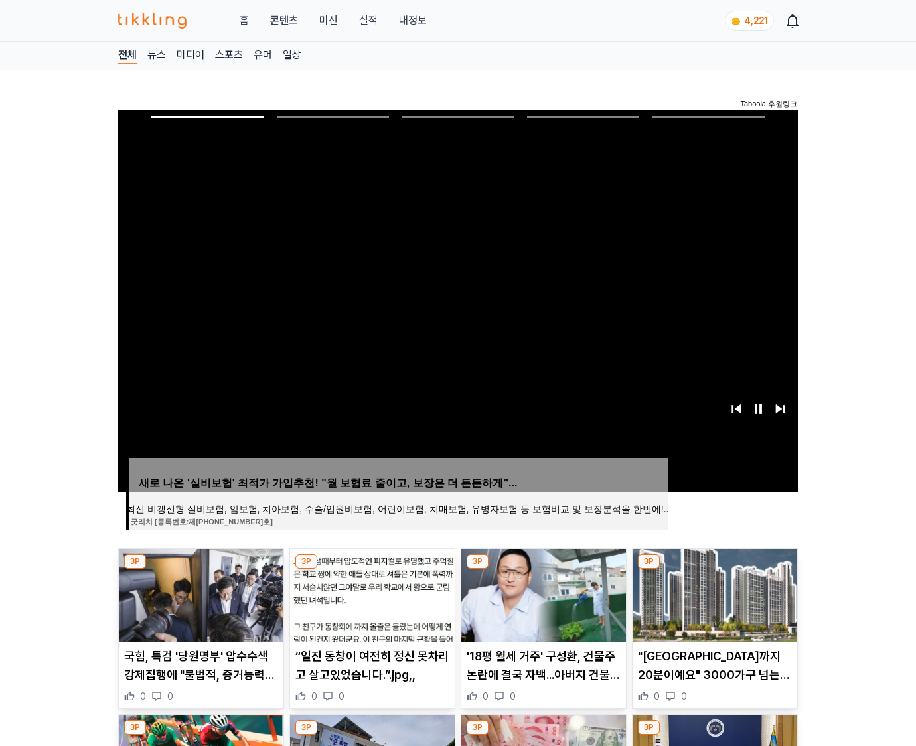
click at [712, 605] on img at bounding box center [715, 595] width 165 height 93
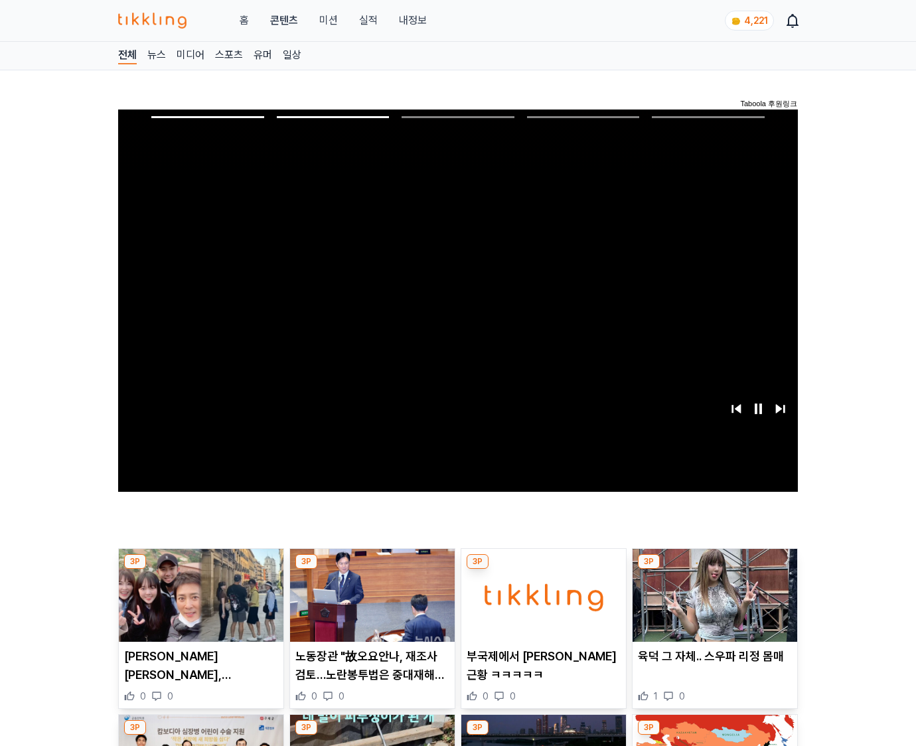
click at [712, 605] on img at bounding box center [715, 595] width 165 height 93
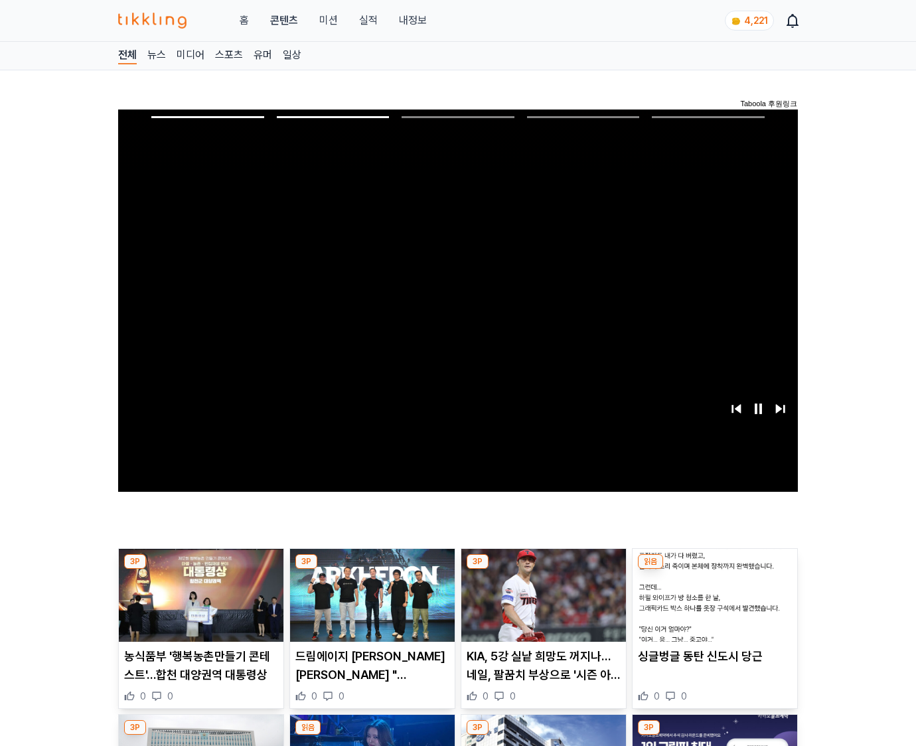
click at [712, 605] on img at bounding box center [715, 595] width 165 height 93
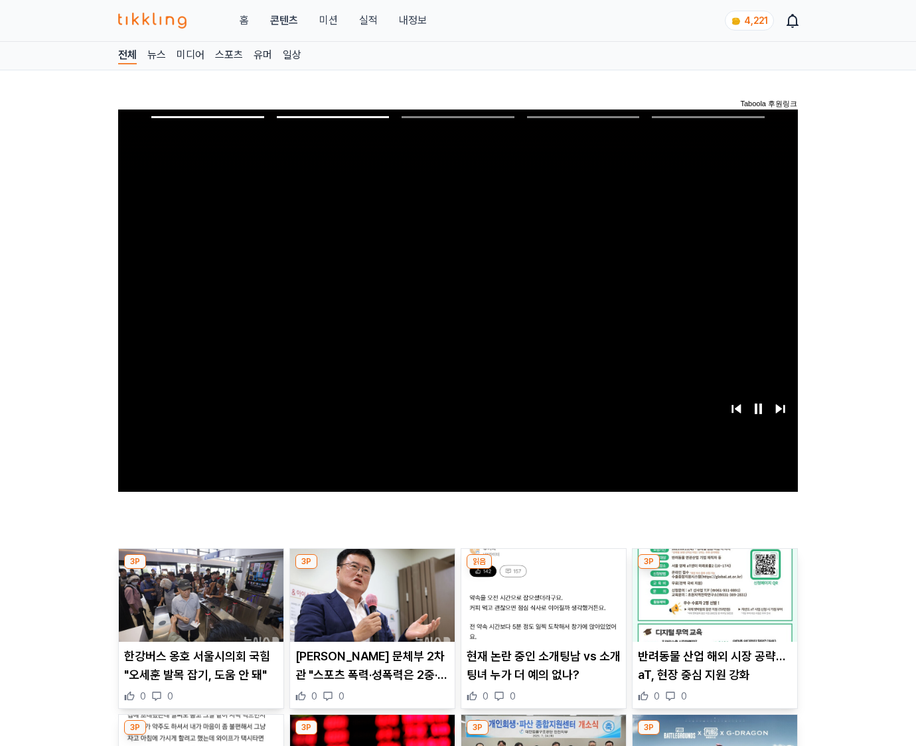
click at [712, 605] on img at bounding box center [715, 595] width 165 height 93
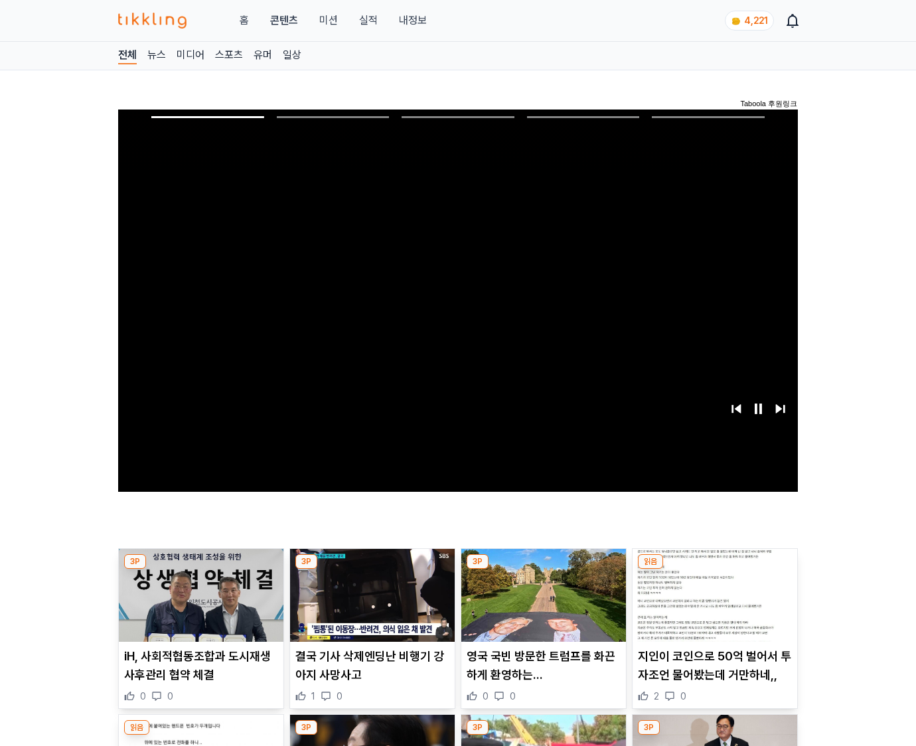
click at [712, 605] on img at bounding box center [715, 595] width 165 height 93
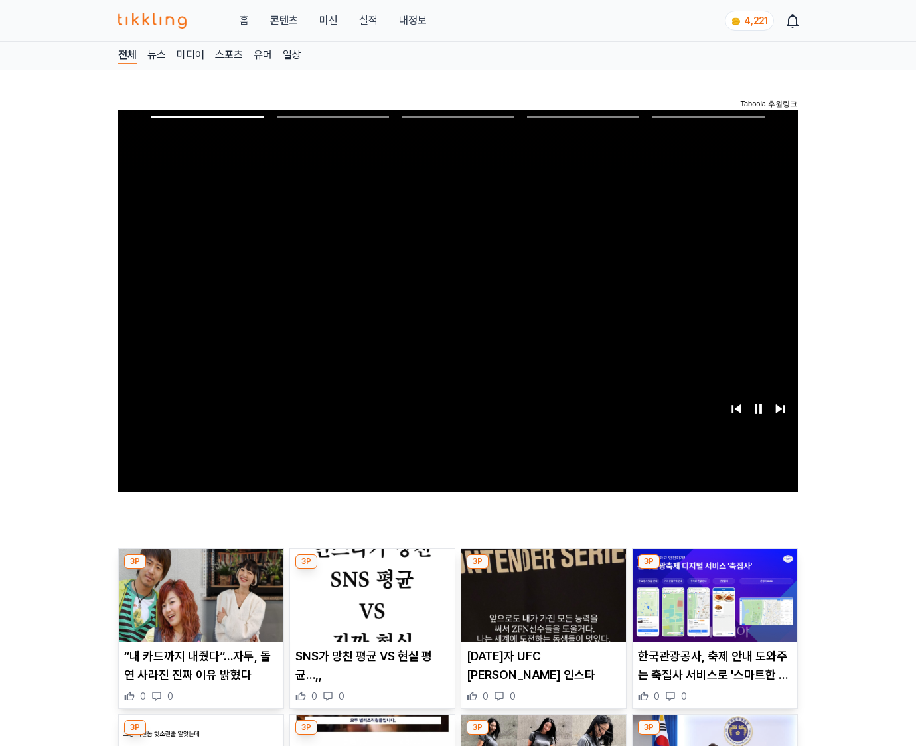
click at [712, 605] on img at bounding box center [715, 595] width 165 height 93
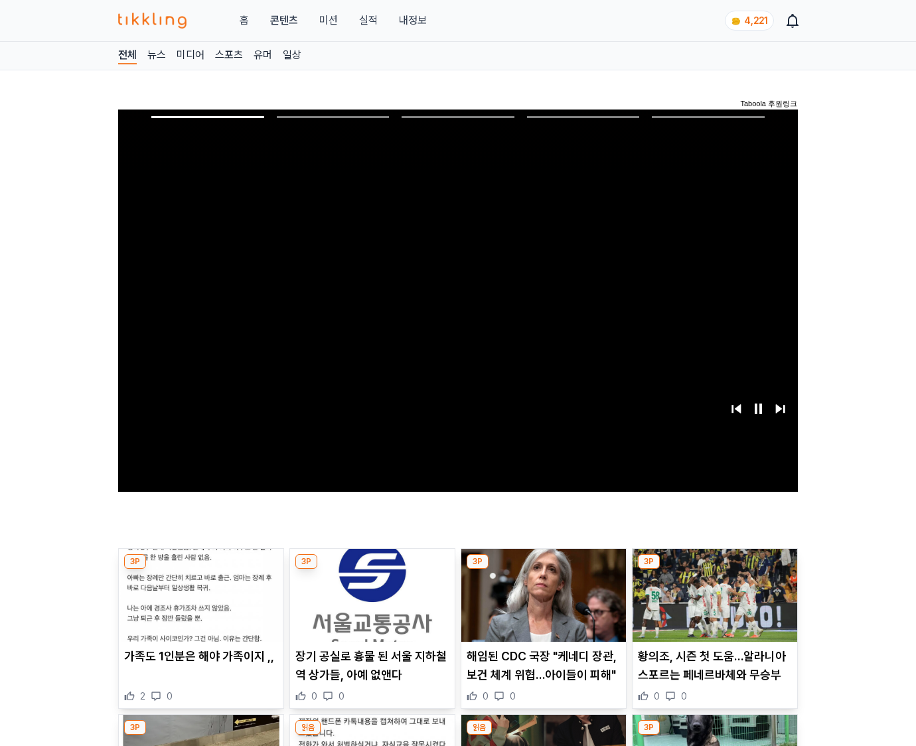
click at [712, 605] on img at bounding box center [715, 595] width 165 height 93
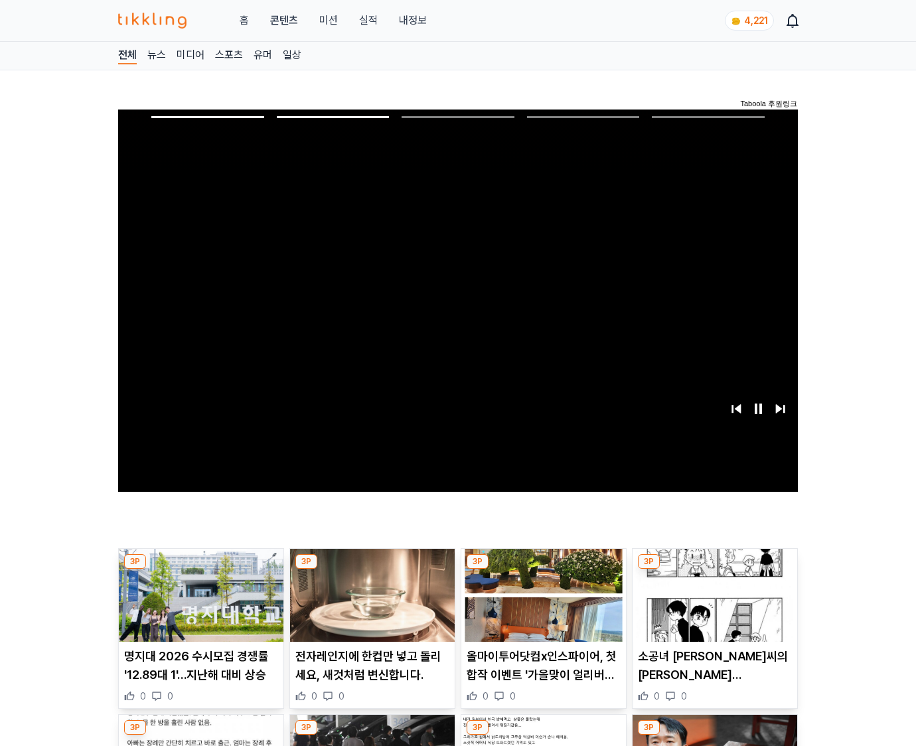
click at [712, 605] on img at bounding box center [715, 595] width 165 height 93
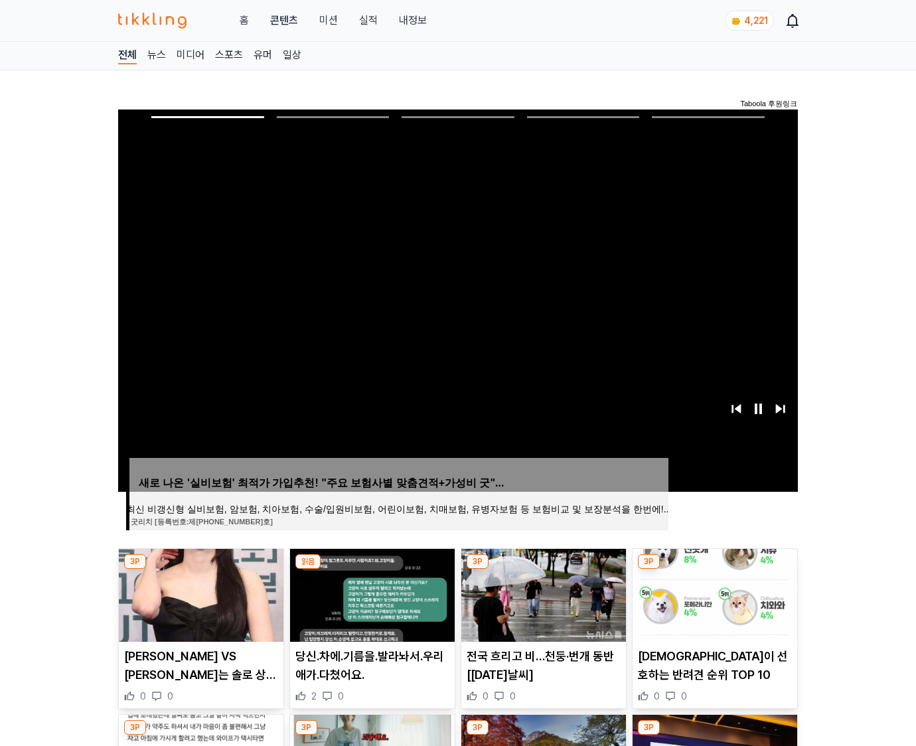
click at [712, 605] on img at bounding box center [715, 595] width 165 height 93
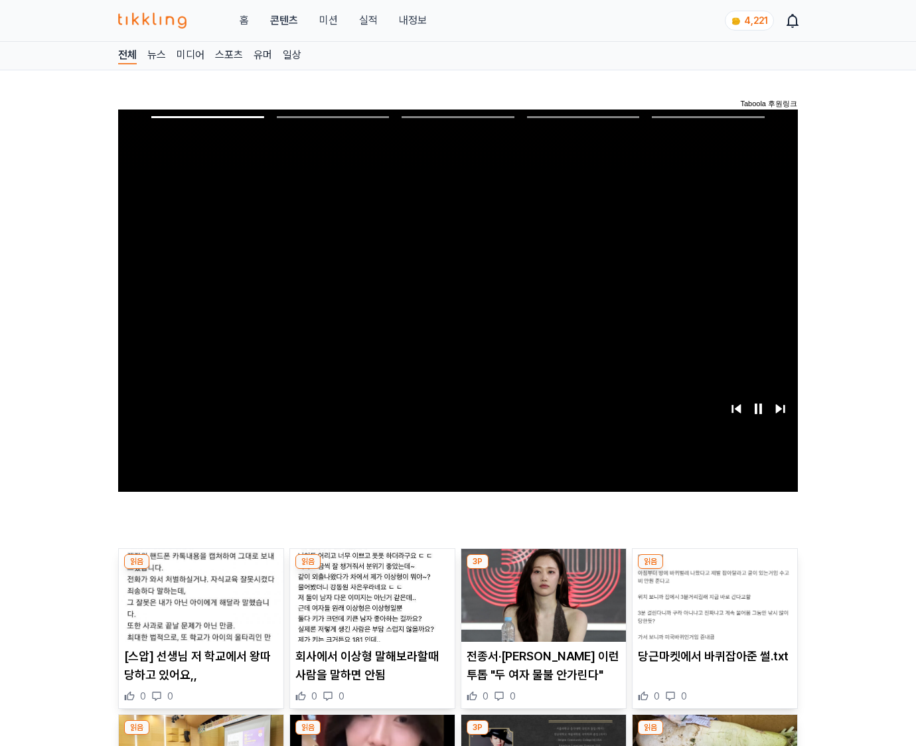
click at [712, 605] on img at bounding box center [715, 595] width 165 height 93
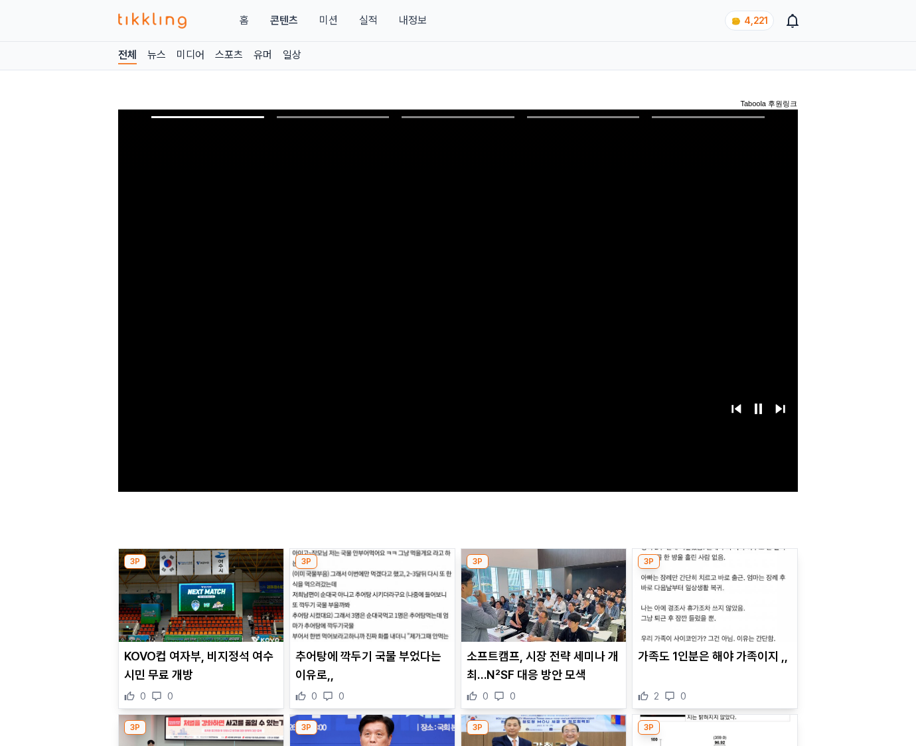
click at [712, 605] on img at bounding box center [715, 595] width 165 height 93
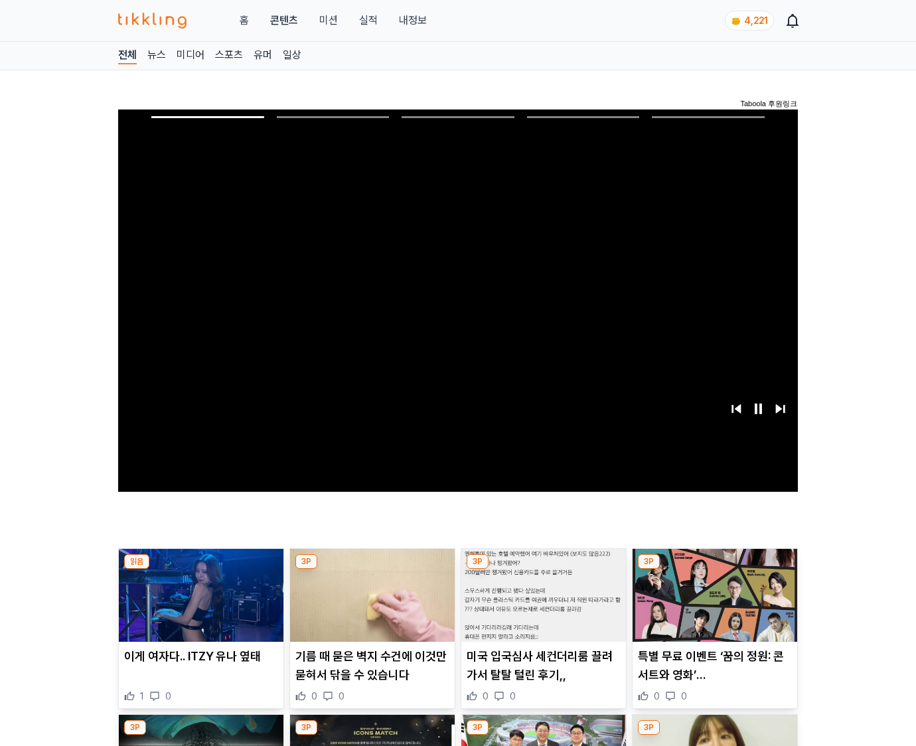
click at [712, 605] on img at bounding box center [715, 595] width 165 height 93
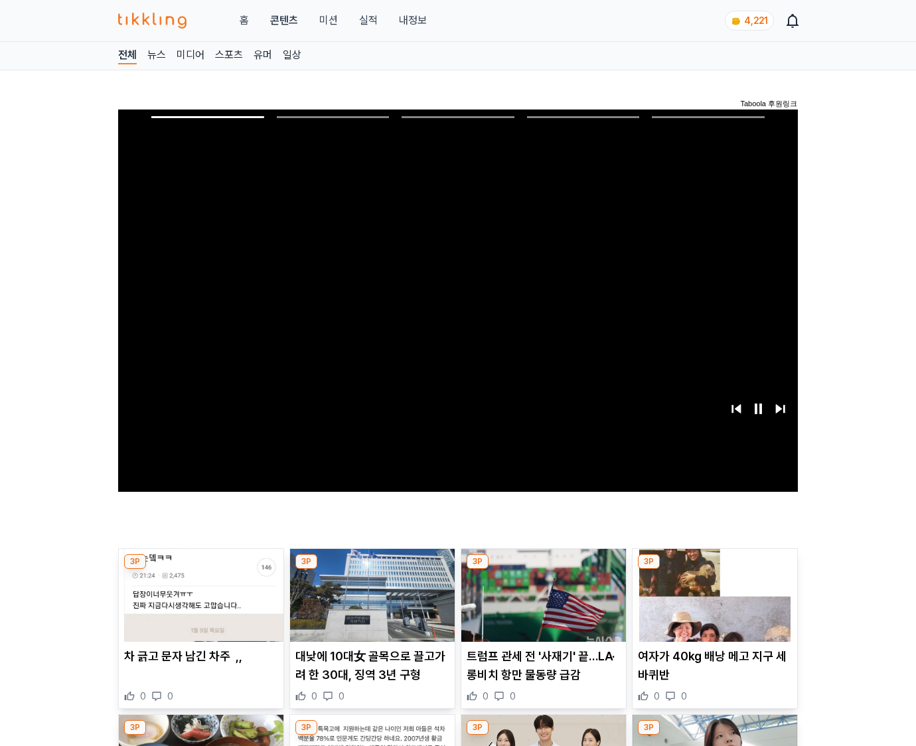
click at [712, 605] on img at bounding box center [715, 595] width 165 height 93
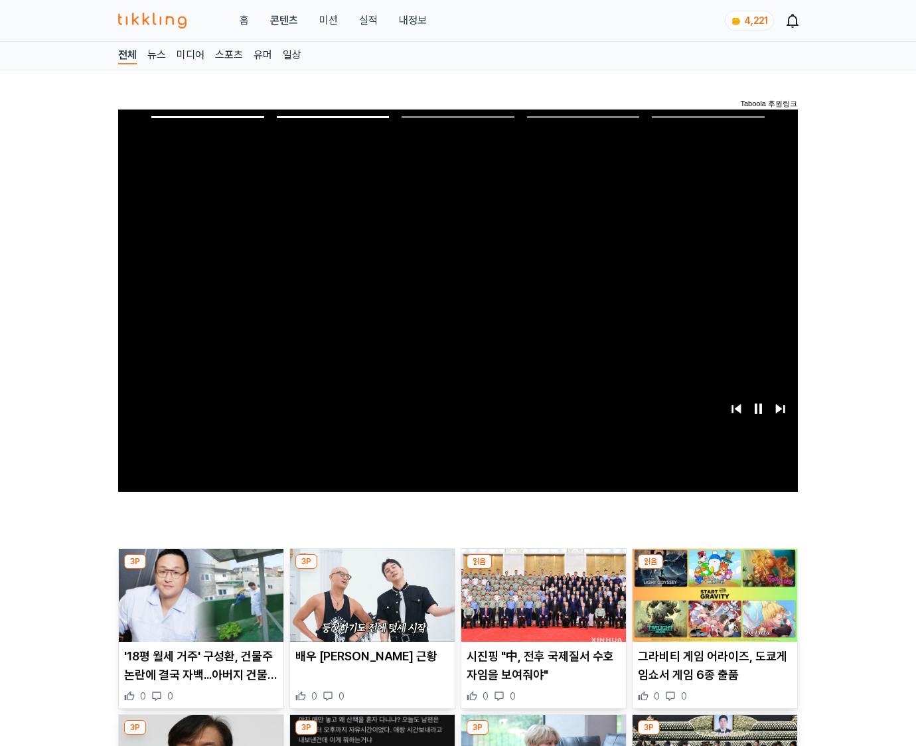
click at [712, 605] on img at bounding box center [715, 595] width 165 height 93
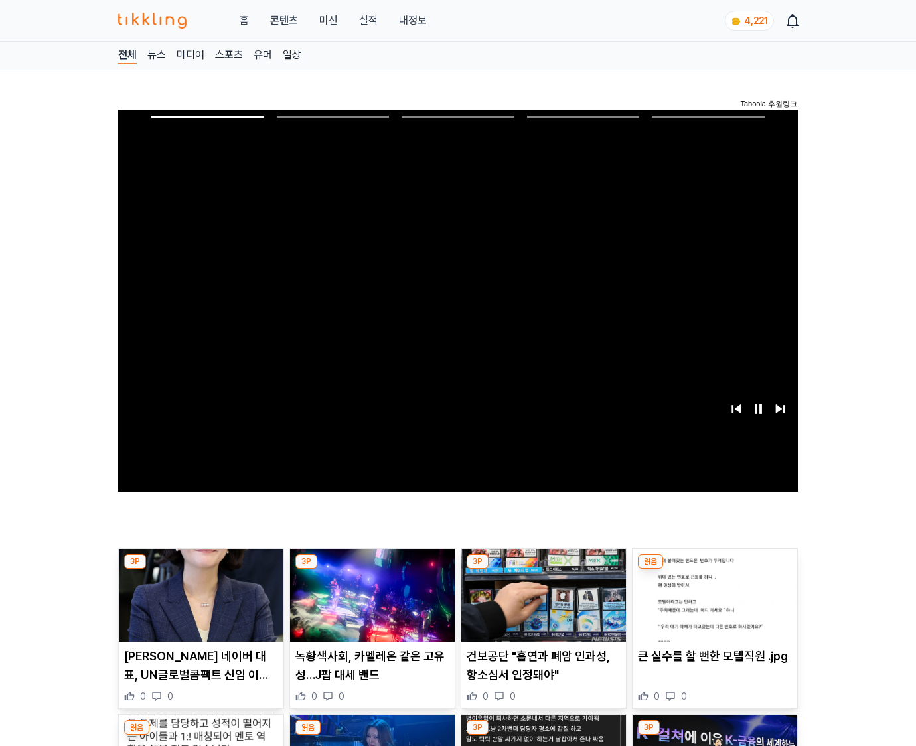
click at [712, 605] on img at bounding box center [715, 595] width 165 height 93
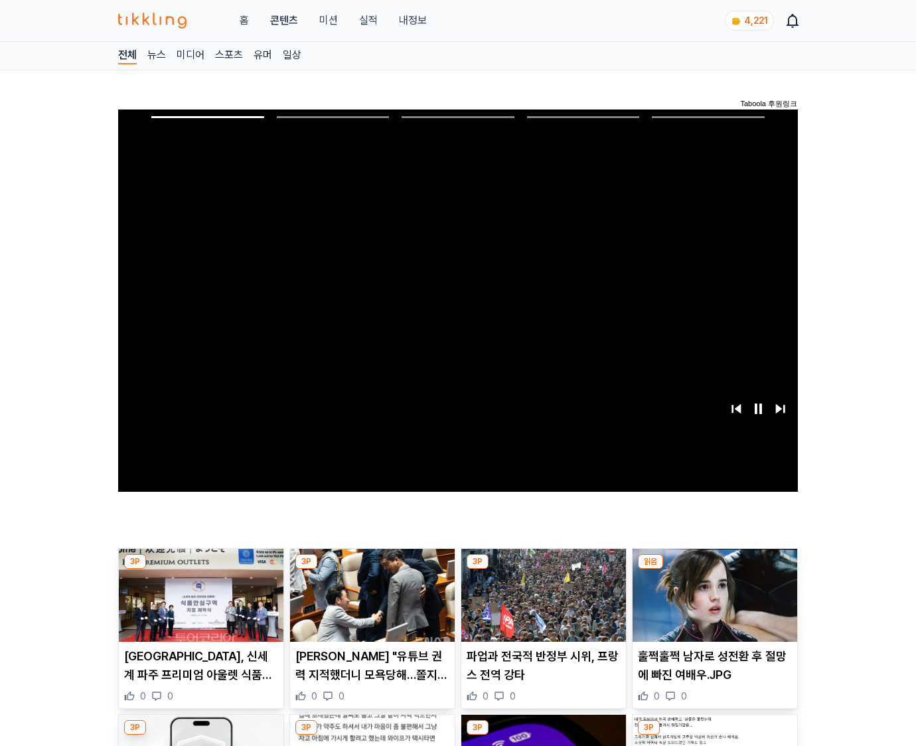
click at [712, 605] on img at bounding box center [715, 595] width 165 height 93
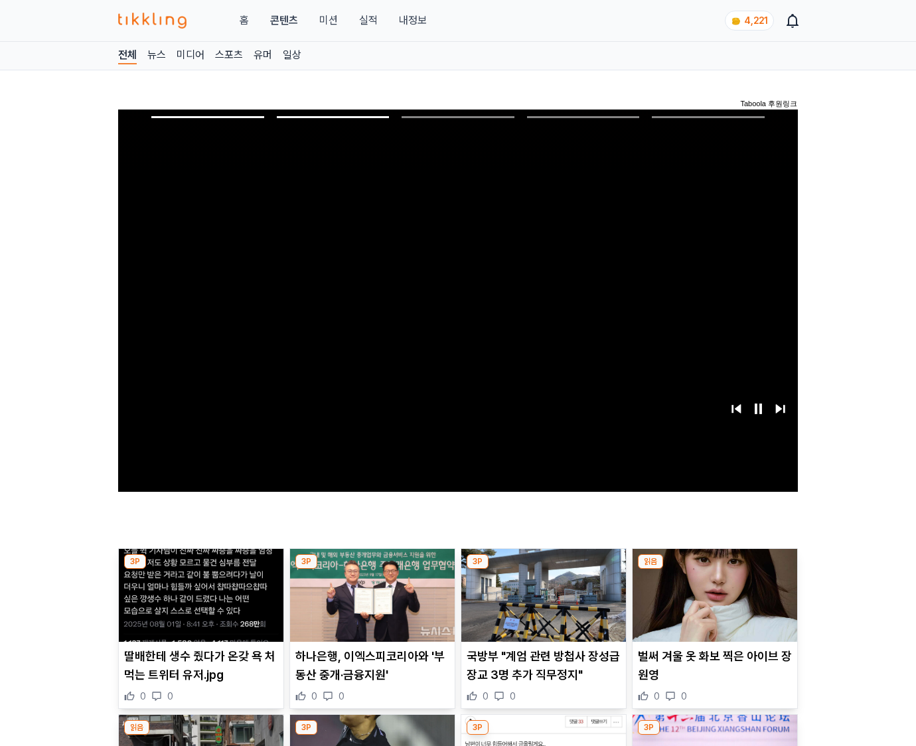
click at [712, 605] on img at bounding box center [715, 595] width 165 height 93
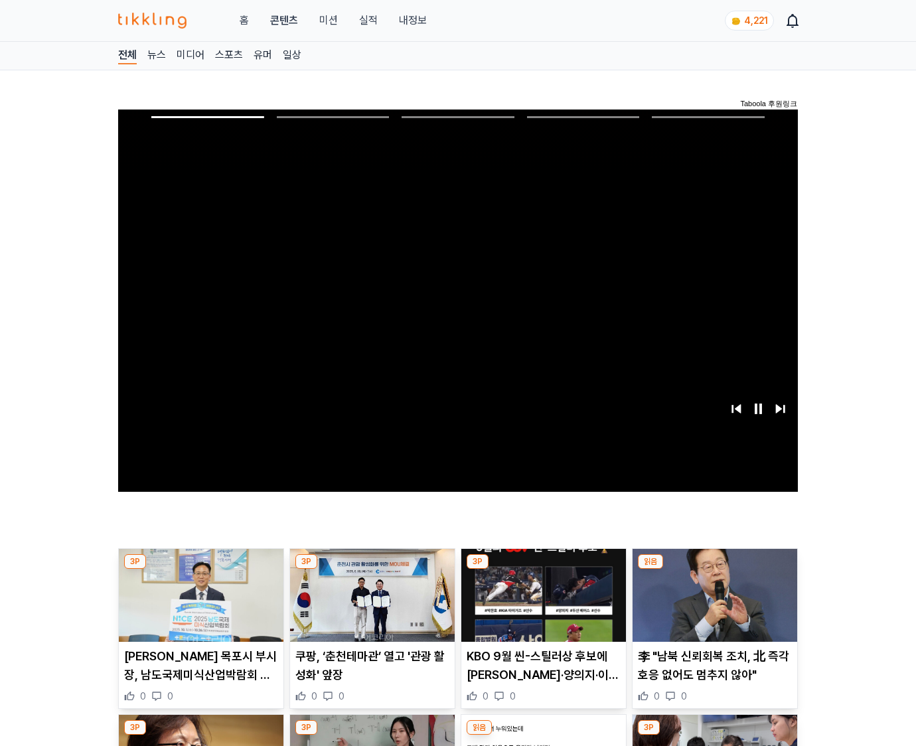
click at [712, 605] on img at bounding box center [715, 595] width 165 height 93
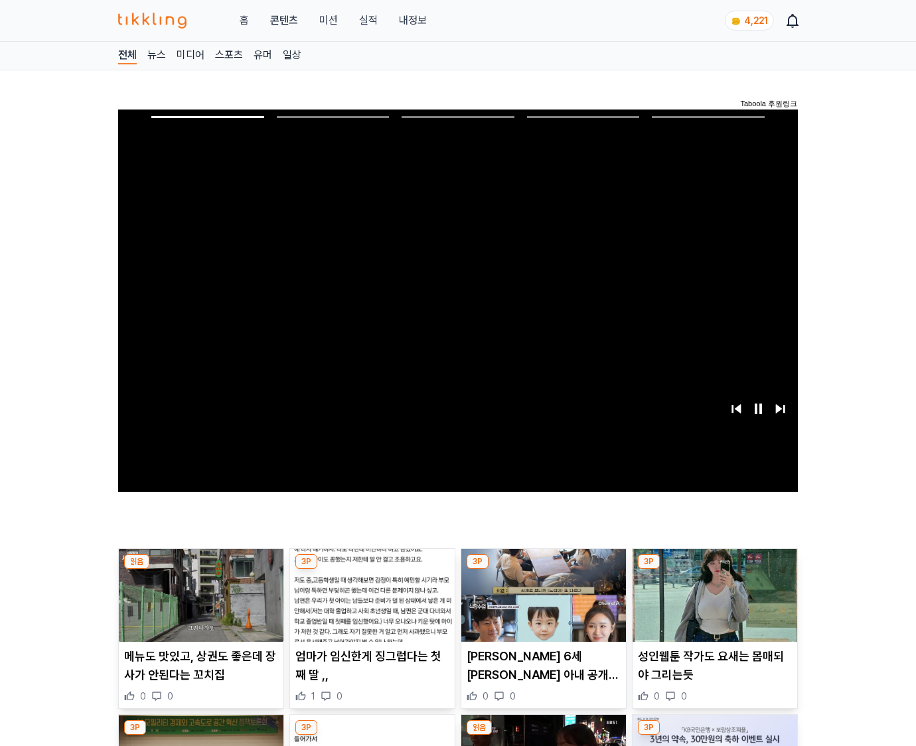
click at [712, 605] on img at bounding box center [715, 595] width 165 height 93
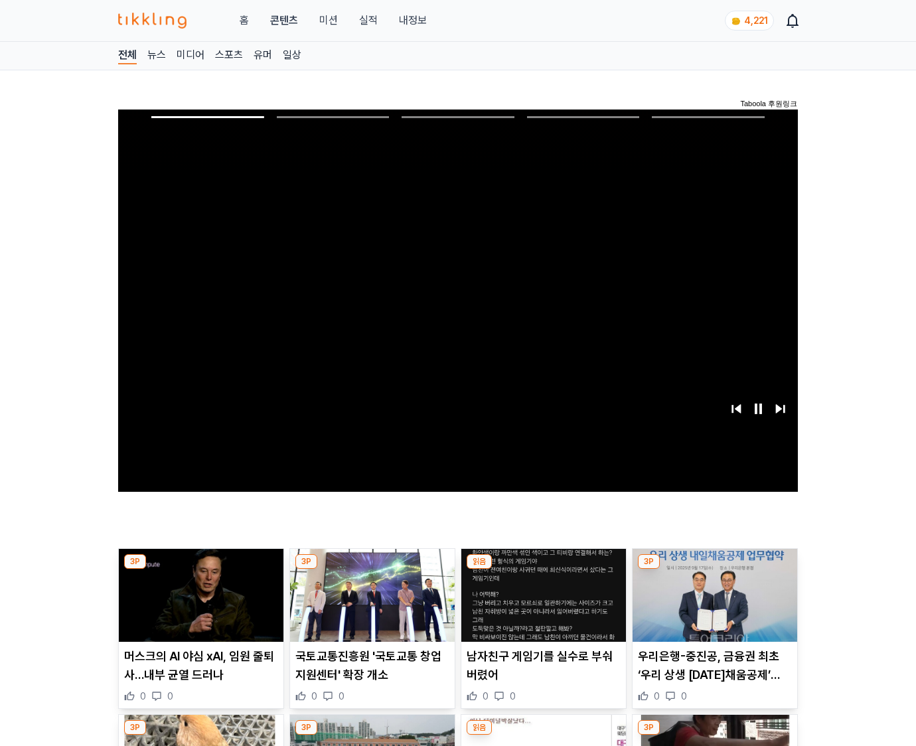
click at [712, 605] on img at bounding box center [715, 595] width 165 height 93
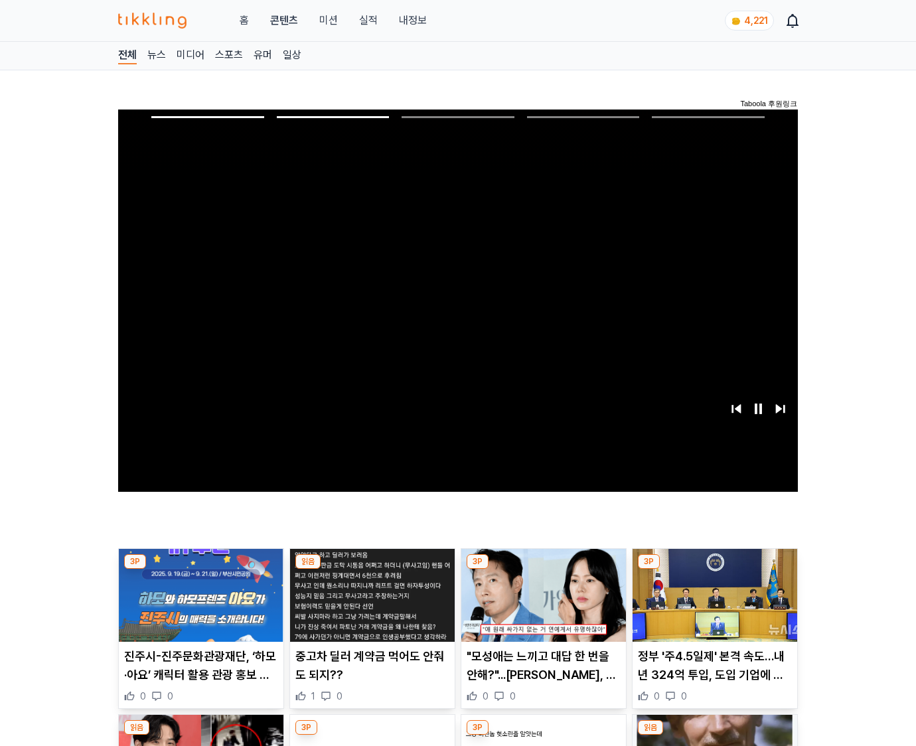
click at [712, 605] on img at bounding box center [715, 595] width 165 height 93
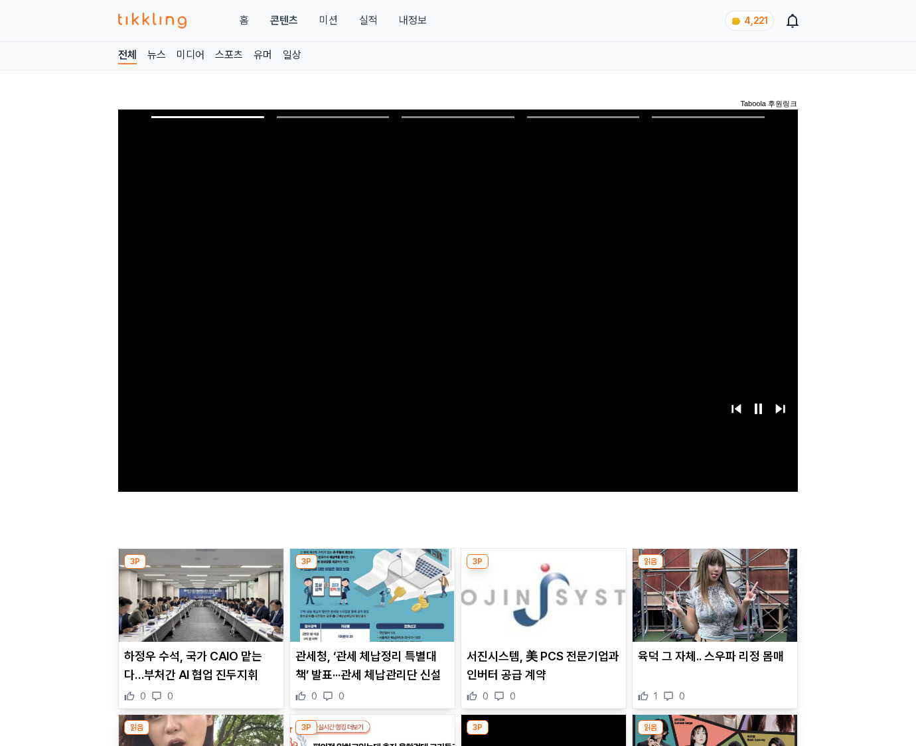
click at [712, 605] on img at bounding box center [715, 595] width 165 height 93
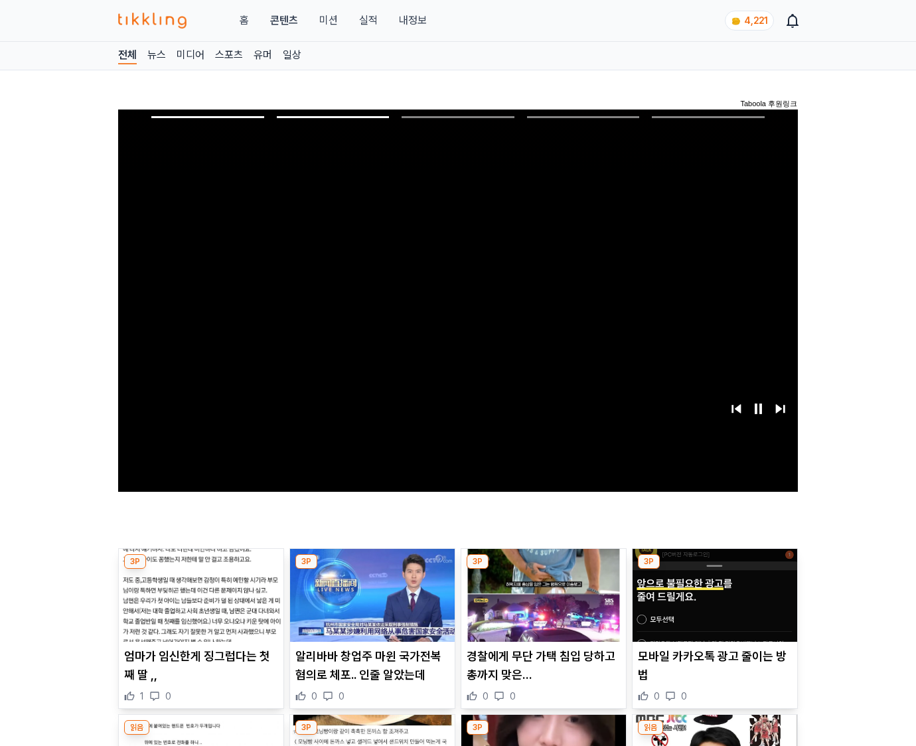
click at [712, 605] on img at bounding box center [715, 595] width 165 height 93
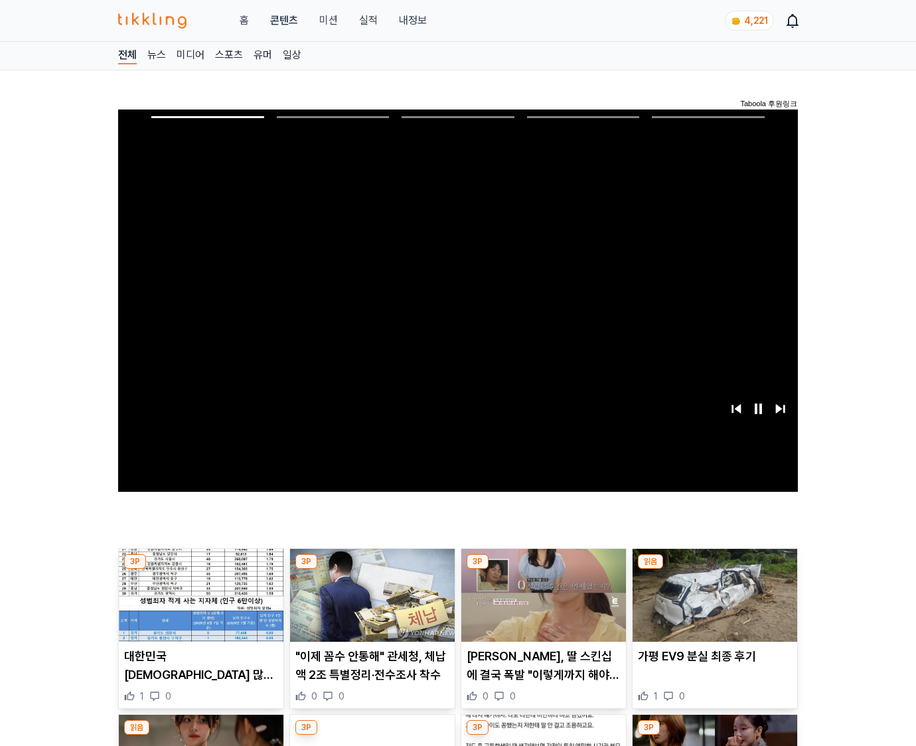
click at [712, 605] on img at bounding box center [715, 595] width 165 height 93
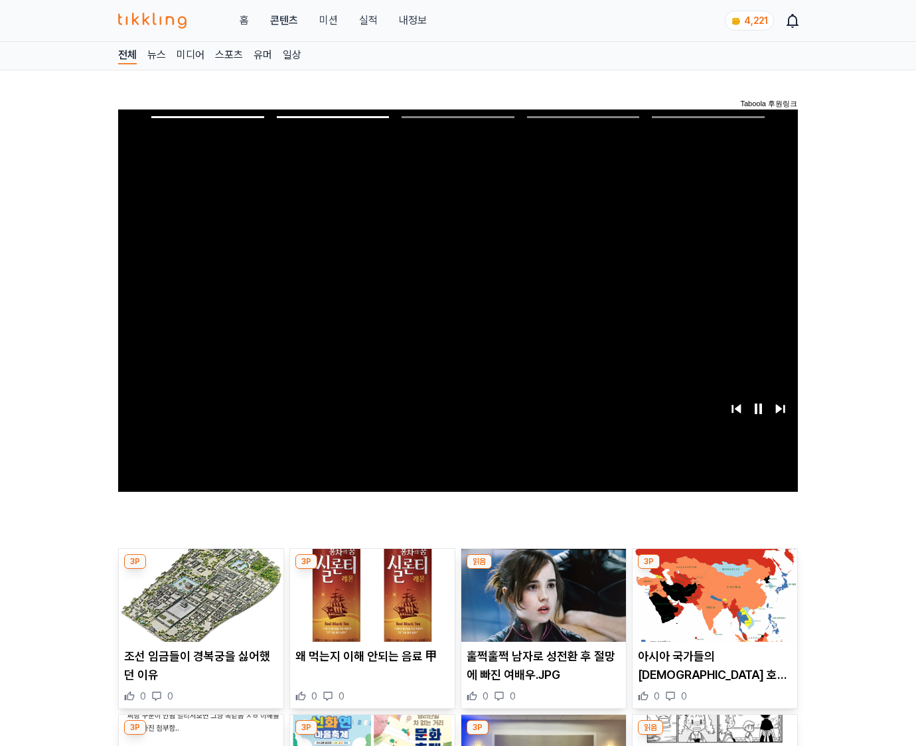
click at [712, 605] on img at bounding box center [715, 595] width 165 height 93
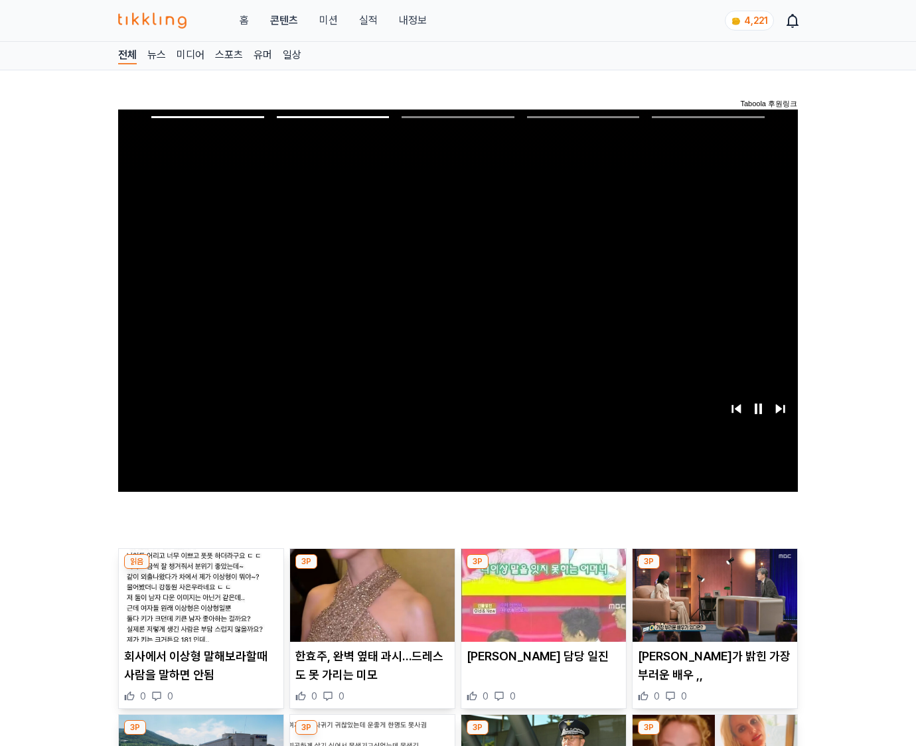
click at [712, 605] on img at bounding box center [715, 595] width 165 height 93
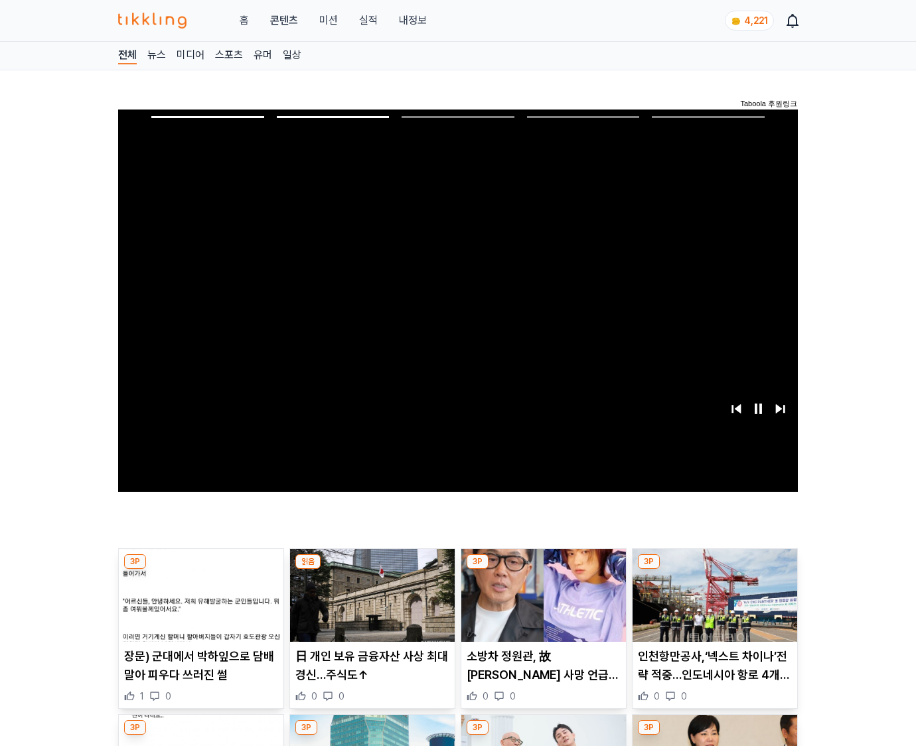
click at [712, 605] on img at bounding box center [715, 595] width 165 height 93
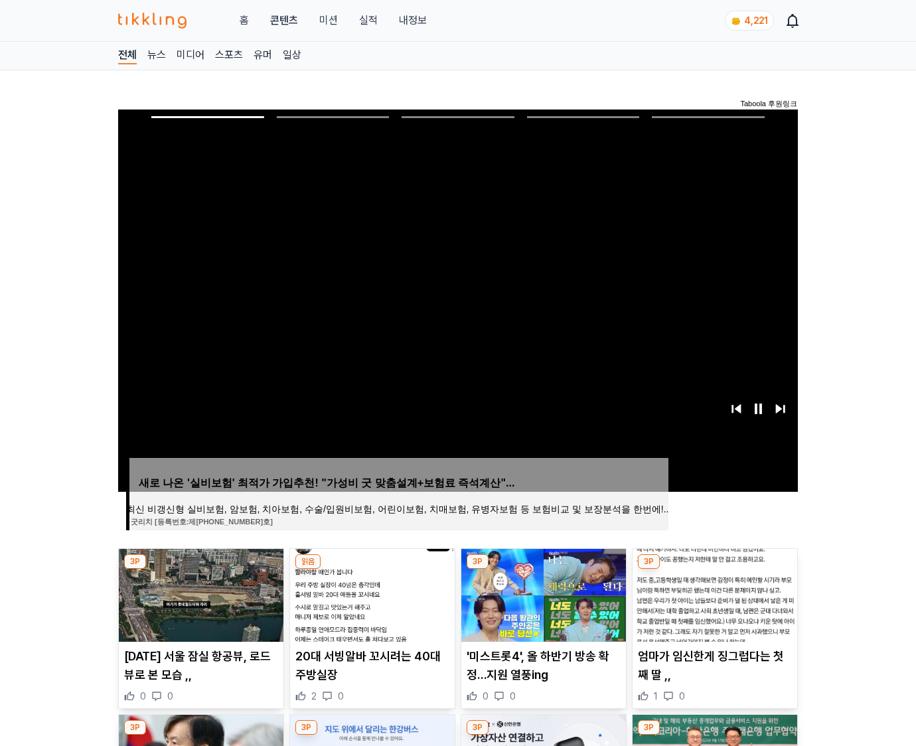
click at [712, 605] on img at bounding box center [715, 595] width 165 height 93
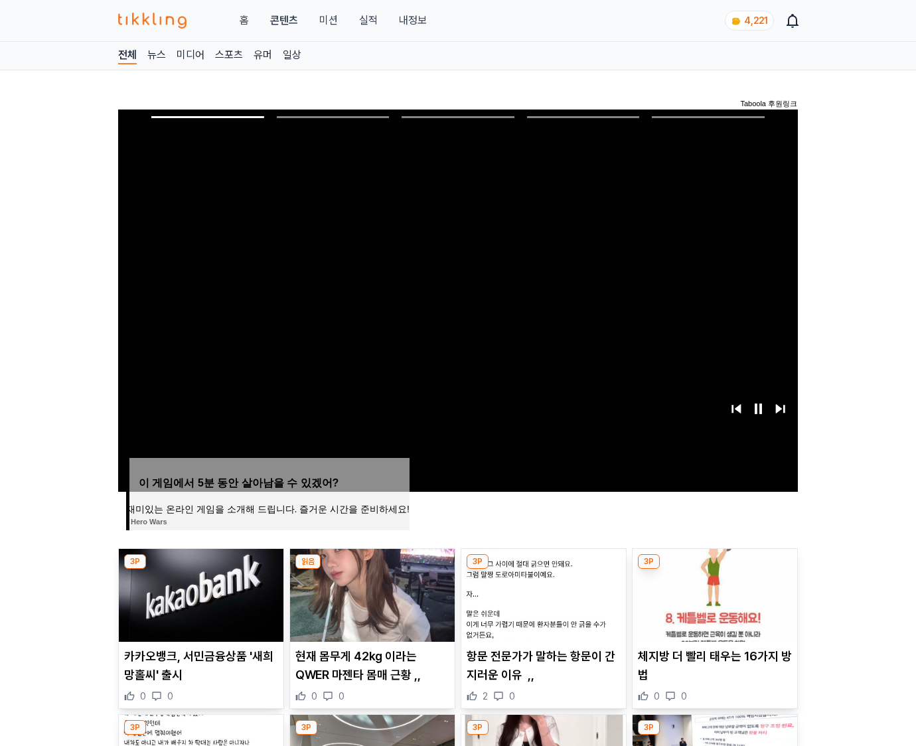
click at [712, 605] on img at bounding box center [715, 595] width 165 height 93
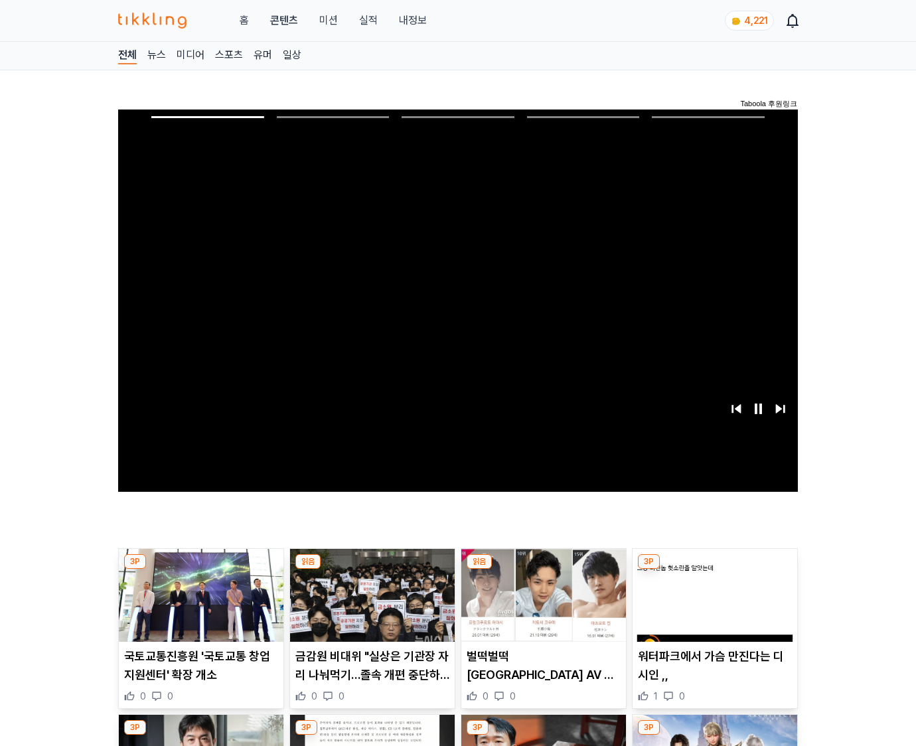
click at [712, 605] on img at bounding box center [715, 595] width 165 height 93
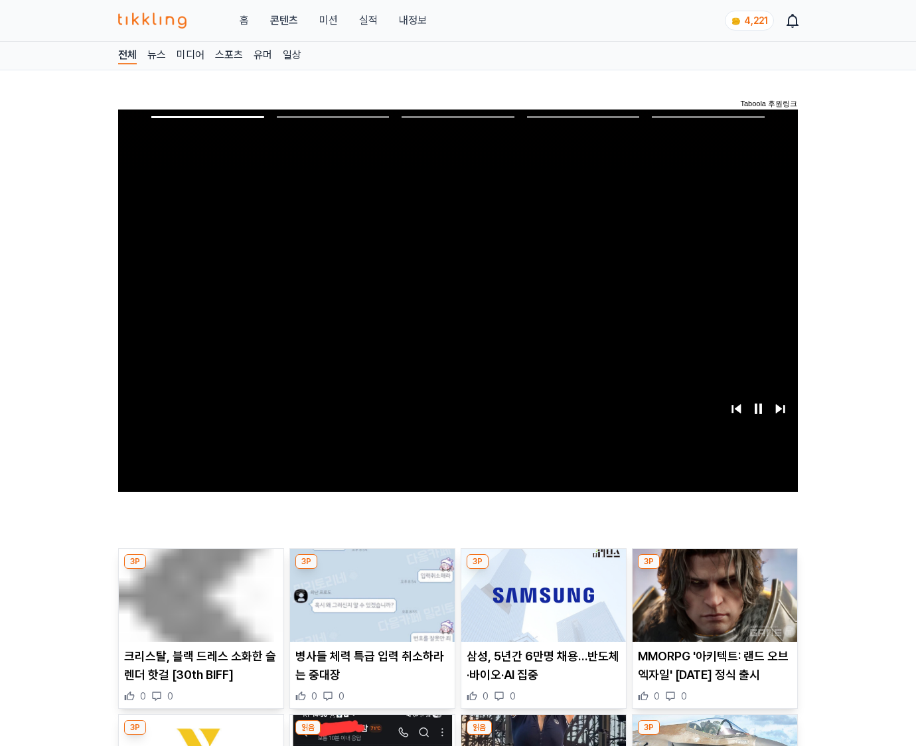
click at [712, 605] on img at bounding box center [715, 595] width 165 height 93
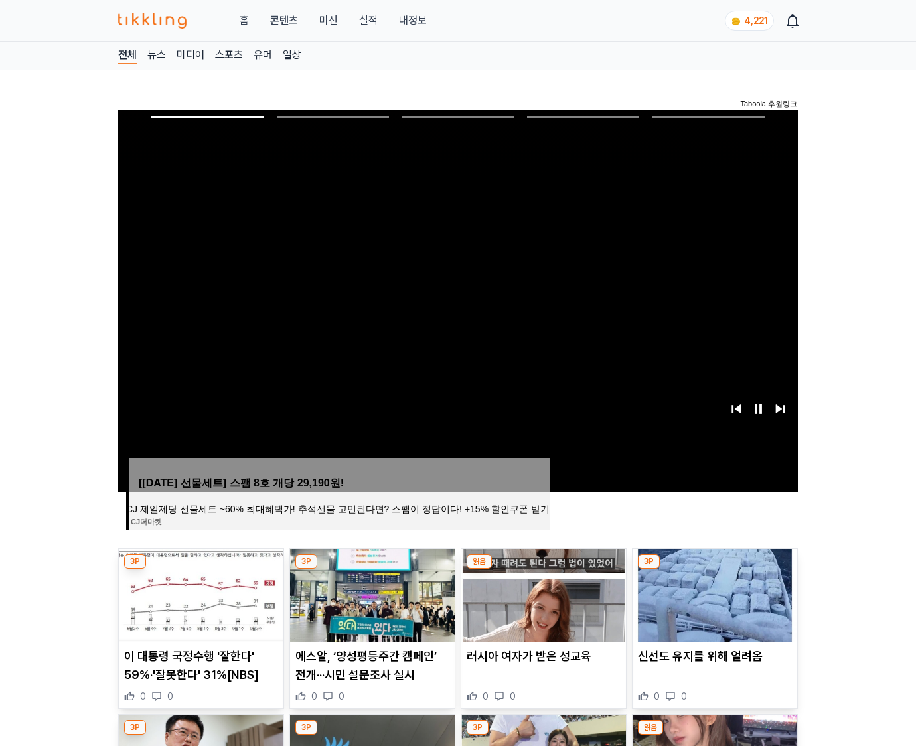
click at [712, 605] on img at bounding box center [715, 595] width 165 height 93
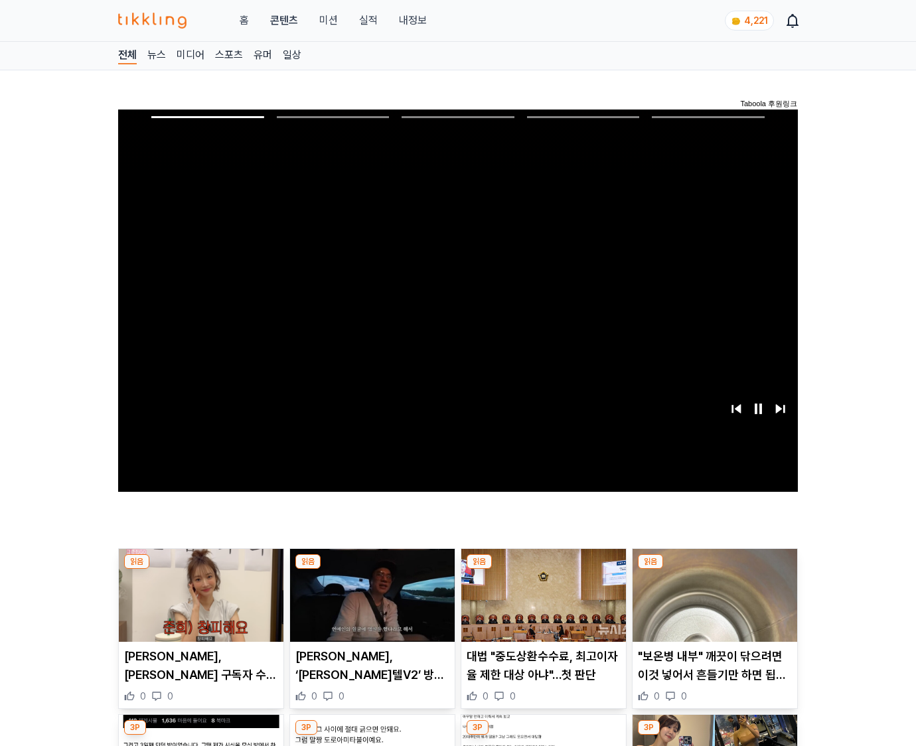
click at [712, 605] on img at bounding box center [715, 595] width 165 height 93
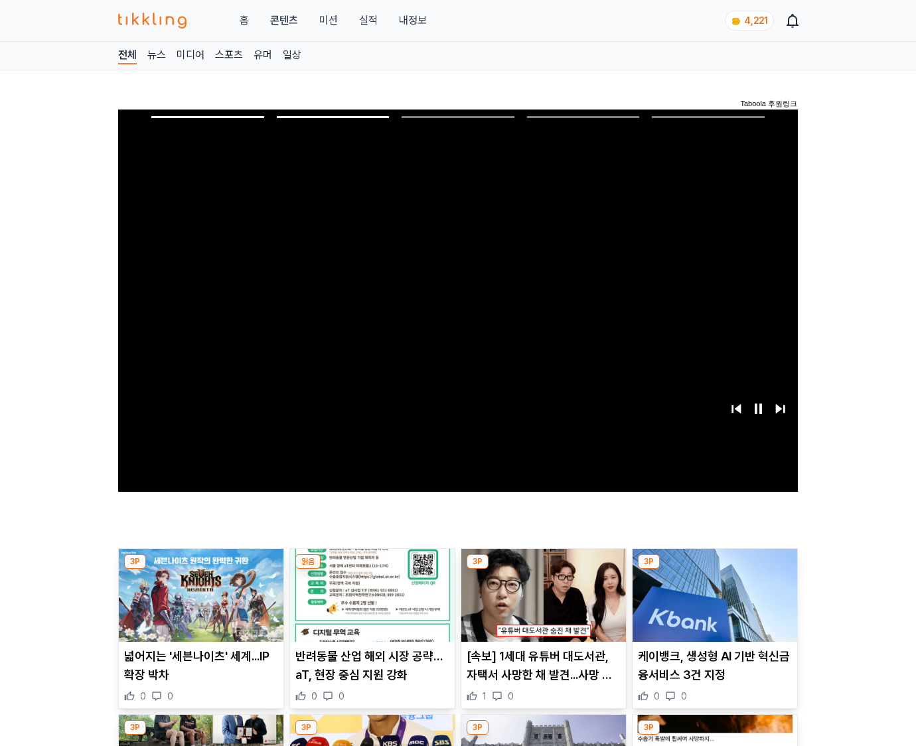
click at [712, 605] on img at bounding box center [715, 595] width 165 height 93
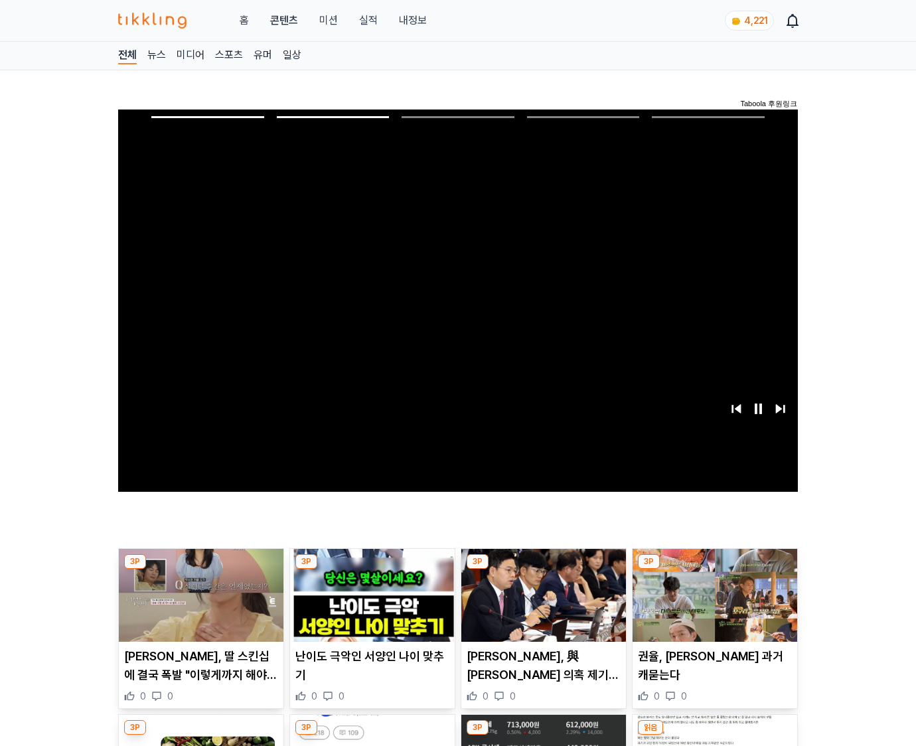
click at [712, 605] on img at bounding box center [715, 595] width 165 height 93
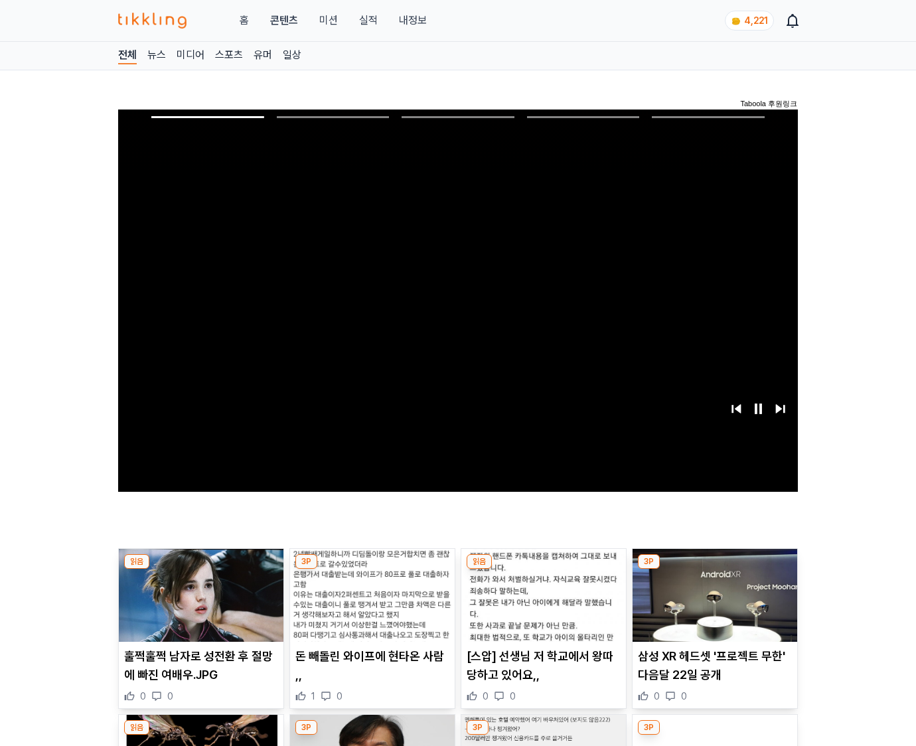
click at [712, 605] on img at bounding box center [715, 595] width 165 height 93
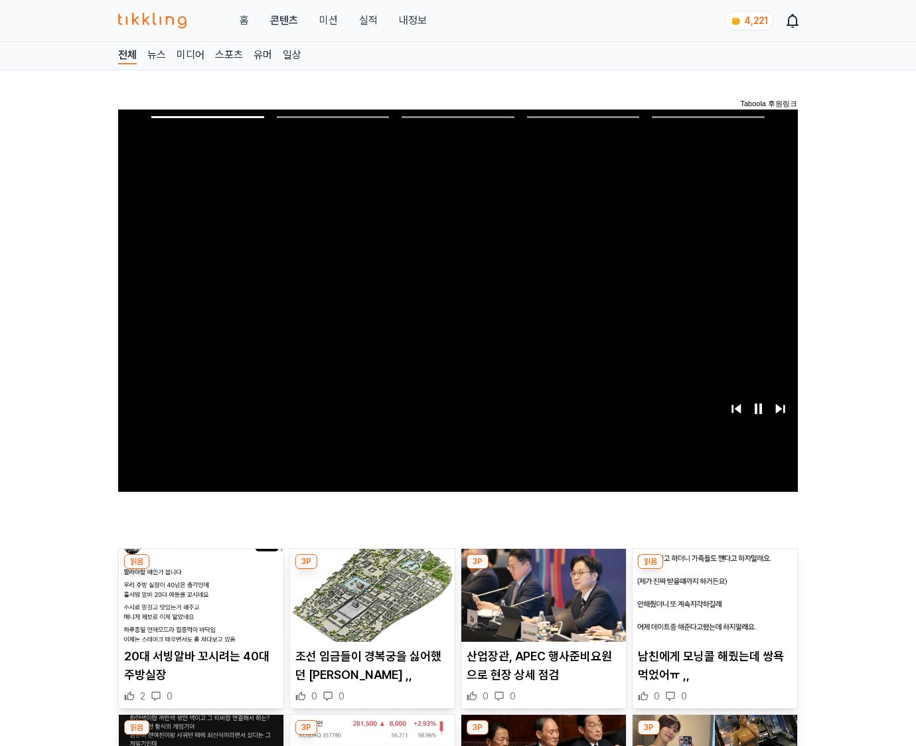
click at [712, 605] on img at bounding box center [715, 595] width 165 height 93
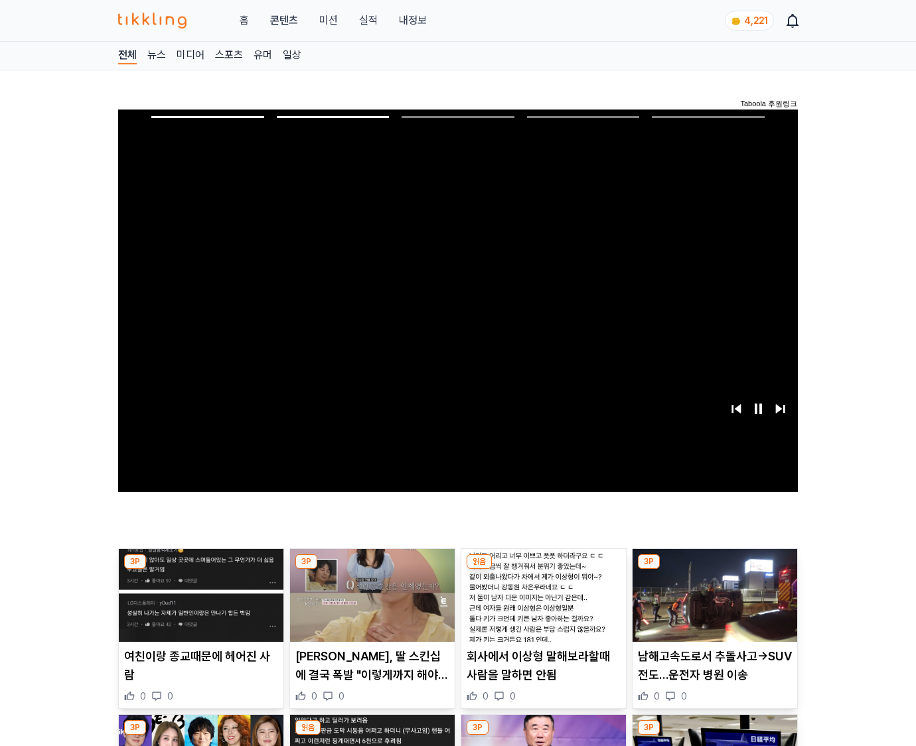
click at [712, 605] on img at bounding box center [715, 595] width 165 height 93
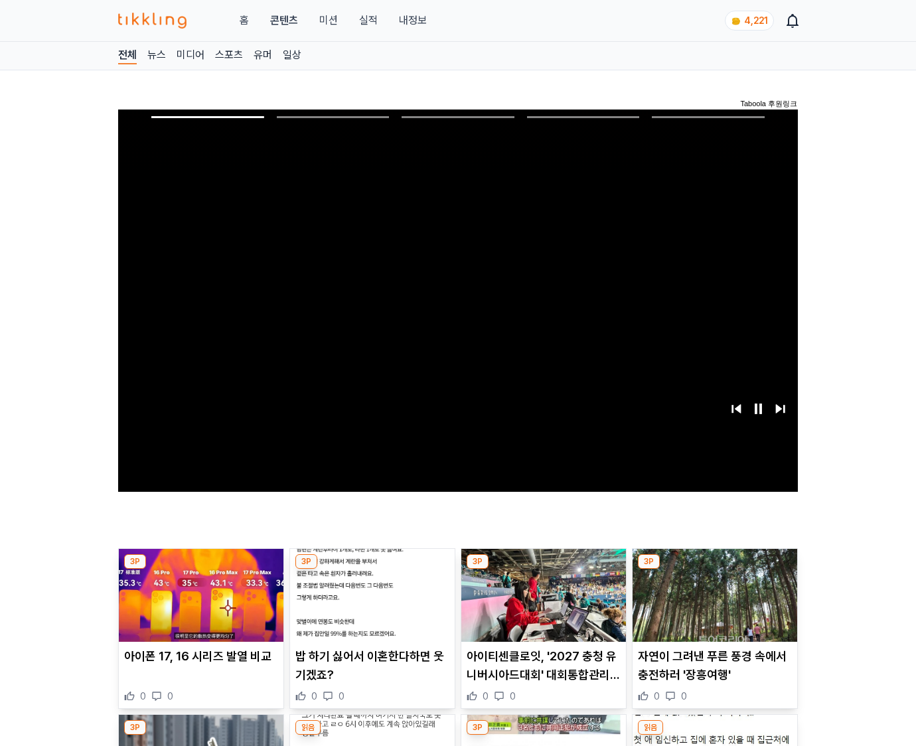
click at [712, 605] on img at bounding box center [715, 595] width 165 height 93
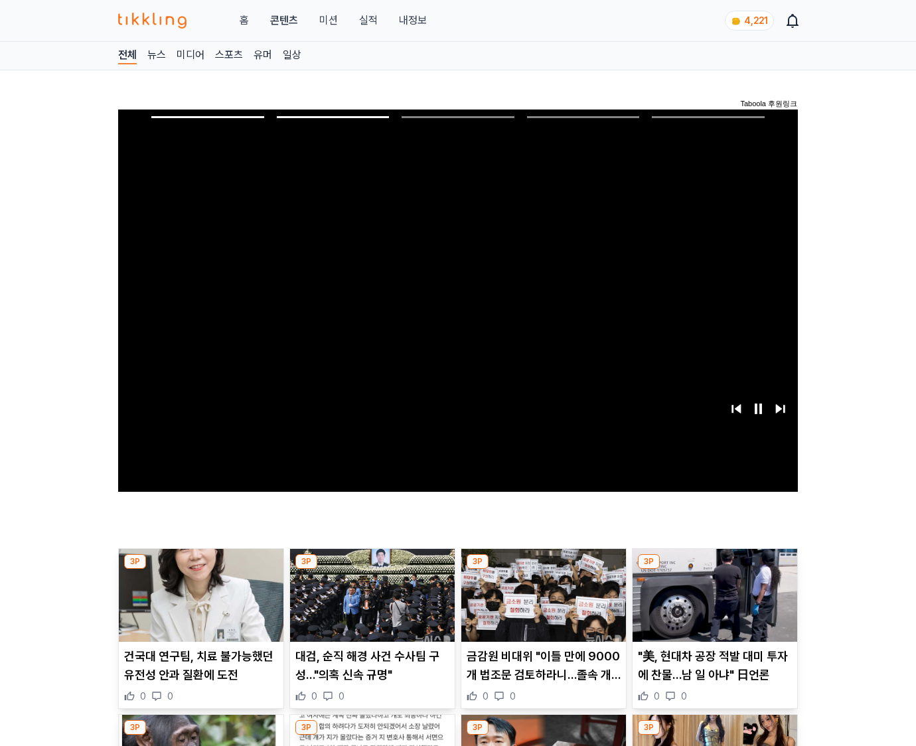
click at [712, 605] on img at bounding box center [715, 595] width 165 height 93
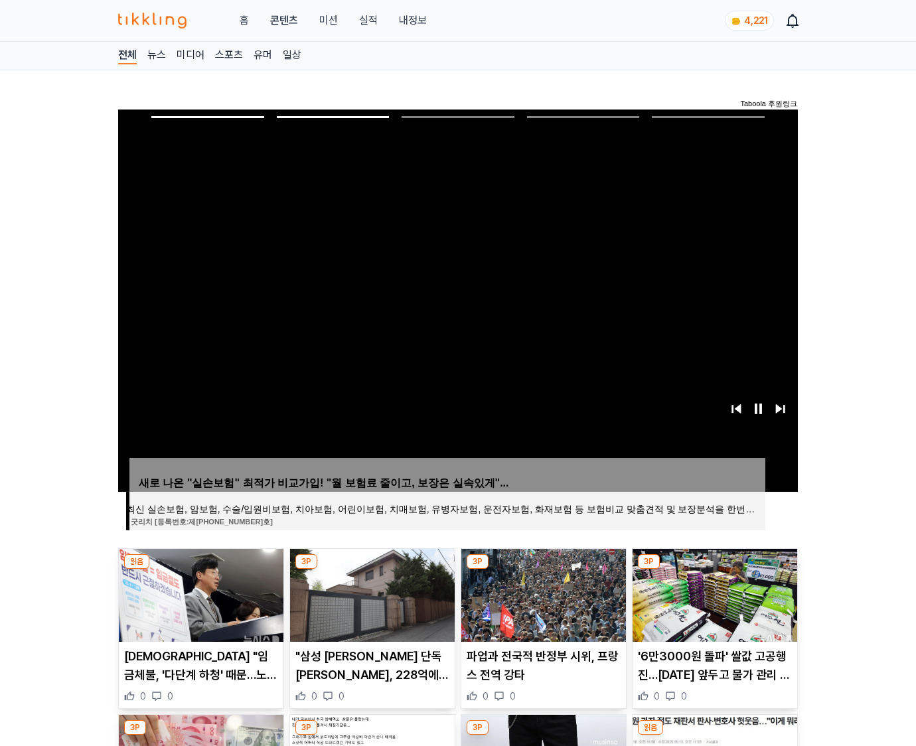
click at [712, 605] on img at bounding box center [715, 595] width 165 height 93
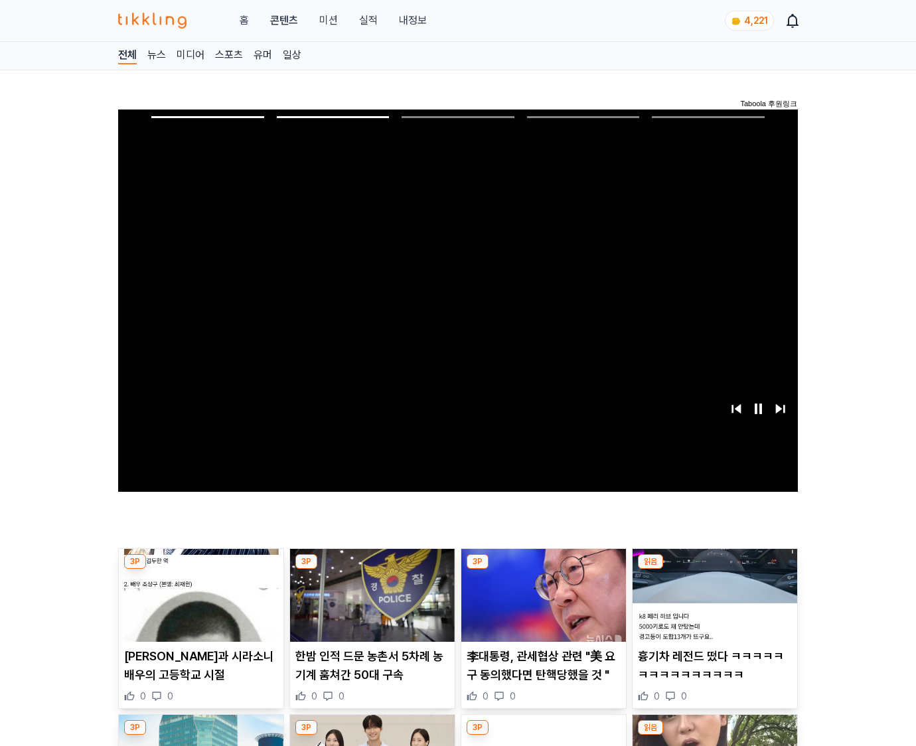
click at [712, 605] on img at bounding box center [715, 595] width 165 height 93
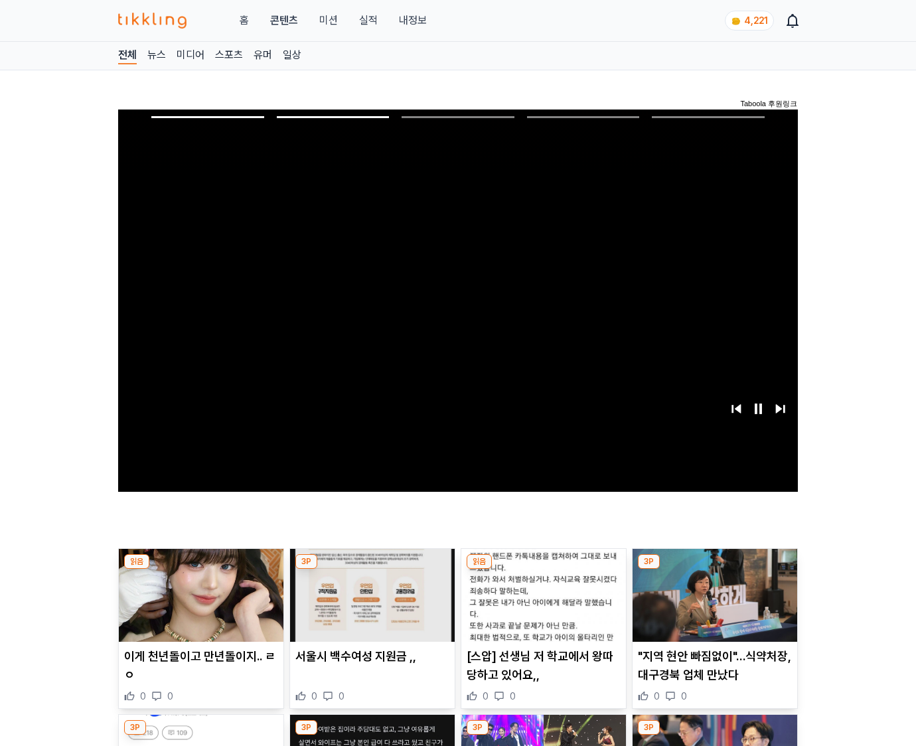
click at [712, 605] on img at bounding box center [715, 595] width 165 height 93
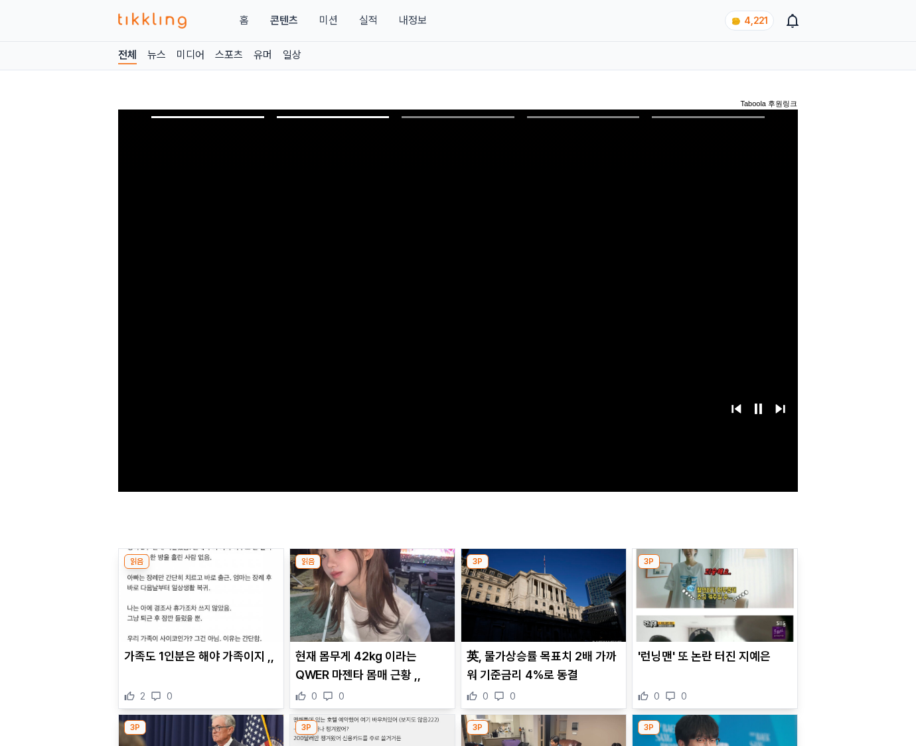
click at [712, 605] on img at bounding box center [715, 595] width 165 height 93
